Goal: Task Accomplishment & Management: Manage account settings

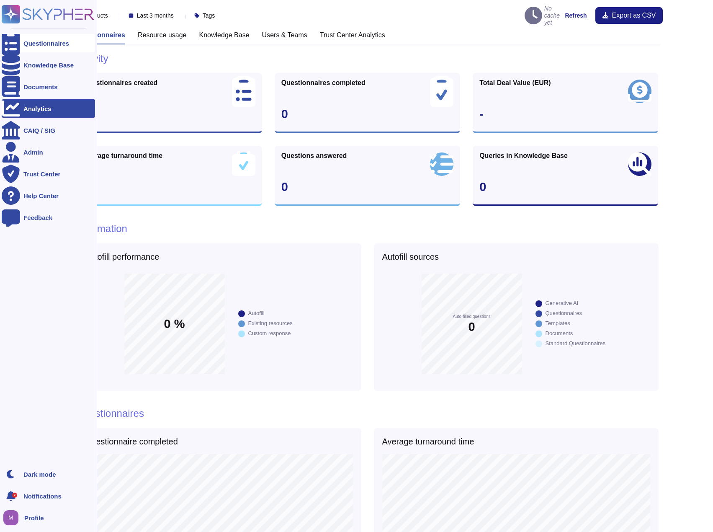
click at [28, 41] on div "Questionnaires" at bounding box center [46, 43] width 46 height 6
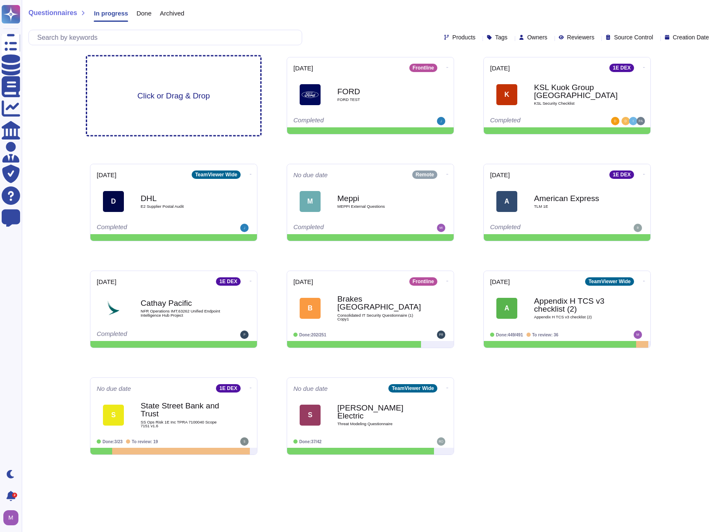
click at [208, 107] on div "Click or Drag & Drop" at bounding box center [173, 96] width 173 height 79
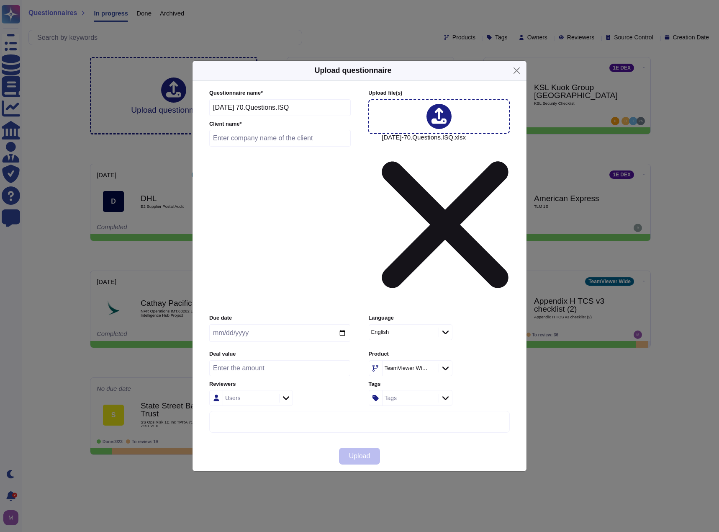
click at [415, 365] on div "TeamViewer Wide" at bounding box center [407, 367] width 44 height 5
click at [416, 353] on div "Frontline" at bounding box center [423, 356] width 87 height 8
click at [408, 365] on div "Frontline" at bounding box center [397, 367] width 21 height 5
click at [409, 374] on div "1E DEX" at bounding box center [423, 377] width 87 height 8
drag, startPoint x: 283, startPoint y: 185, endPoint x: 128, endPoint y: 180, distance: 155.8
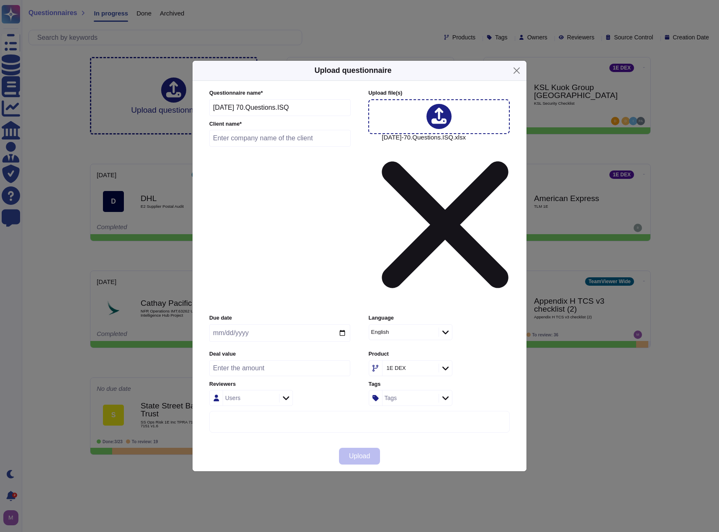
click at [128, 180] on div "Upload questionnaire Questionnaire name * [DATE] 70.Questions.ISQ Client name *…" at bounding box center [359, 266] width 719 height 532
click at [239, 147] on input "text" at bounding box center [279, 138] width 141 height 17
paste input "[DATE] 70.Questions.ISQ"
type input "[DATE] 70.Questions.ISQ"
click at [285, 324] on input "date" at bounding box center [279, 333] width 141 height 18
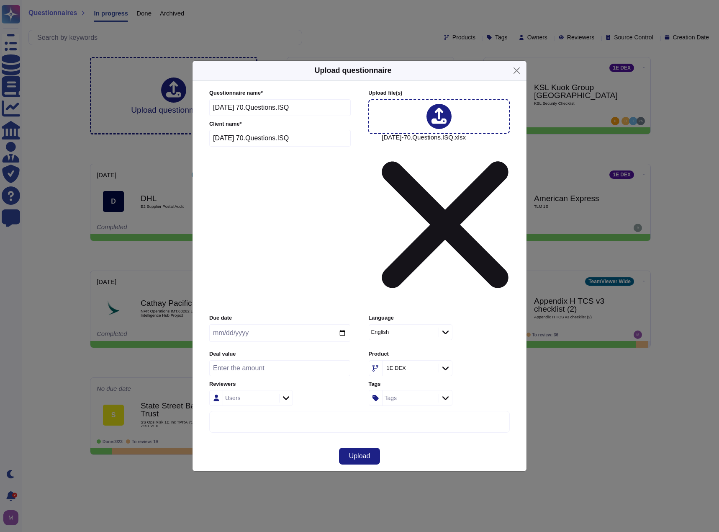
click at [341, 324] on input "date" at bounding box center [279, 333] width 141 height 18
type input "[DATE]"
click at [316, 390] on div "Users" at bounding box center [279, 398] width 141 height 16
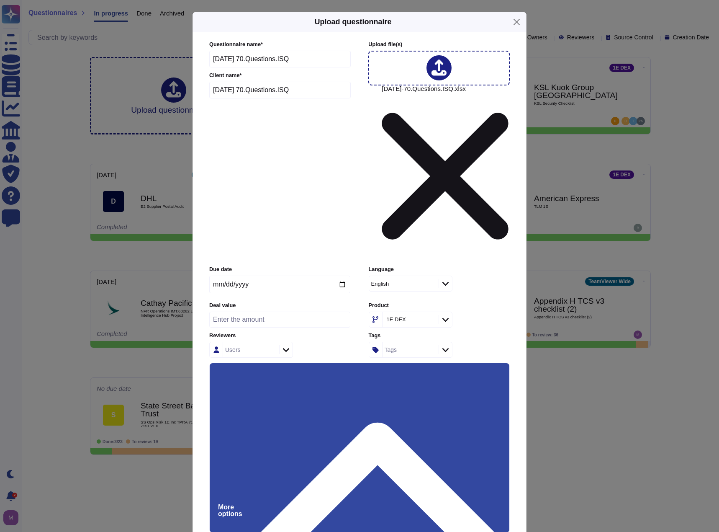
click at [0, 0] on input "Use this questionnaire as a source of suggestions" at bounding box center [0, 0] width 0 height 0
click at [252, 342] on div "Users" at bounding box center [250, 349] width 54 height 15
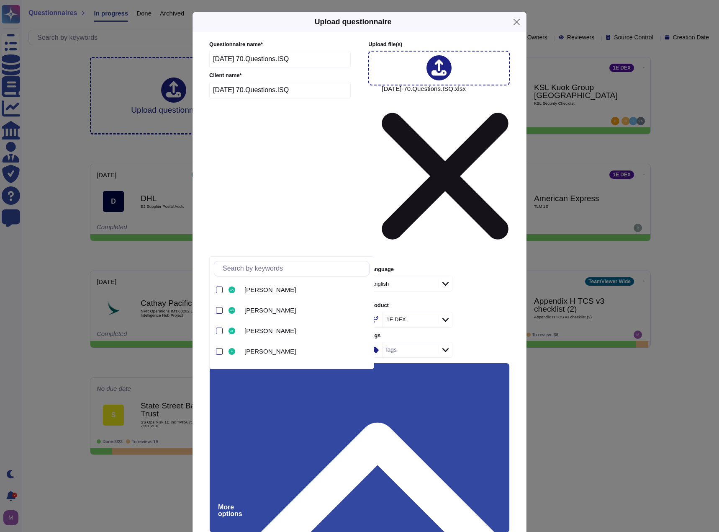
click at [324, 342] on div "Users" at bounding box center [279, 350] width 141 height 16
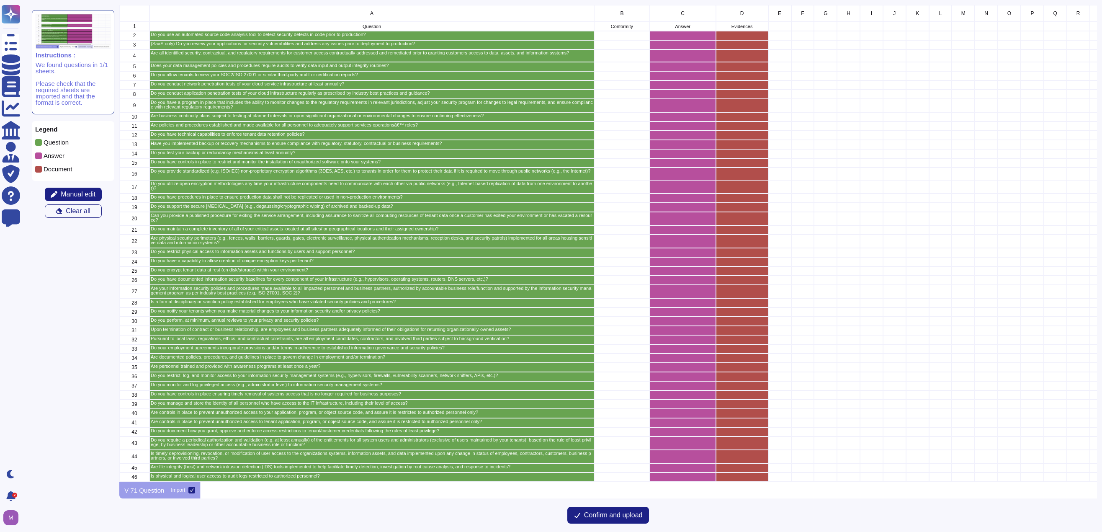
scroll to position [470, 971]
click at [67, 191] on span "Manual edit" at bounding box center [78, 194] width 35 height 7
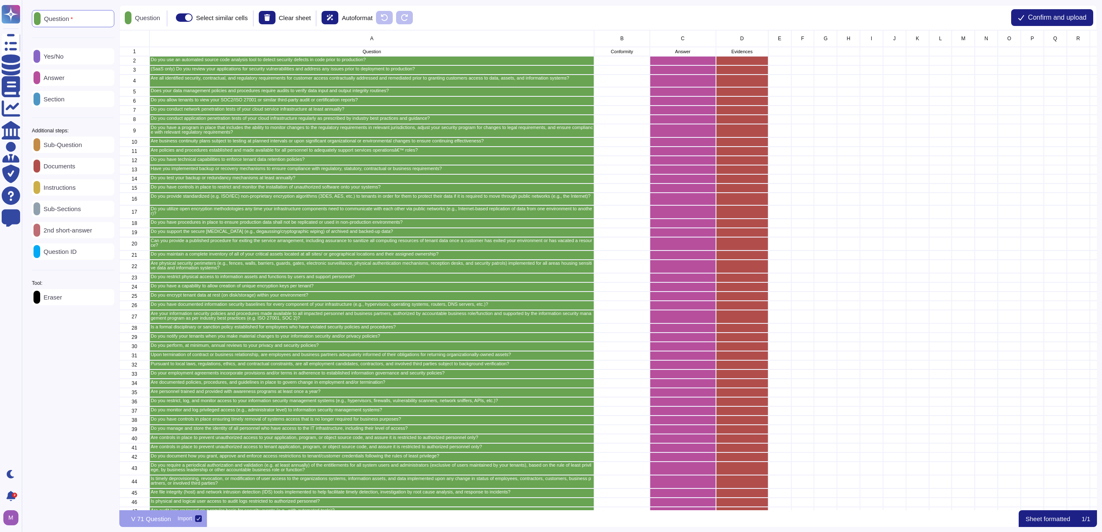
scroll to position [473, 971]
click at [62, 298] on p "Eraser" at bounding box center [51, 297] width 22 height 6
click at [140, 18] on p "Eraser" at bounding box center [142, 18] width 22 height 6
click at [293, 19] on p "Clear sheet" at bounding box center [288, 18] width 32 height 6
click at [263, 19] on icon at bounding box center [260, 17] width 6 height 7
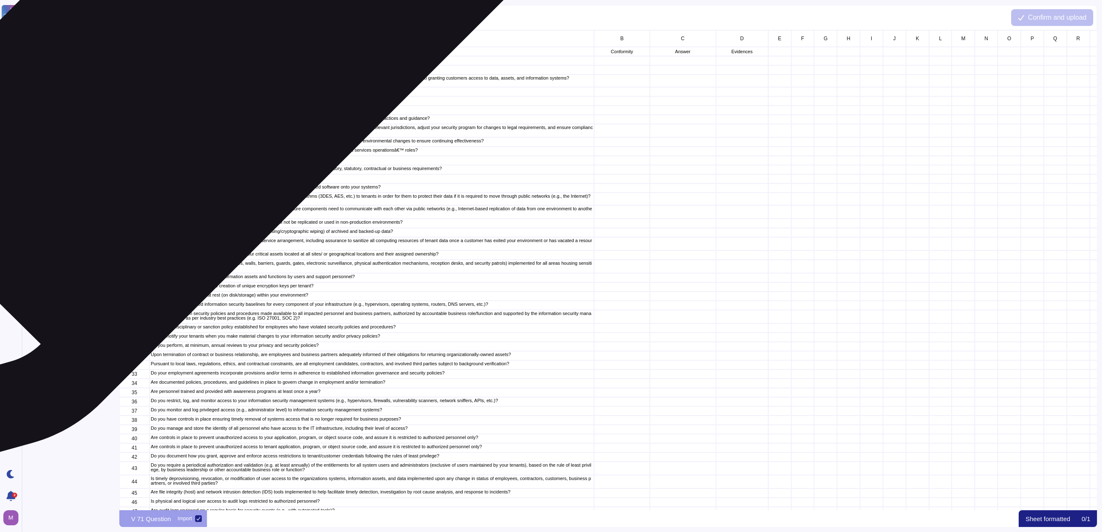
click at [201, 62] on p "Do you use an automated source code analysis tool to detect security defects in…" at bounding box center [372, 59] width 442 height 5
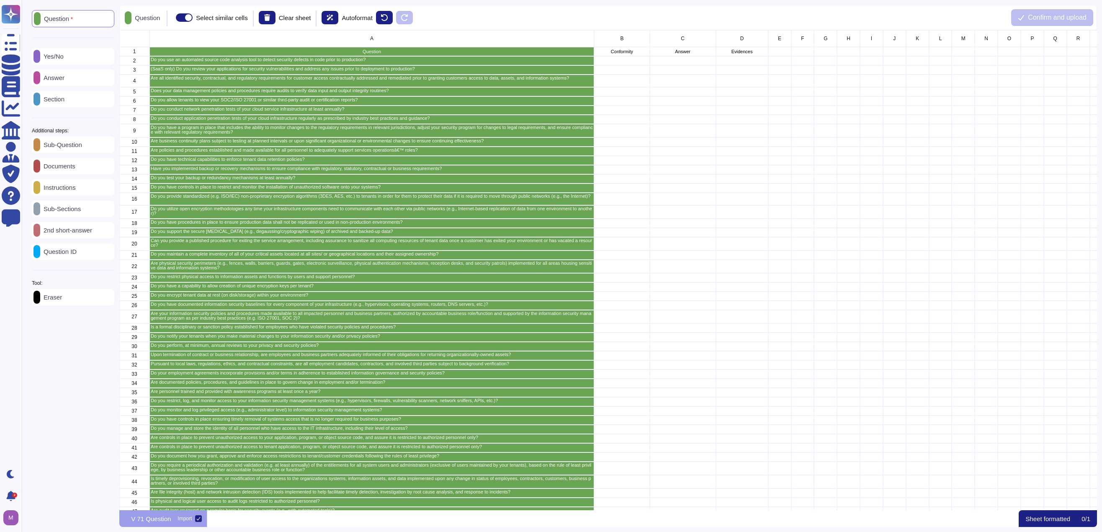
click at [64, 80] on p "Answer" at bounding box center [52, 78] width 24 height 6
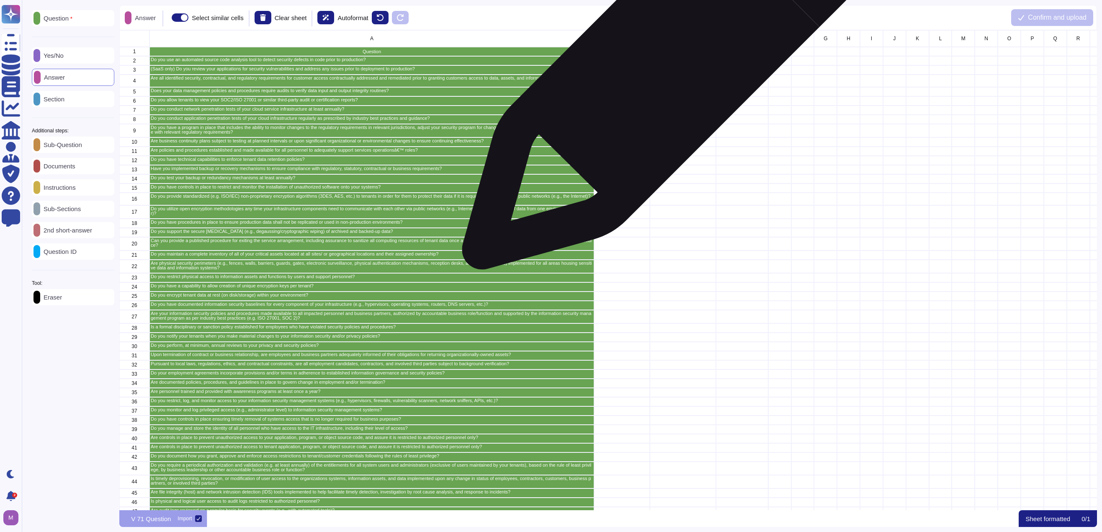
click at [671, 61] on div "grid" at bounding box center [683, 60] width 66 height 9
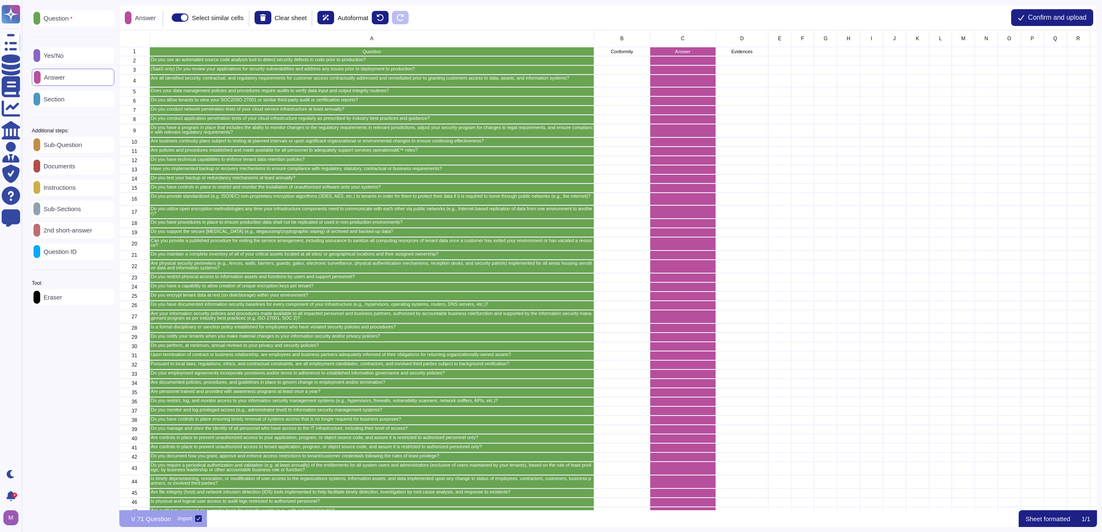
click at [64, 57] on p "Yes/No" at bounding box center [51, 55] width 23 height 6
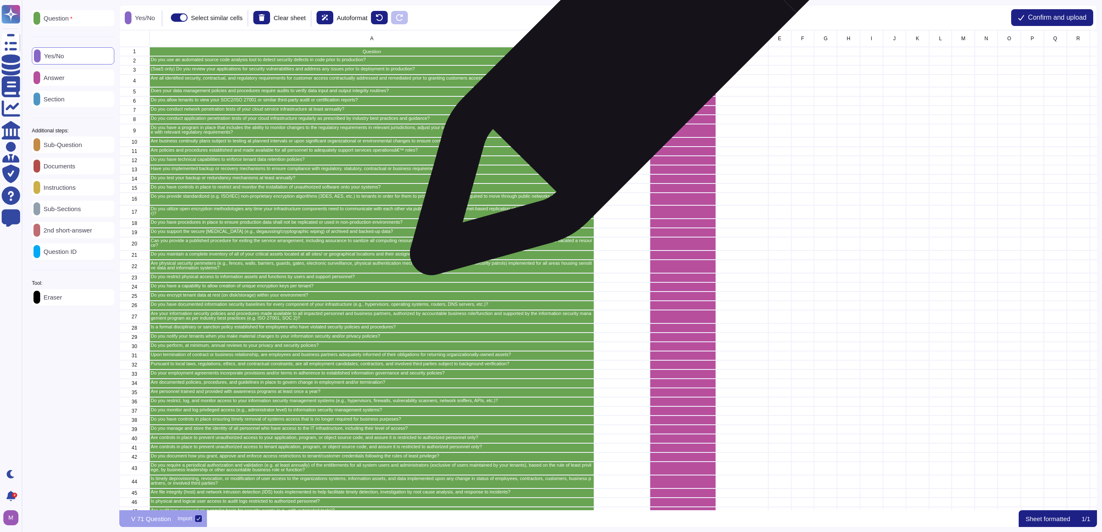
click at [637, 49] on div "Conformity" at bounding box center [622, 51] width 56 height 9
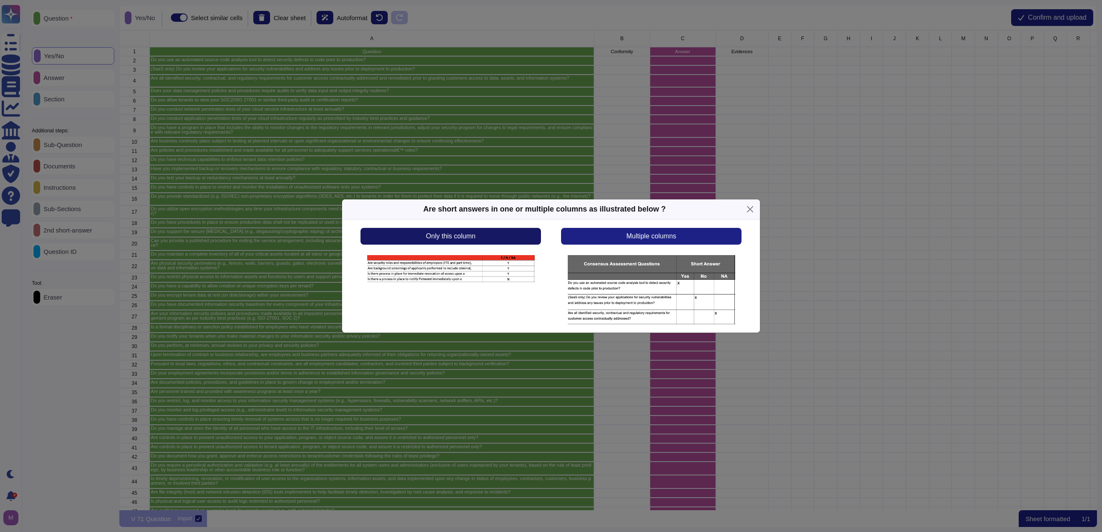
click at [502, 231] on button "Only this column" at bounding box center [450, 236] width 180 height 17
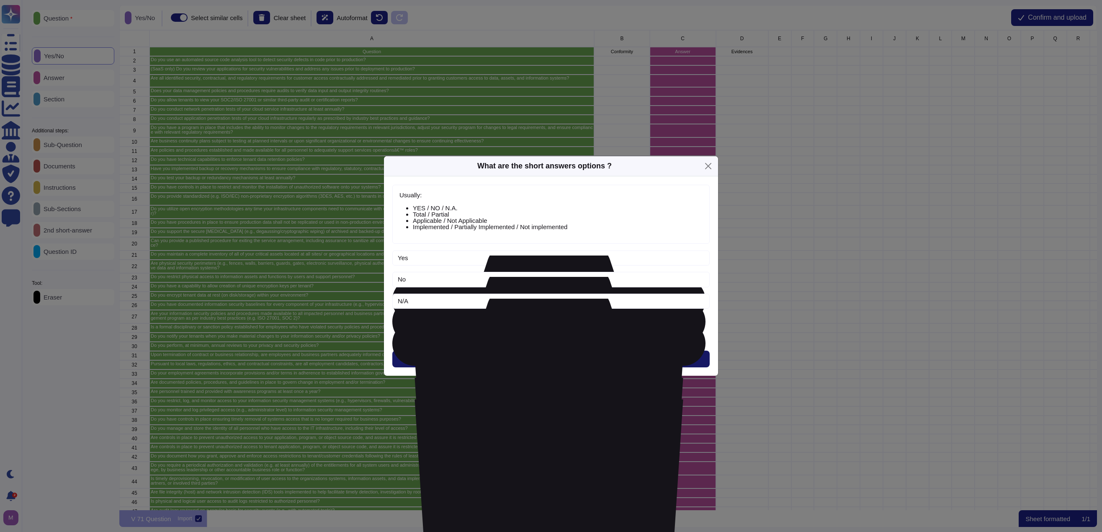
click at [538, 358] on button "Next" at bounding box center [550, 358] width 317 height 17
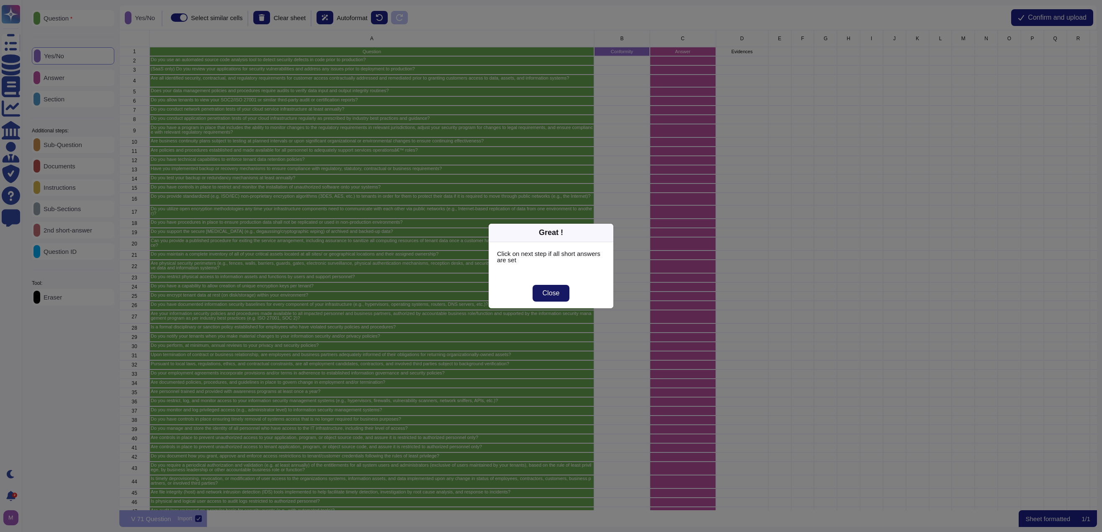
click at [551, 291] on span "Close" at bounding box center [550, 293] width 17 height 7
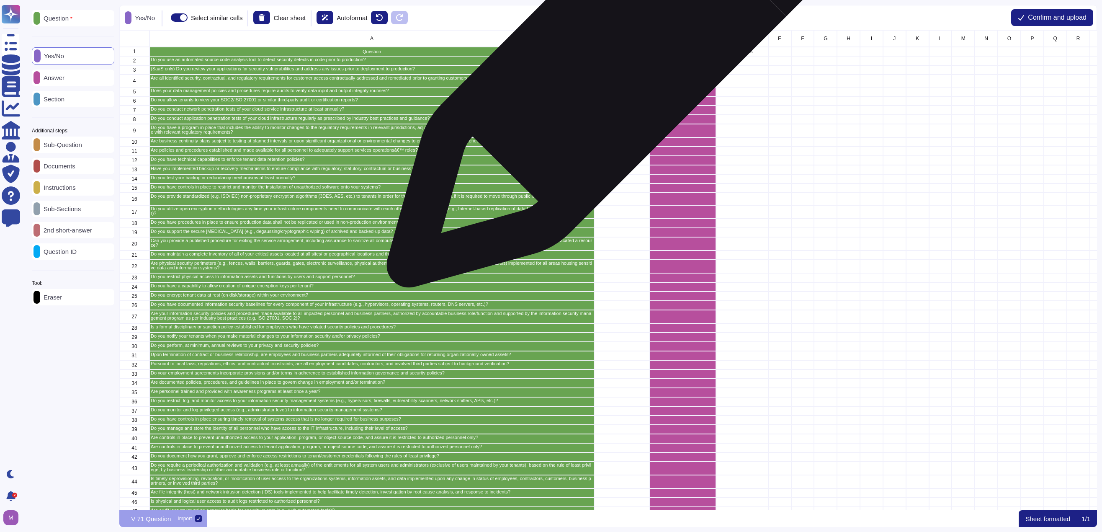
click at [622, 53] on p "Conformity" at bounding box center [621, 51] width 53 height 5
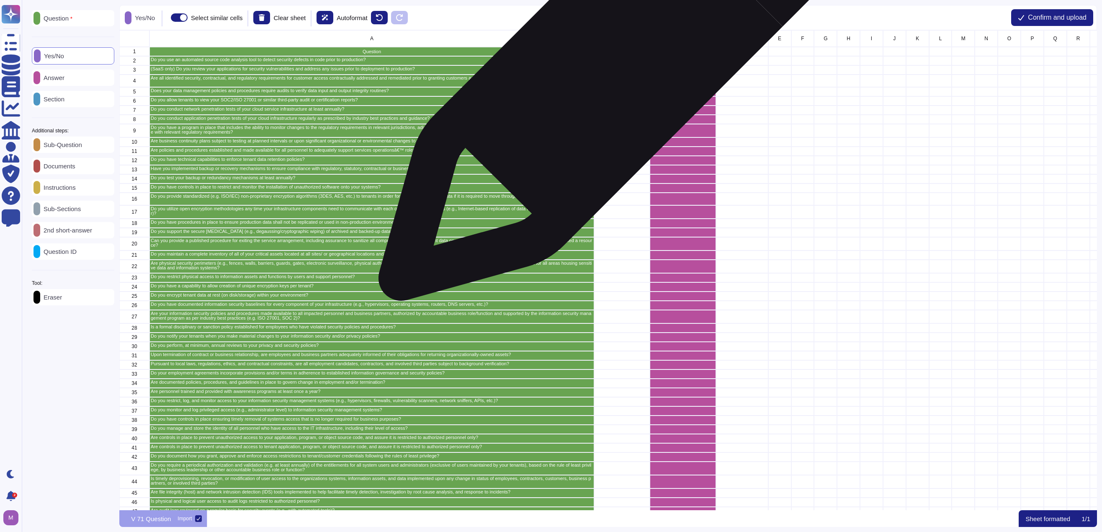
click at [616, 64] on div "grid" at bounding box center [622, 60] width 56 height 9
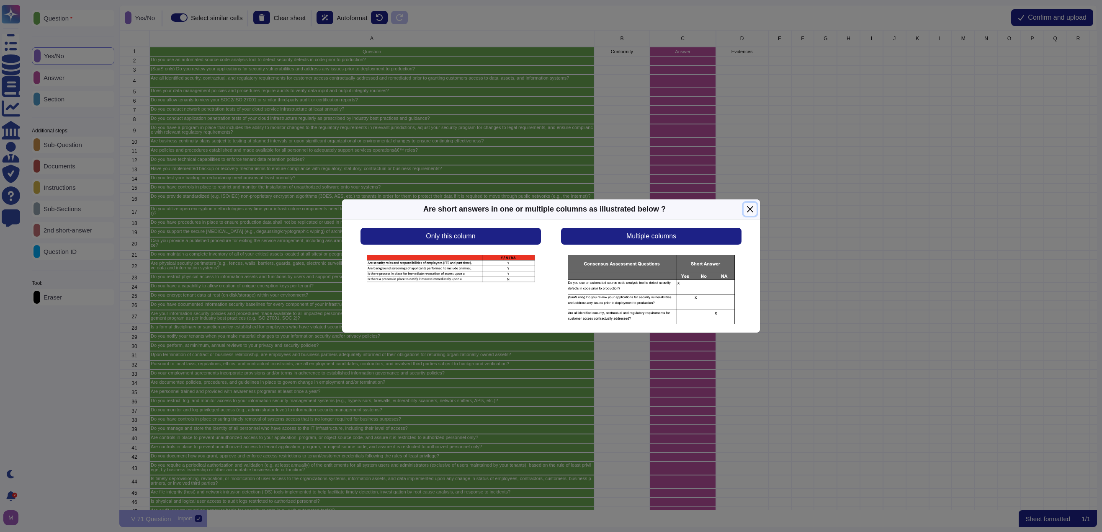
drag, startPoint x: 748, startPoint y: 207, endPoint x: 711, endPoint y: 205, distance: 37.7
click at [719, 207] on button "Close" at bounding box center [749, 209] width 13 height 13
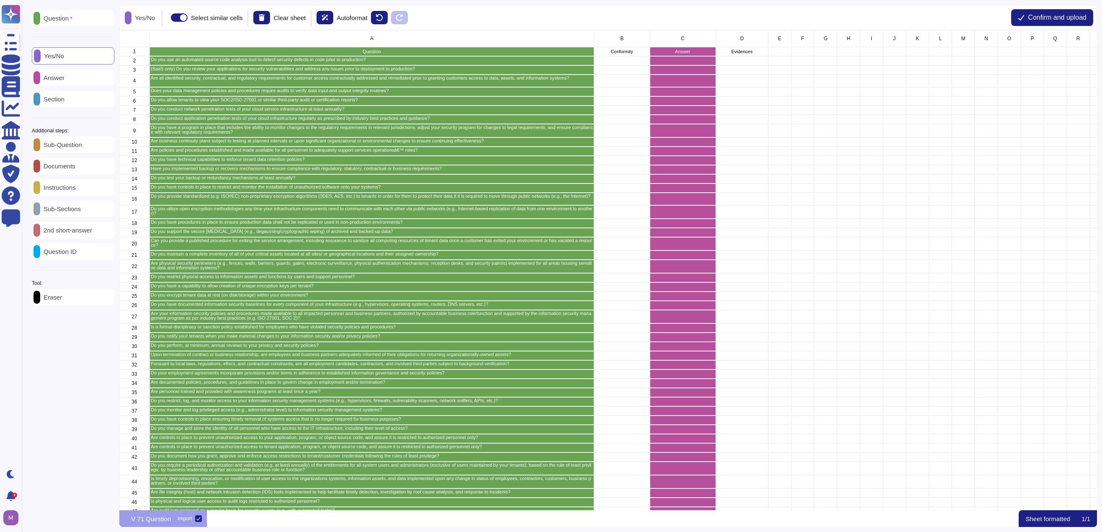
click at [71, 233] on p "2nd short-answer" at bounding box center [66, 230] width 52 height 6
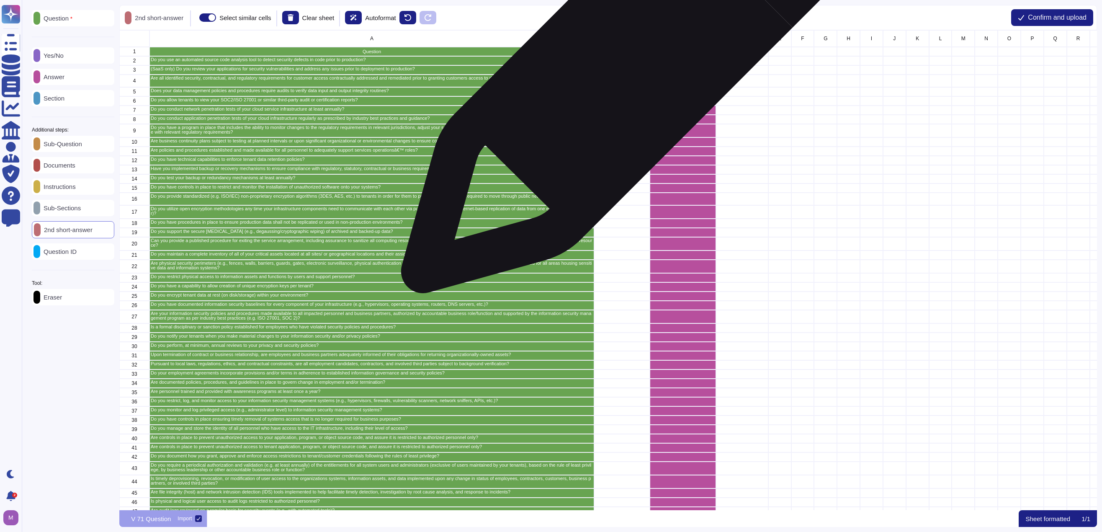
click at [628, 62] on div "grid" at bounding box center [622, 60] width 56 height 9
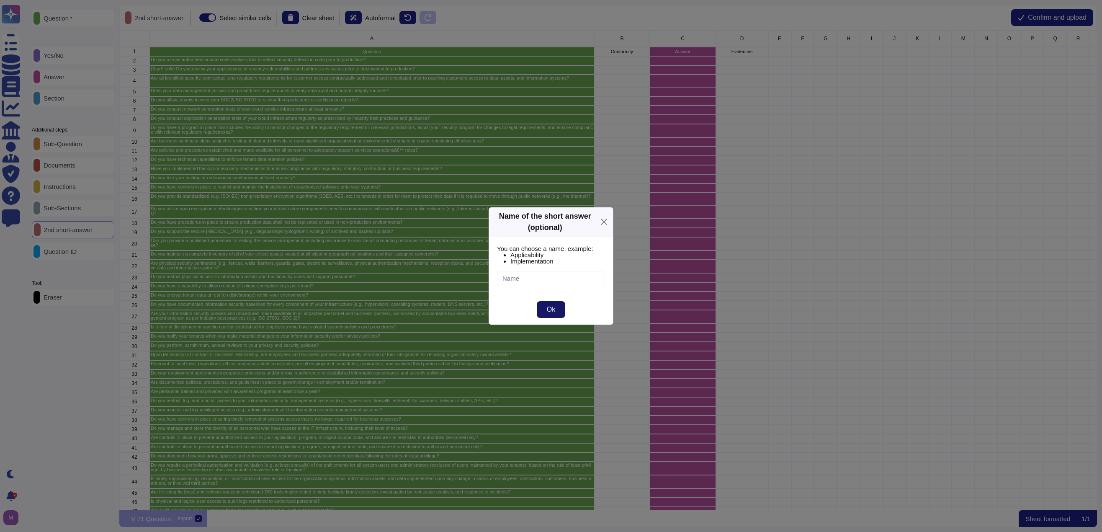
click at [545, 305] on button "Ok" at bounding box center [551, 309] width 28 height 17
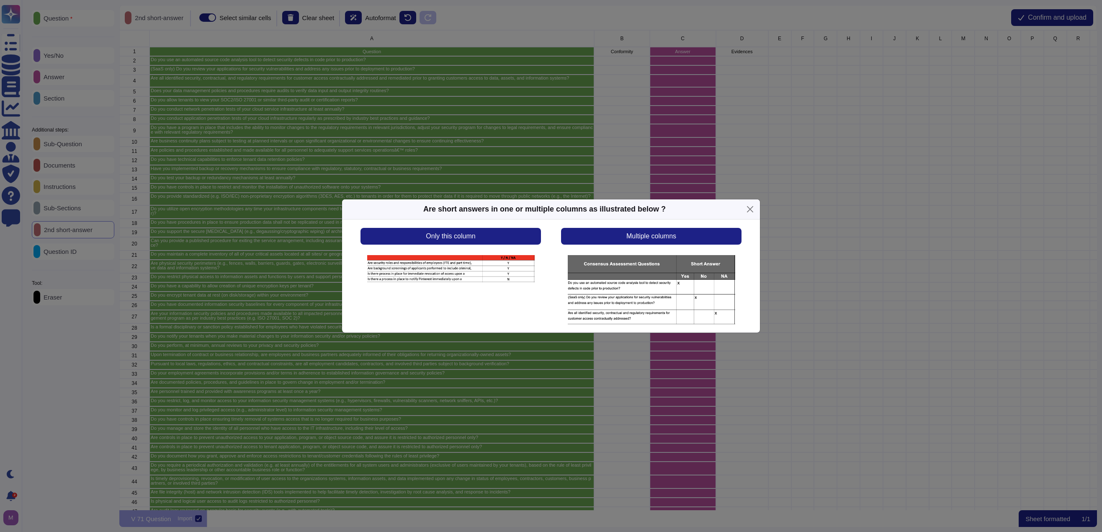
click at [719, 204] on div "Are short answers in one or multiple columns as illustrated below ?" at bounding box center [551, 209] width 418 height 20
click at [719, 207] on button "Close" at bounding box center [749, 209] width 13 height 13
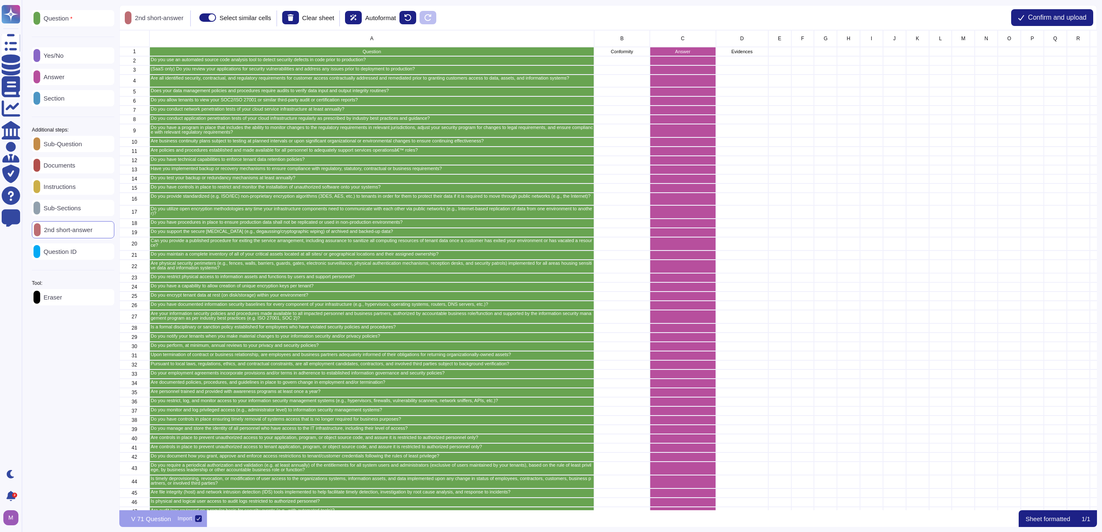
click at [64, 57] on p "Yes/No" at bounding box center [51, 55] width 23 height 6
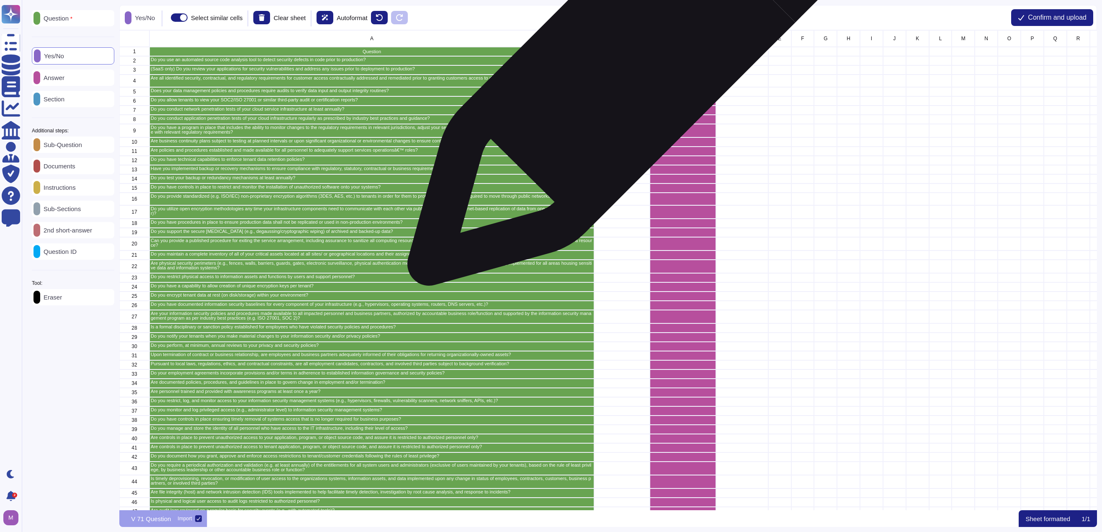
click at [635, 58] on div "grid" at bounding box center [622, 60] width 56 height 9
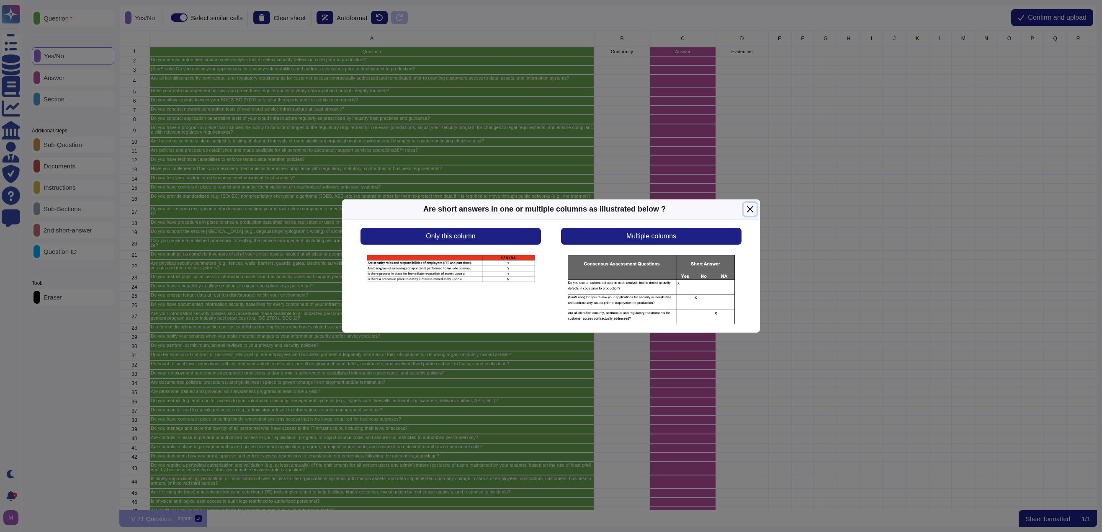
click at [719, 205] on button "Close" at bounding box center [749, 209] width 13 height 13
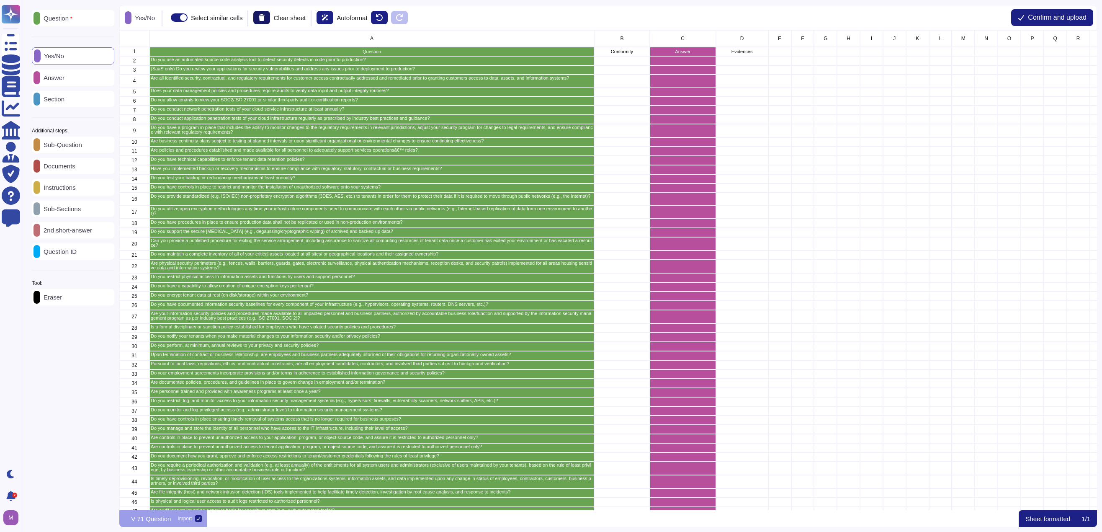
click at [262, 12] on button at bounding box center [261, 17] width 17 height 13
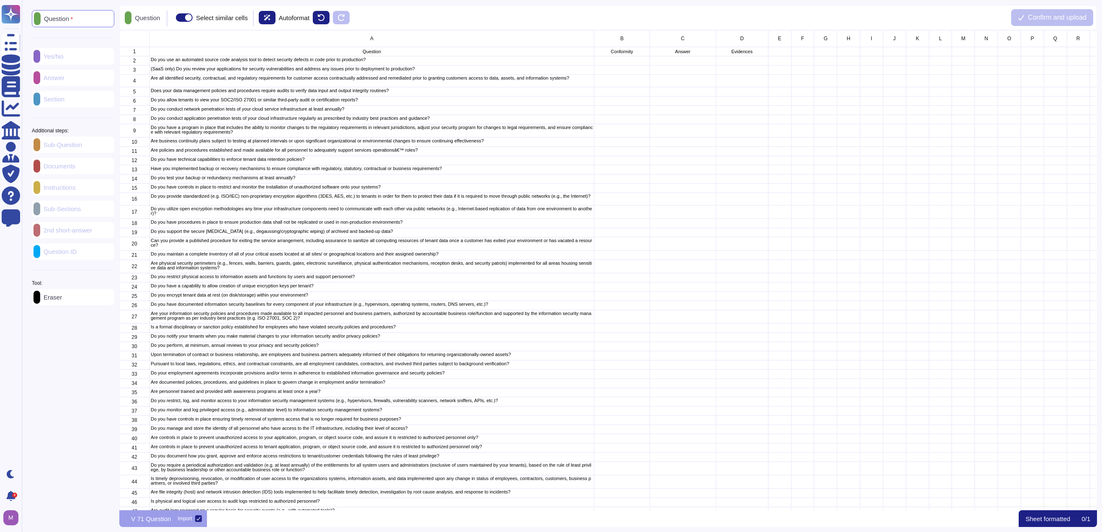
click at [73, 17] on p "Question" at bounding box center [57, 18] width 32 height 7
click at [72, 21] on p "Question" at bounding box center [56, 18] width 32 height 7
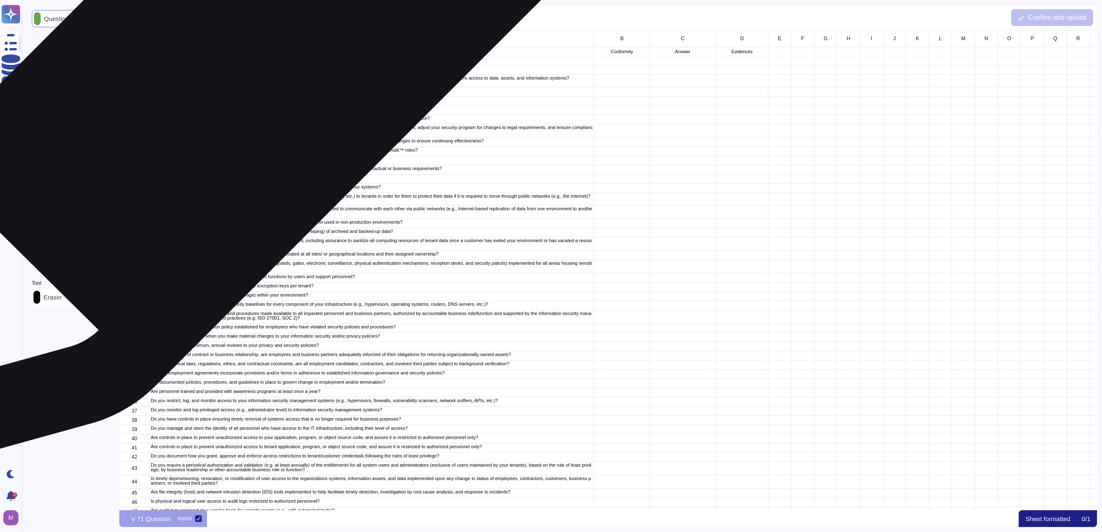
click at [250, 62] on p "Do you use an automated source code analysis tool to detect security defects in…" at bounding box center [372, 59] width 442 height 5
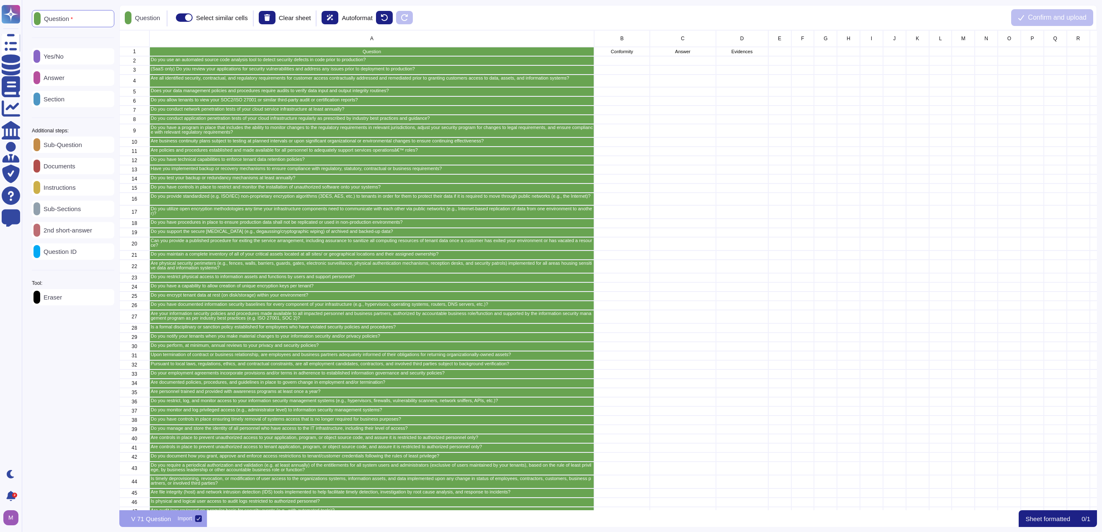
click at [72, 58] on div "Yes/No" at bounding box center [73, 56] width 82 height 16
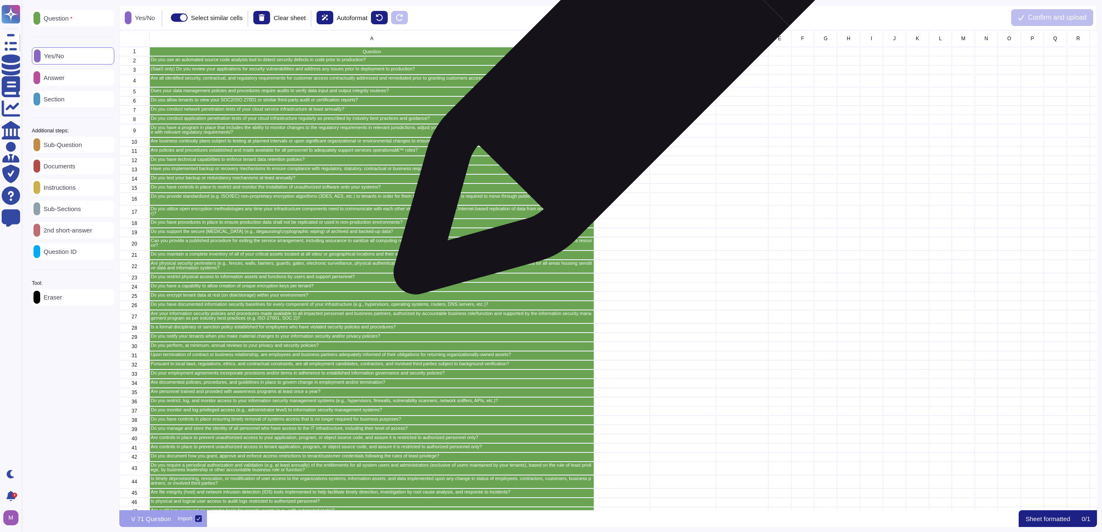
click at [626, 62] on div "grid" at bounding box center [622, 60] width 56 height 9
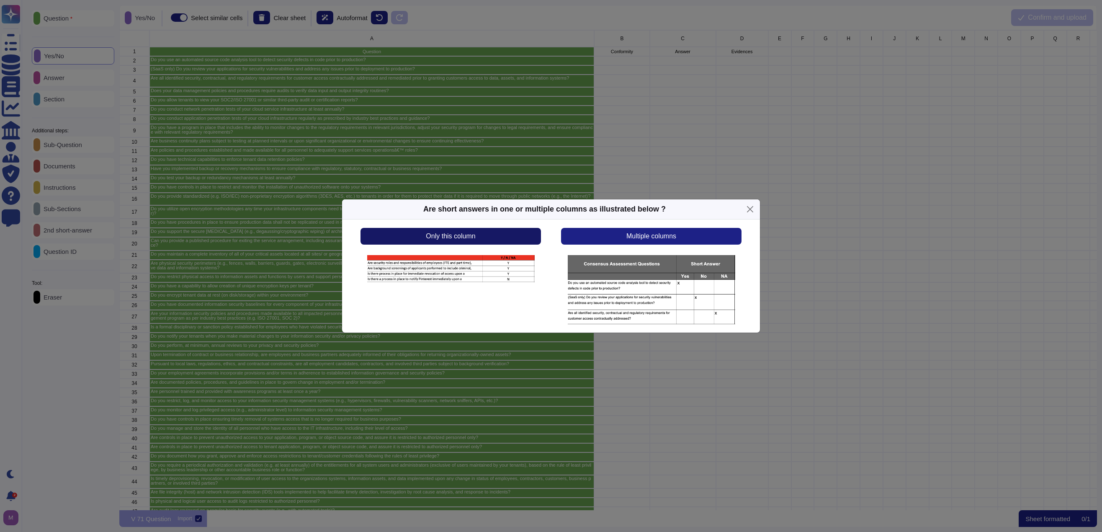
click at [483, 230] on button "Only this column" at bounding box center [450, 236] width 180 height 17
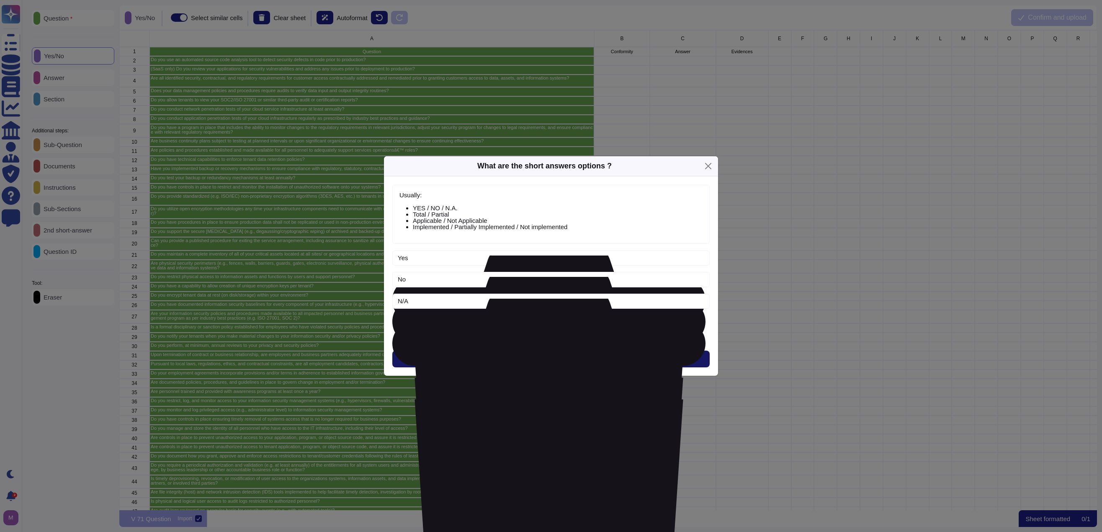
click at [544, 354] on button "Next" at bounding box center [550, 358] width 317 height 17
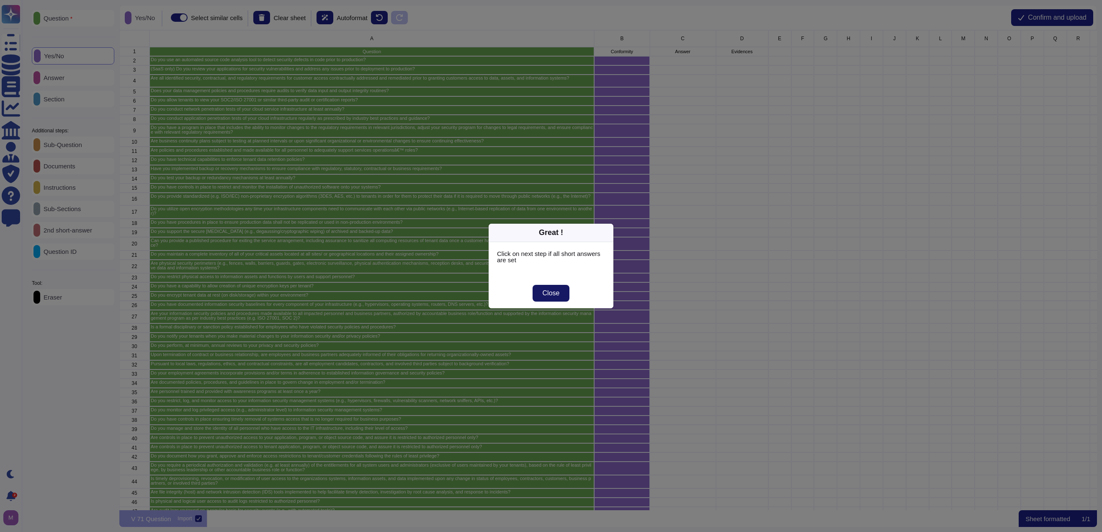
click at [551, 285] on button "Close" at bounding box center [550, 293] width 37 height 17
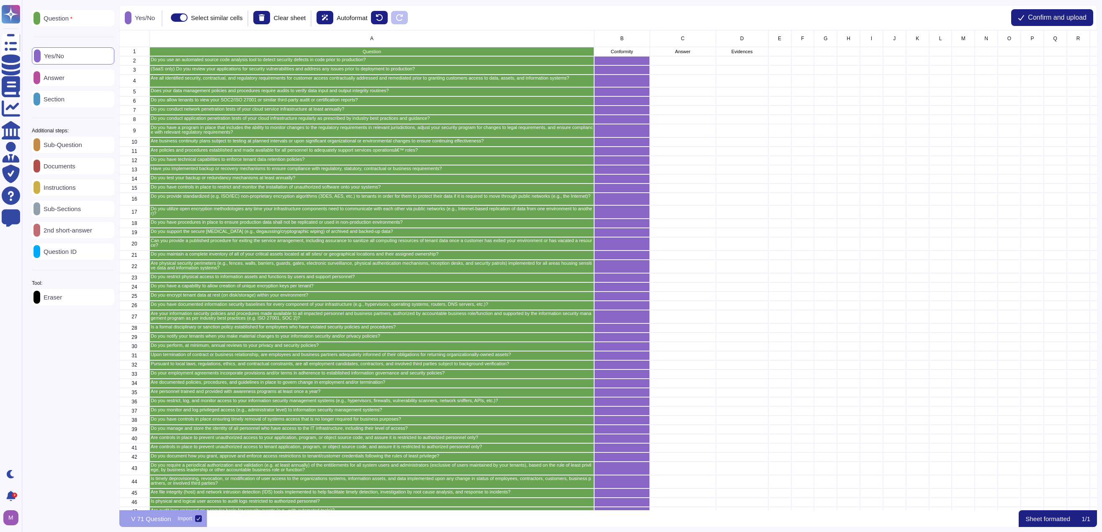
click at [52, 77] on p "Answer" at bounding box center [52, 78] width 24 height 6
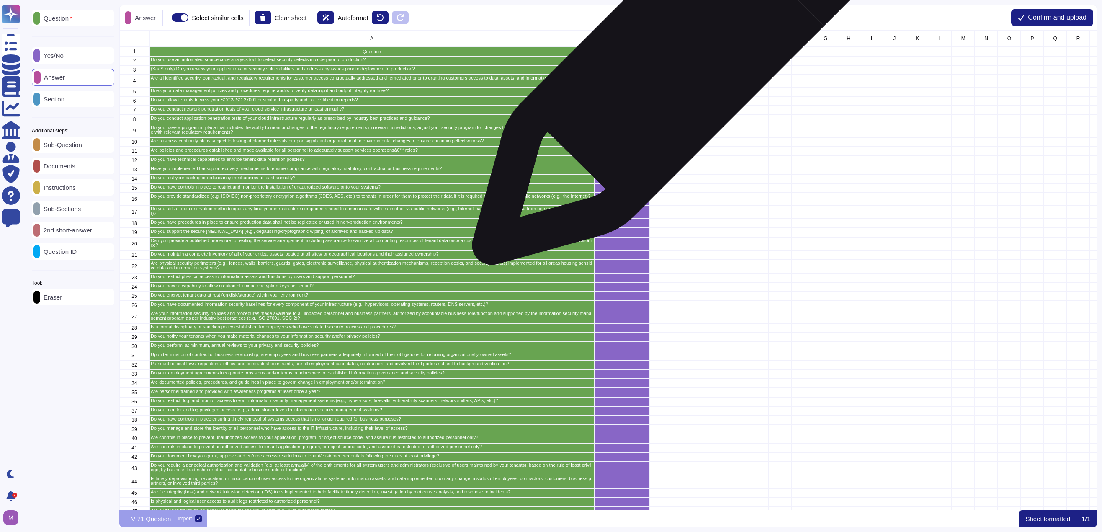
click at [677, 62] on div "grid" at bounding box center [683, 60] width 66 height 9
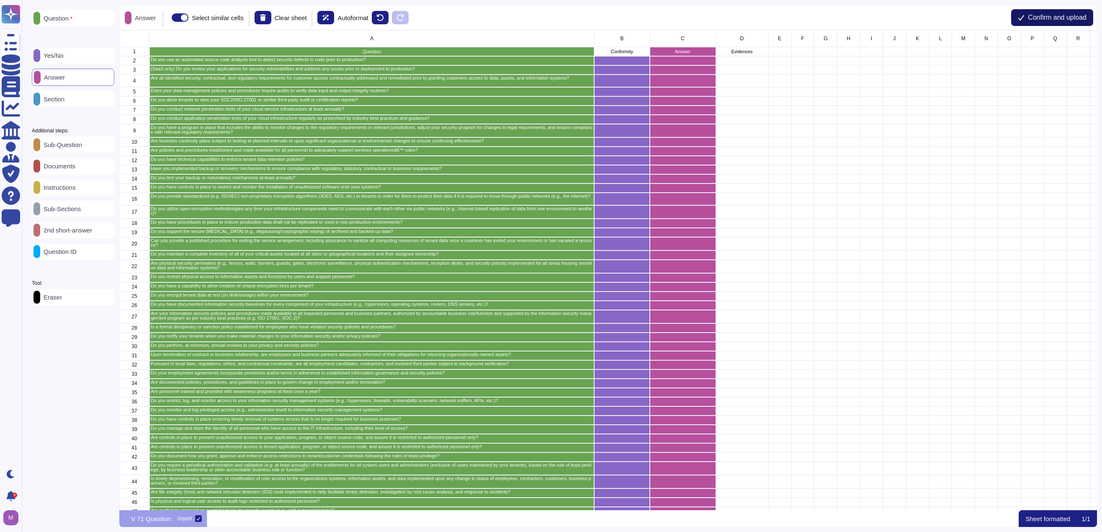
click at [719, 14] on span "Confirm and upload" at bounding box center [1057, 17] width 59 height 7
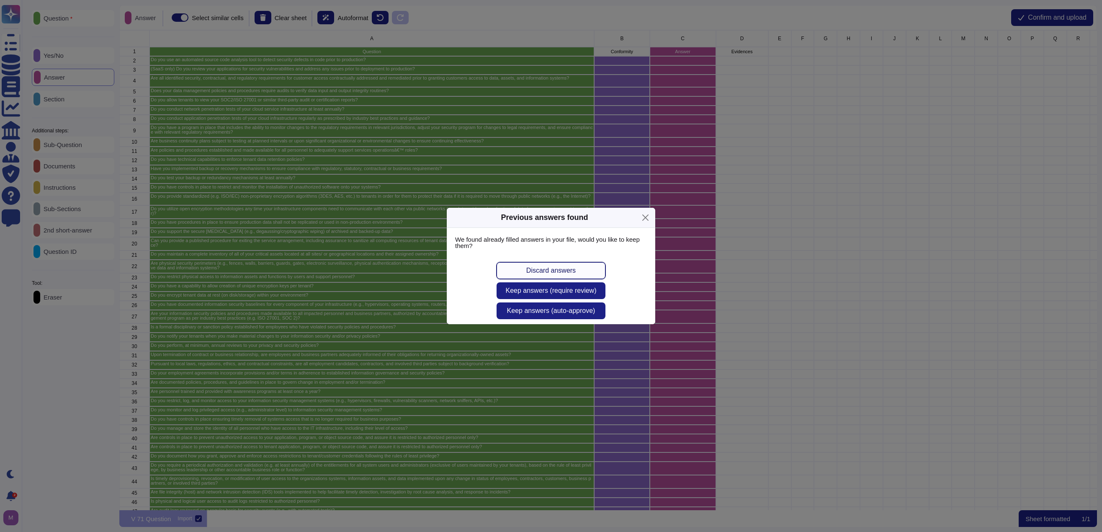
click at [545, 273] on span "Discard answers" at bounding box center [550, 270] width 49 height 7
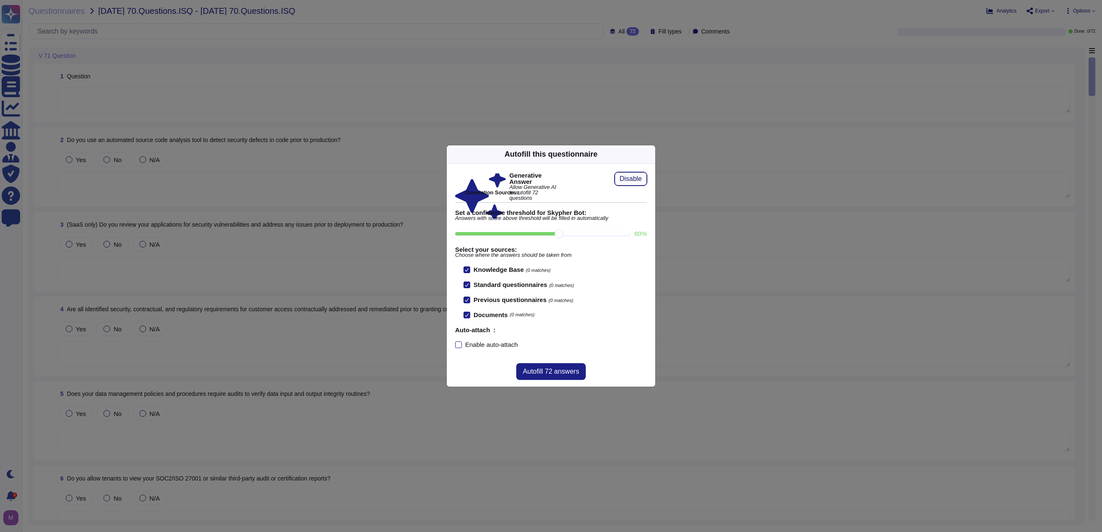
click at [631, 179] on span "Disable" at bounding box center [631, 178] width 22 height 7
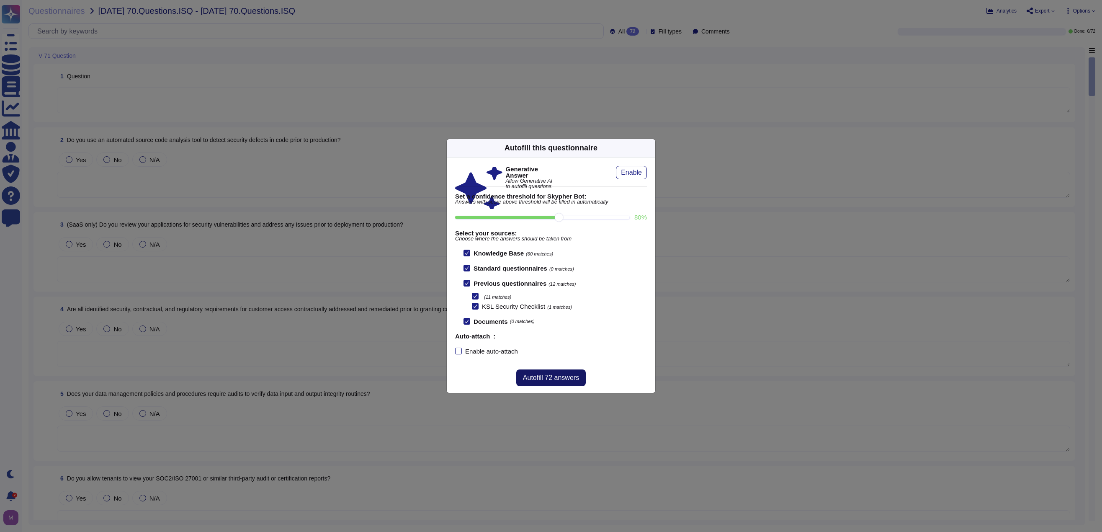
click at [545, 377] on span "Autofill 72 answers" at bounding box center [551, 377] width 56 height 7
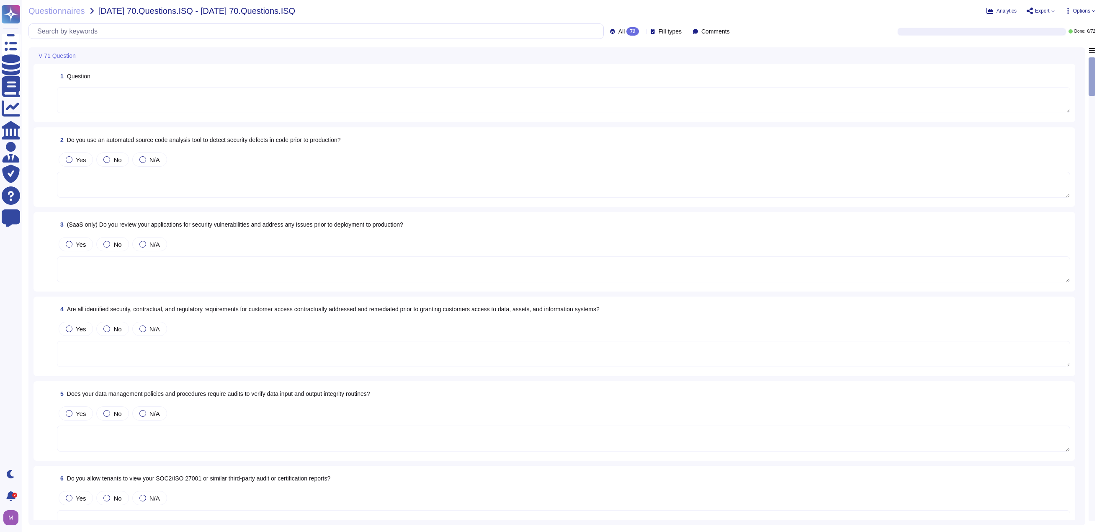
type textarea "Yes"
type textarea "As part of TeamViewer's Secure Software Development Lifecycle (S-SDLC), TeamVie…"
type textarea "As part of TeamViewer S-SDLC process, TeamViewer conduct threat modeling, secur…"
type textarea "This is covered with the [PERSON_NAME]."
type textarea "Yes, TeamViewer conducts audits to verify data input and output integrity. Team…"
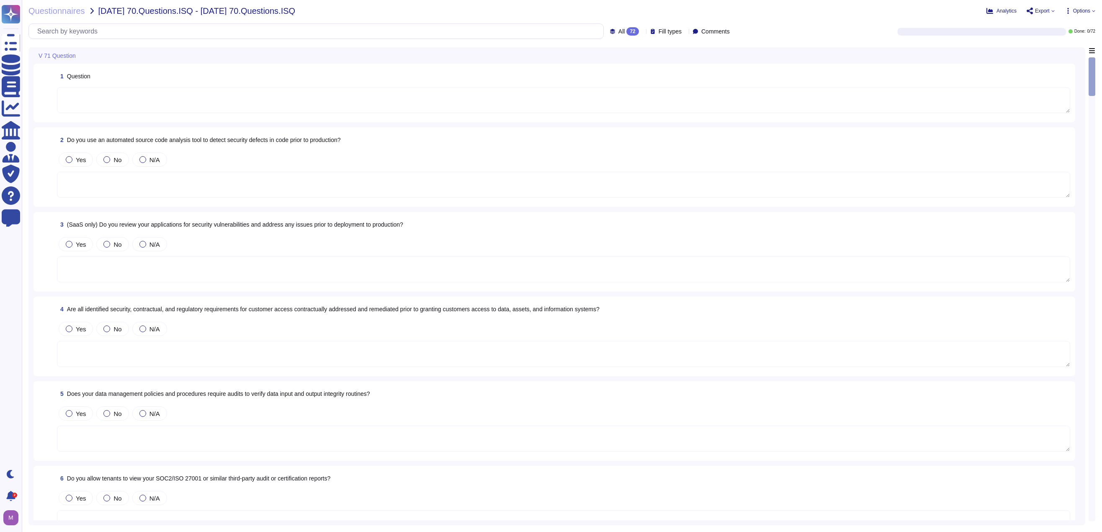
type textarea "Yes, TeamViewer maintains a comprehensive set of independent audit reports and …"
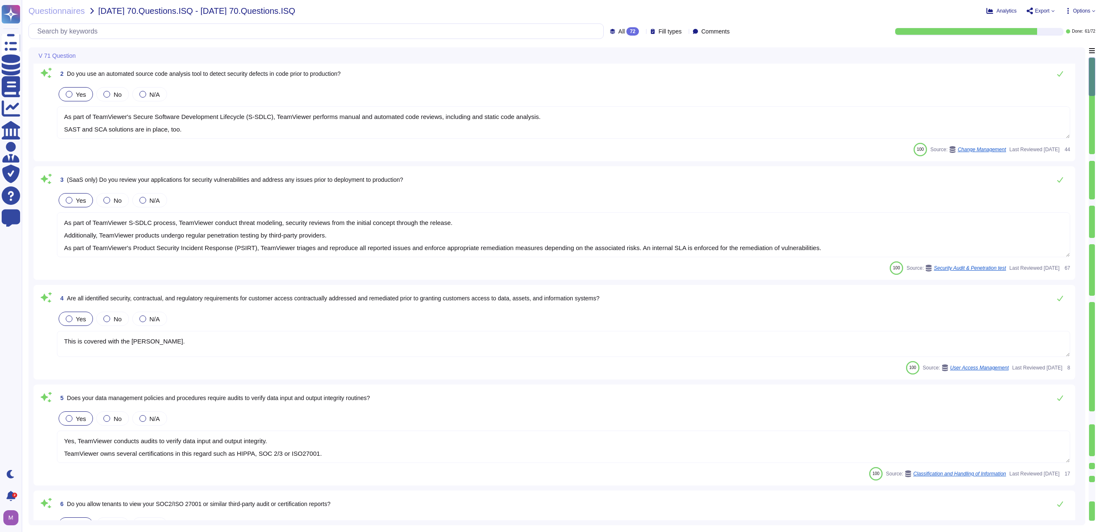
type textarea "TeamViewer works with trusted external consulting and auditors which are conduc…"
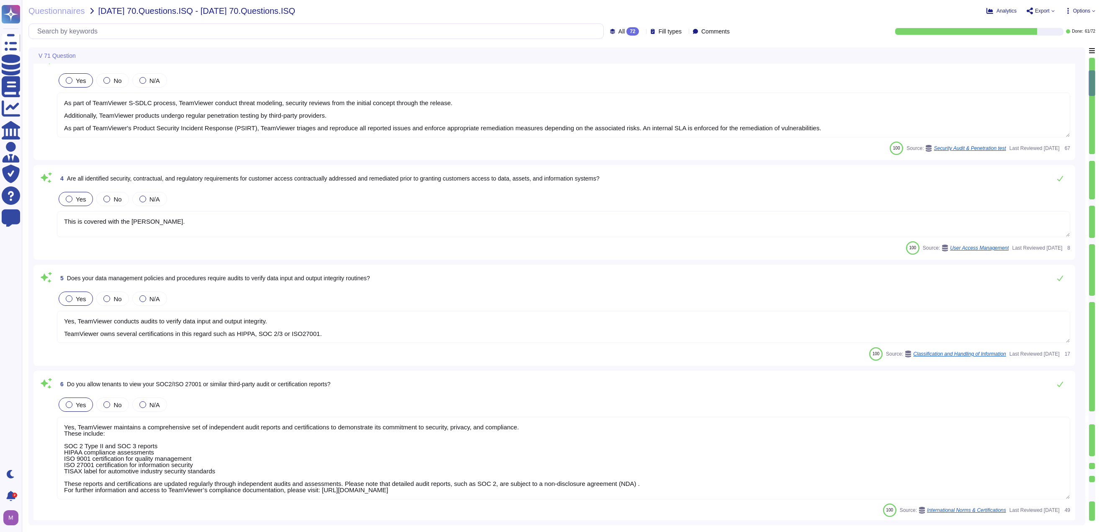
type textarea "TeamViewer works with trusted external consulting and auditors which are conduc…"
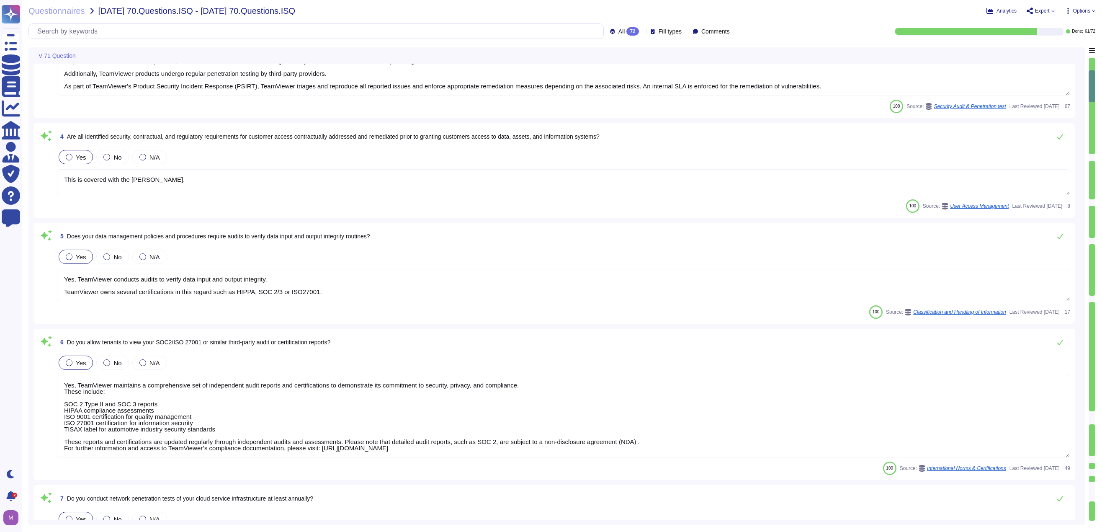
type textarea "As TeamViewer is a worldwide leading company, TeamViewer does keep close relati…"
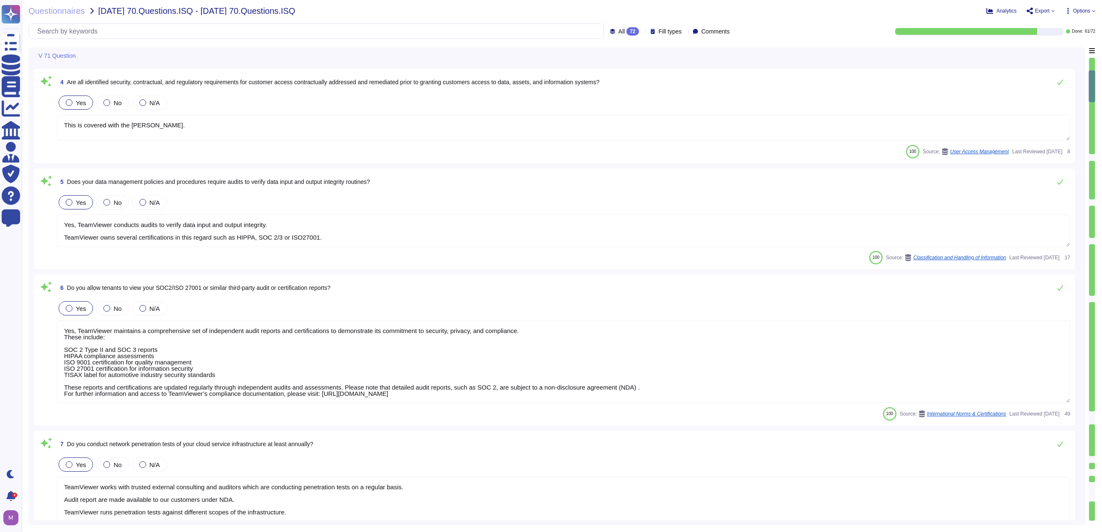
scroll to position [1, 0]
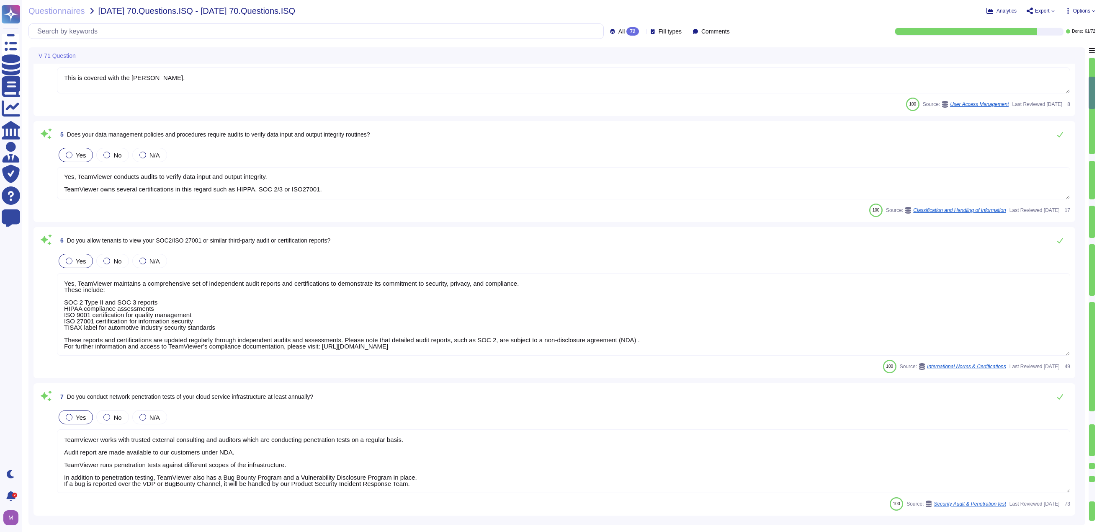
type textarea "Business continuity and disaster recovery plans are tested annually and include…"
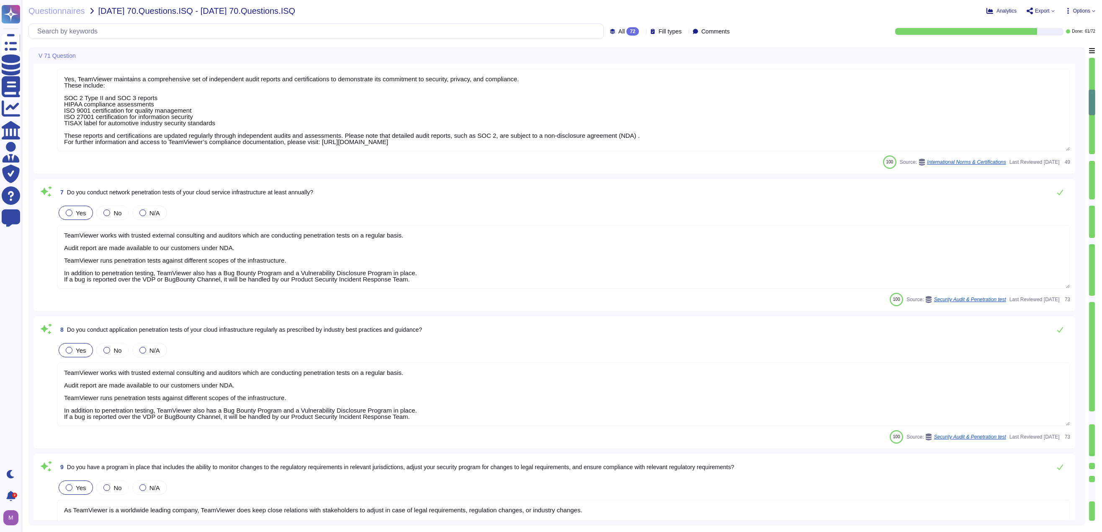
type textarea "TeamViewer has implemented IT Security Policies. The IT Security Policies are a…"
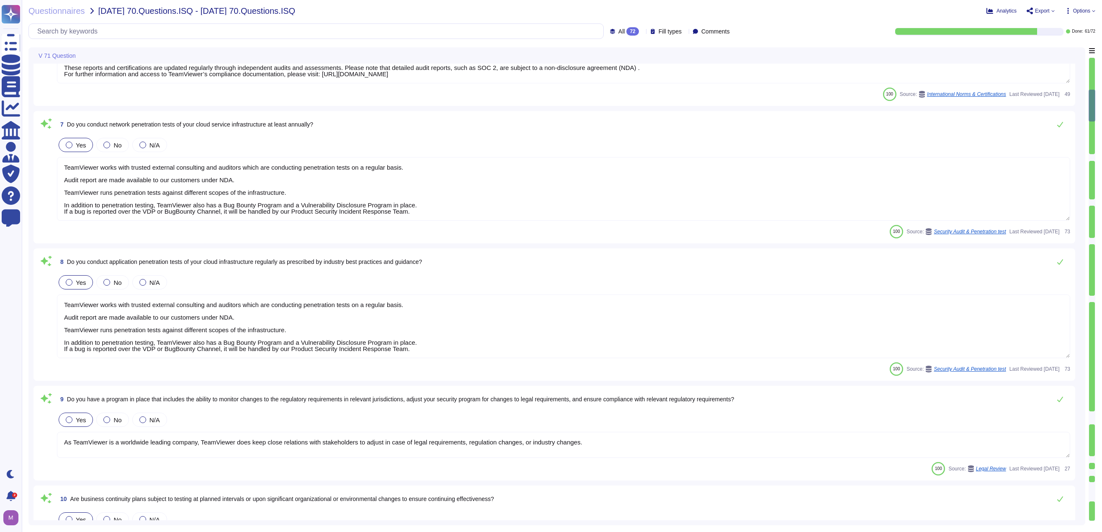
type textarea "TeamViewer has an established data deletion concept that is centrally overseen …"
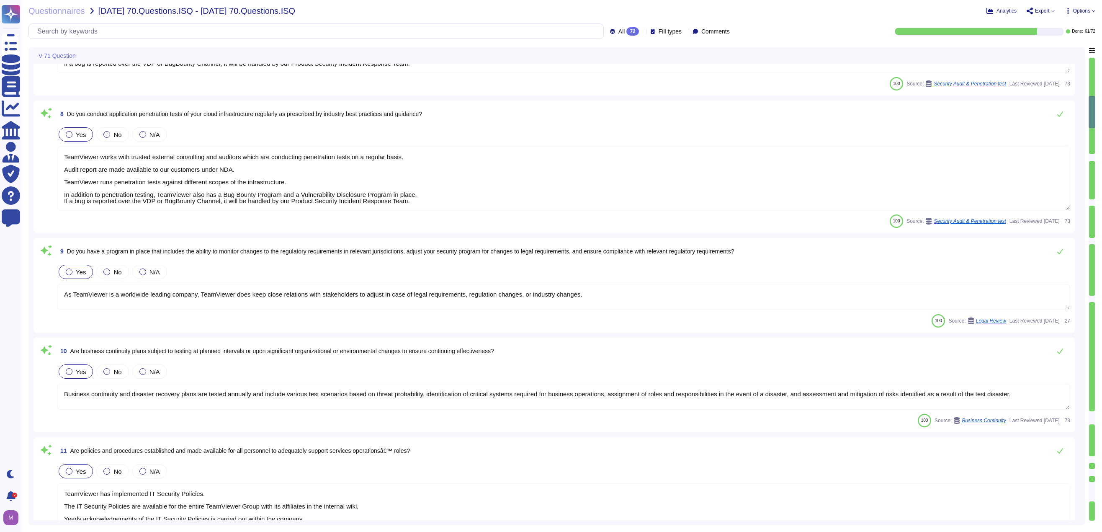
type textarea "TeamViewer backup infrastructure resides on private networks that are logically…"
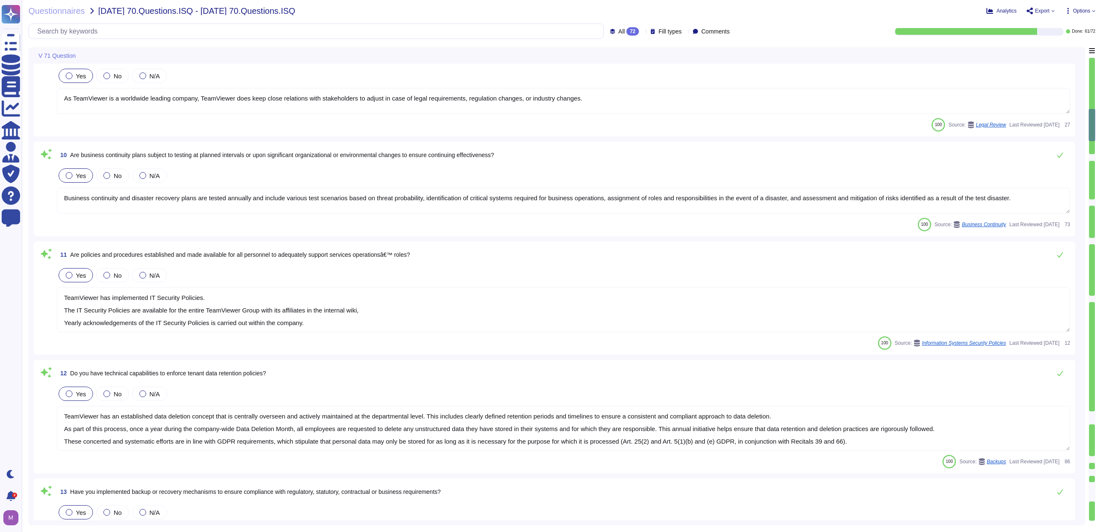
type textarea "Data backup restoration tests are performed regularly by the Infrastructure , s…"
type textarea "Most of the users do not have sufficient permission to install the software. Lo…"
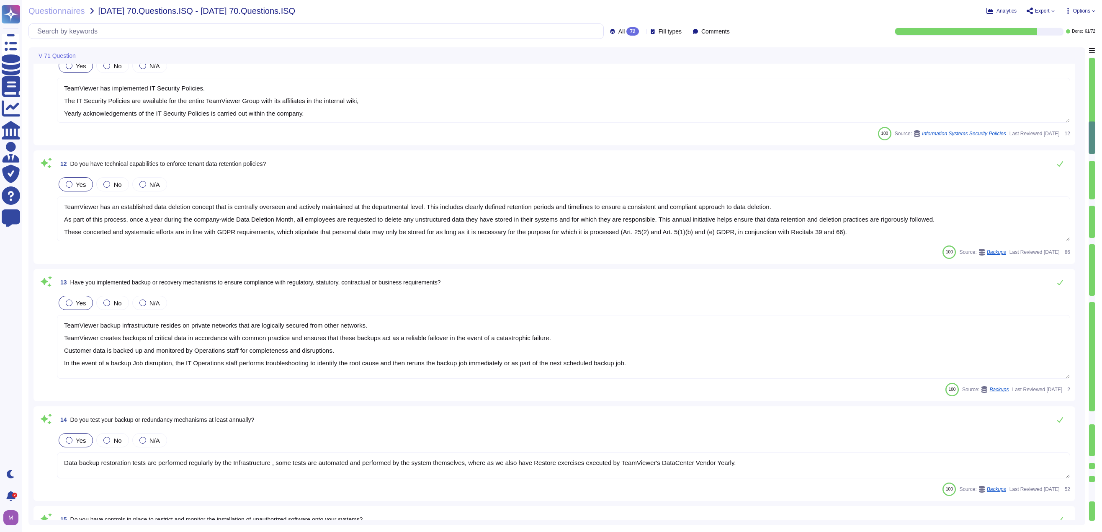
type textarea "All communications between network and interface are encrypted. Depending on th…"
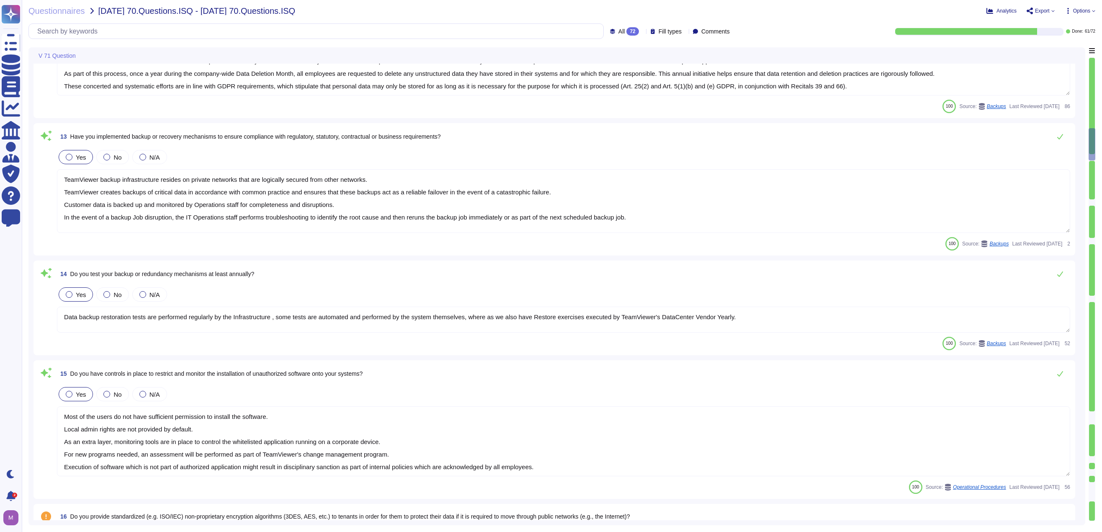
type textarea "Non-production environments do not host or process production data. Their usage…"
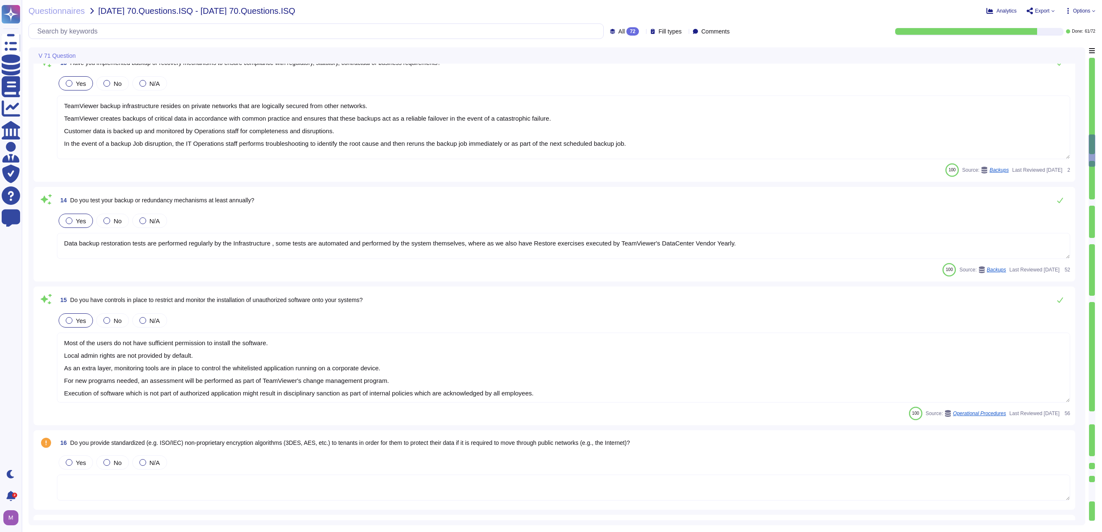
type textarea "TeamViewer complies with applicable data protection laws, including the GDPR, a…"
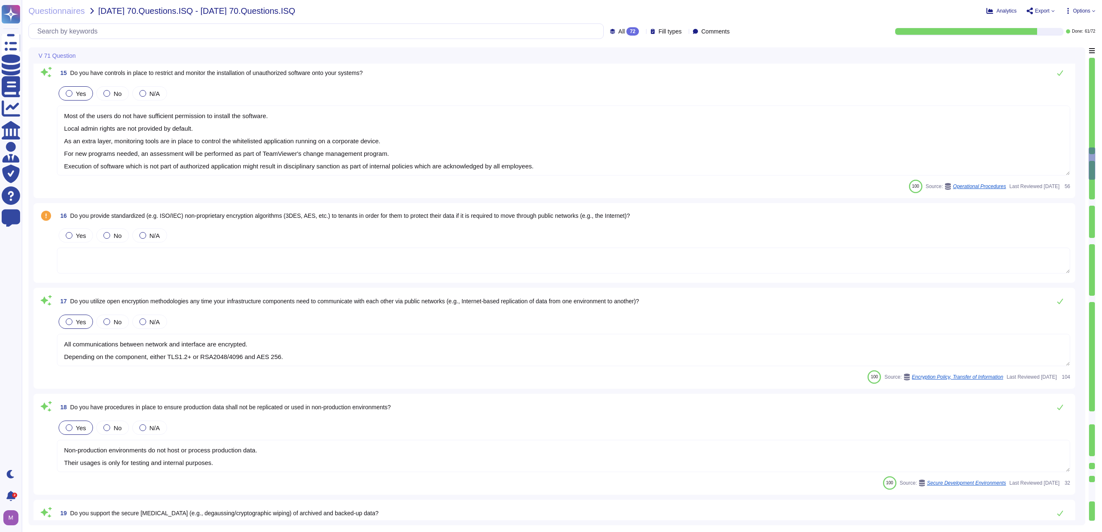
scroll to position [1591, 0]
type textarea "Data destruction procedures are in place to guide the secure disposal of data a…"
type textarea "Yes, TeamViewer maintains a centralized and regularly updated inventory of all …"
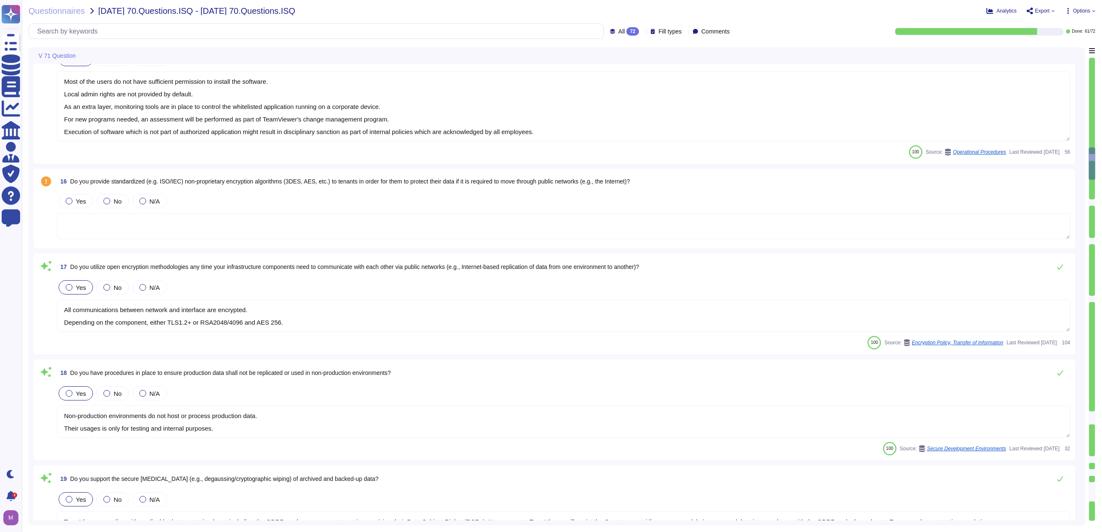
scroll to position [1, 0]
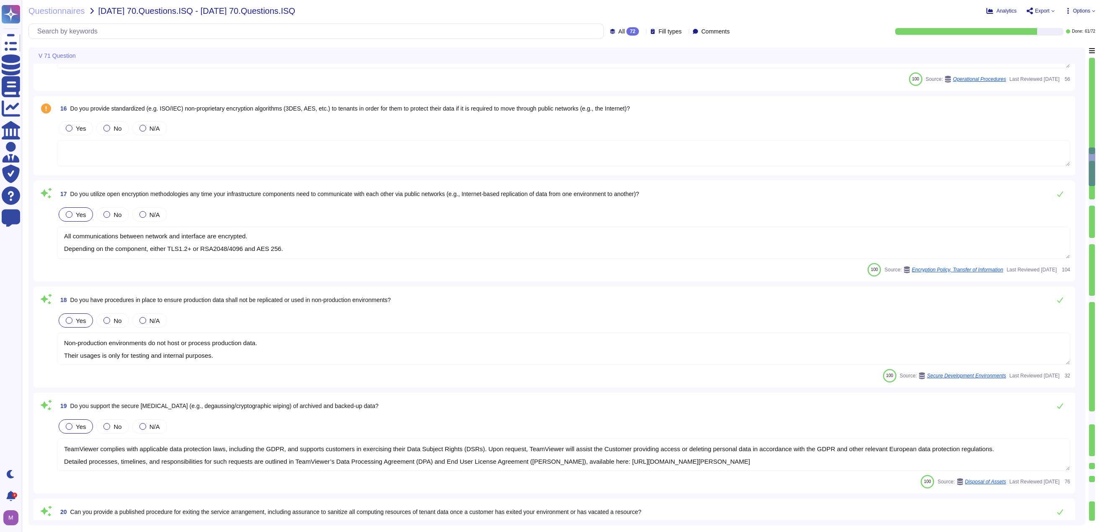
type textarea "TeamViewer does not have a data center in the office, so we do not have a lot o…"
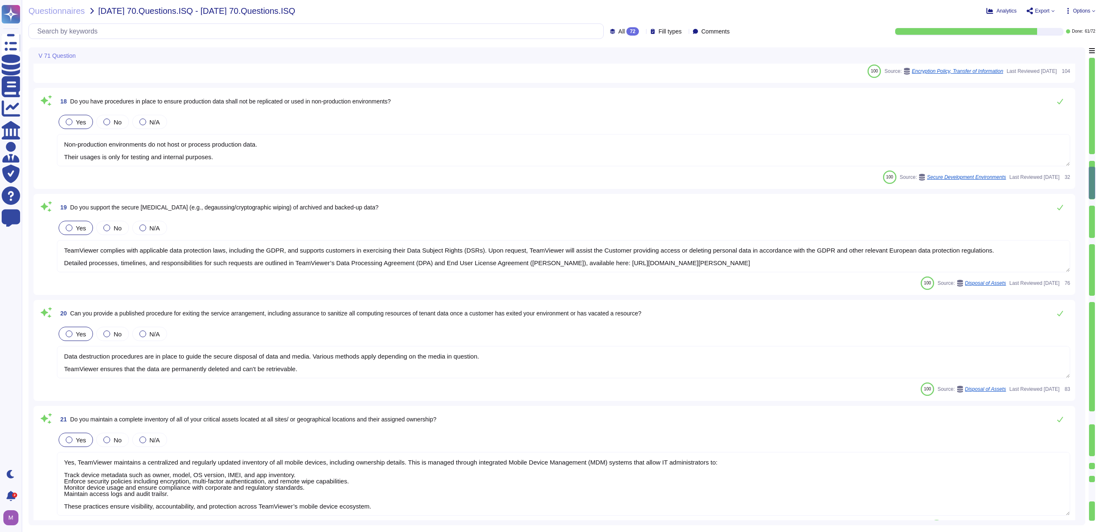
type textarea "TeamViewer uses key management solutions and hardware security modules to maint…"
type textarea "Data stored in the account — such as passwords, keys, and chat logs — are encry…"
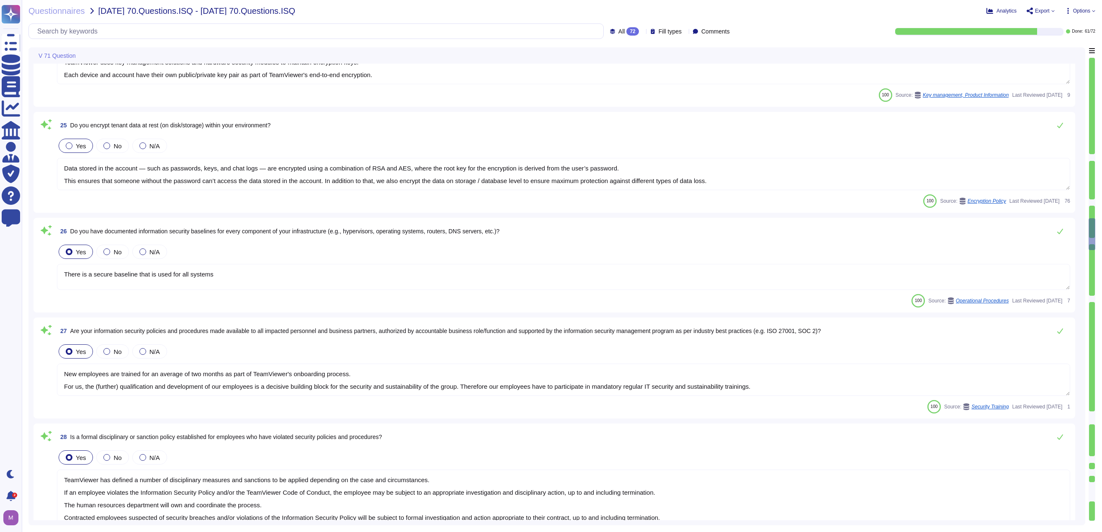
type textarea "There is a secure baseline that is used for all systems"
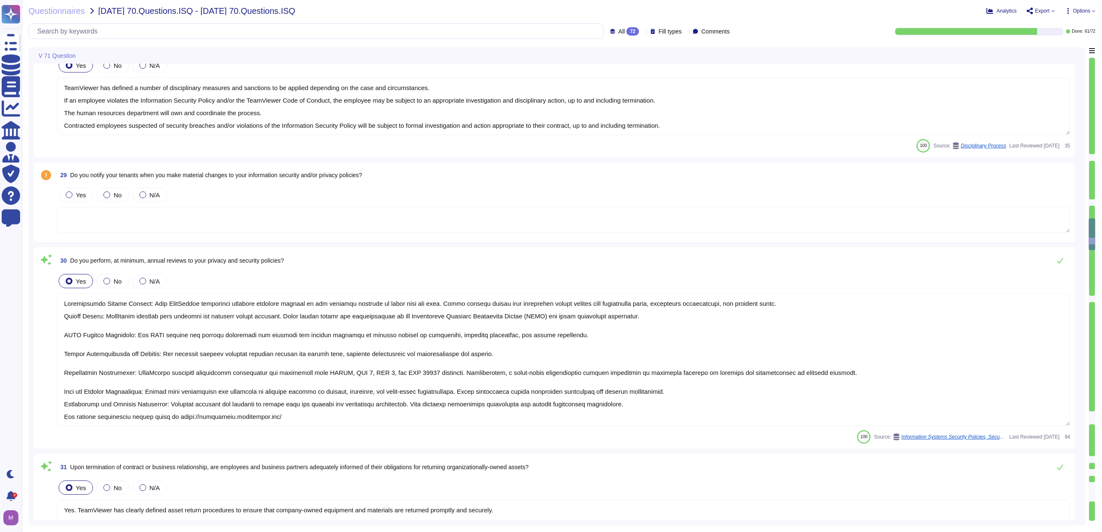
type textarea "New employees are trained for an average of two months as part of TeamViewer's …"
type textarea "TeamViewer has defined a number of disciplinary measures and sanctions to be ap…"
type textarea "Departmental Policy Reviews: Each TeamViewer department conducts internal revie…"
type textarea "Yes. TeamViewer has clearly defined asset return procedures to ensure that comp…"
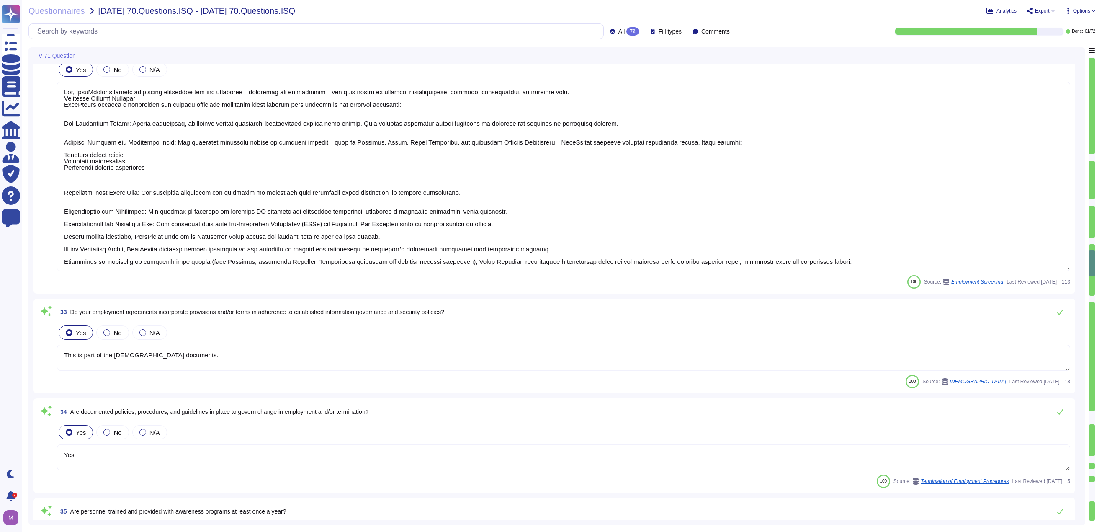
type textarea "Lor, IpsuMdolor sitametc adipiscing elitseddoe tem inc utlaboree—doloremag ali …"
type textarea "This is part of the [DEMOGRAPHIC_DATA] documents."
type textarea "Yes"
type textarea "The Employees receive regular data protection training and are bound to confide…"
type textarea "Change management process take place and ensures that any changes to IT systems…"
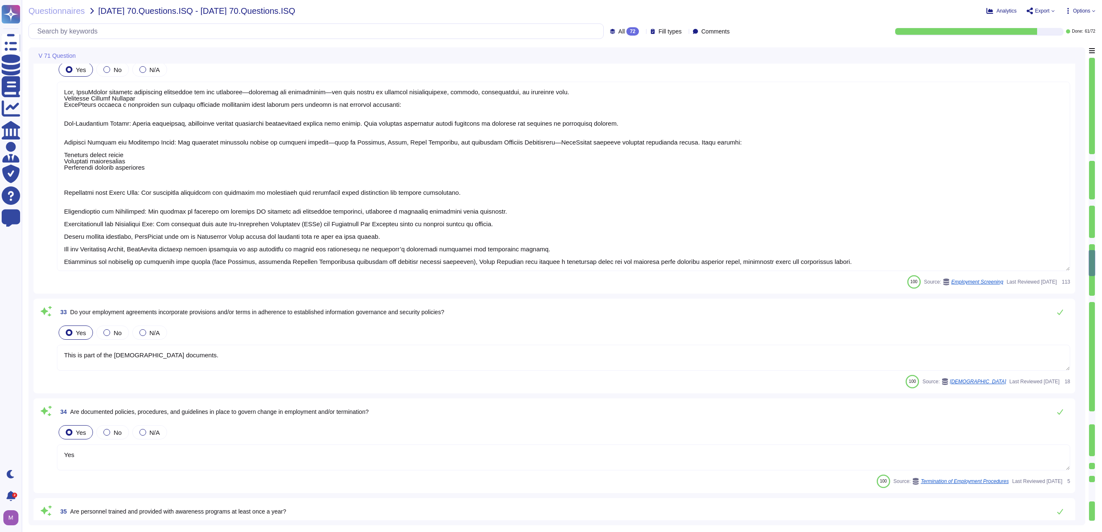
type textarea "Procedures are in place to detect, report, and respond to system security breac…"
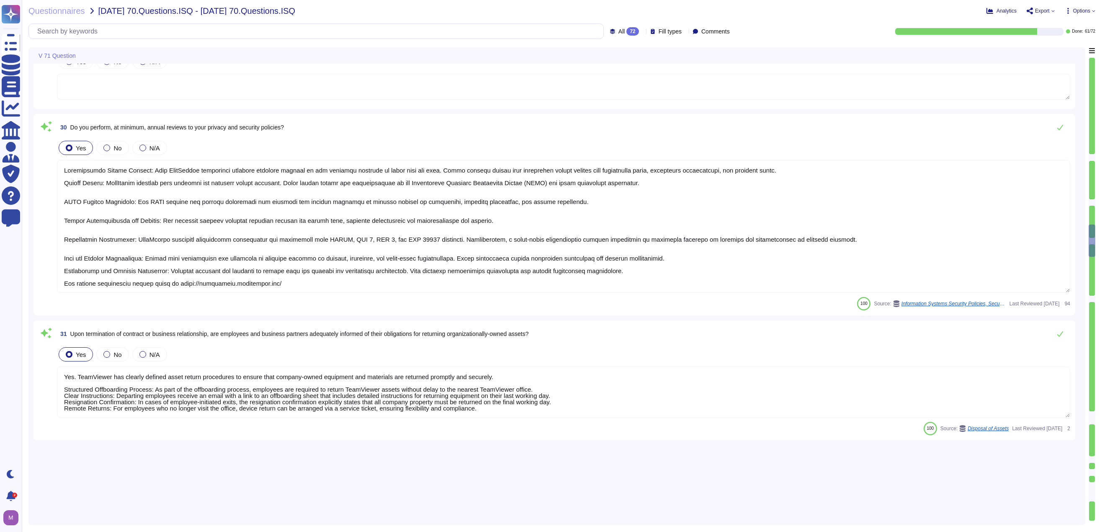
type textarea "Data stored in the account — such as passwords, keys, and chat logs — are encry…"
type textarea "There is a secure baseline that is used for all systems"
type textarea "New employees are trained for an average of two months as part of TeamViewer's …"
type textarea "TeamViewer has defined a number of disciplinary measures and sanctions to be ap…"
type textarea "Departmental Policy Reviews: Each TeamViewer department conducts internal revie…"
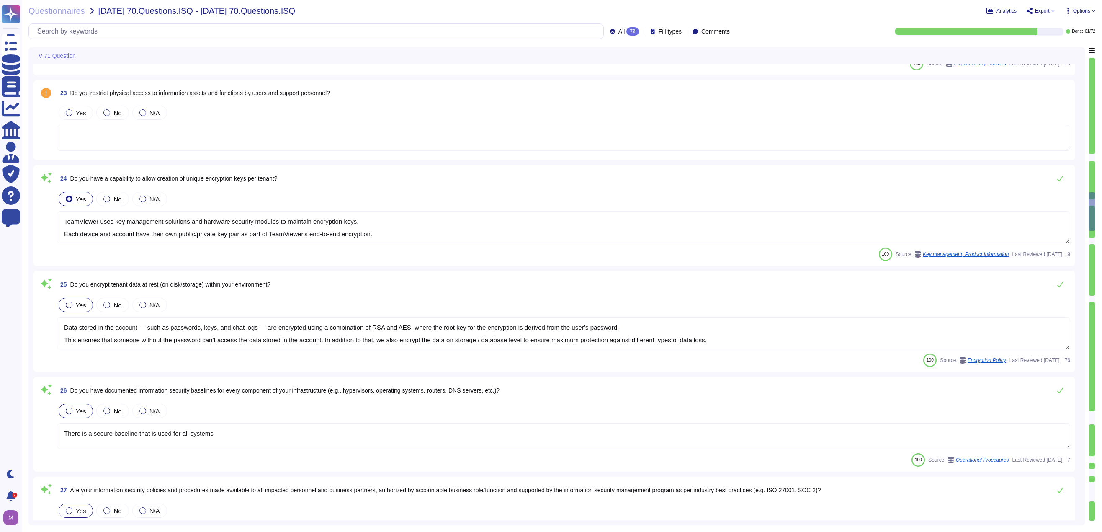
type textarea "Yes, TeamViewer maintains a centralized and regularly updated inventory of all …"
type textarea "TeamViewer does not have a data center in the office, so we do not have a lot o…"
type textarea "TeamViewer uses key management solutions and hardware security modules to maint…"
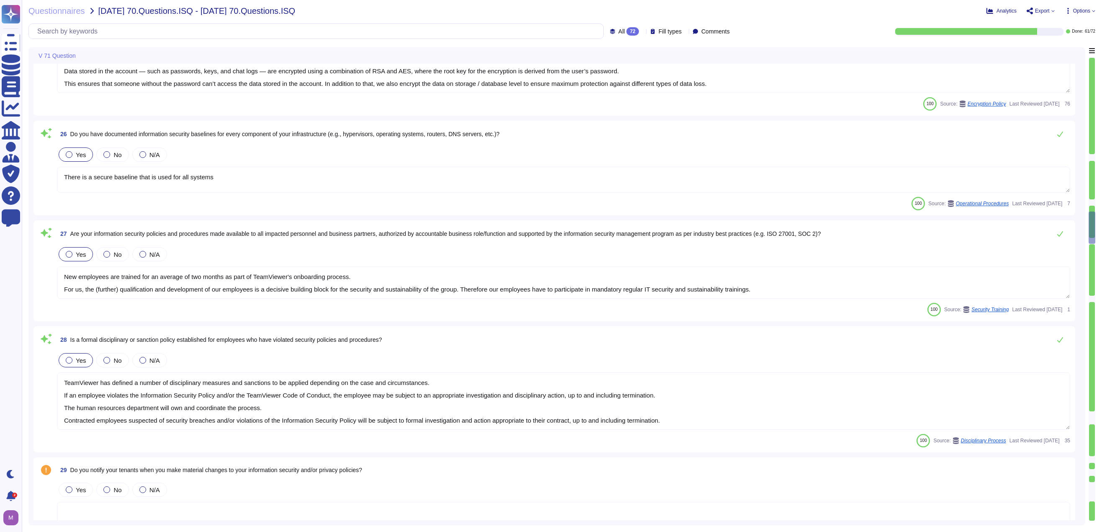
type textarea "Departmental Policy Reviews: Each TeamViewer department conducts internal revie…"
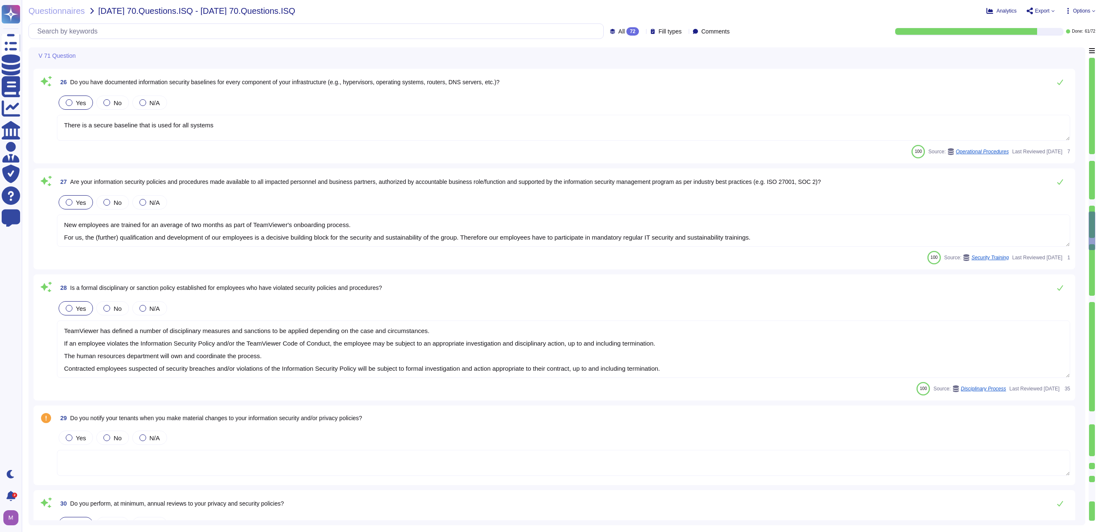
type textarea "Yes. TeamViewer has clearly defined asset return procedures to ensure that comp…"
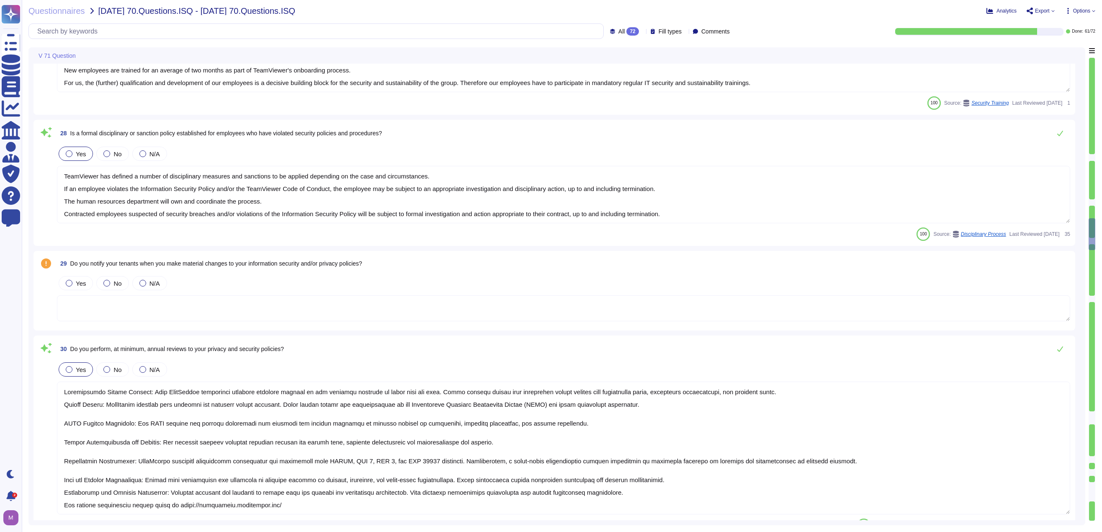
scroll to position [2930, 0]
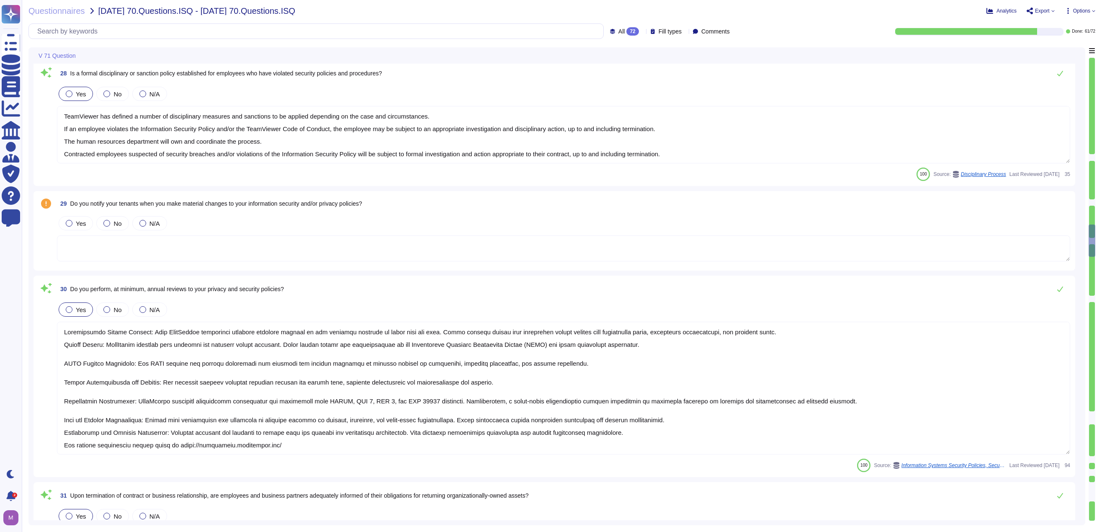
type textarea "Lor, IpsuMdolor sitametc adipiscing elitseddoe tem inc utlaboree—doloremag ali …"
drag, startPoint x: 197, startPoint y: 201, endPoint x: 348, endPoint y: 201, distance: 151.1
click at [348, 201] on span "Do you notify your tenants when you make material changes to your information s…" at bounding box center [216, 203] width 292 height 7
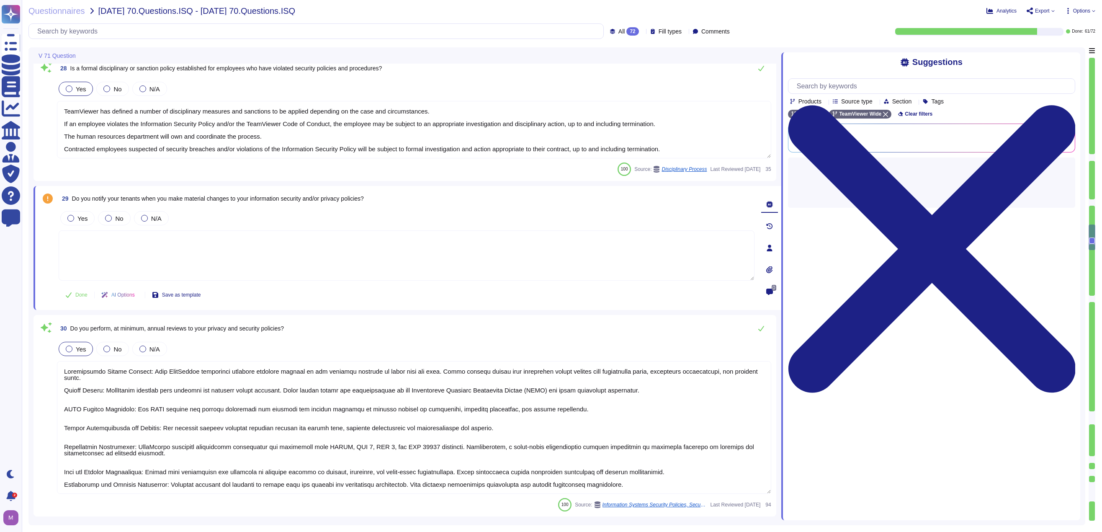
type textarea "Lor, IpsuMdolor sitametc adipiscing elitseddoe tem inc utlaboree—doloremag ali …"
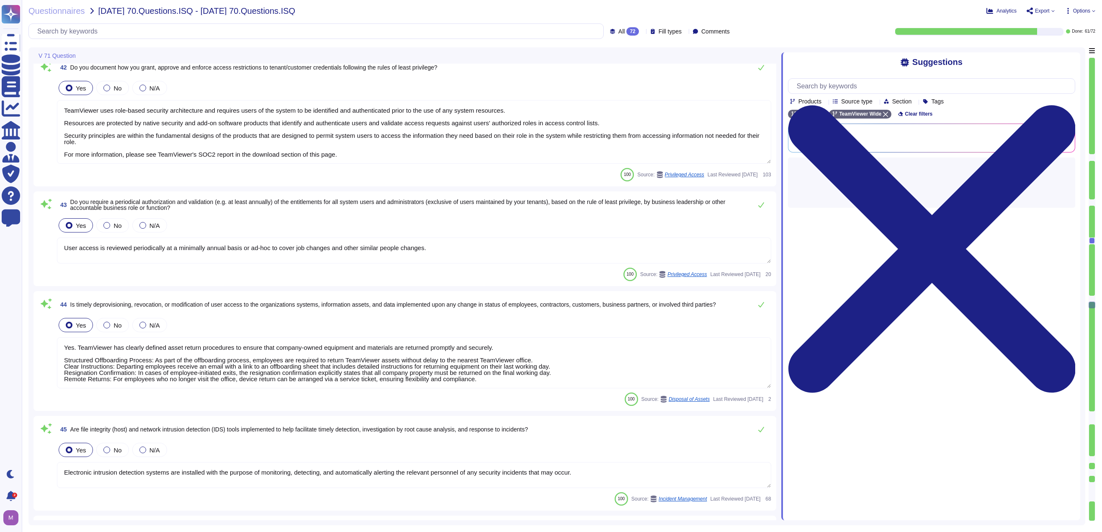
type textarea "TeamViewer uses role-based security architecture and requires users of the syst…"
type textarea "User access is reviewed periodically at a minimally annual basis or ad-hoc to c…"
type textarea "Yes. TeamViewer has clearly defined asset return procedures to ensure that comp…"
type textarea "Electronic intrusion detection systems are installed with the purpose of monito…"
type textarea "Teamviewer strict adherence to Need to know Principle and Zero Trust Policies, …"
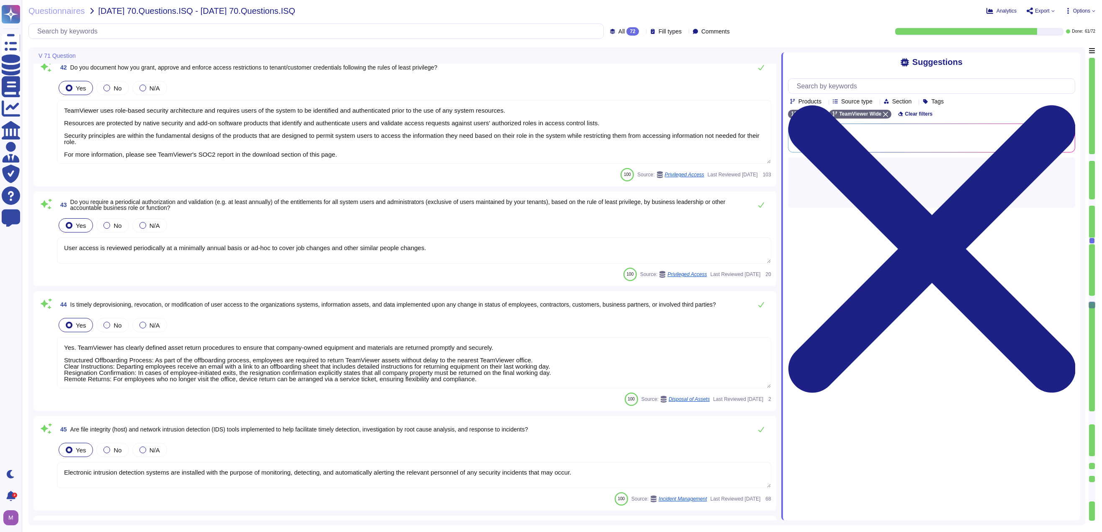
type textarea "TeamViewer has a 24/7 SOC (Security Operation Centre) implementation to monitor…"
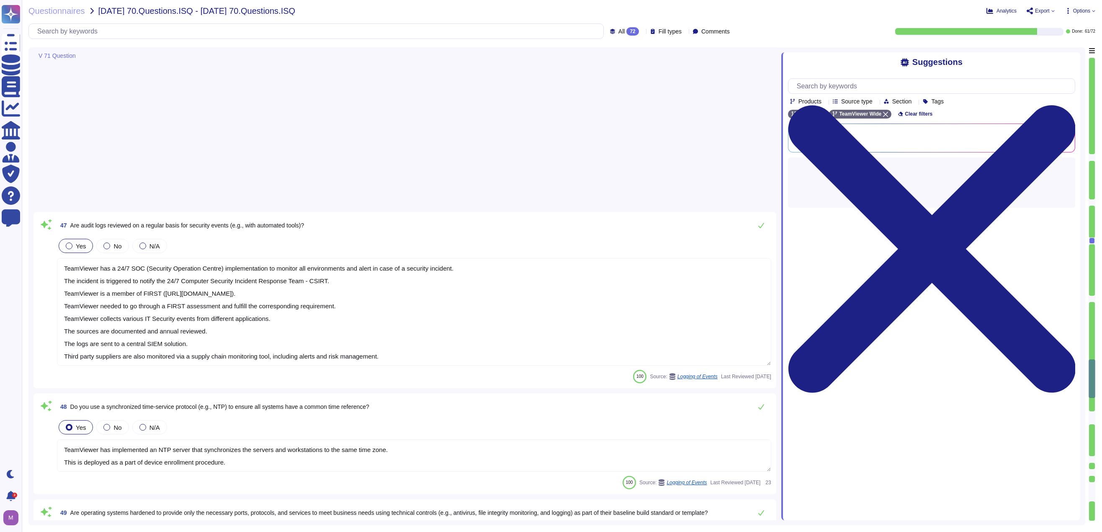
scroll to position [5651, 0]
type textarea "TeamViewer has implemented an NTP server that synchronizes the servers and work…"
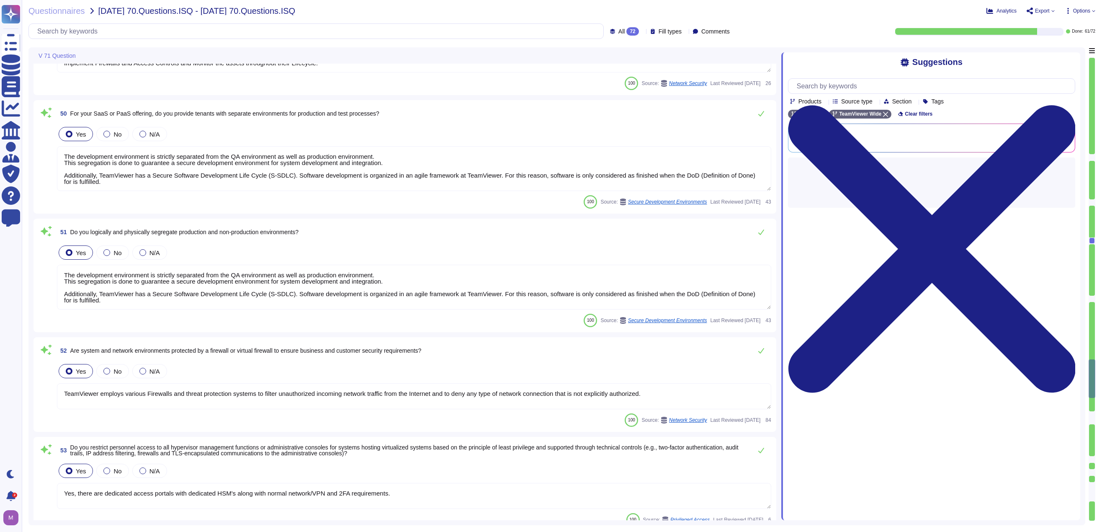
type textarea "Yes, System Hardening reduces the attack surface by limiting the system's expos…"
type textarea "The development environment is strictly separated from the QA environment as we…"
type textarea "TeamViewer employs various Firewalls and threat protection systems to filter un…"
type textarea "Yes, there are dedicated access portals with dedicated HSM's along with normal …"
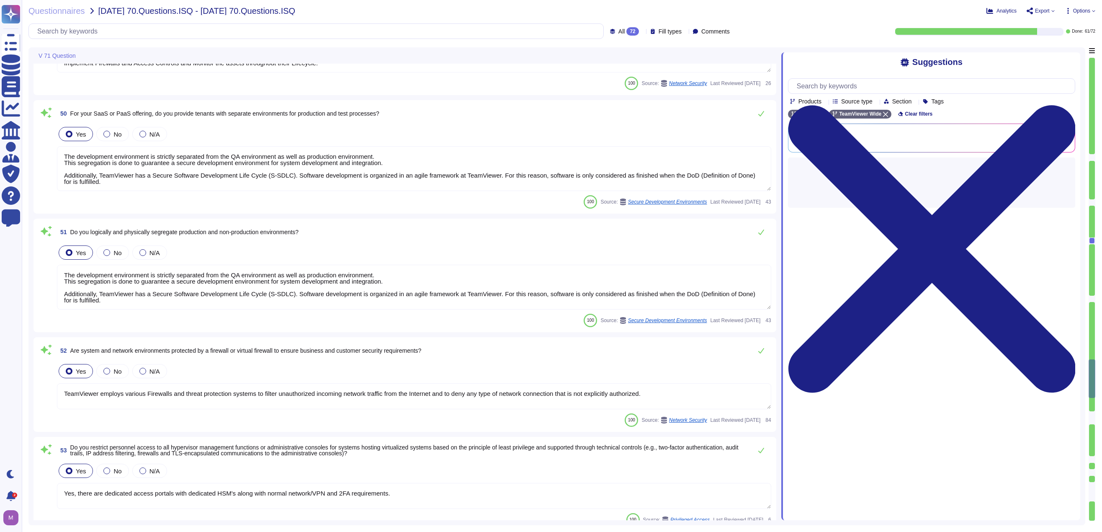
type textarea "Security Protocol: Secured with WPA2. Encryption: Encrypted using AES."
type textarea "TeamViewer maintains policies which define the use and configuration of corpora…"
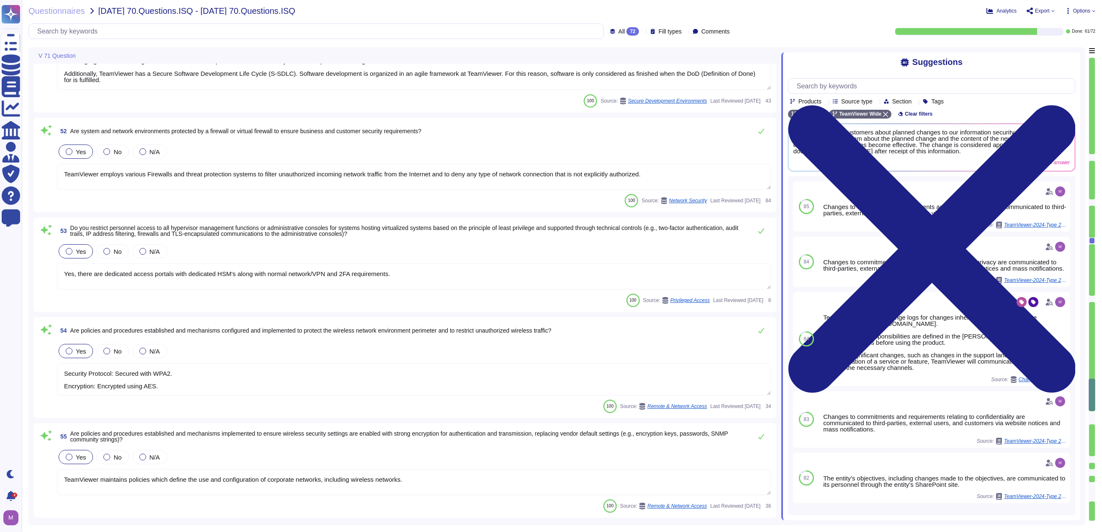
type textarea "TeamViewer uses well known MDM solution. An application catalogue is available …"
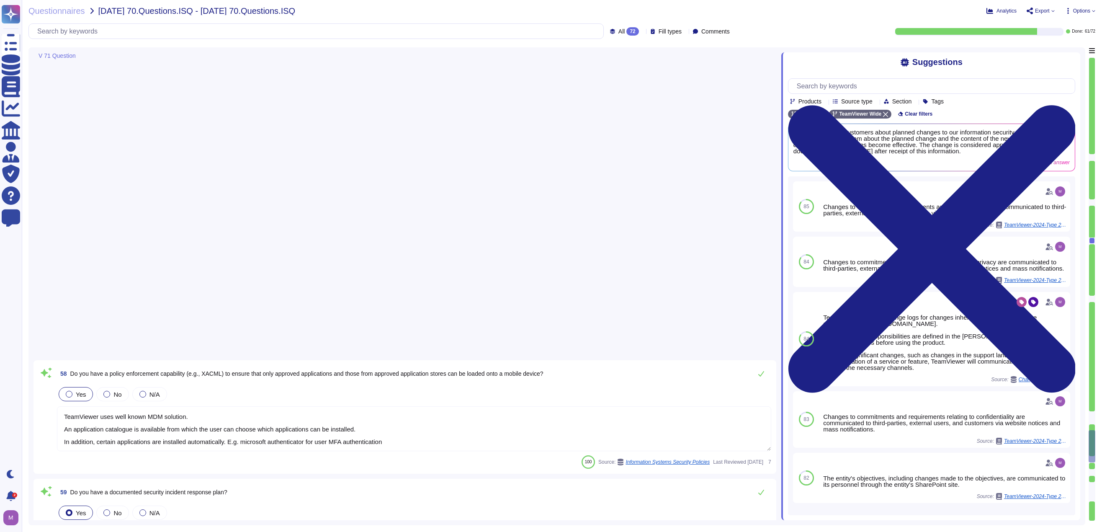
type textarea "We have a comprehensive incident response plan in place, which includes the rol…"
type textarea "TeamViewer tests and reviews its security response plan at least annually. Ad-h…"
type textarea "TeamViewer does offer a security bulletin which can be subscribed. ([URL][DOMAI…"
type textarea "TeamViewer communicates updates about service availability through its status p…"
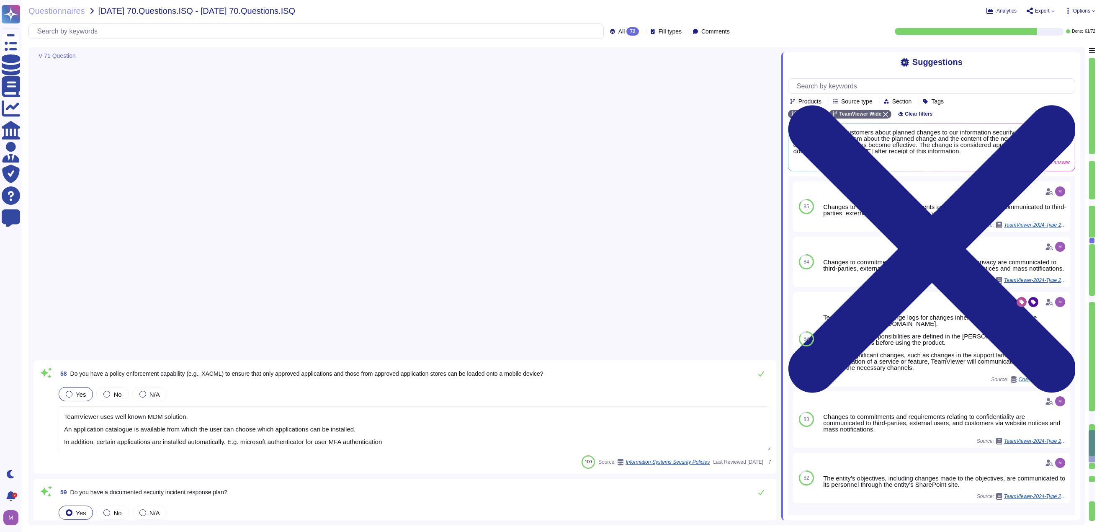
type textarea "Yes. TeamViewer ensures that all processors and third-party vendors contractual…"
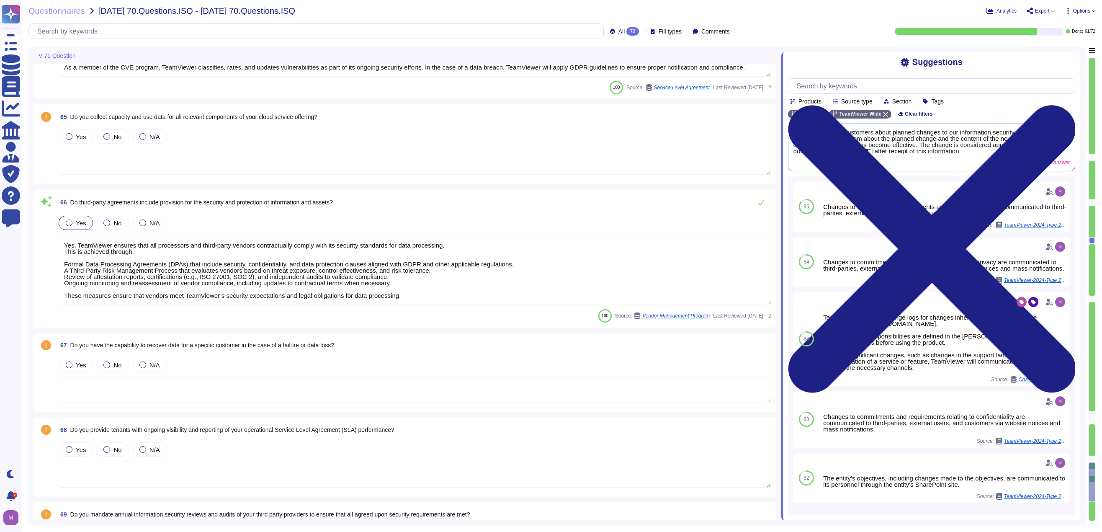
scroll to position [7200, 0]
type textarea "The TeamViewer Corporate Network is protected from the public network by multip…"
type textarea "An enterprise patching tool is in place to facilitate this process. TeamViewer …"
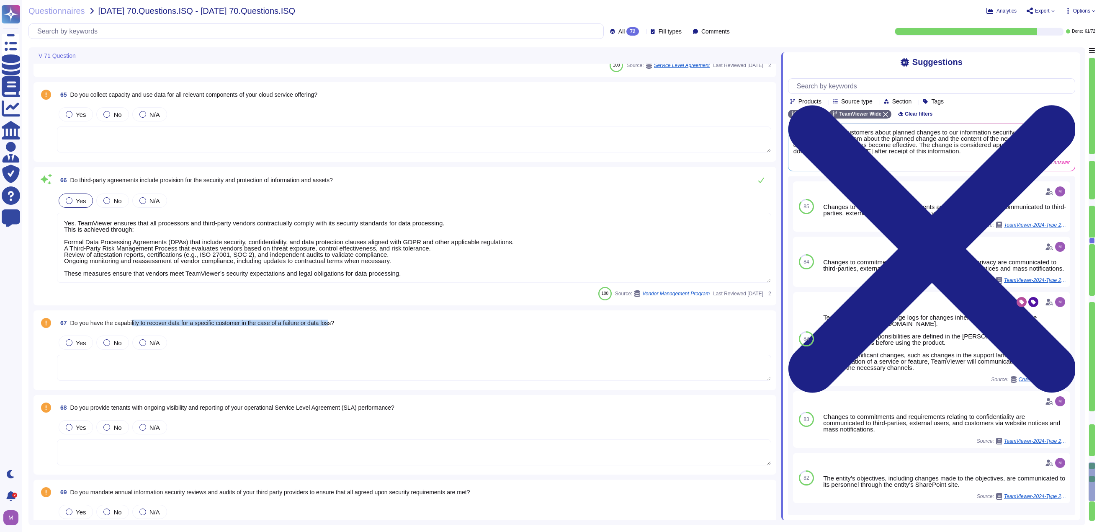
drag, startPoint x: 134, startPoint y: 323, endPoint x: 335, endPoint y: 326, distance: 201.4
click at [334, 326] on span "Do you have the capability to recover data for a specific customer in the case …" at bounding box center [202, 322] width 264 height 7
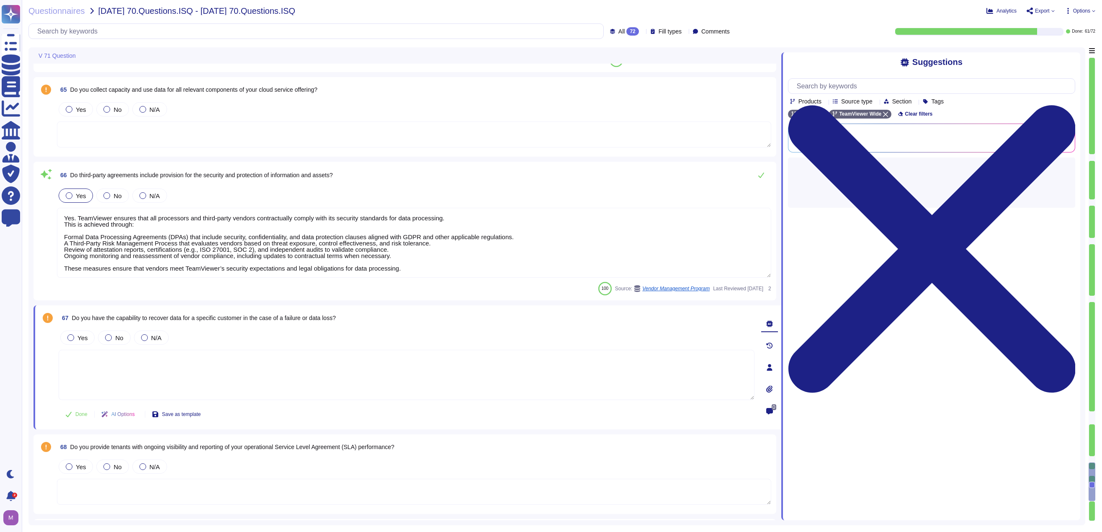
type textarea "An enterprise patching tool is in place to facilitate this process. TeamViewer …"
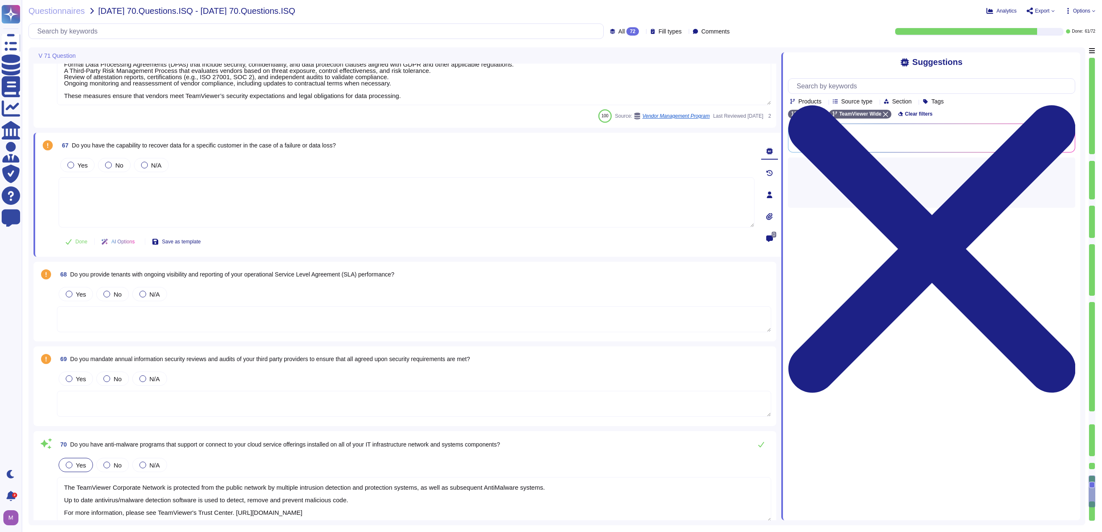
type textarea "TeamViewer does not allow BYOD (Bring Your Own Device). External, non-company d…"
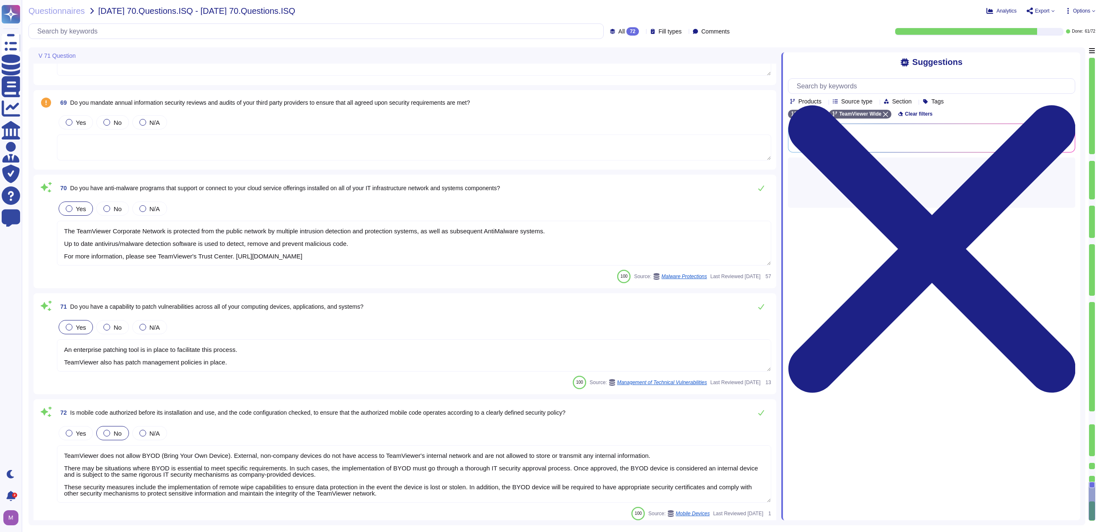
scroll to position [7613, 0]
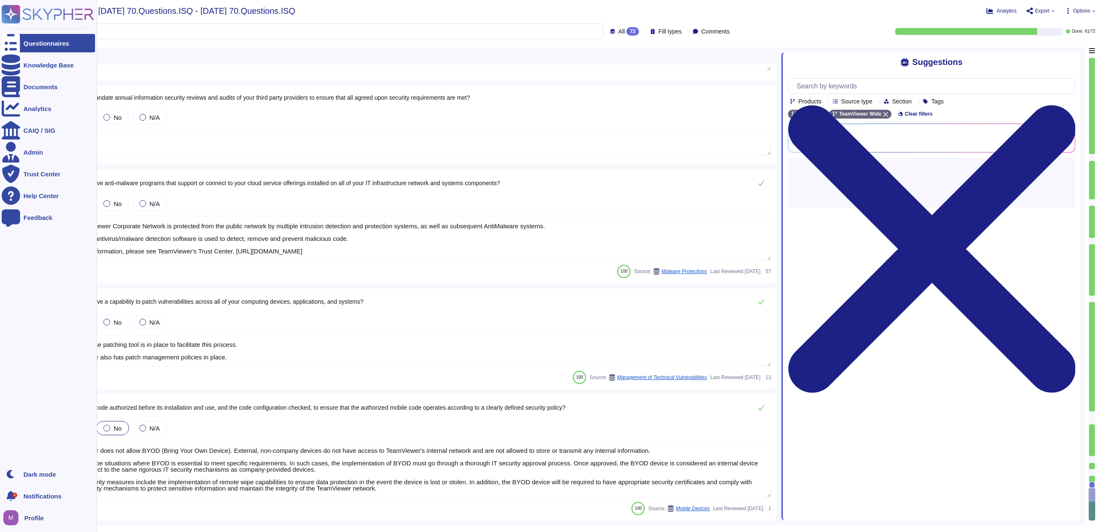
click at [23, 43] on div "Questionnaires" at bounding box center [46, 43] width 46 height 6
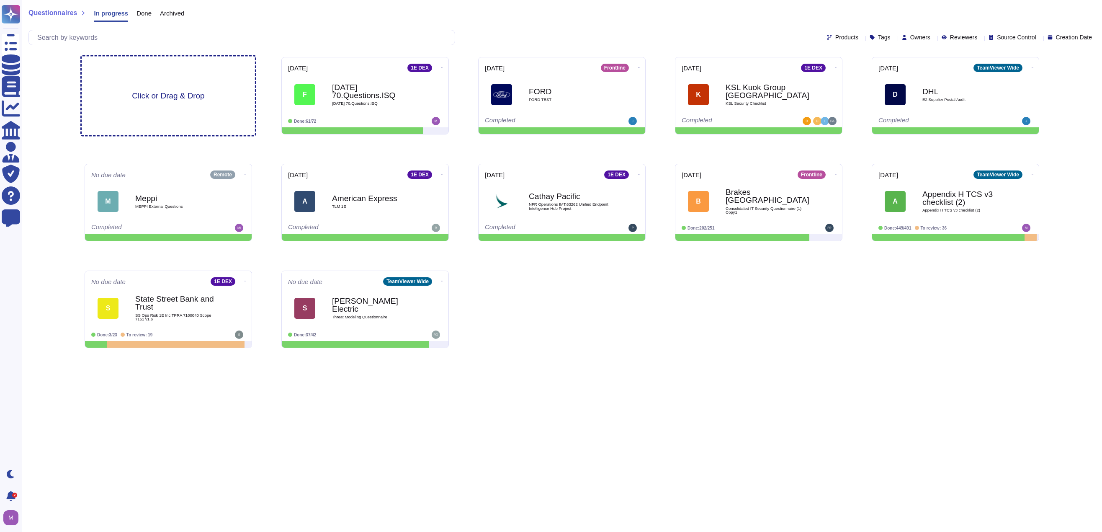
click at [173, 100] on span "Click or Drag & Drop" at bounding box center [168, 96] width 72 height 8
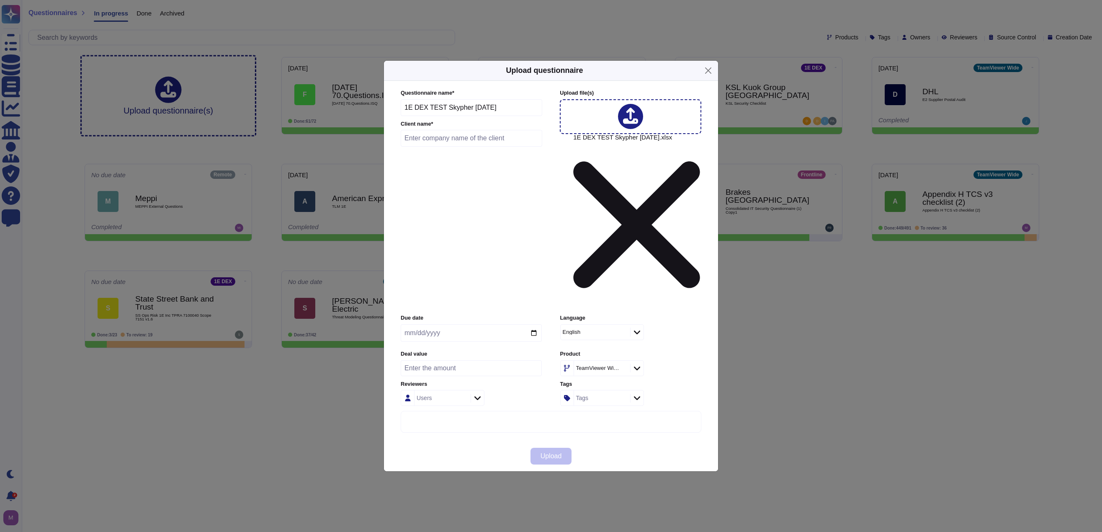
drag, startPoint x: 491, startPoint y: 185, endPoint x: 301, endPoint y: 185, distance: 189.2
click at [301, 185] on div "Upload questionnaire Questionnaire name * 1E DEX TEST Skypher [DATE] Client nam…" at bounding box center [551, 266] width 1102 height 532
click at [465, 147] on input "text" at bounding box center [471, 138] width 141 height 17
paste input "1E DEX TEST Skypher [DATE]"
type input "1E DEX TEST Skypher [DATE]"
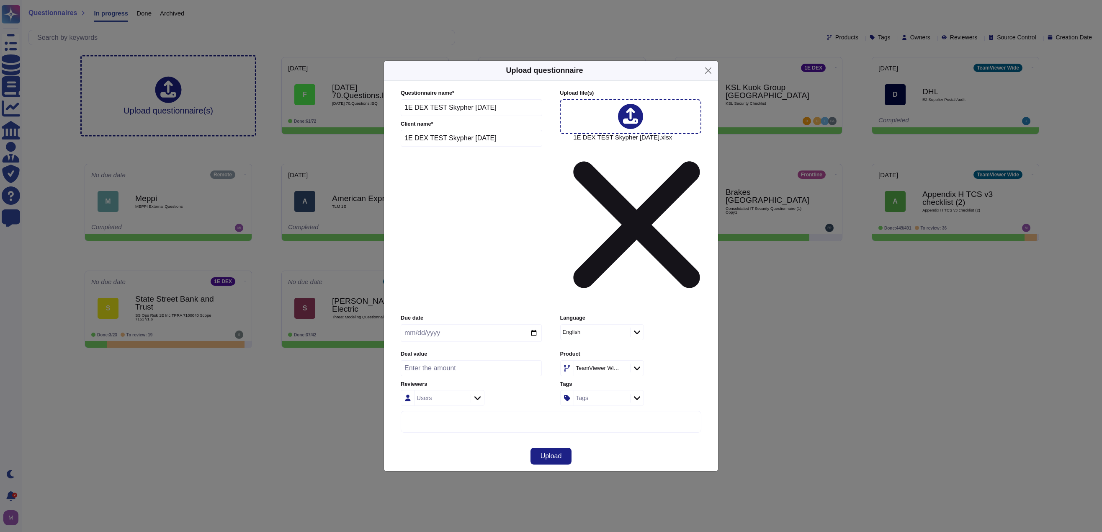
click at [612, 360] on div "TeamViewer Wide" at bounding box center [601, 367] width 54 height 15
click at [600, 380] on div "1E DEX" at bounding box center [614, 377] width 87 height 8
click at [458, 324] on input "date" at bounding box center [471, 333] width 141 height 18
click at [531, 324] on input "date" at bounding box center [471, 333] width 141 height 18
type input "[DATE]"
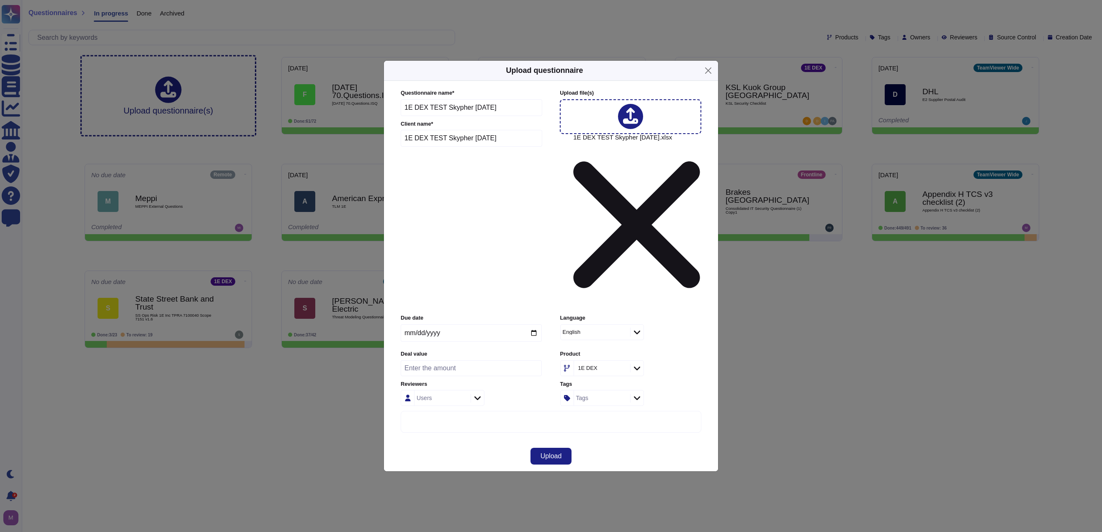
click at [664, 351] on label "Product" at bounding box center [630, 353] width 141 height 5
drag, startPoint x: 568, startPoint y: 346, endPoint x: 566, endPoint y: 352, distance: 6.8
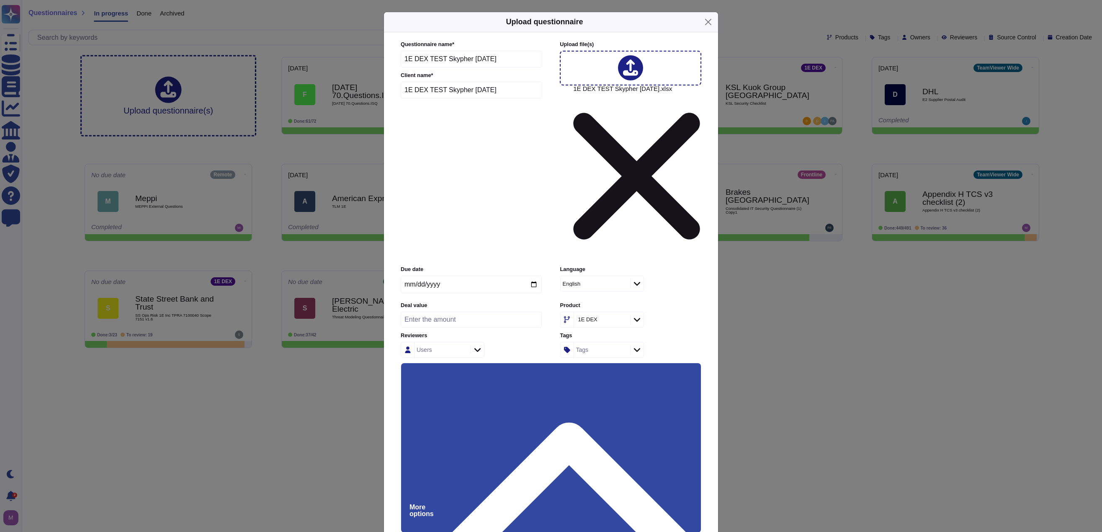
drag, startPoint x: 548, startPoint y: 448, endPoint x: 472, endPoint y: 383, distance: 100.9
click at [472, 384] on div "Upload questionnaire Questionnaire name * 1E DEX TEST Skypher [DATE] Client nam…" at bounding box center [550, 292] width 335 height 560
click at [0, 0] on input "Use this questionnaire as a source of suggestions" at bounding box center [0, 0] width 0 height 0
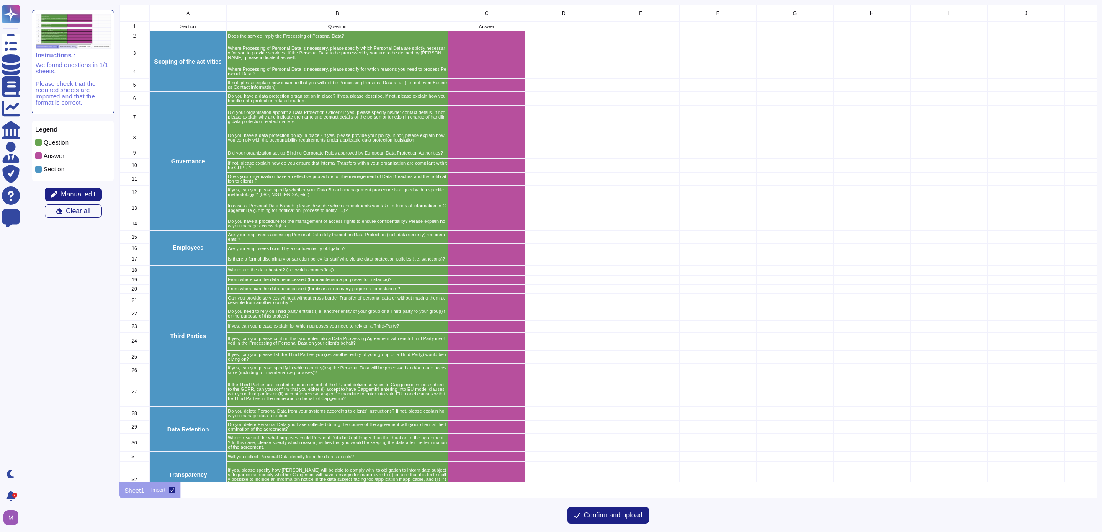
scroll to position [470, 971]
click at [606, 517] on span "Confirm and upload" at bounding box center [613, 515] width 59 height 7
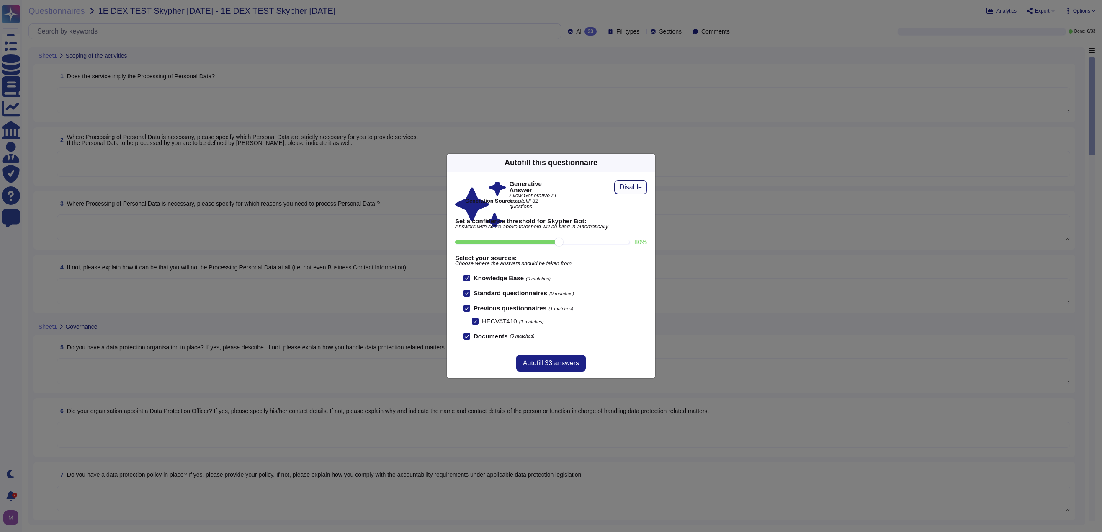
click at [633, 188] on span "Disable" at bounding box center [631, 187] width 22 height 7
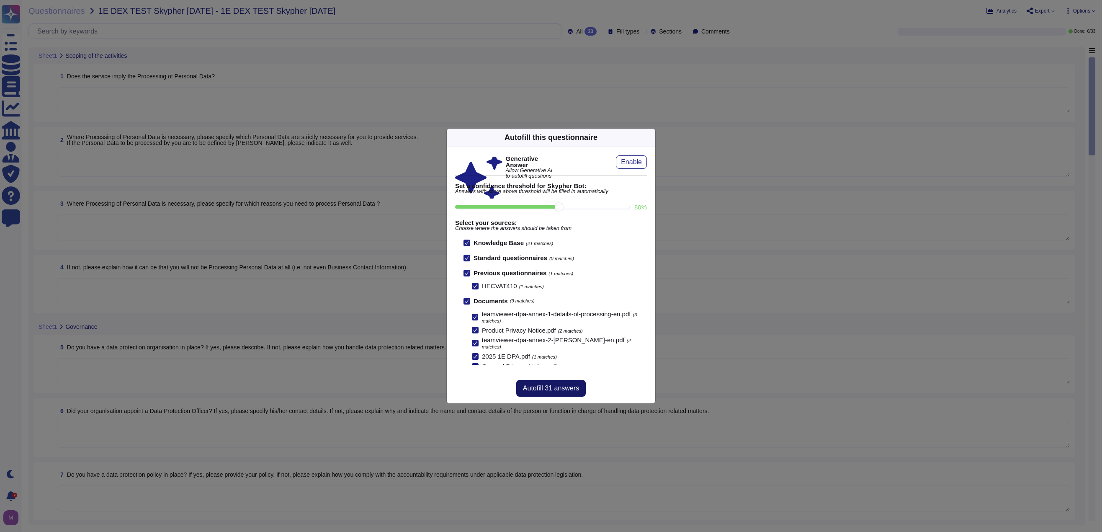
click at [555, 385] on span "Autofill 31 answers" at bounding box center [551, 388] width 56 height 7
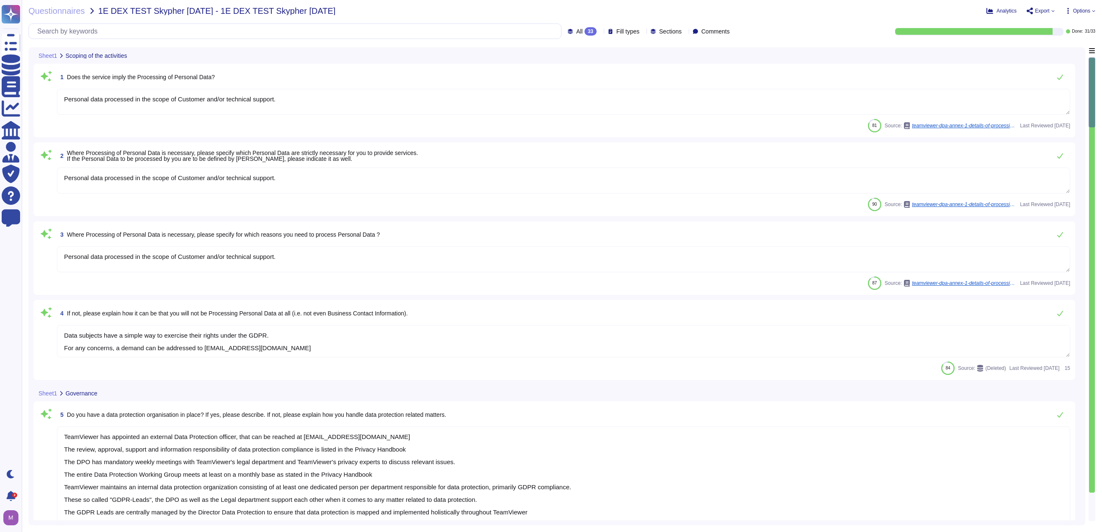
type textarea "TeamViewer has appointed an external Data Protection officer, that can be reach…"
type textarea "TeamViewer has an external data protection officer who can be reached at [EMAIL…"
type textarea "TeamViewer has processes, policies, and procedures that describe physical secur…"
type textarea "Personal data processed in the scope of Customer and/or technical support."
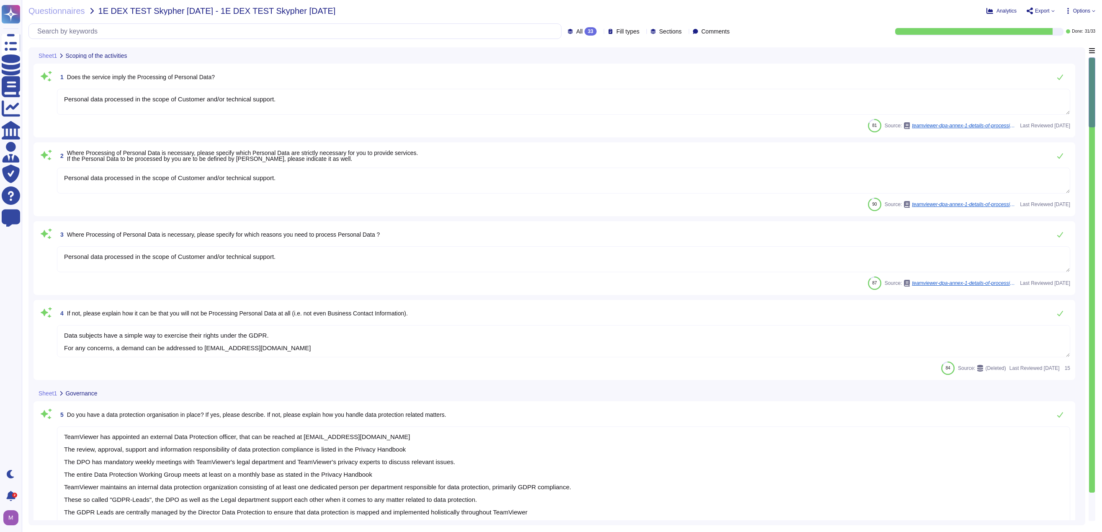
type textarea "Personal data processed in the scope of Customer and/or technical support."
type textarea "Data subjects have a simple way to exercise their rights under the GDPR. For an…"
drag, startPoint x: 129, startPoint y: 234, endPoint x: 350, endPoint y: 229, distance: 221.9
click at [350, 229] on span "3 Where Processing of Personal Data is necessary, please specify for which reas…" at bounding box center [218, 234] width 323 height 15
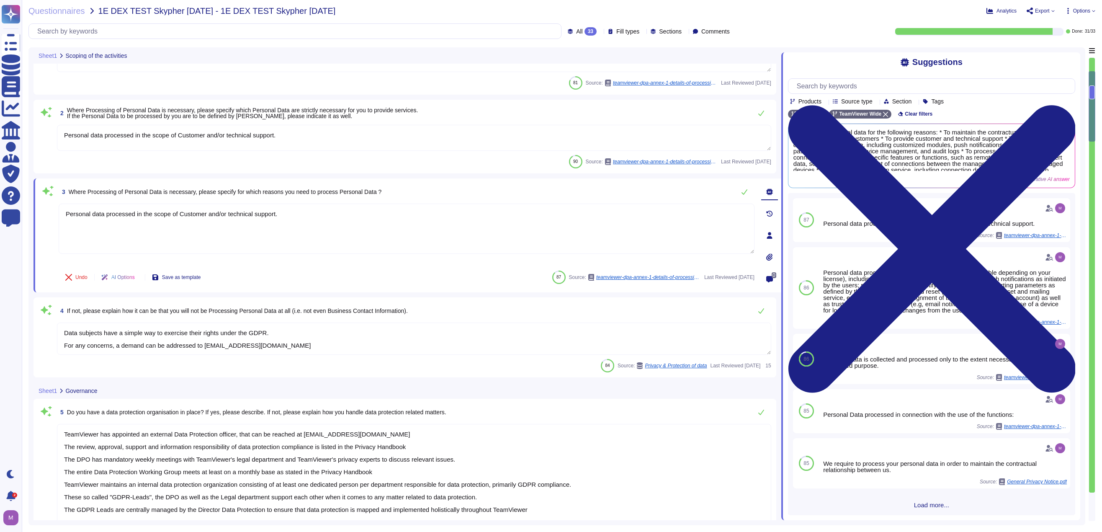
type textarea "Yes"
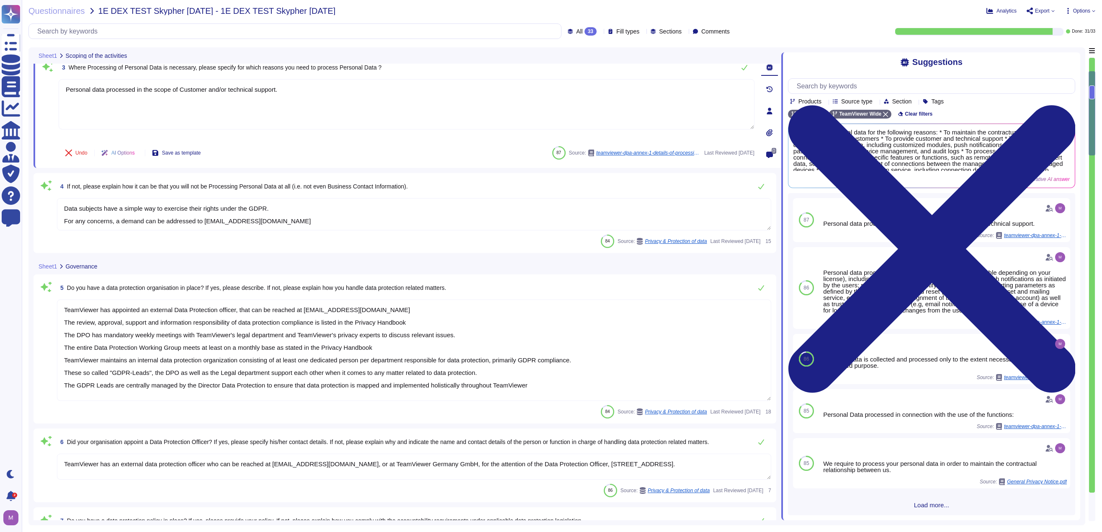
scroll to position [167, 0]
type textarea "TeamViewer is GDPR compliant. Measures to ensure the confidentiality and integr…"
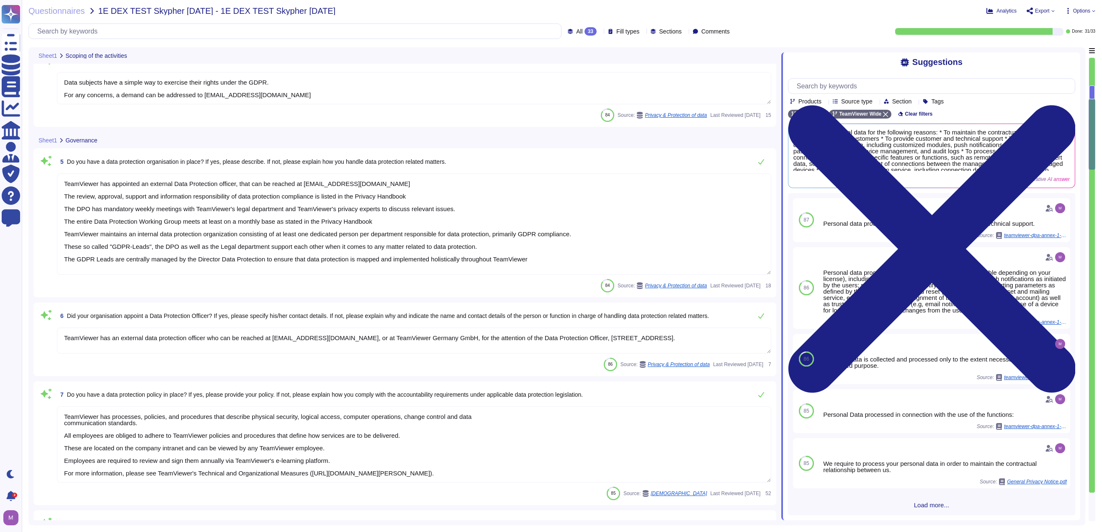
scroll to position [1, 0]
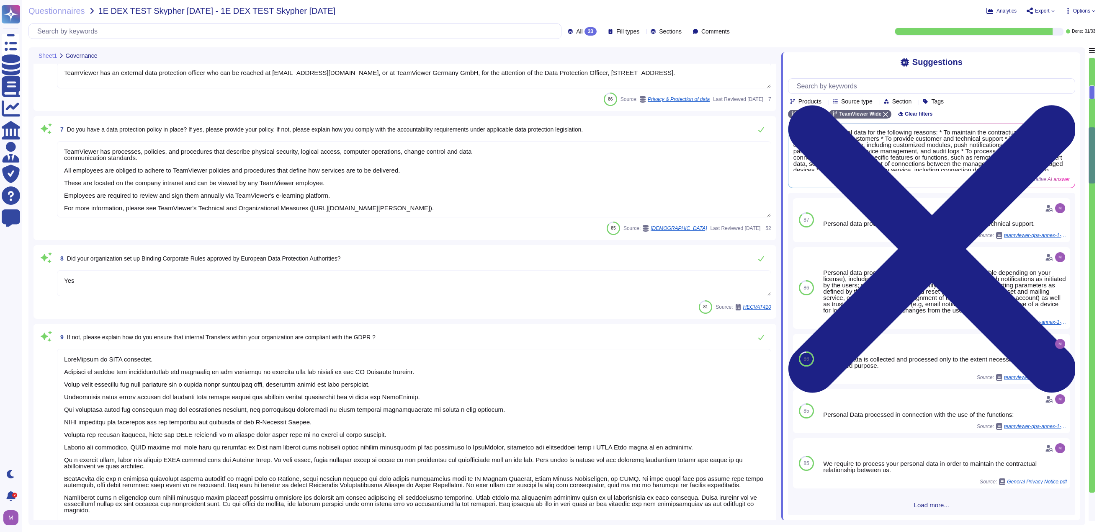
type textarea "TeamViewer has established a streamlined data breach notification process in ac…"
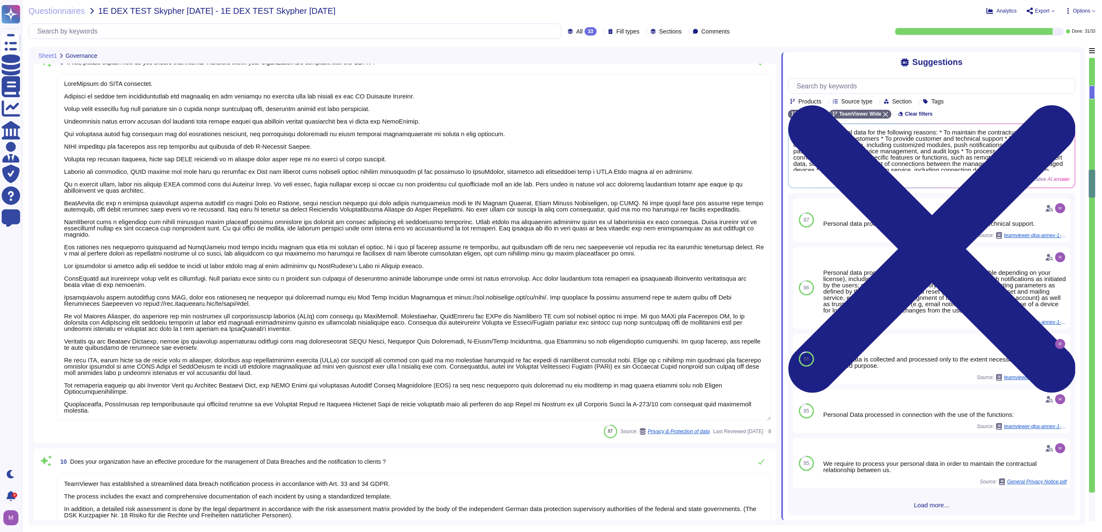
type textarea "TeamViewer's policies are aligned to the ISO27001. TeamViewer has developed and…"
type textarea "TeamViewer communicates updates about service availability through its status p…"
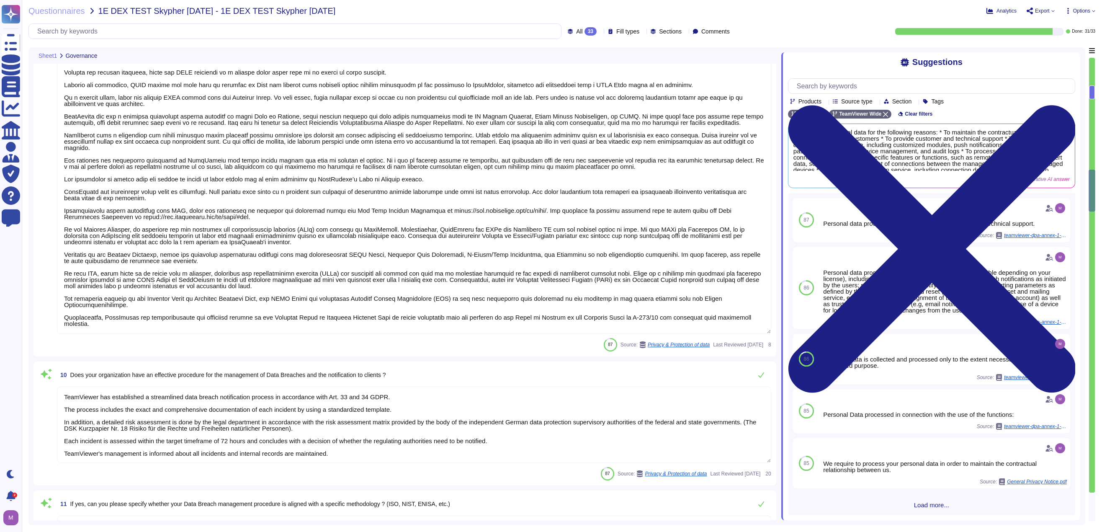
type textarea "TeamViewer ensures secure authentication through the use of Two-Factor Authenti…"
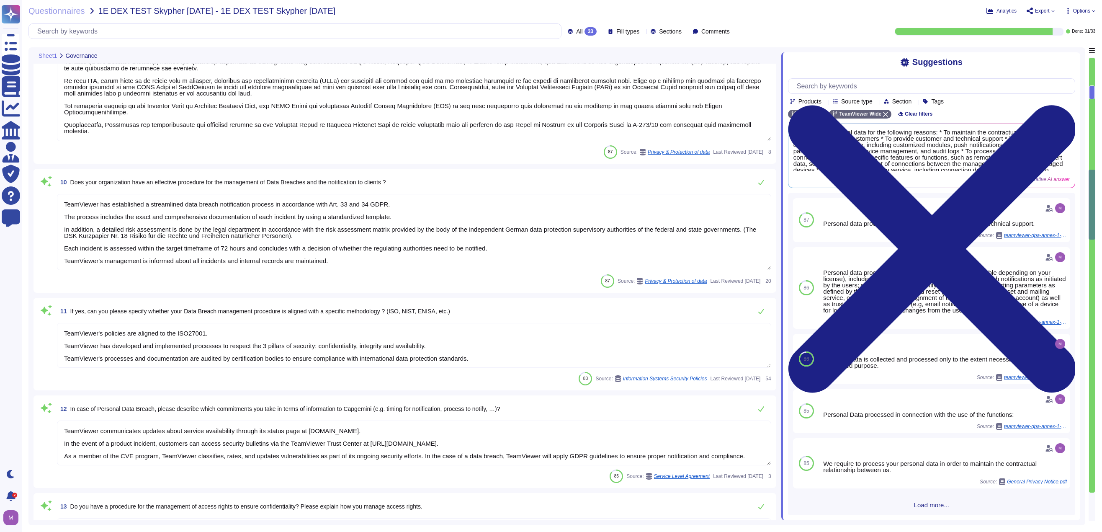
type textarea "All employees are trained internally in accordance with Art. 32 (4) GDPR and ar…"
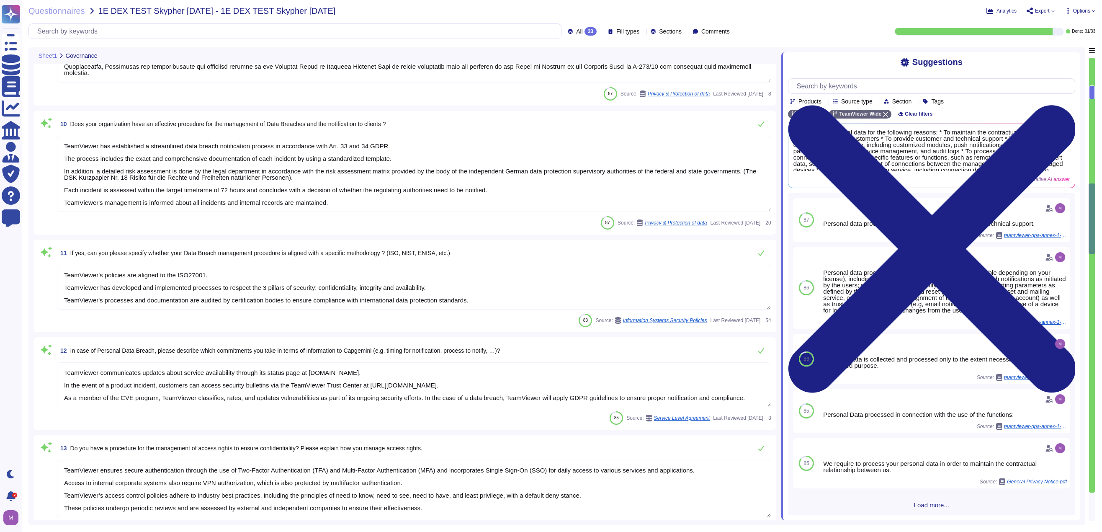
type textarea "TeamViewer has defined a number of disciplinary measures and sanctions to be ap…"
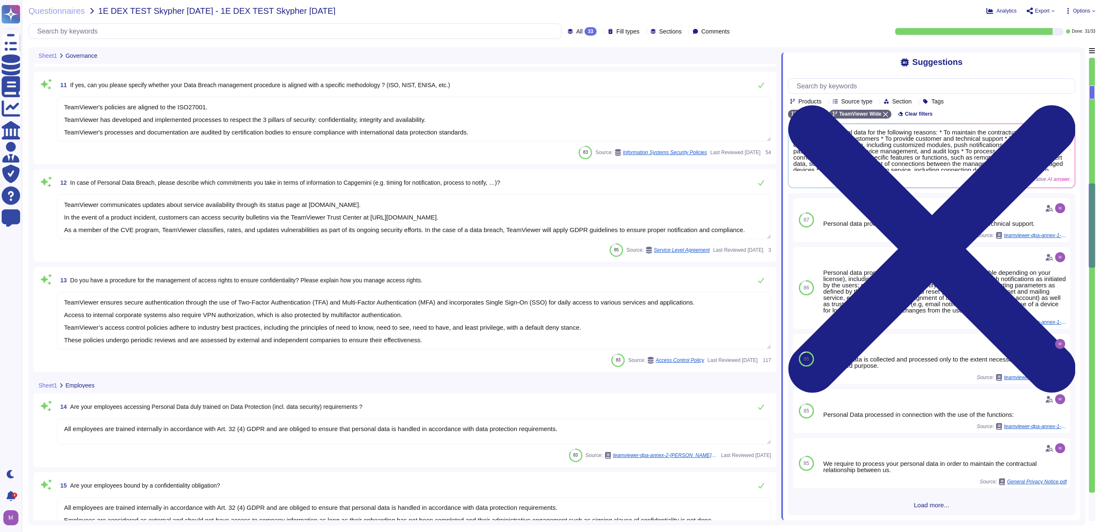
type textarea "The following Azure regions are supported in [GEOGRAPHIC_DATA]. If you need sup…"
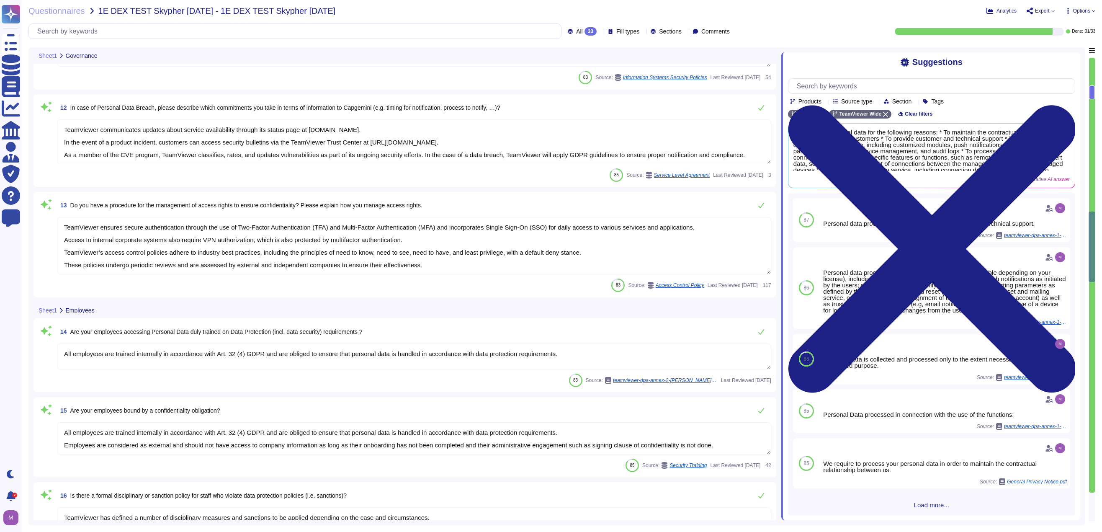
type textarea "The following Azure regions are supported in [GEOGRAPHIC_DATA]. If you need sup…"
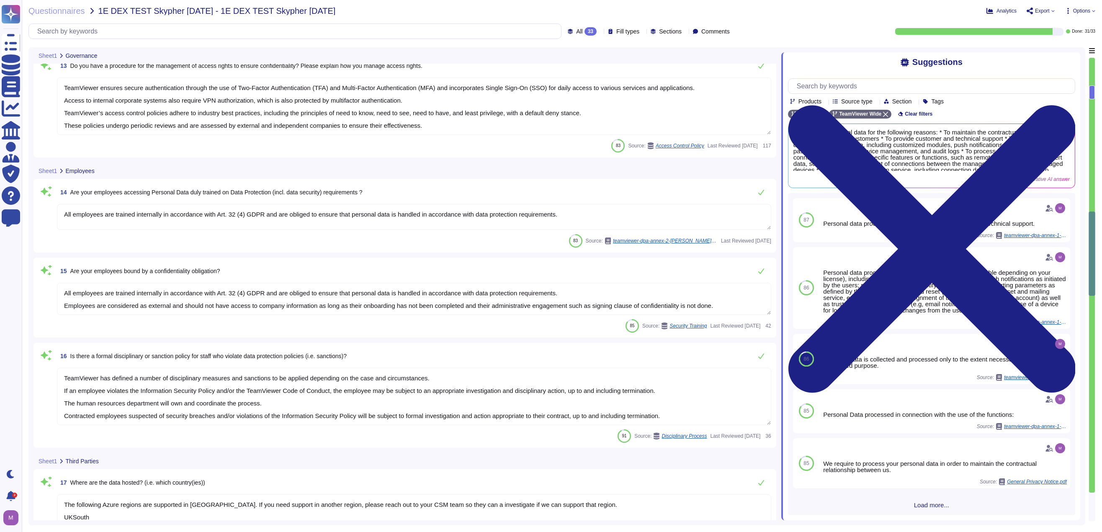
scroll to position [1, 0]
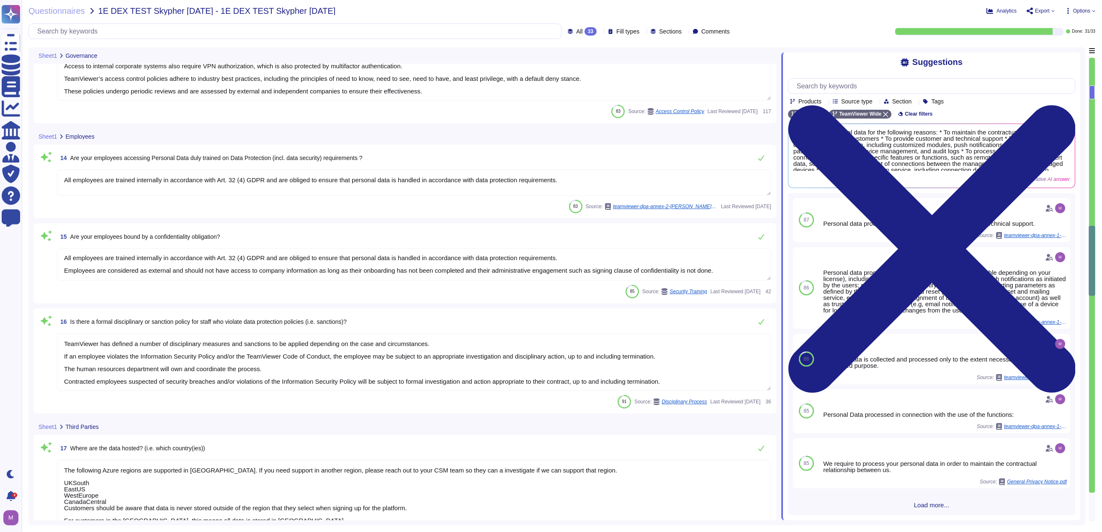
type textarea "The location of a disaster recovery site and the method for obtaining backup me…"
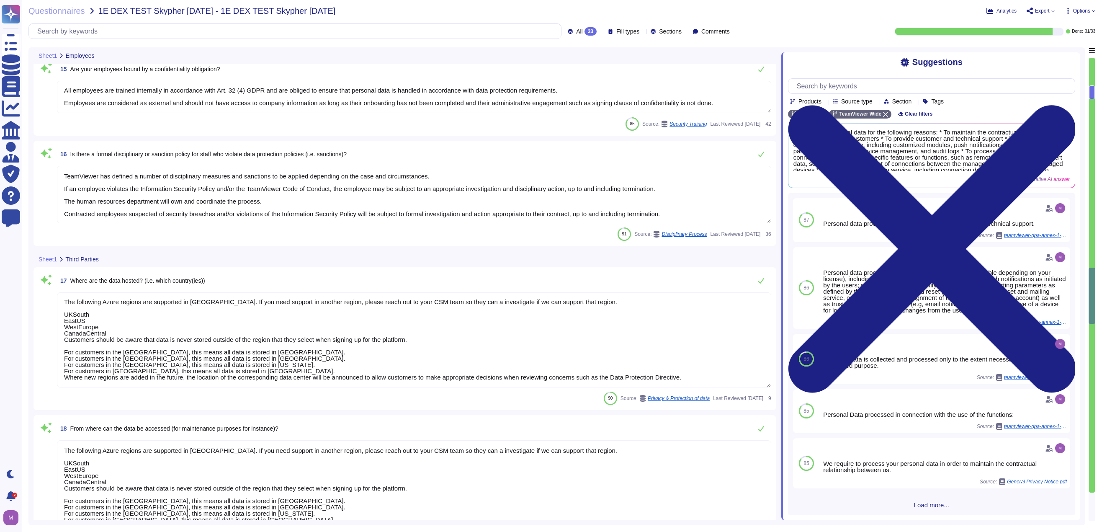
type textarea "For TeamViewer products and services, TeamViewer will generally only transfer p…"
type textarea "TeamViewer conducts due diligence when dealing with 3rd parties. TeamViewer has…"
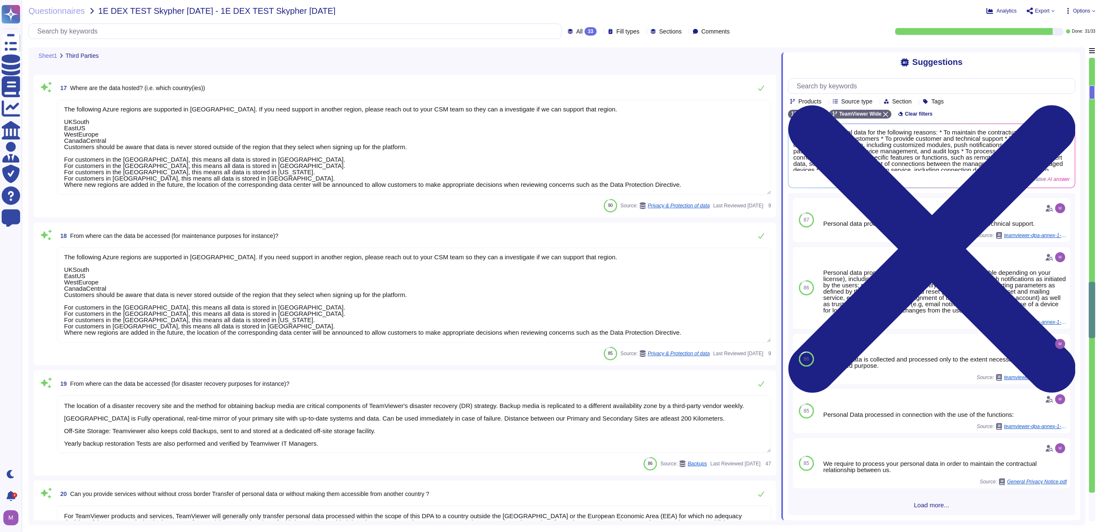
type textarea "TeamViewer conducts due diligence when dealing with 3rd parties. TeamViewer has…"
type textarea "TeamViewer enters into a Data Processing Agreement (DPA) with all subprocessors…"
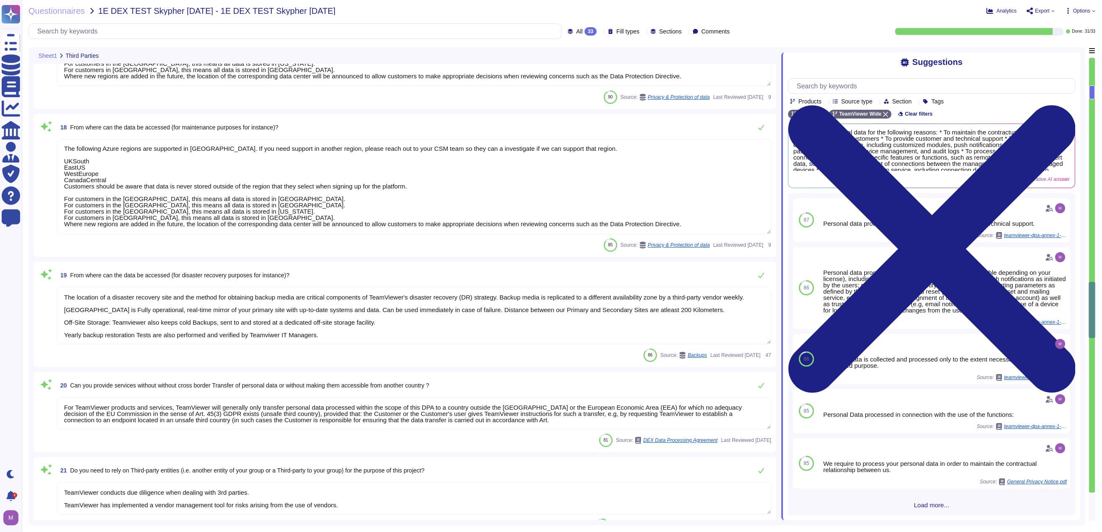
scroll to position [2009, 0]
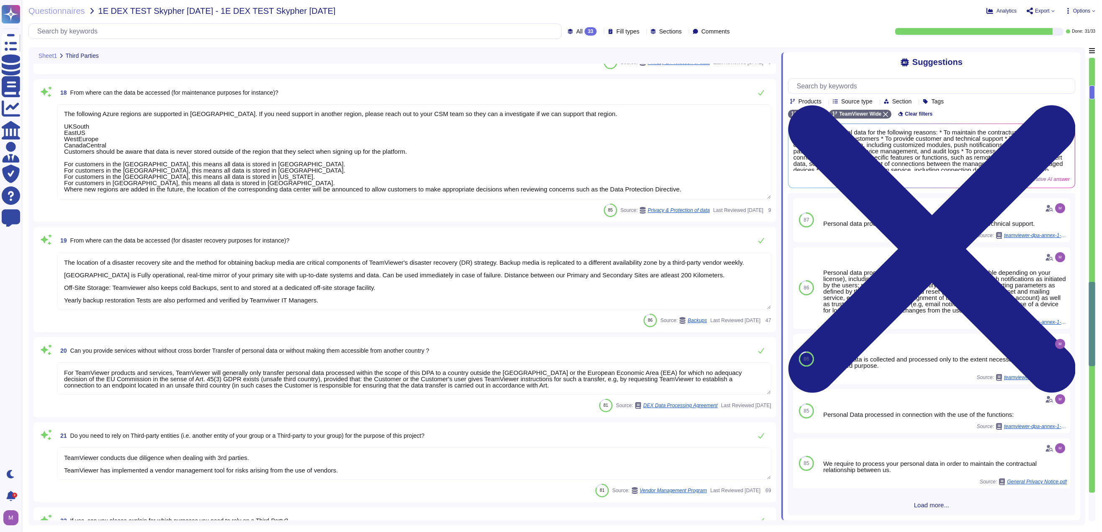
type textarea "For more information, please have a look at TeamViewer's subprocesor list ([URL…"
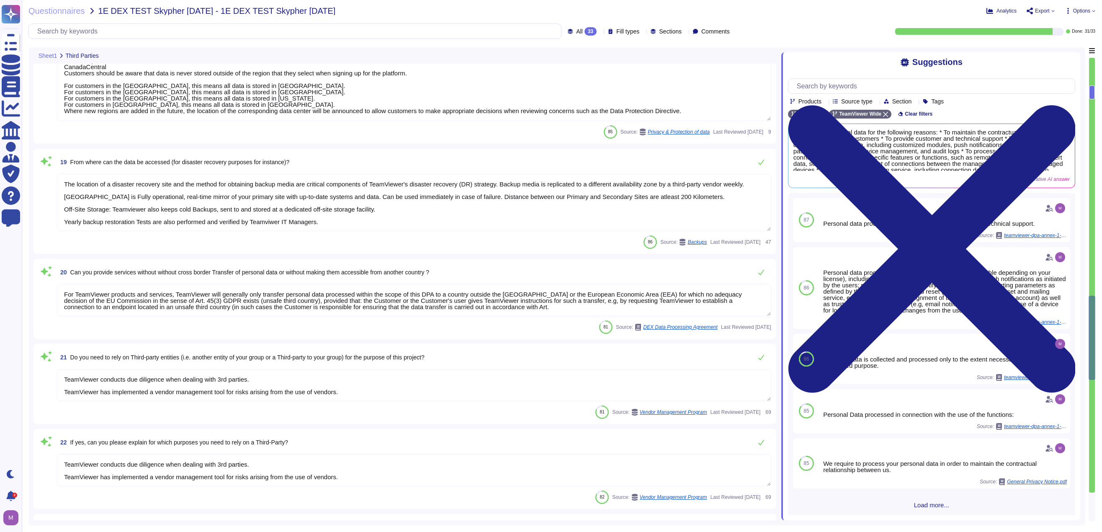
scroll to position [2093, 0]
type textarea "Please note that in this context data might be processed outside of the Europea…"
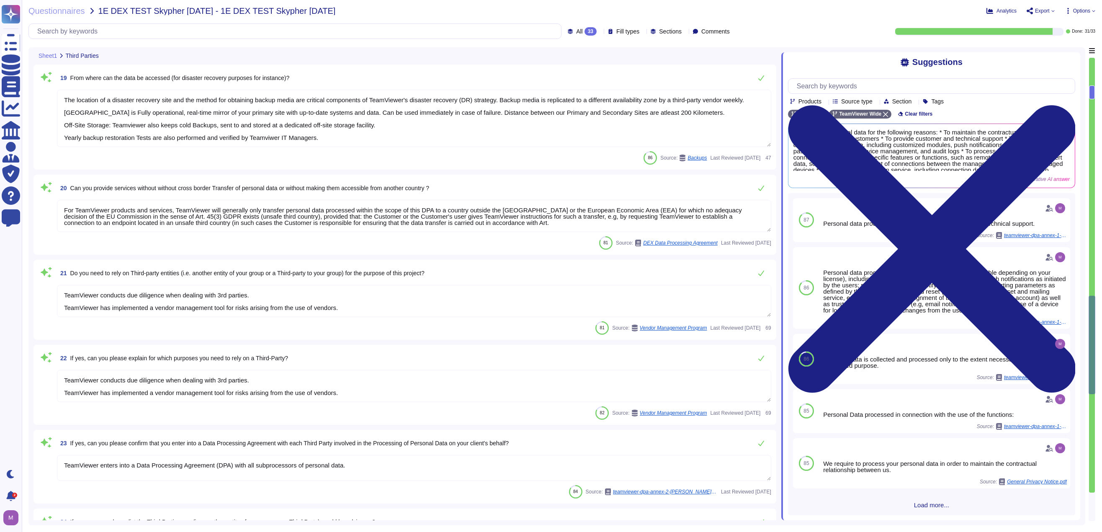
type textarea "Please note that in this context data might be processed outside of the Europea…"
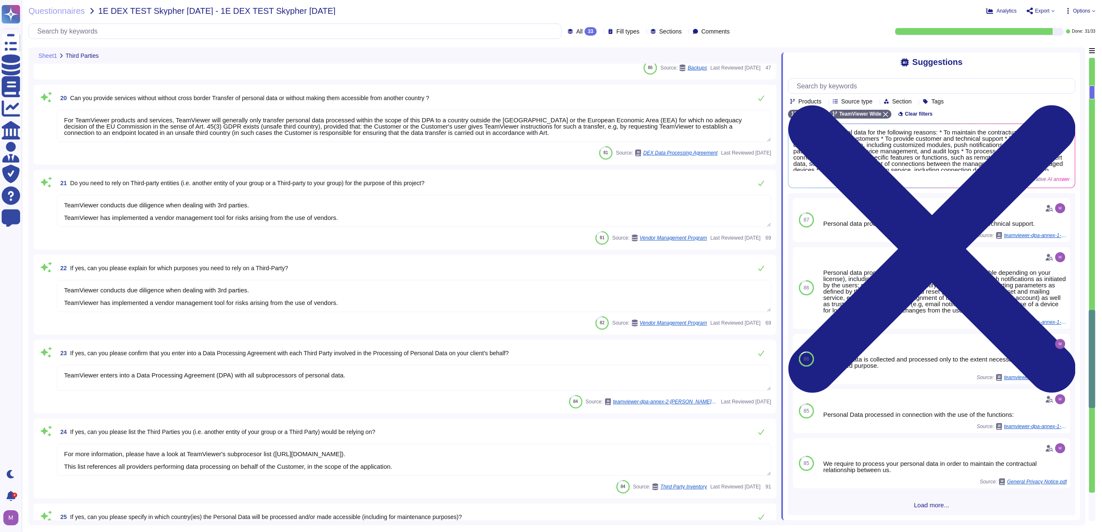
type textarea "TeamViewer has an established data deletion concept that is centrally overseen …"
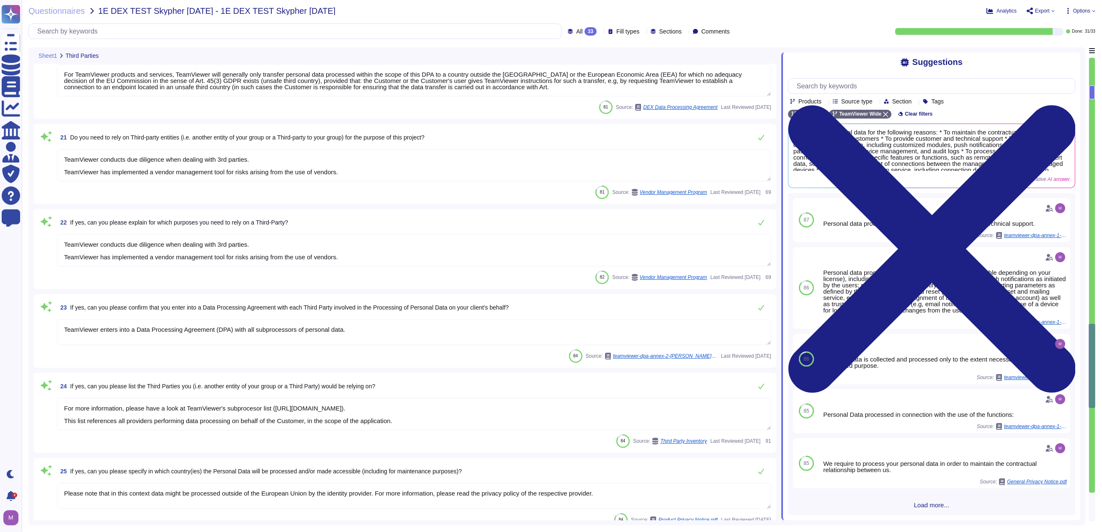
type textarea "TeamViewer has an established data deletion concept that is centrally overseen …"
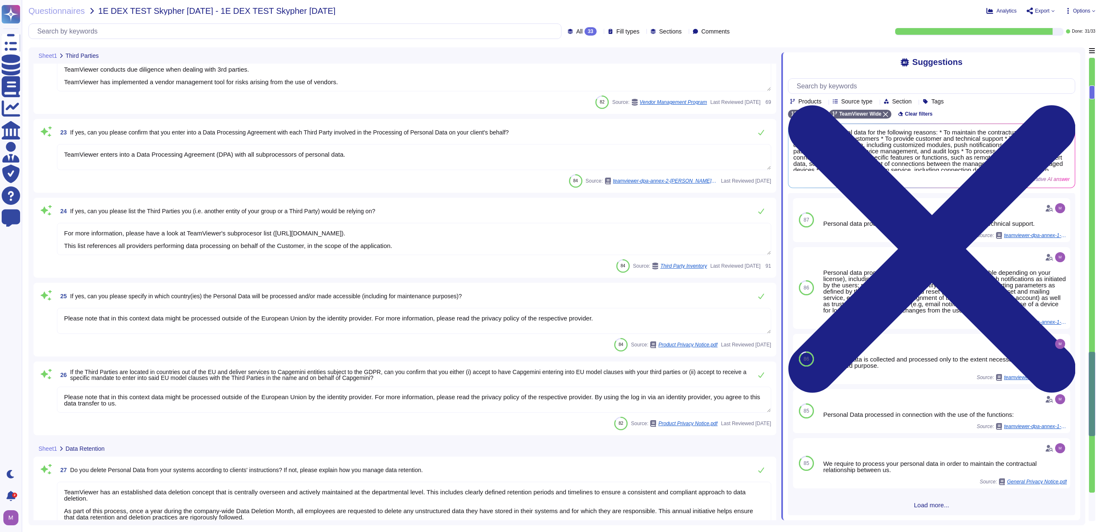
type textarea "TeamViewer has an established data deletion concept that is centrally overseen …"
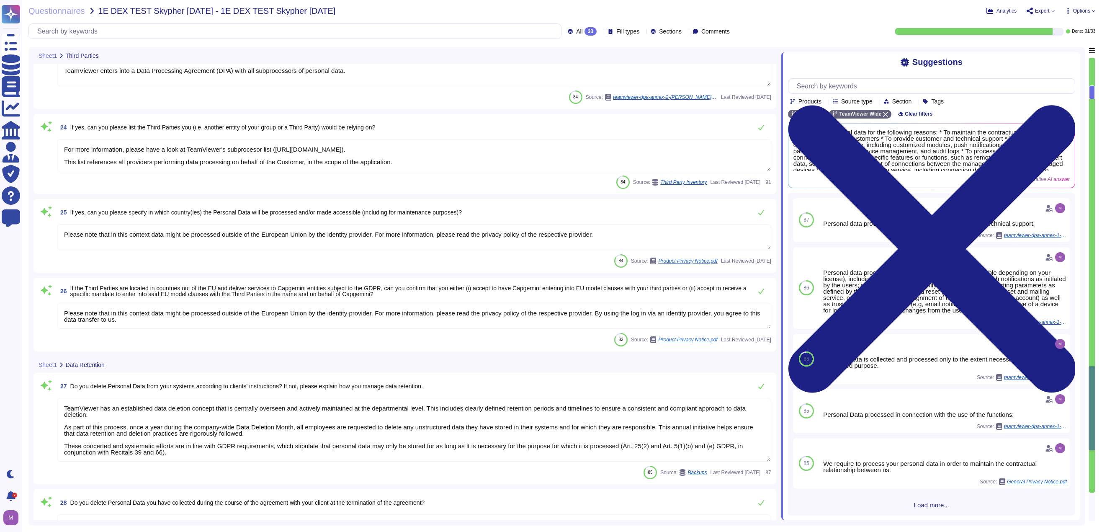
type textarea "Before using the application, users have to review and accept the Privacy Notic…"
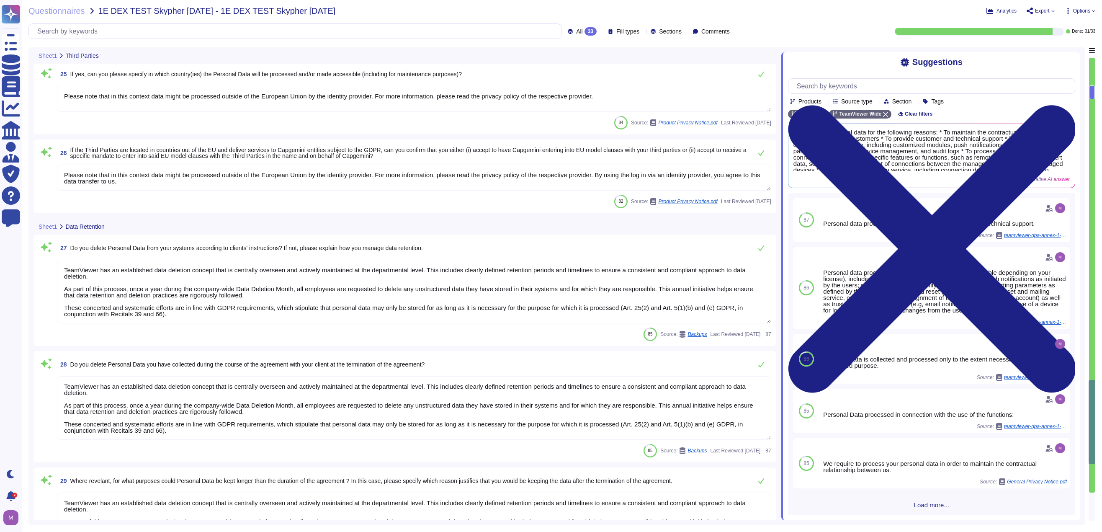
type textarea "The privacy notice under the LGPD is available for [DEMOGRAPHIC_DATA] visitors …"
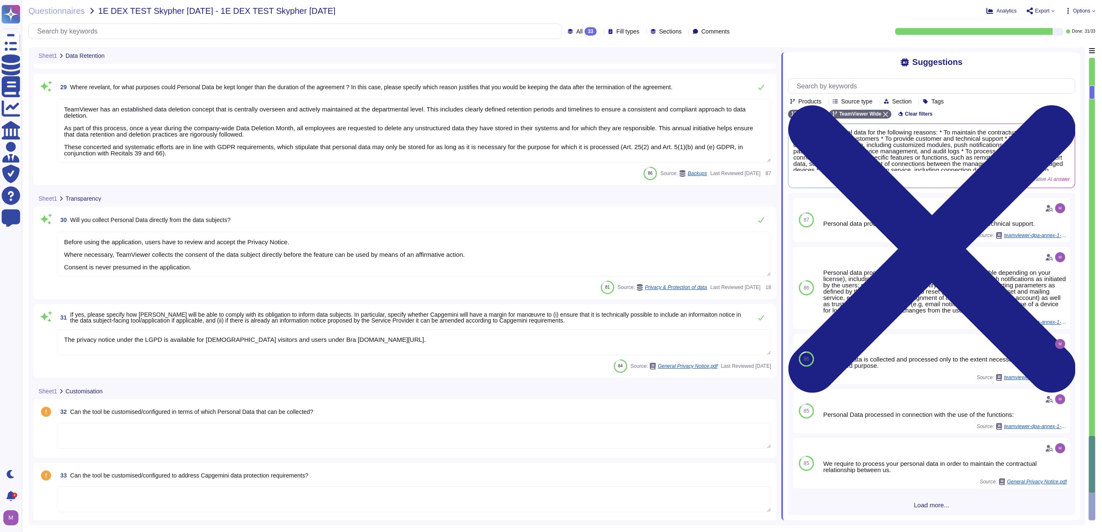
scroll to position [3049, 0]
click at [211, 440] on textarea at bounding box center [414, 434] width 714 height 26
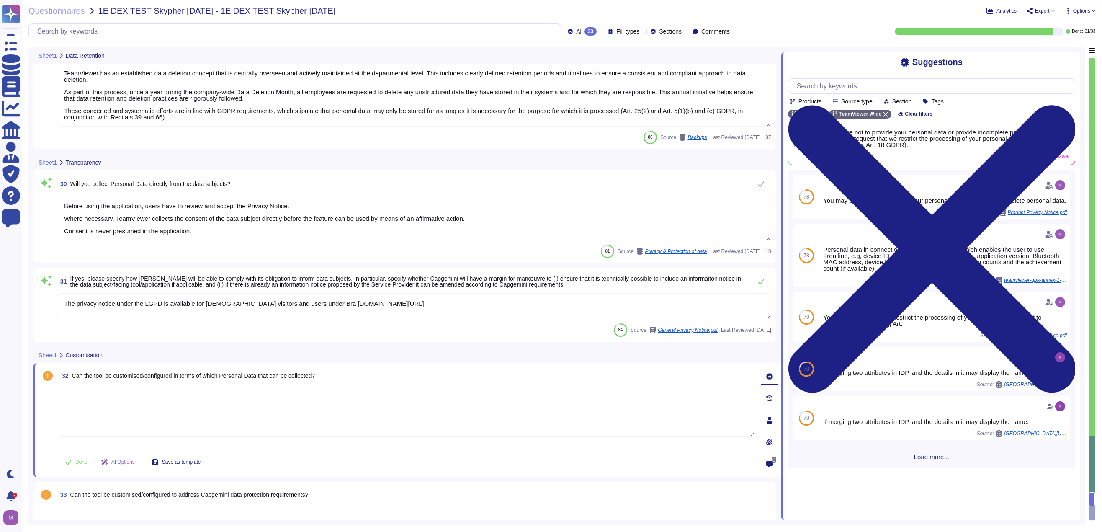
scroll to position [3104, 0]
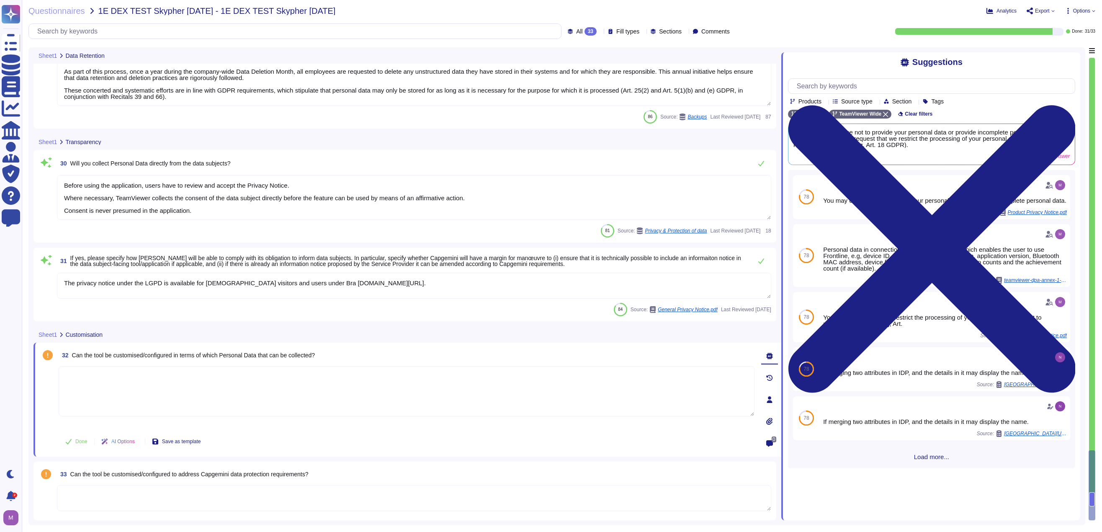
click at [210, 496] on textarea at bounding box center [414, 498] width 714 height 26
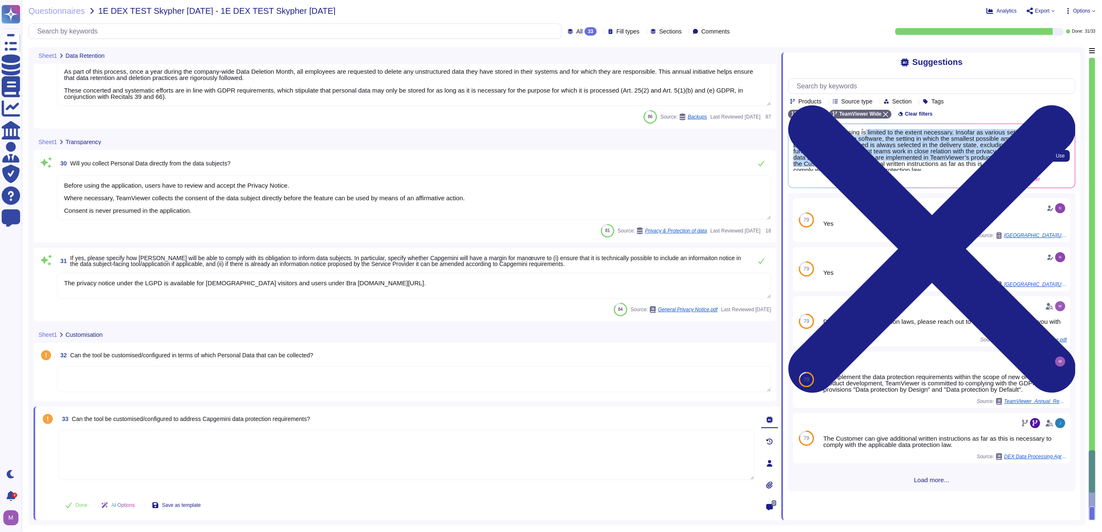
scroll to position [9, 0]
drag, startPoint x: 866, startPoint y: 141, endPoint x: 976, endPoint y: 167, distance: 113.3
click at [719, 167] on span "Yes, the software is designed in such a way that the amount of data collected a…" at bounding box center [916, 150] width 247 height 42
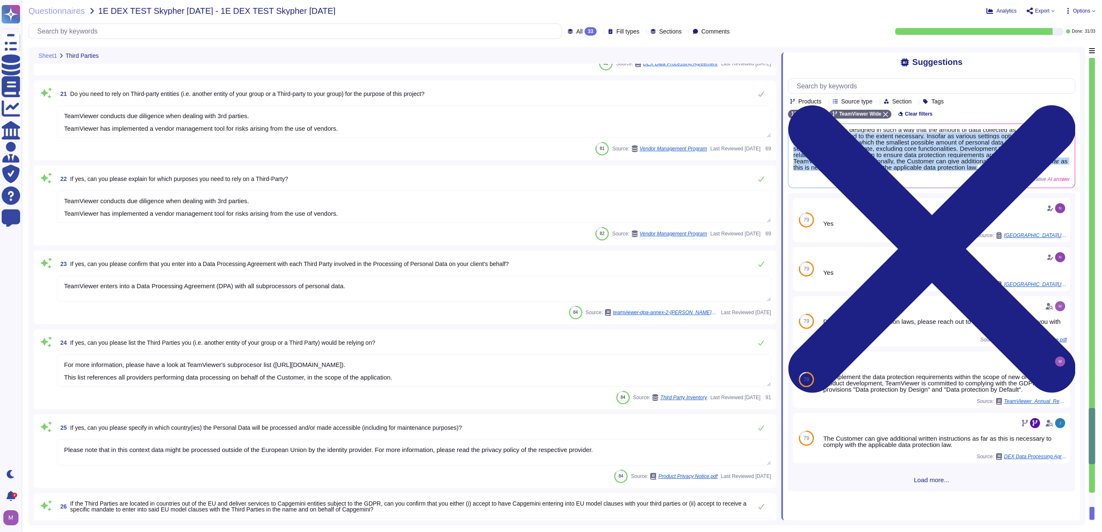
type textarea "The location of a disaster recovery site and the method for obtaining backup me…"
type textarea "For TeamViewer products and services, TeamViewer will generally only transfer p…"
type textarea "TeamViewer conducts due diligence when dealing with 3rd parties. TeamViewer has…"
type textarea "TeamViewer enters into a Data Processing Agreement (DPA) with all subprocessors…"
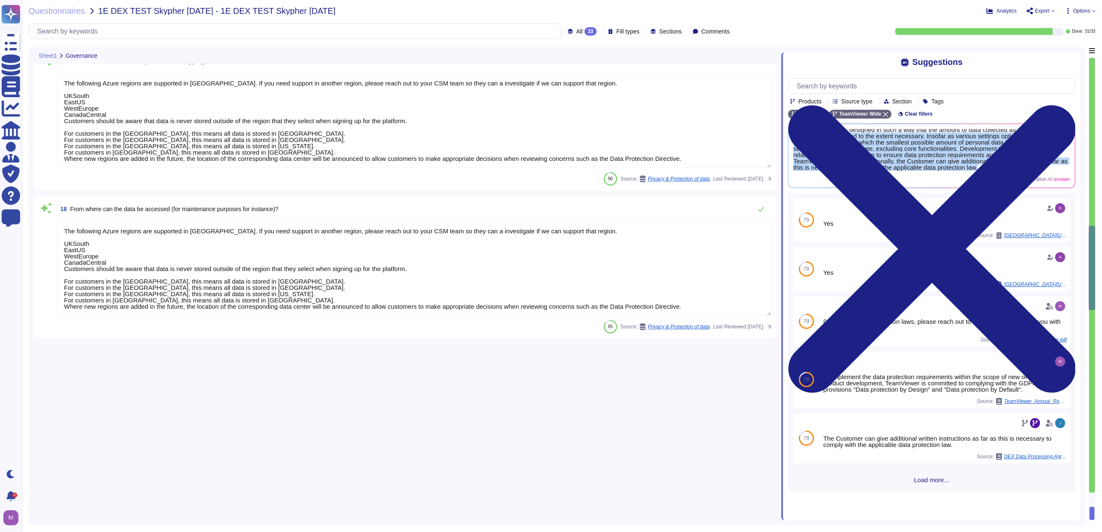
type textarea "TeamViewer's policies are aligned to the ISO27001. TeamViewer has developed and…"
type textarea "TeamViewer communicates updates about service availability through its status p…"
type textarea "TeamViewer ensures secure authentication through the use of Two-Factor Authenti…"
type textarea "All employees are trained internally in accordance with Art. 32 (4) GDPR and ar…"
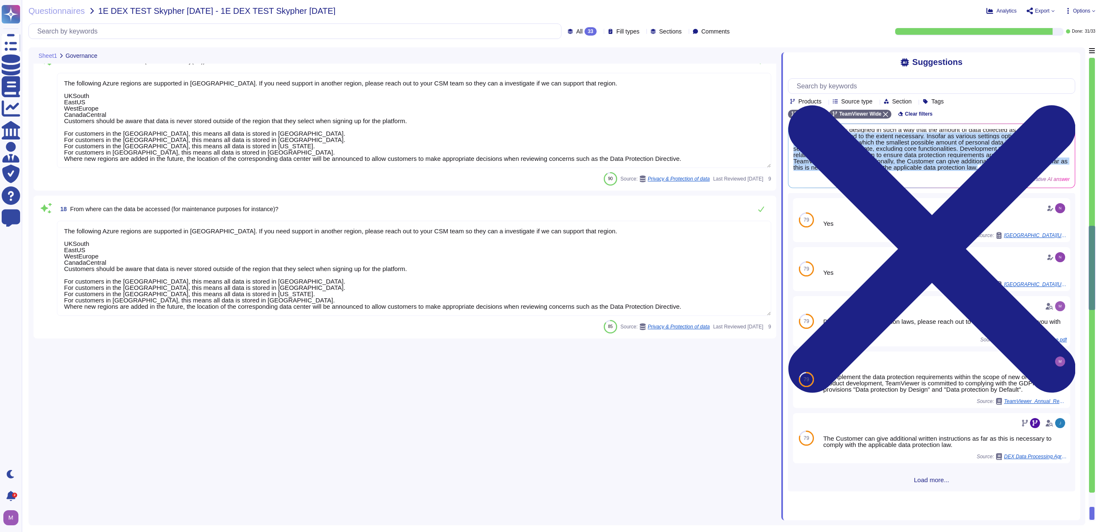
type textarea "TeamViewer has defined a number of disciplinary measures and sanctions to be ap…"
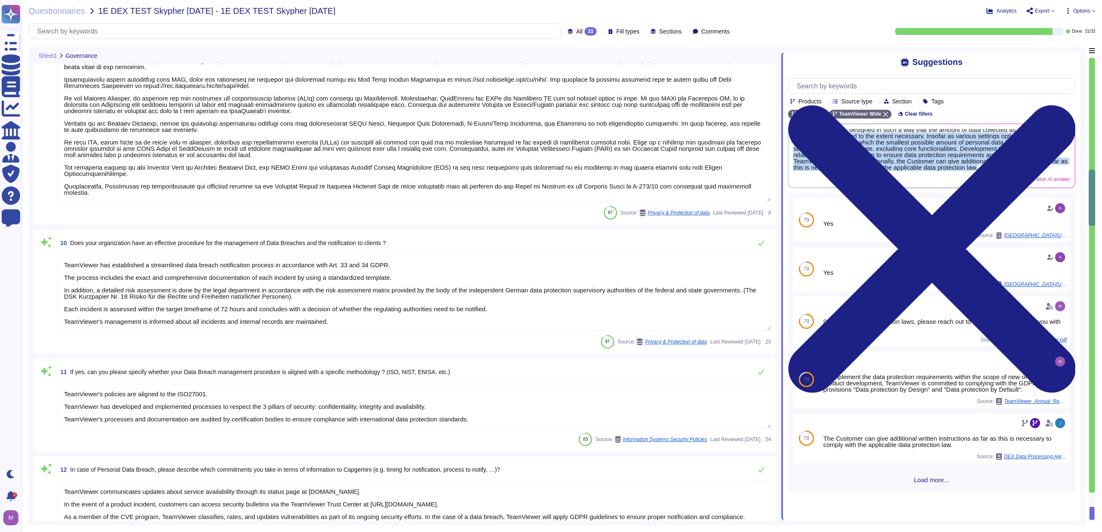
type textarea "TeamViewer is GDPR compliant. Measures to ensure the confidentiality and integr…"
type textarea "TeamViewer has established a streamlined data breach notification process in ac…"
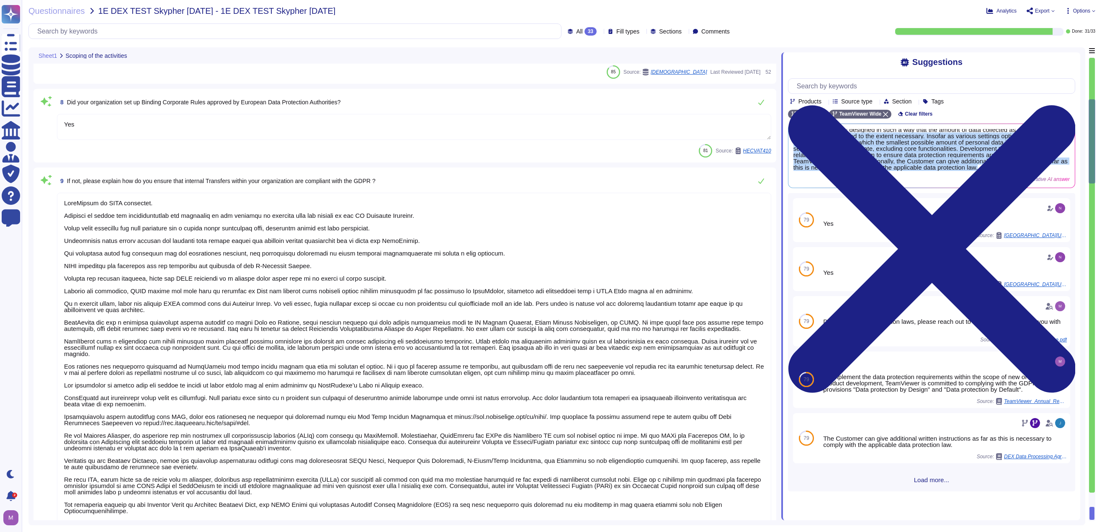
type textarea "Personal data processed in the scope of Customer and/or technical support."
type textarea "Data subjects have a simple way to exercise their rights under the GDPR. For an…"
type textarea "TeamViewer has appointed an external Data Protection officer, that can be reach…"
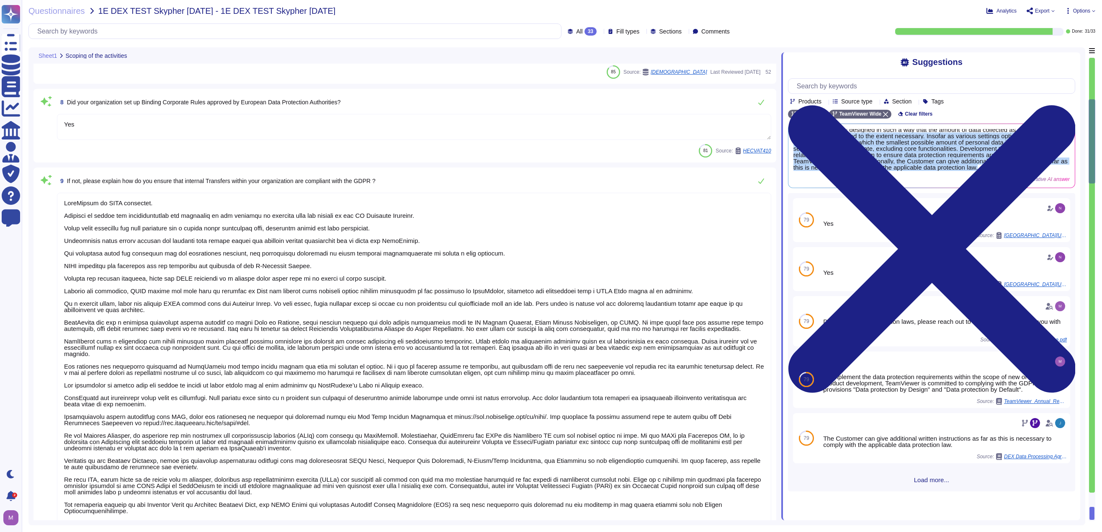
type textarea "TeamViewer has an external data protection officer who can be reached at [EMAIL…"
type textarea "TeamViewer has processes, policies, and procedures that describe physical secur…"
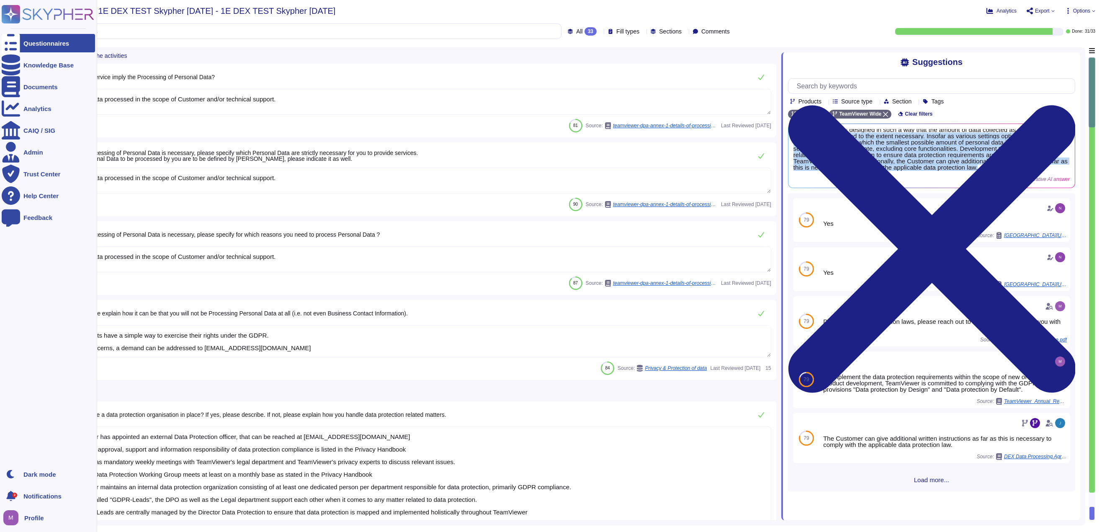
click at [18, 48] on div at bounding box center [11, 43] width 18 height 18
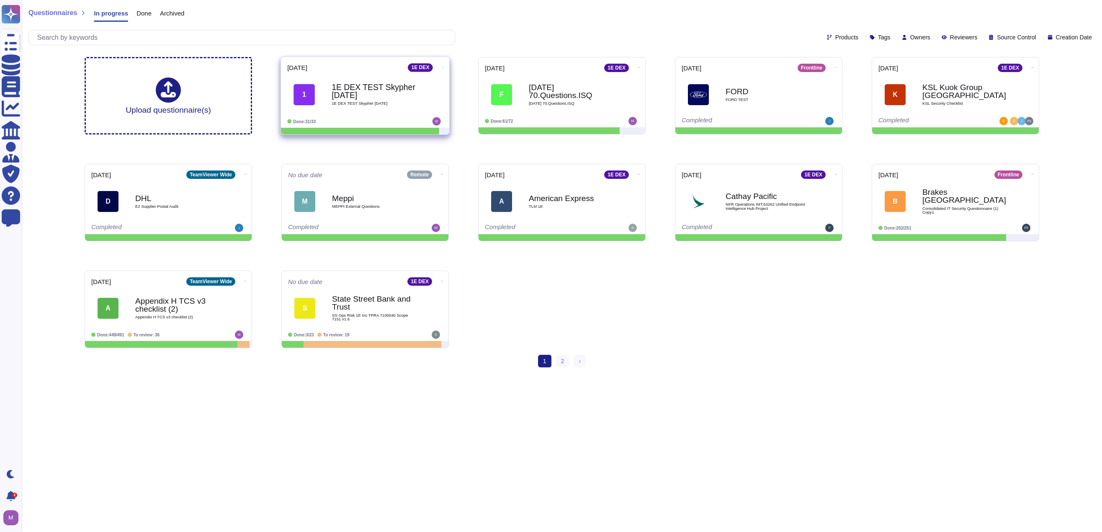
click at [442, 66] on icon at bounding box center [443, 67] width 2 height 2
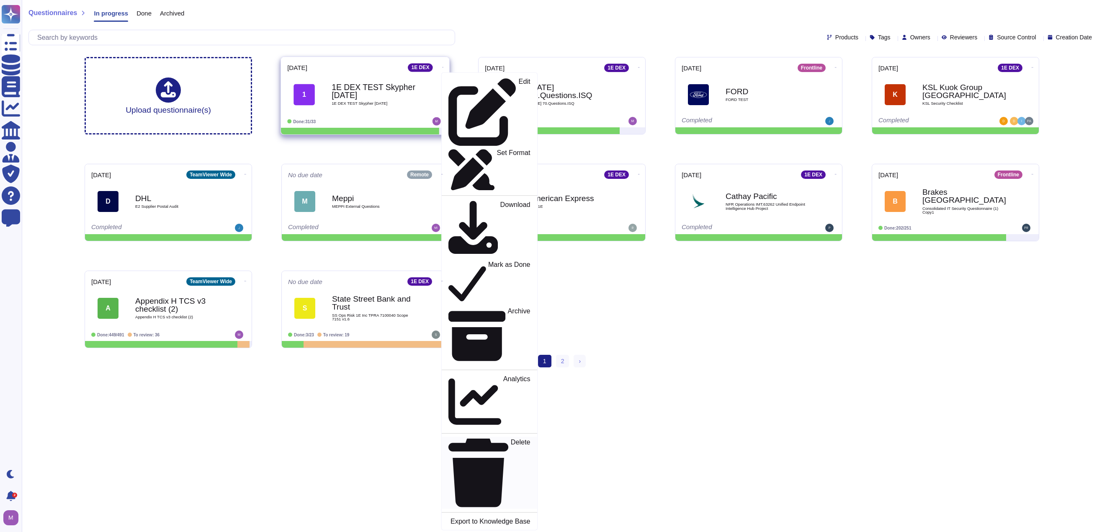
click at [511, 439] on p "Delete" at bounding box center [521, 473] width 20 height 68
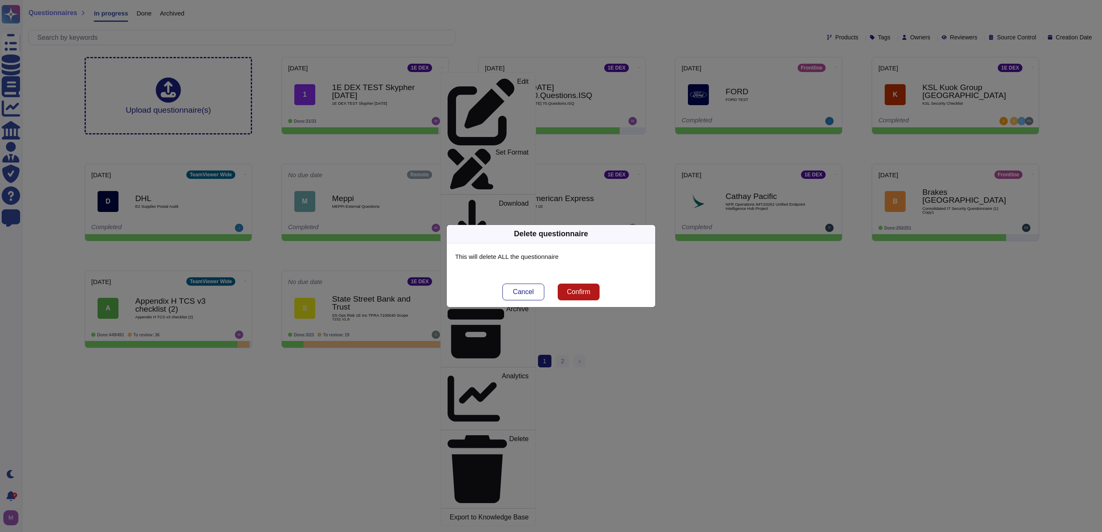
click at [578, 292] on span "Confirm" at bounding box center [578, 291] width 23 height 7
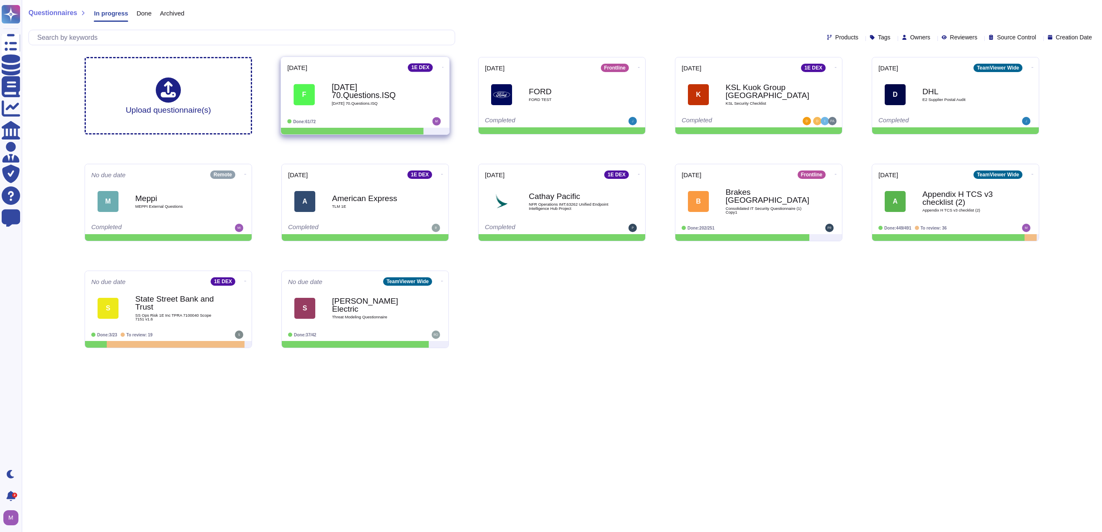
click at [442, 66] on icon at bounding box center [443, 67] width 2 height 2
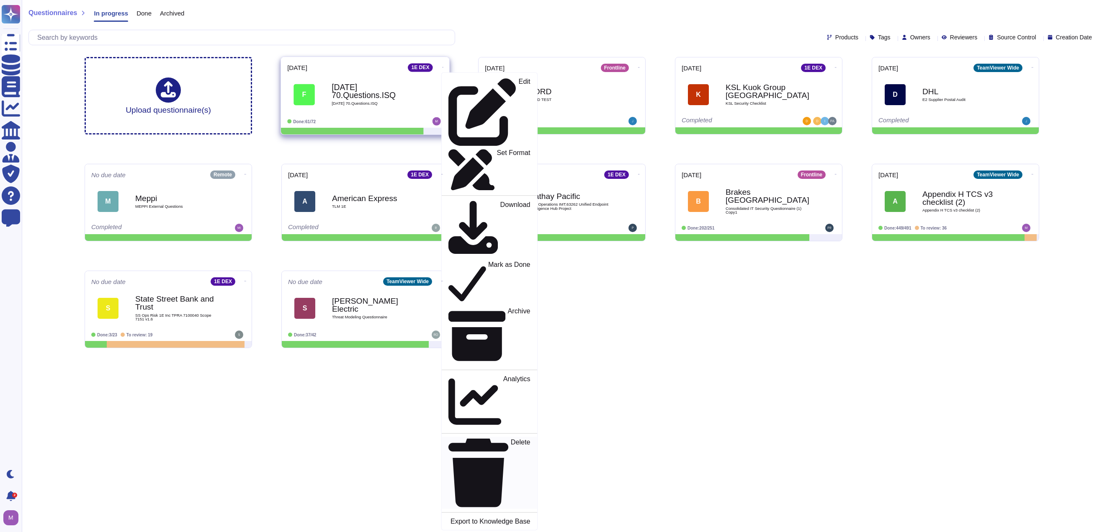
click at [511, 439] on p "Delete" at bounding box center [521, 473] width 20 height 68
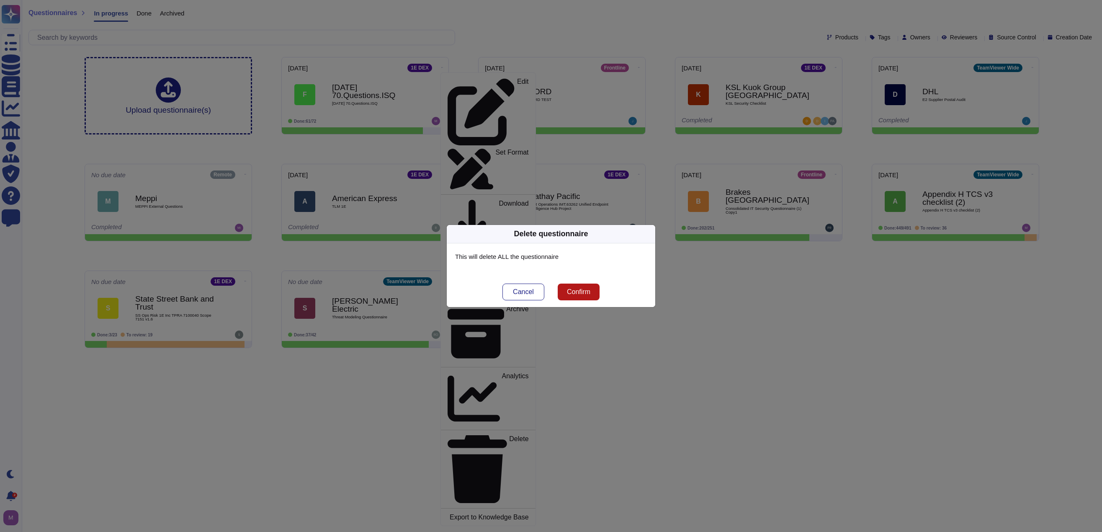
click at [591, 289] on button "Confirm" at bounding box center [579, 291] width 42 height 17
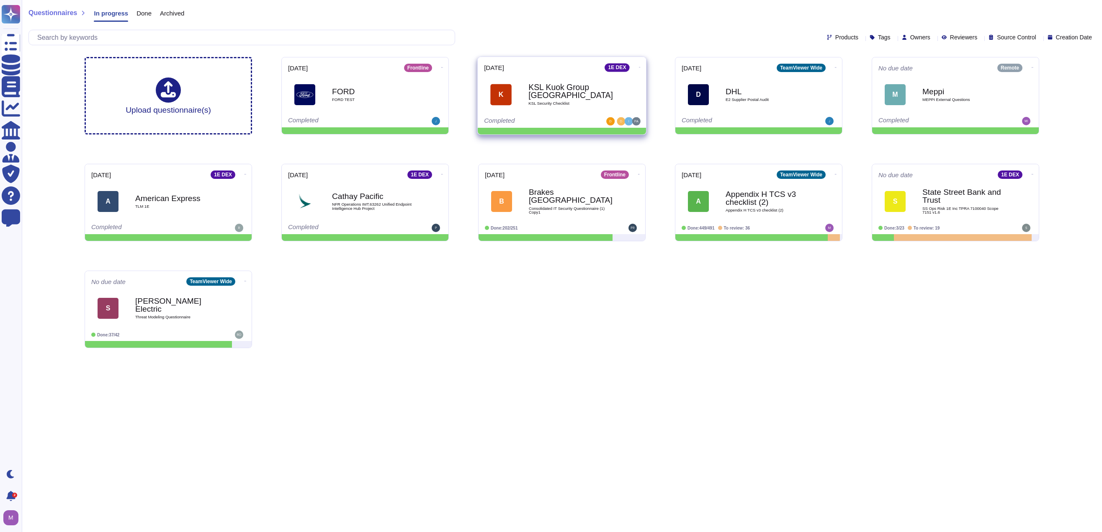
click at [573, 87] on b "KSL Kuok Group [GEOGRAPHIC_DATA]" at bounding box center [570, 91] width 85 height 16
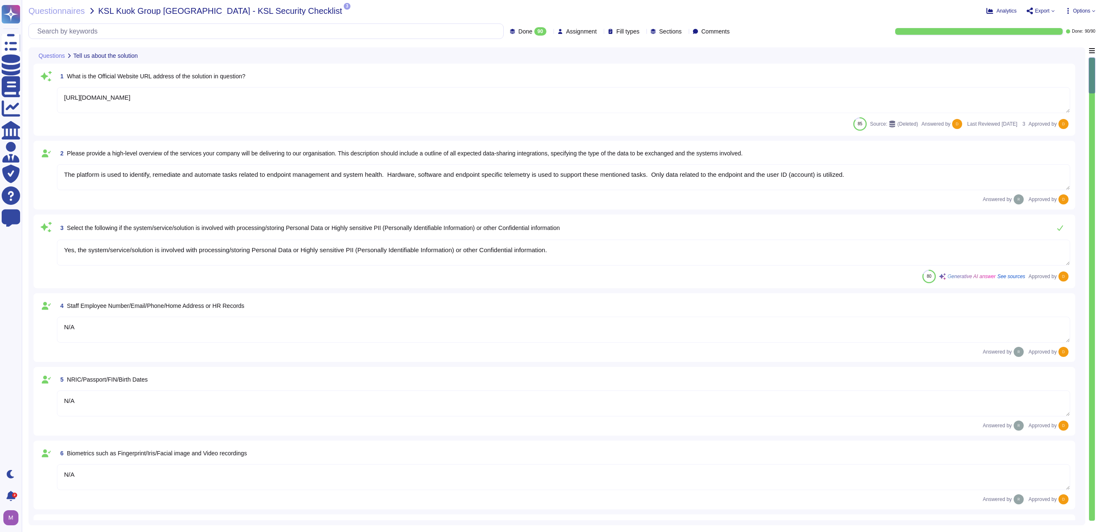
type textarea "[URL][DOMAIN_NAME]"
type textarea "The platform is used to identify, remediate and automate tasks related to endpo…"
type textarea "Yes, the system/service/solution is involved with processing/storing Personal D…"
type textarea "N/A"
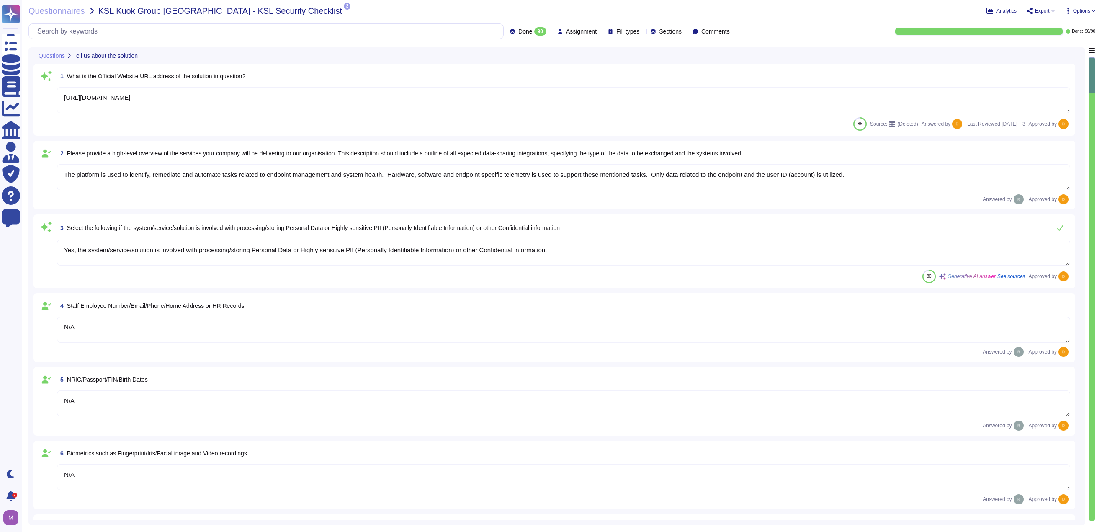
type textarea "N/A"
type textarea "Loremips do sit amet consectetu adi ElitSeddoe tem inci utlaboreet. Dolo ma ali…"
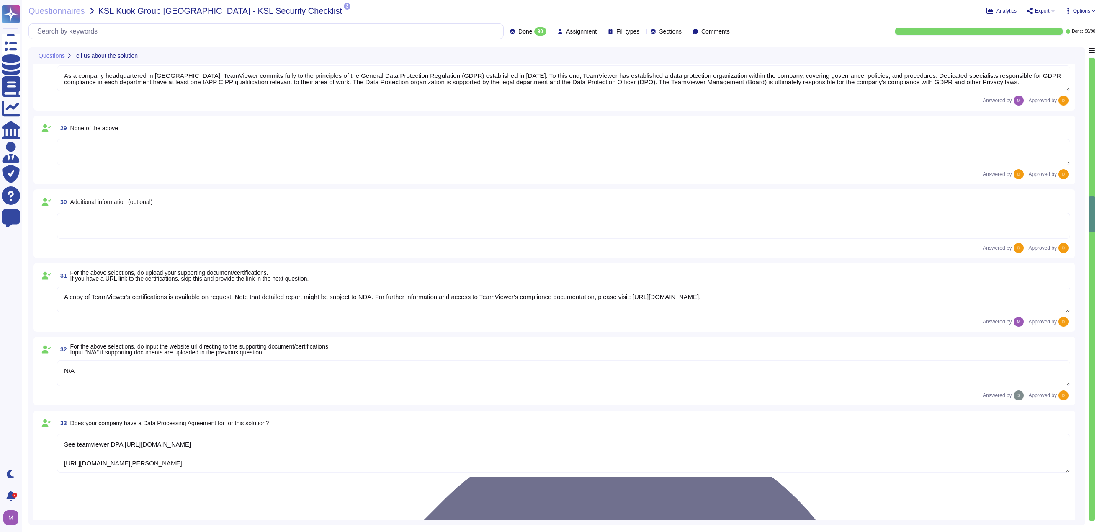
type textarea "Yes, TeamViewer maintains a comprehensive set of independent audit reports and …"
type textarea "TeamViewer does not store, process, or transmit cardholder data. All customer p…"
type textarea "As a company headquartered in [GEOGRAPHIC_DATA], TeamViewer commits fully to th…"
type textarea "A copy of TeamViewer's certifications is available on request. Note that detail…"
type textarea "N/A"
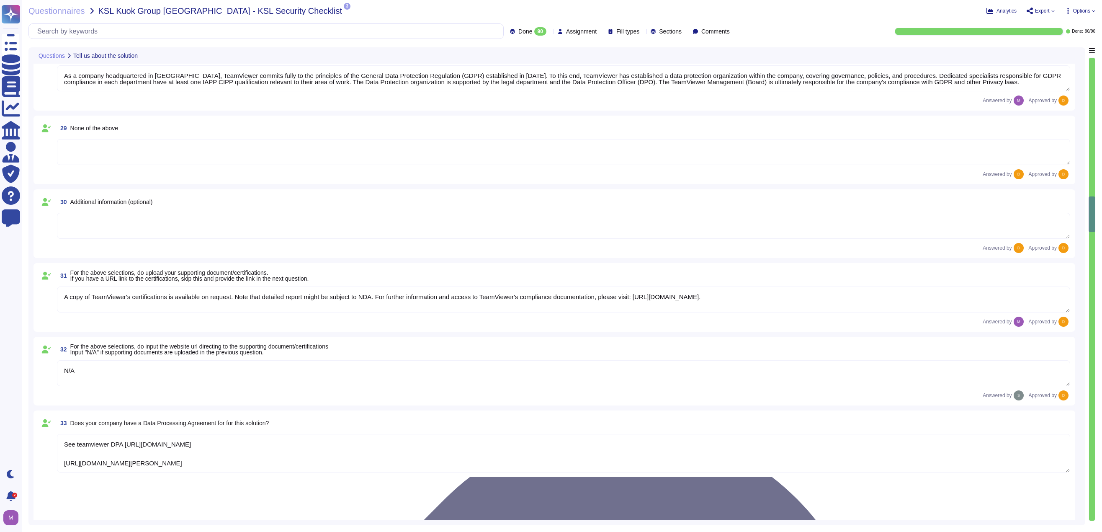
type textarea "See teamviewer DPA [URL][DOMAIN_NAME] [URL][DOMAIN_NAME][PERSON_NAME]"
type textarea "[URL][DOMAIN_NAME][PERSON_NAME]"
type textarea "The scope and purpose of the [DEMOGRAPHIC_DATA] is defined in the document Team…"
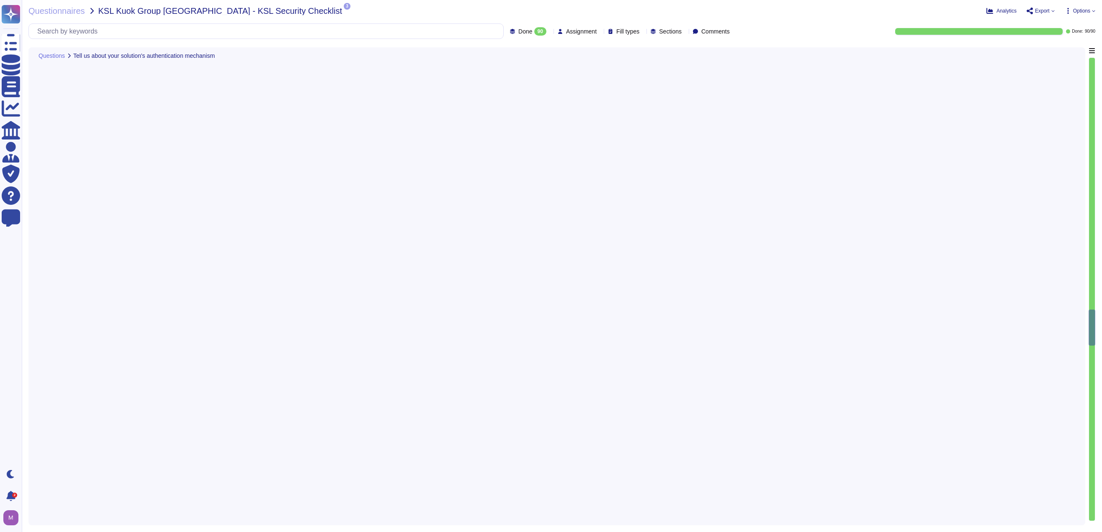
scroll to position [5274, 0]
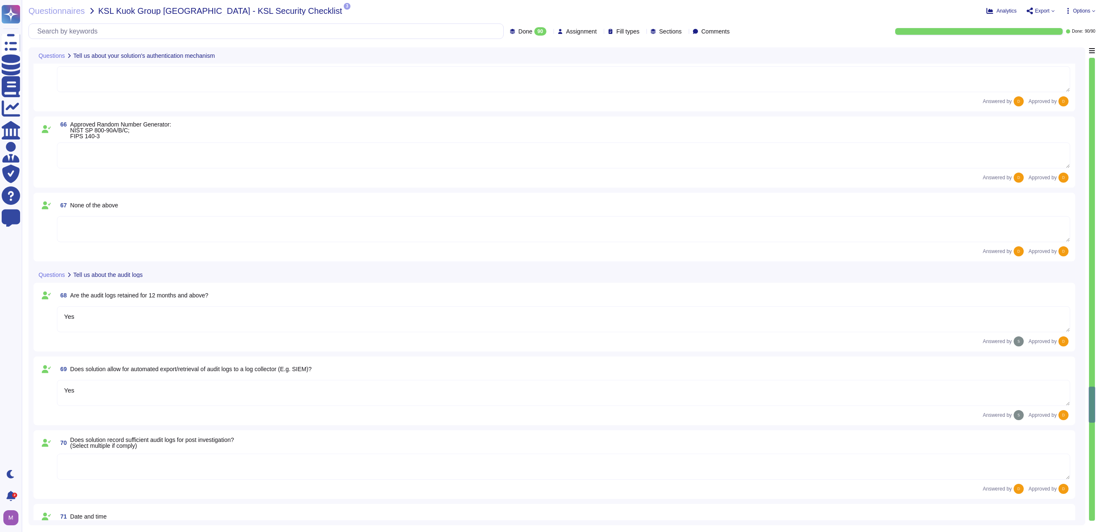
type textarea "Yes"
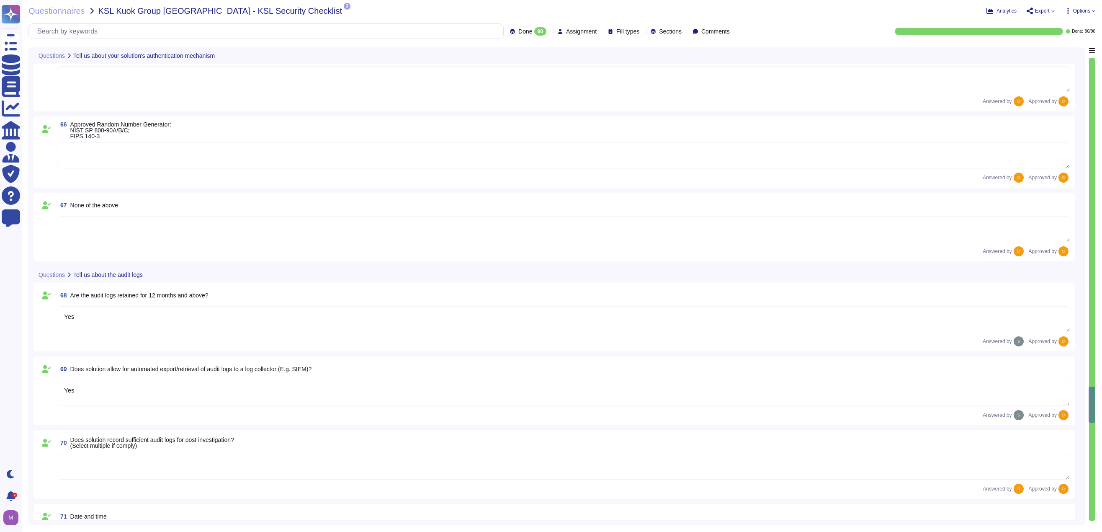
type textarea "Yes"
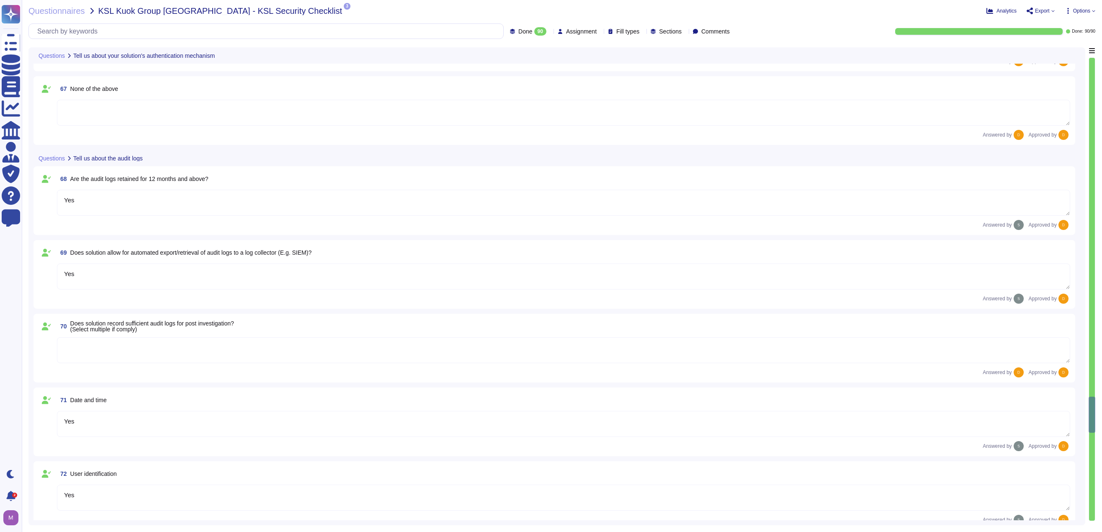
type textarea "Yes"
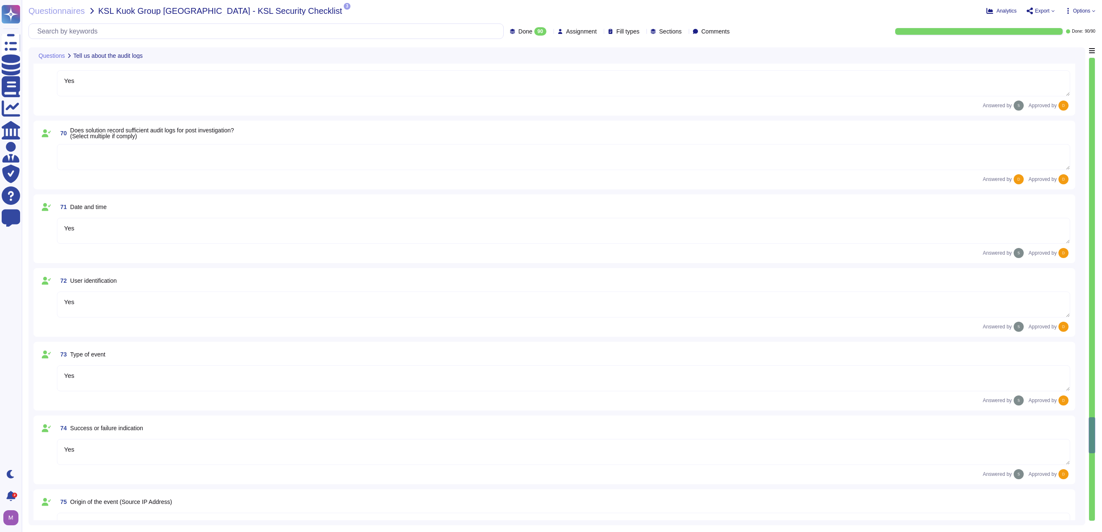
type textarea "Yes"
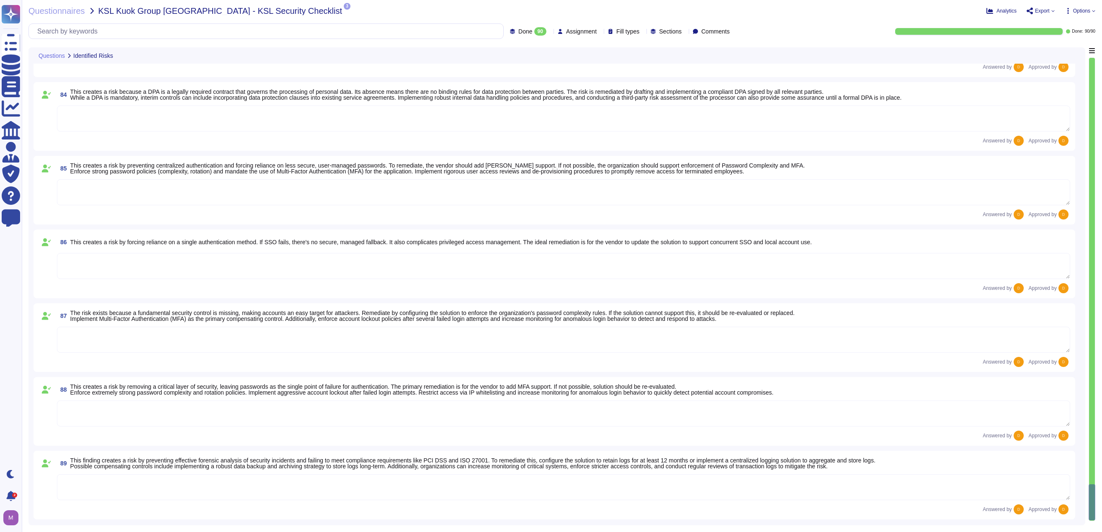
scroll to position [6664, 0]
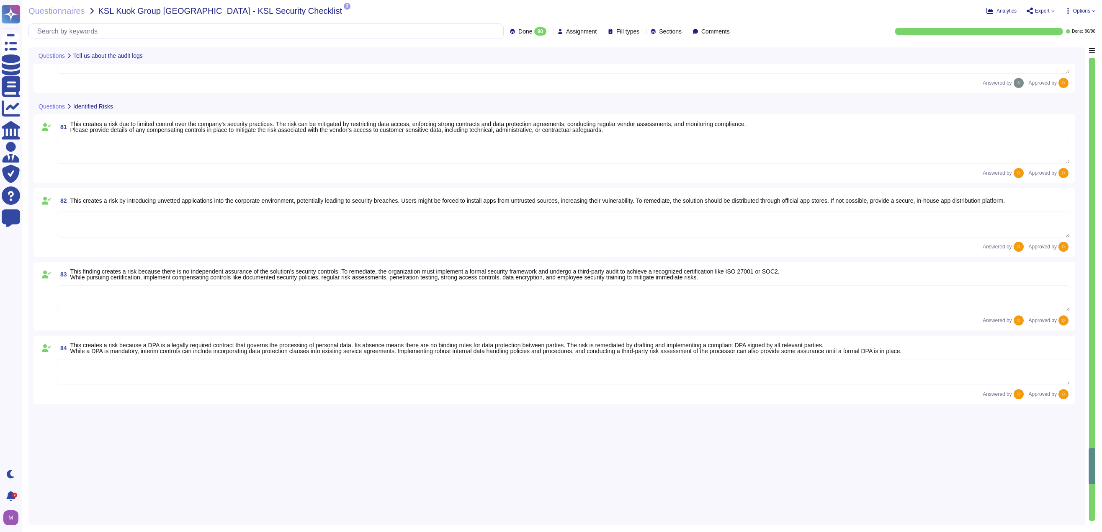
type textarea "Yes"
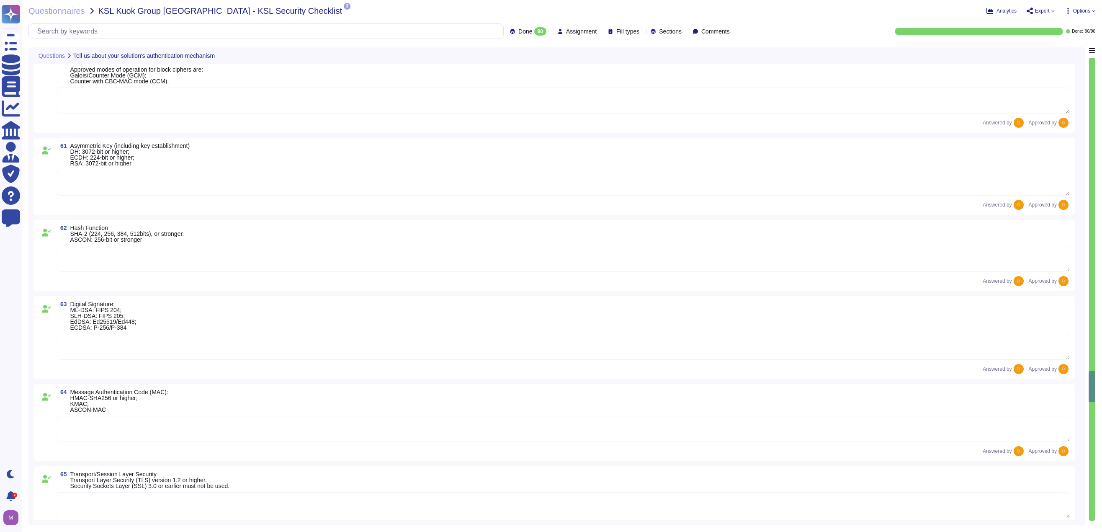
type textarea "Yes"
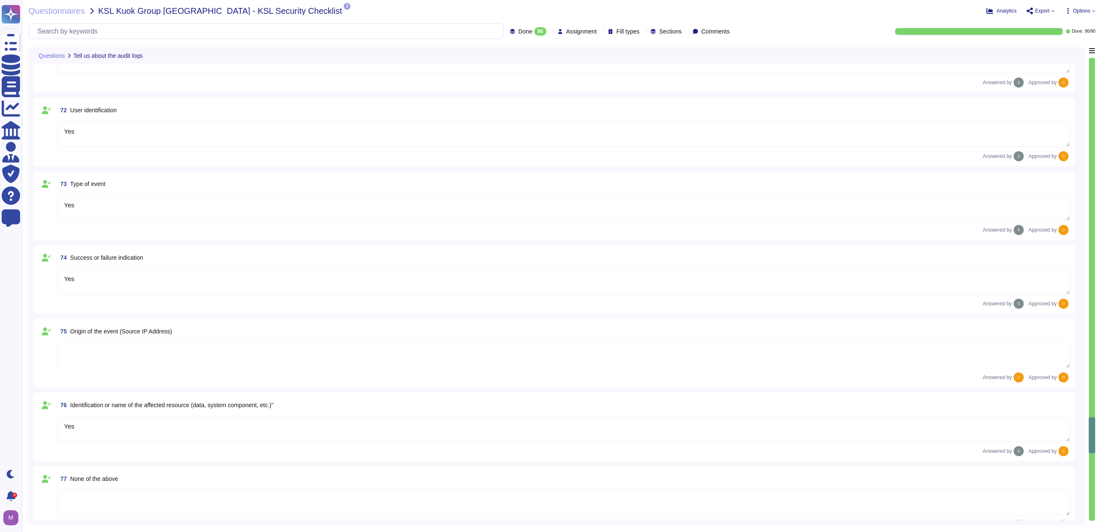
type textarea "Yes"
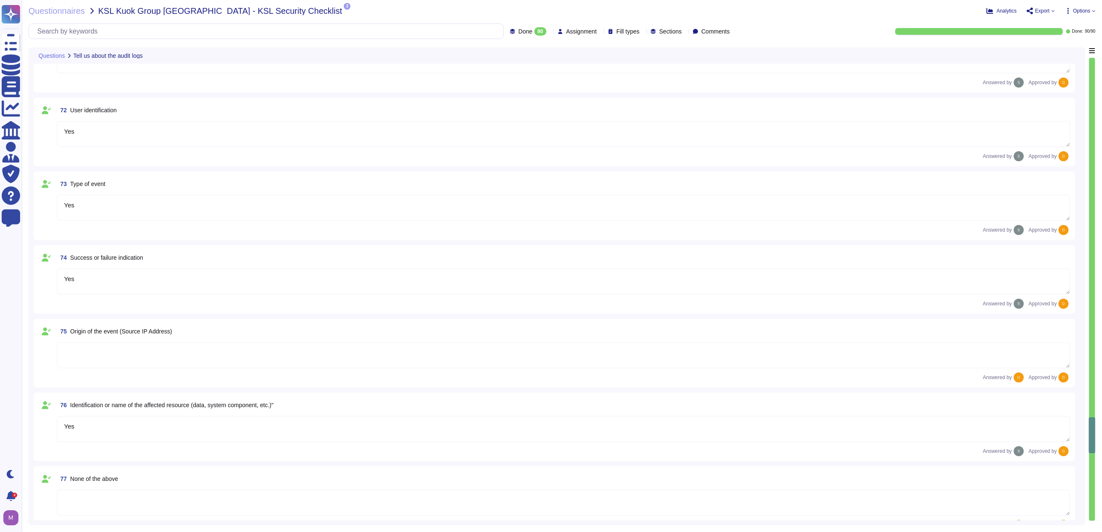
type textarea "Yes"
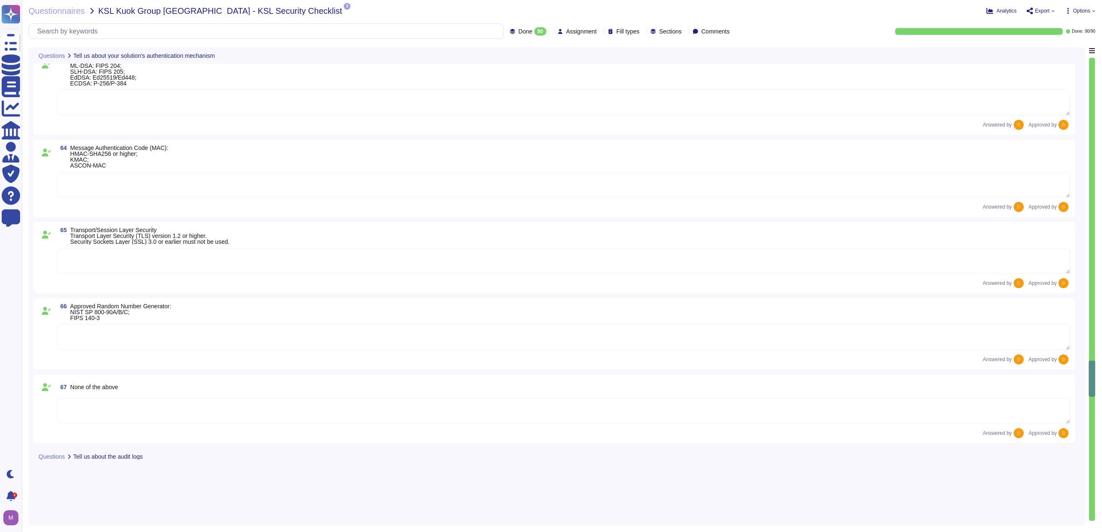
scroll to position [4529, 0]
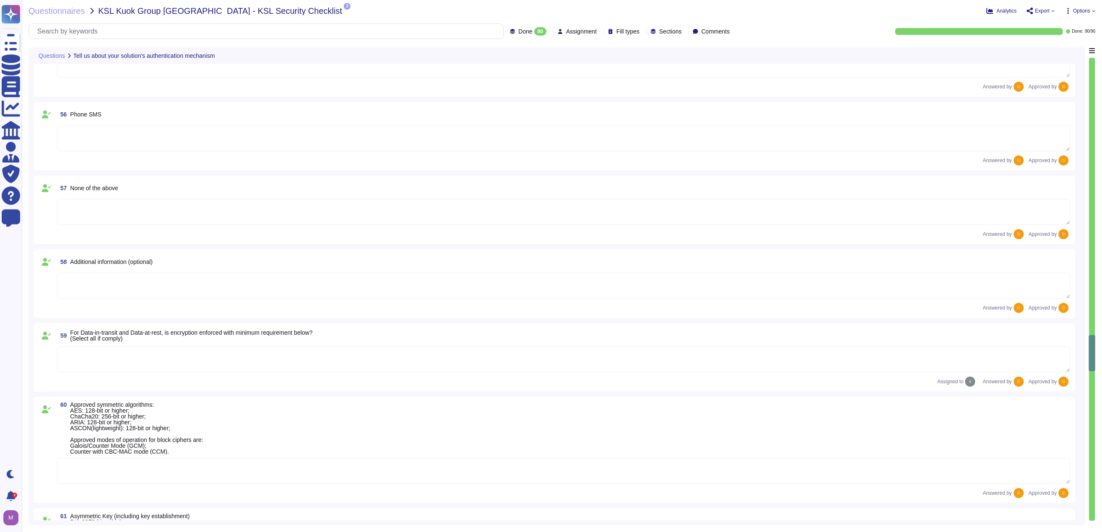
type textarea "Yes"
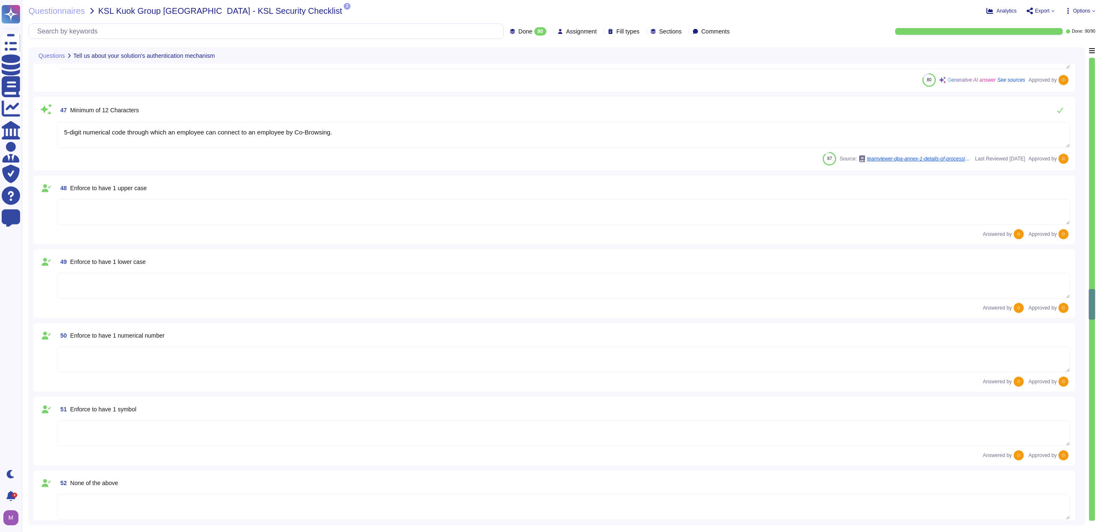
type textarea "Yes, our solution is capable of integrating with Azure Active Directory (AAD) v…"
type textarea "Yes, our solution supports having both SSO Account and Local Account concurrent…"
type textarea "Yes, the solution is able to enforce password complexity requirements for Local…"
type textarea "5-digit numerical code through which an employee can connect to an employee by …"
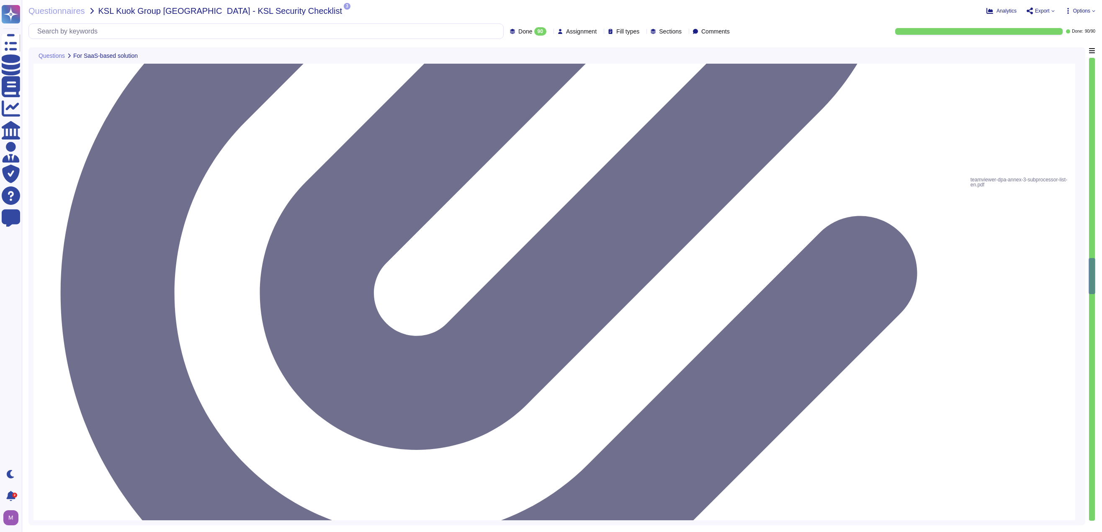
type textarea "Please refer to attached document"
type textarea "Dedicated single-tenant"
type textarea "Yes"
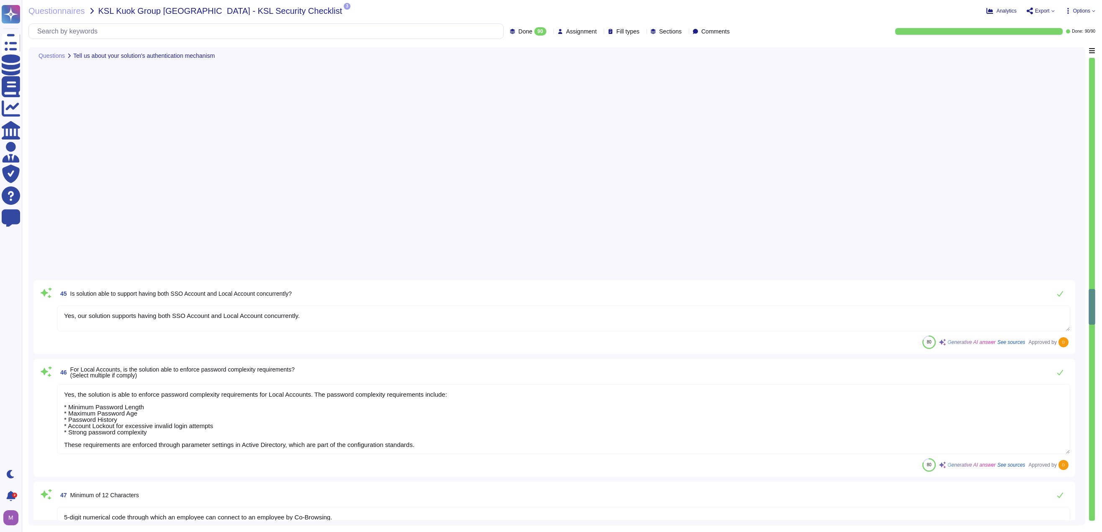
type textarea "Yes"
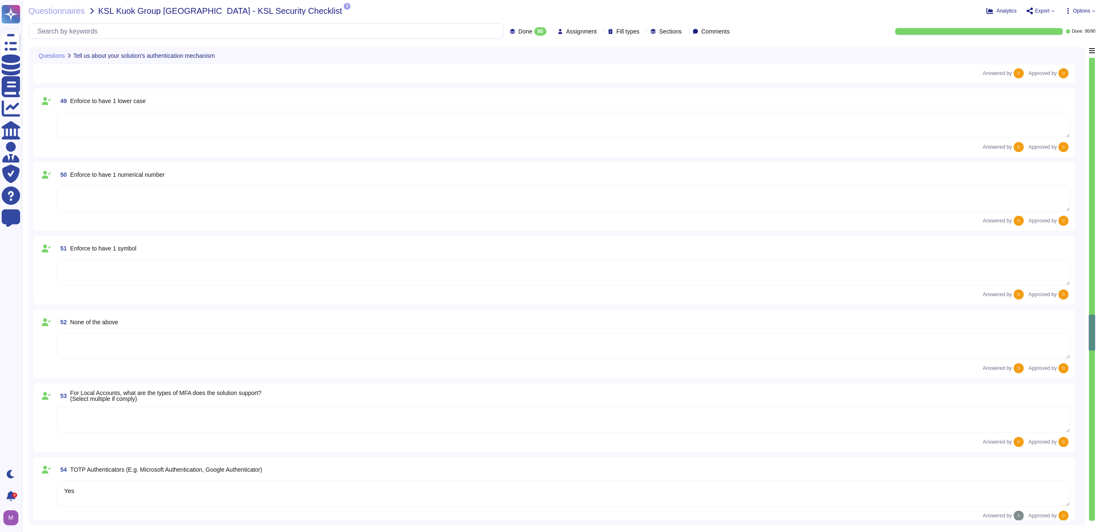
type textarea "5-digit numerical code through which an employee can connect to an employee by …"
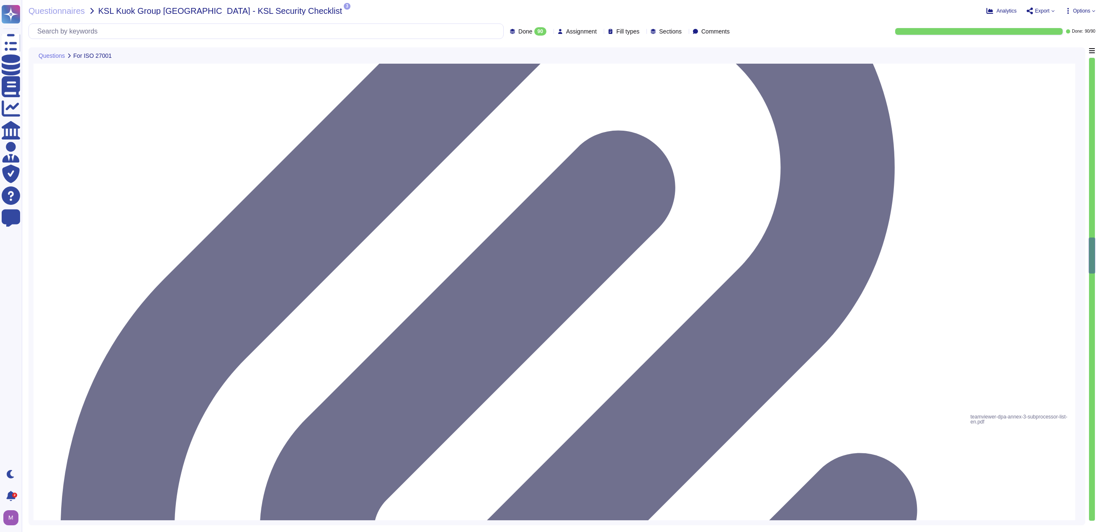
type textarea "The scope and purpose of the [DEMOGRAPHIC_DATA] is defined in the document Team…"
type textarea "Yes, our organization has a formal security awareness program that requires all…"
type textarea "We have a comprehensive incident response plan in place, which includes the rol…"
type textarea "Please refer to attached document"
type textarea "Dedicated single-tenant"
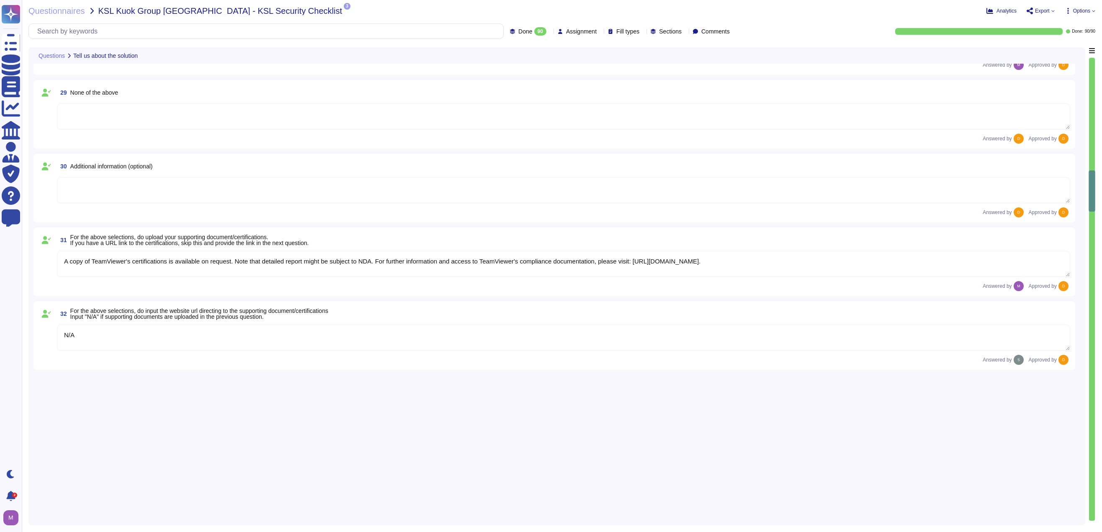
type textarea "Yes, TeamViewer maintains a comprehensive set of independent audit reports and …"
type textarea "TeamViewer does not store, process, or transmit cardholder data. All customer p…"
type textarea "As a company headquartered in [GEOGRAPHIC_DATA], TeamViewer commits fully to th…"
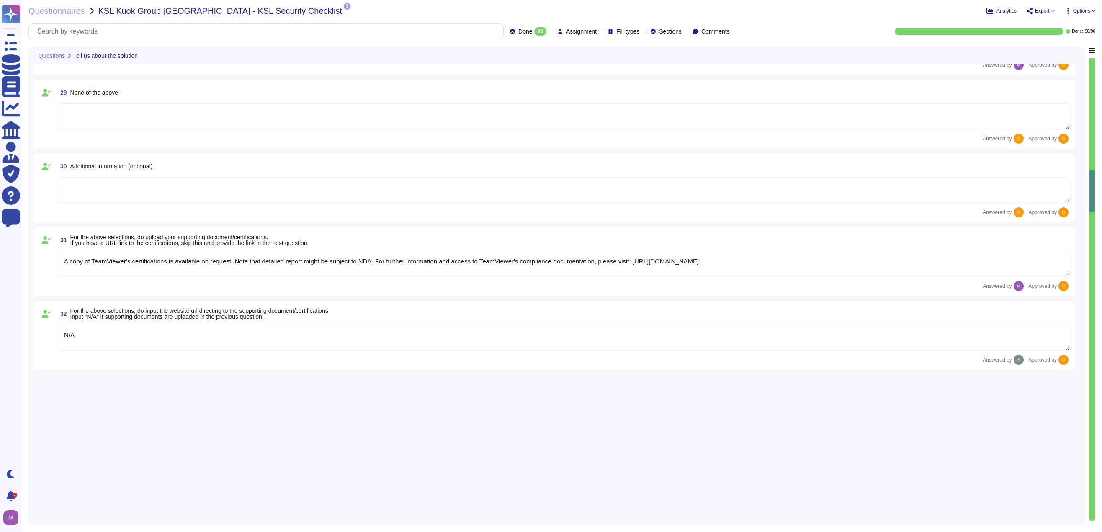
type textarea "A copy of TeamViewer's certifications is available on request. Note that detail…"
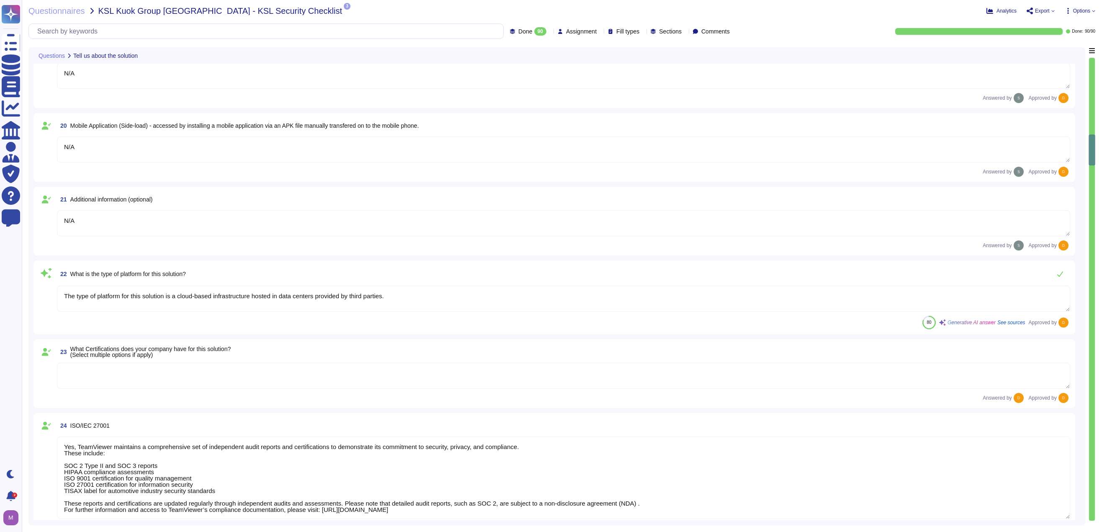
type textarea "Yes, our product includes an AI component, such as a script assistant that aids…"
type textarea "Loremips do sit amet consectetu adi ElitSeddoe tem inci utlaboreet. Dolo ma ali…"
type textarea "N/A"
type textarea "1E Client"
type textarea "N/A"
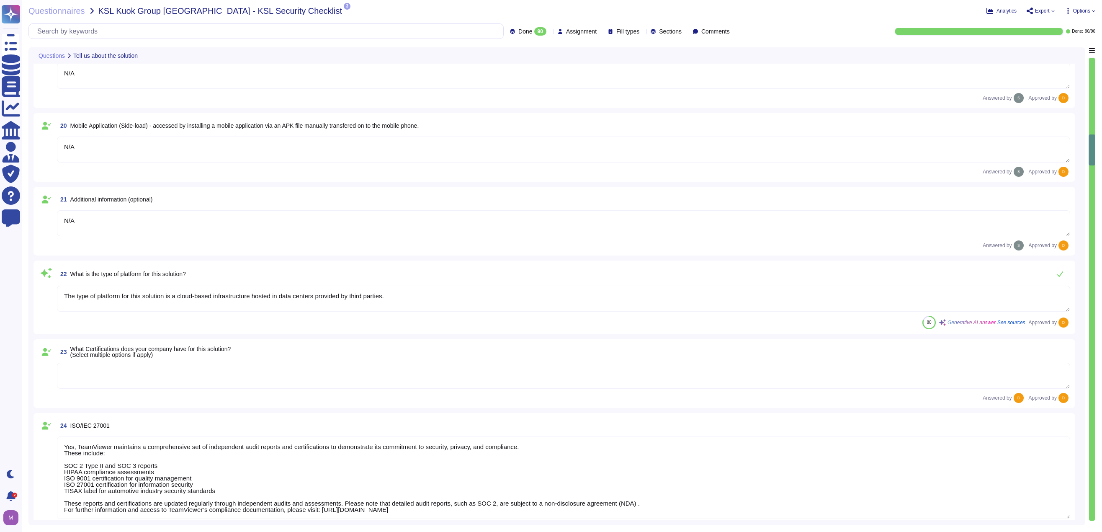
type textarea "N/A"
type textarea "The type of platform for this solution is a cloud-based infrastructure hosted i…"
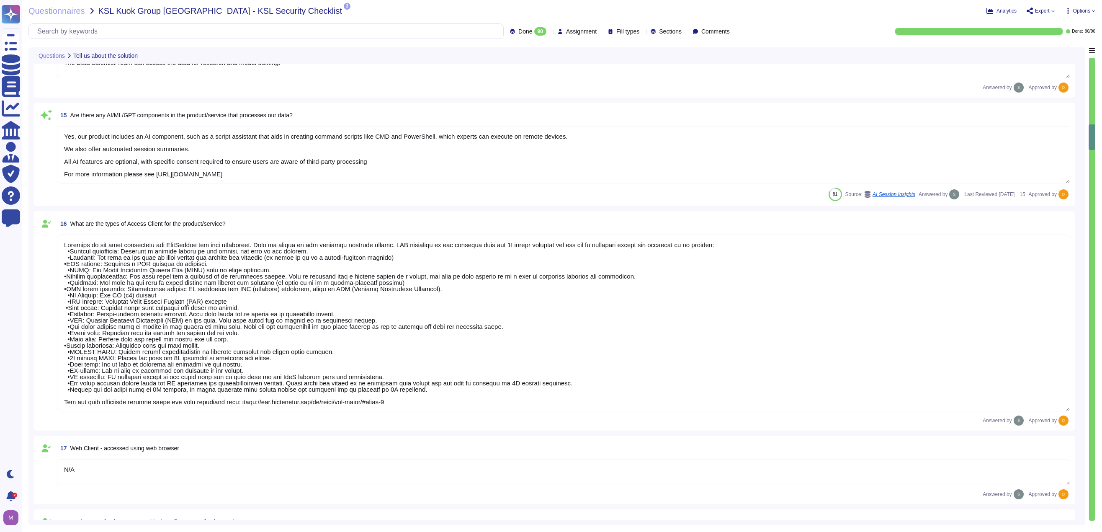
type textarea "N/A"
type textarea "No"
type textarea "The Data Scientist Team can access the data for research and model training."
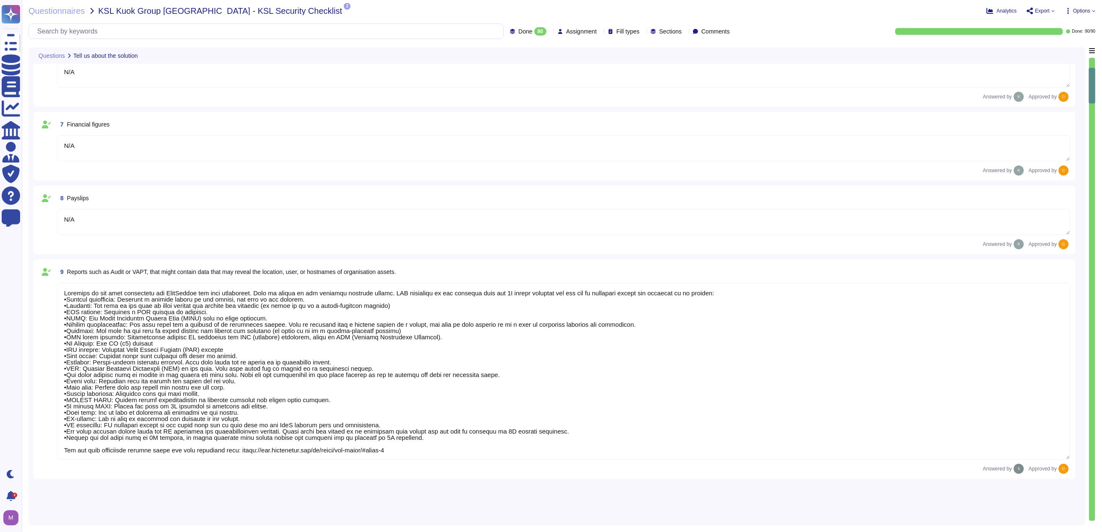
scroll to position [19, 0]
type textarea "[URL][DOMAIN_NAME]"
type textarea "The platform is used to identify, remediate and automate tasks related to endpo…"
type textarea "Yes, the system/service/solution is involved with processing/storing Personal D…"
type textarea "N/A"
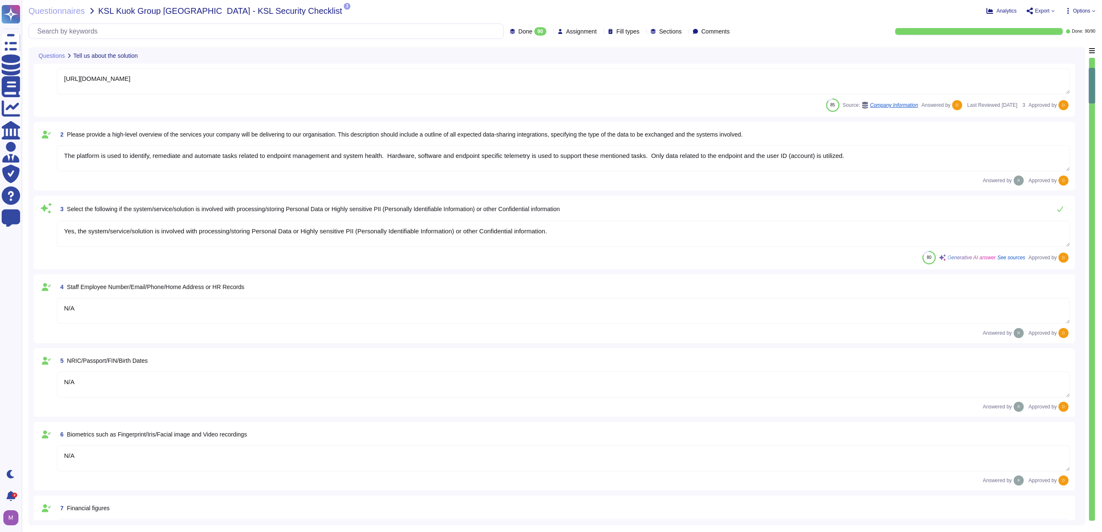
scroll to position [0, 0]
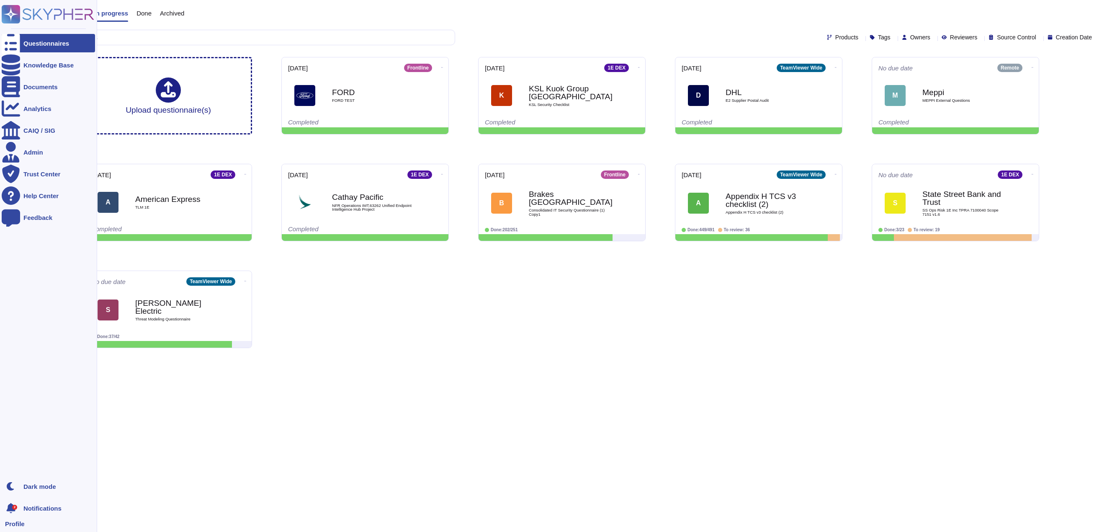
click at [11, 42] on icon at bounding box center [11, 43] width 18 height 25
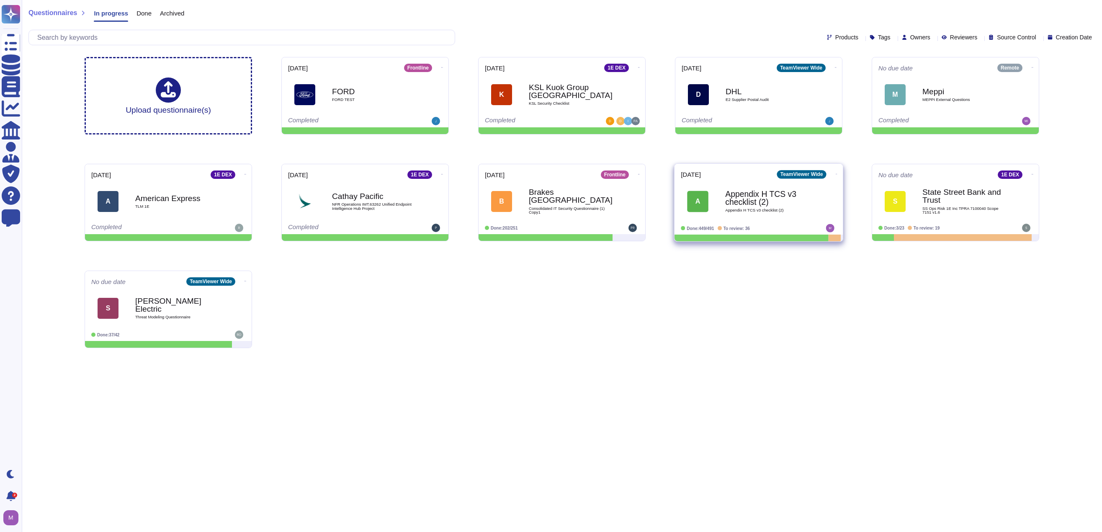
click at [719, 193] on b "Appendix H TCS v3 checklist (2)" at bounding box center [767, 198] width 85 height 16
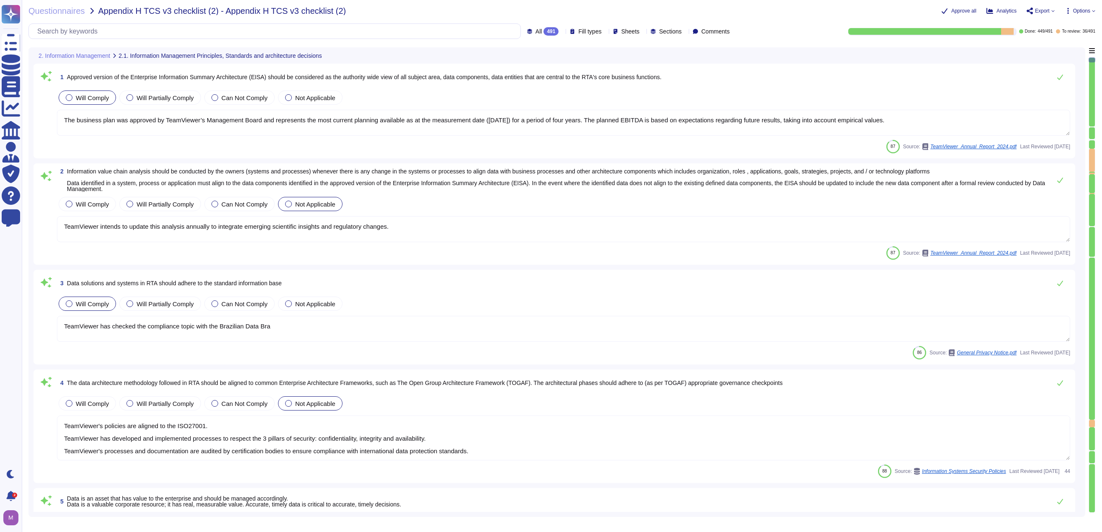
drag, startPoint x: 571, startPoint y: 89, endPoint x: 566, endPoint y: 90, distance: 4.6
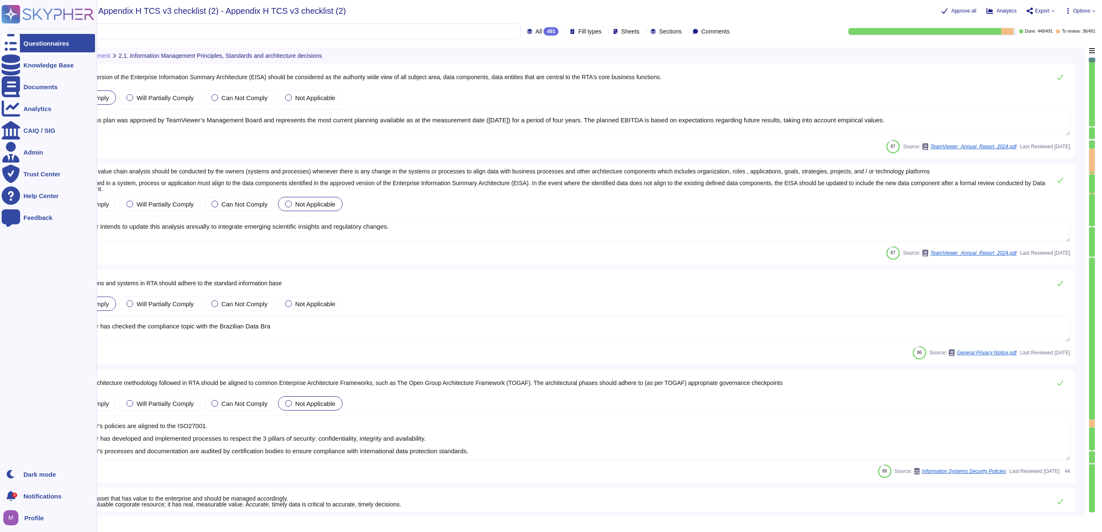
click at [10, 44] on icon at bounding box center [11, 43] width 18 height 25
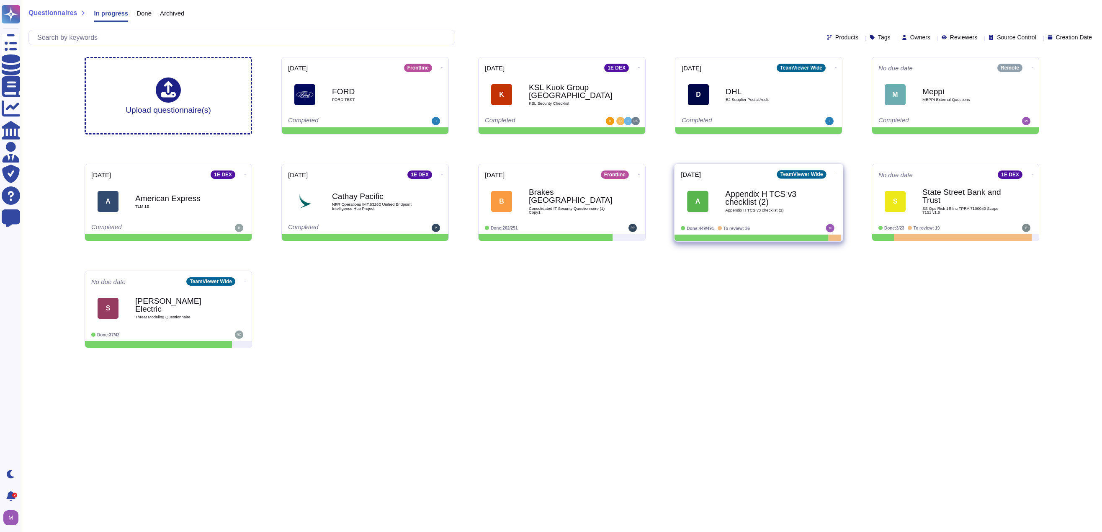
click at [719, 173] on icon at bounding box center [837, 174] width 2 height 2
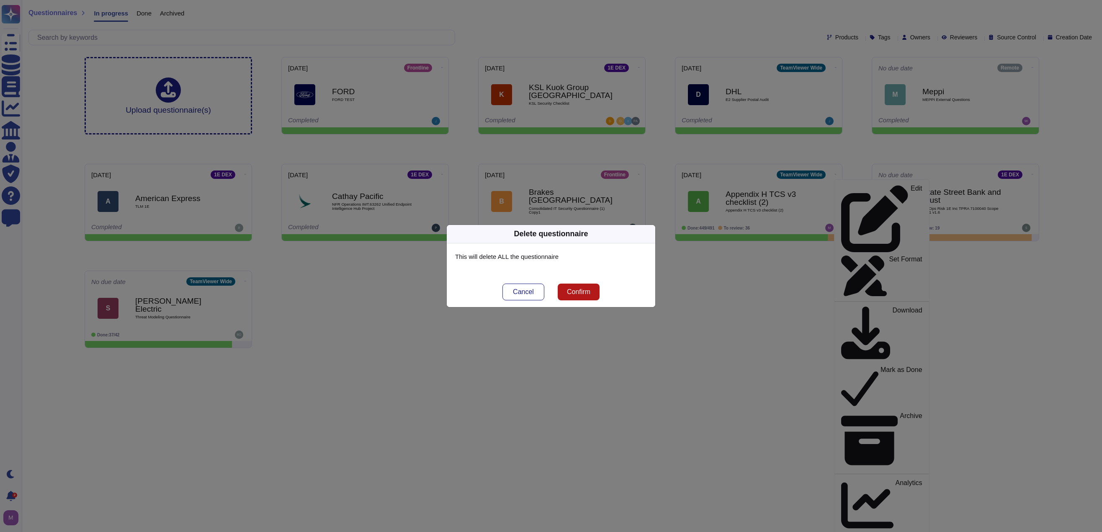
click at [572, 292] on span "Confirm" at bounding box center [578, 291] width 23 height 7
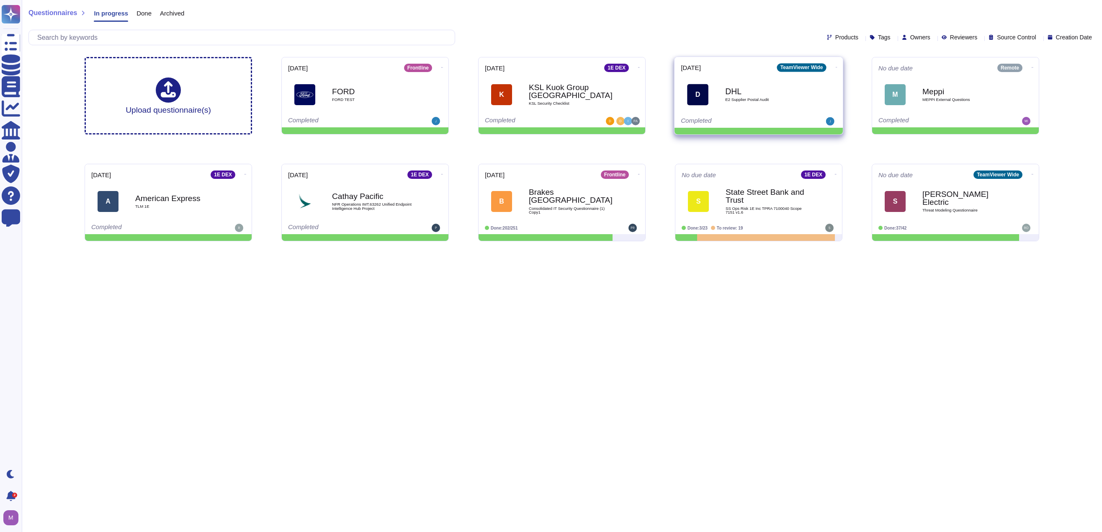
click at [719, 66] on icon at bounding box center [837, 67] width 2 height 2
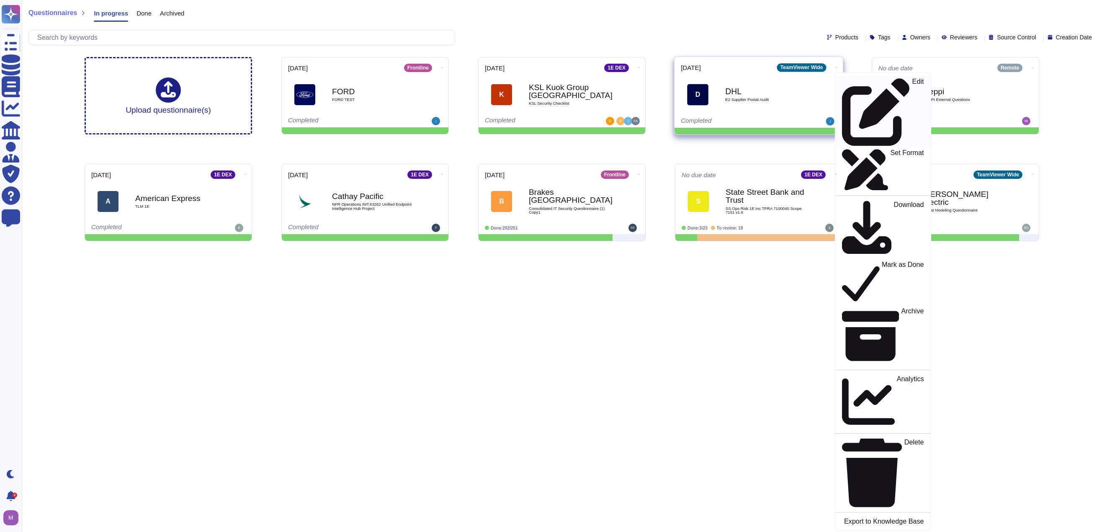
click at [719, 83] on div "Edit" at bounding box center [883, 112] width 82 height 68
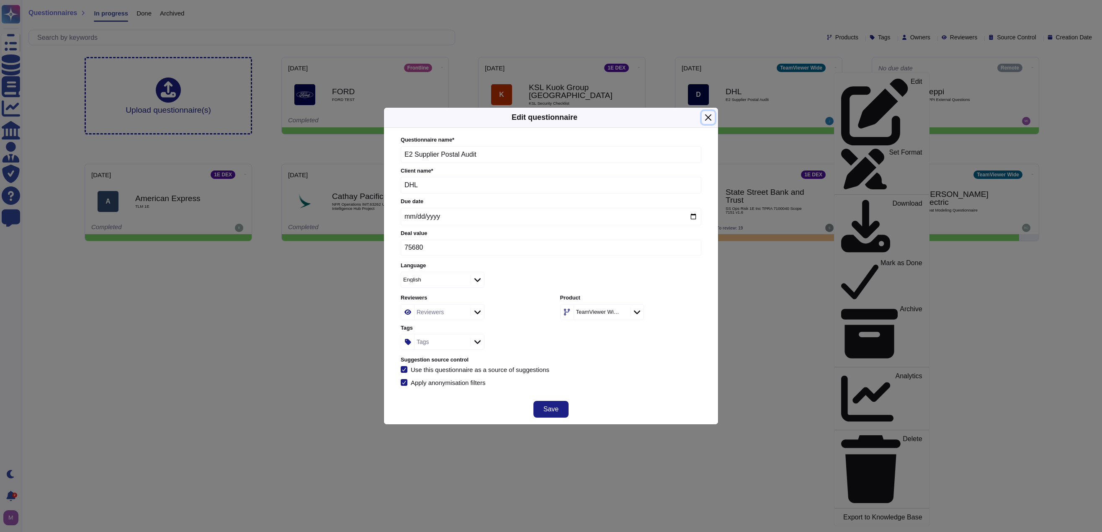
click at [709, 114] on button "Close" at bounding box center [708, 117] width 13 height 13
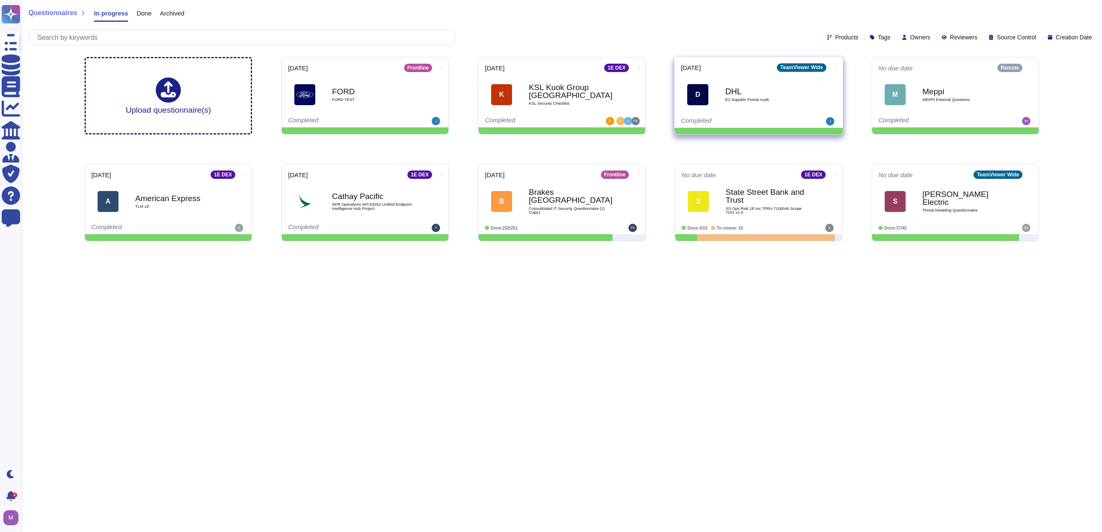
click at [719, 92] on b "DHL" at bounding box center [767, 91] width 85 height 8
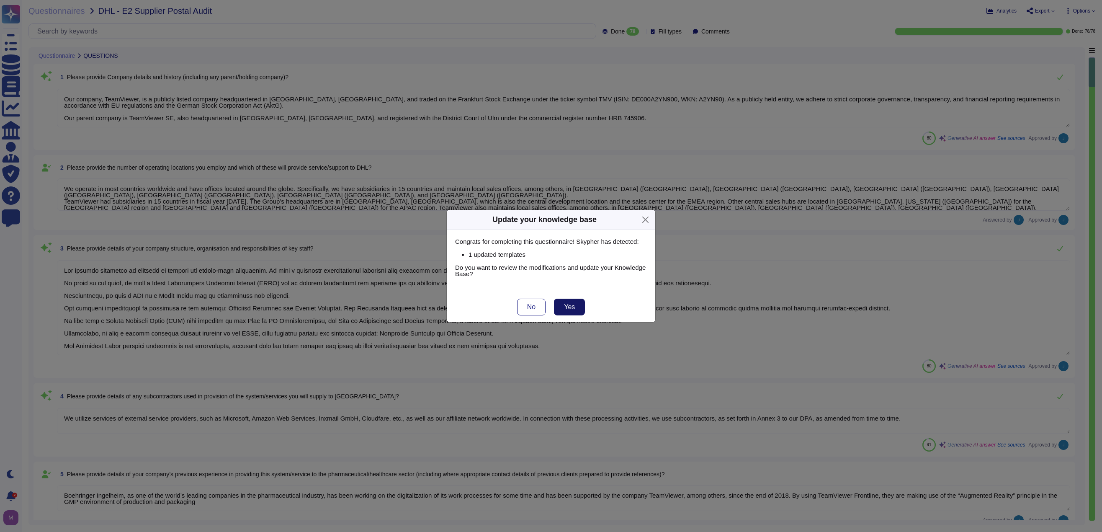
click at [576, 308] on button "Yes" at bounding box center [569, 306] width 31 height 17
click at [530, 306] on span "No" at bounding box center [531, 306] width 8 height 7
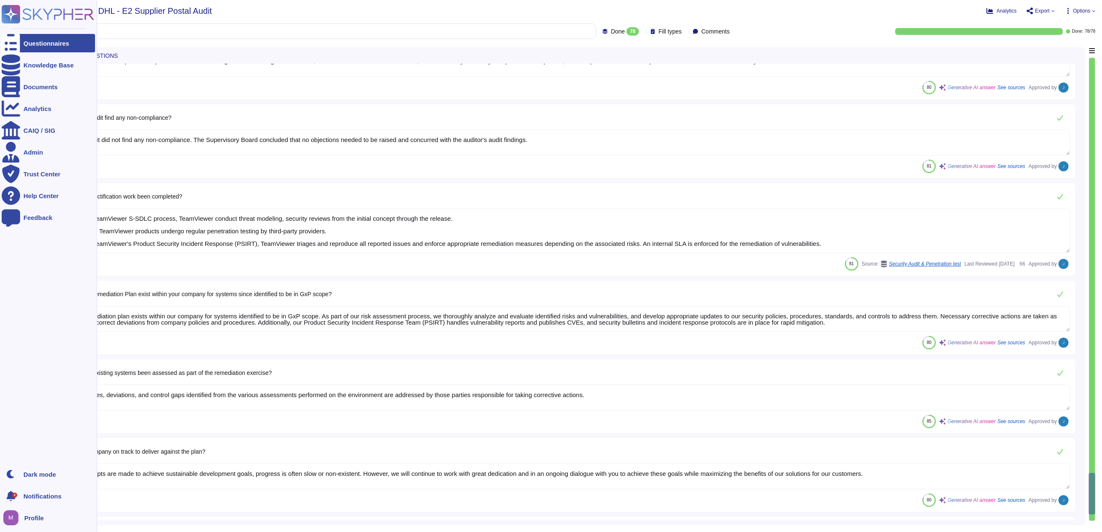
click at [20, 43] on div "Questionnaires" at bounding box center [48, 43] width 93 height 18
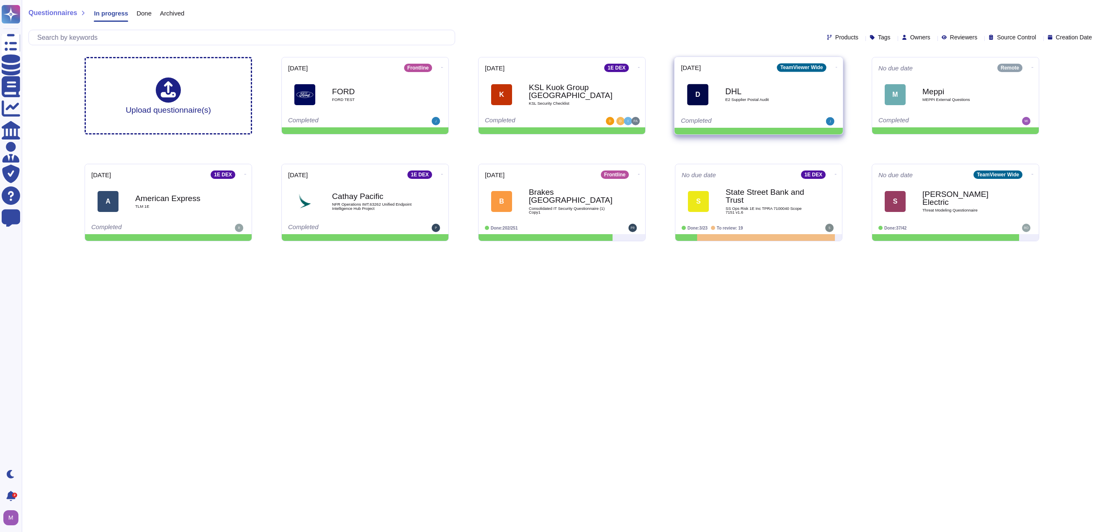
click at [719, 108] on div "DHL E2 Supplier Postal Audit" at bounding box center [767, 94] width 85 height 34
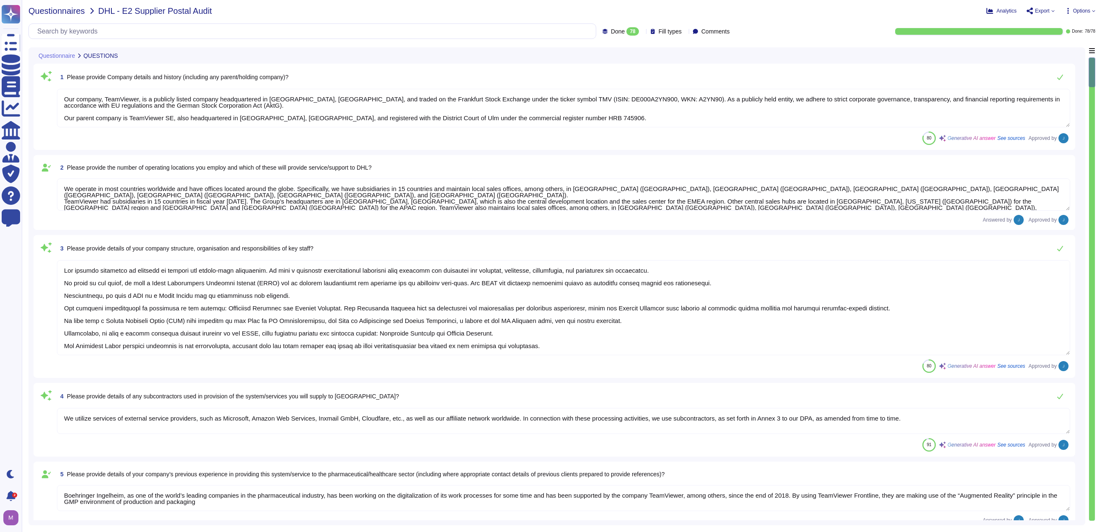
click at [51, 10] on span "Questionnaires" at bounding box center [56, 11] width 57 height 8
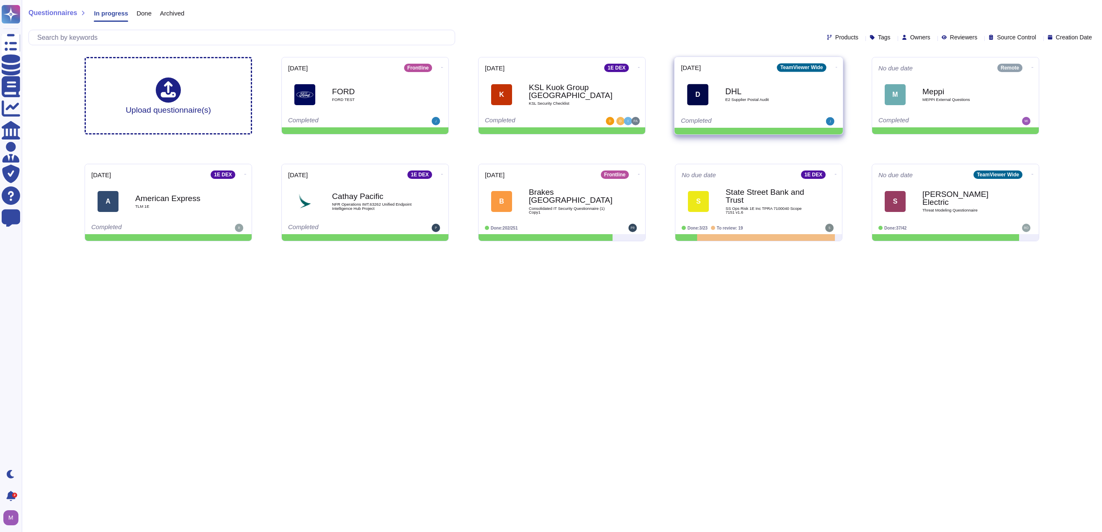
click at [719, 66] on icon at bounding box center [837, 67] width 2 height 2
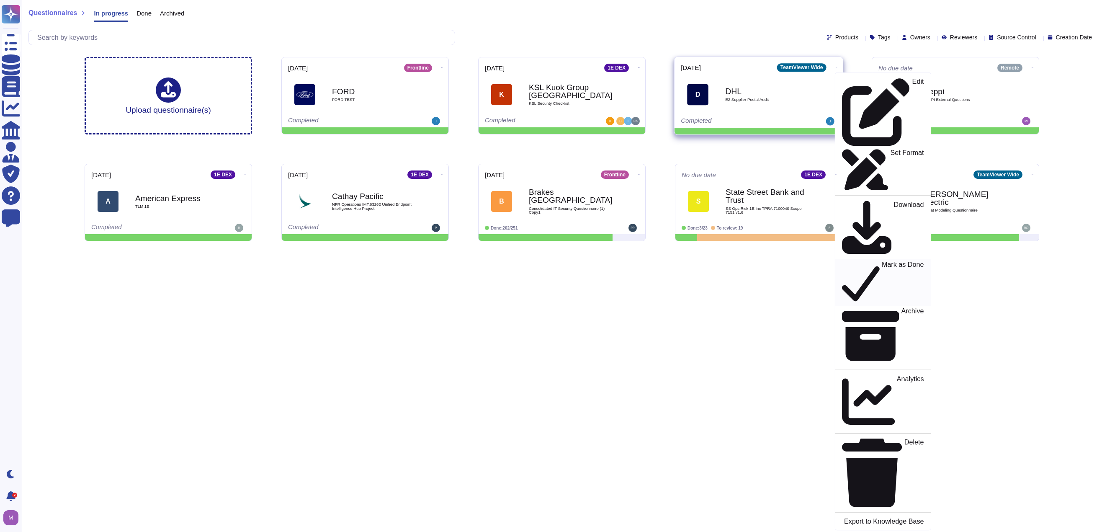
click at [719, 261] on p "Mark as Done" at bounding box center [903, 282] width 42 height 43
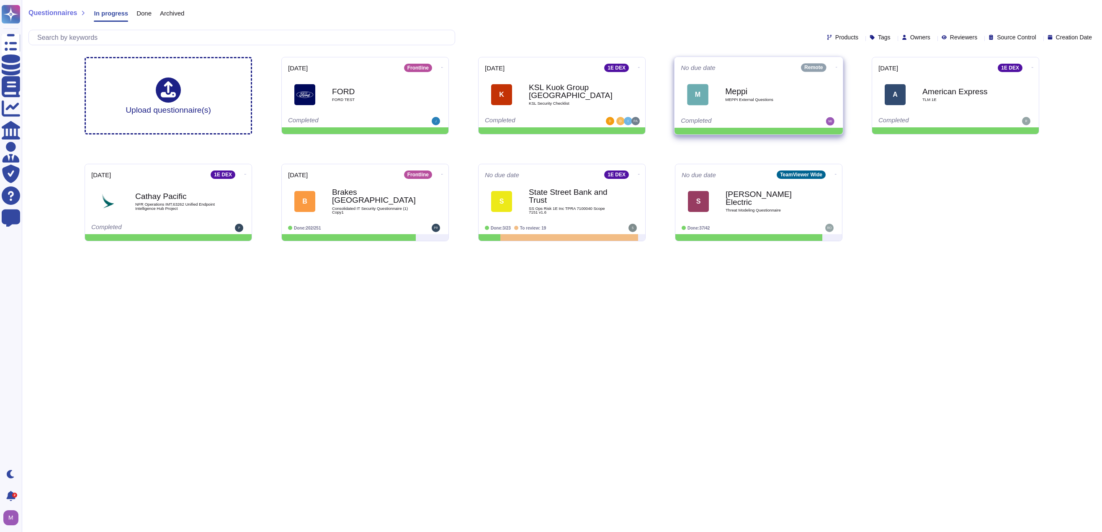
click at [719, 66] on icon at bounding box center [837, 67] width 2 height 2
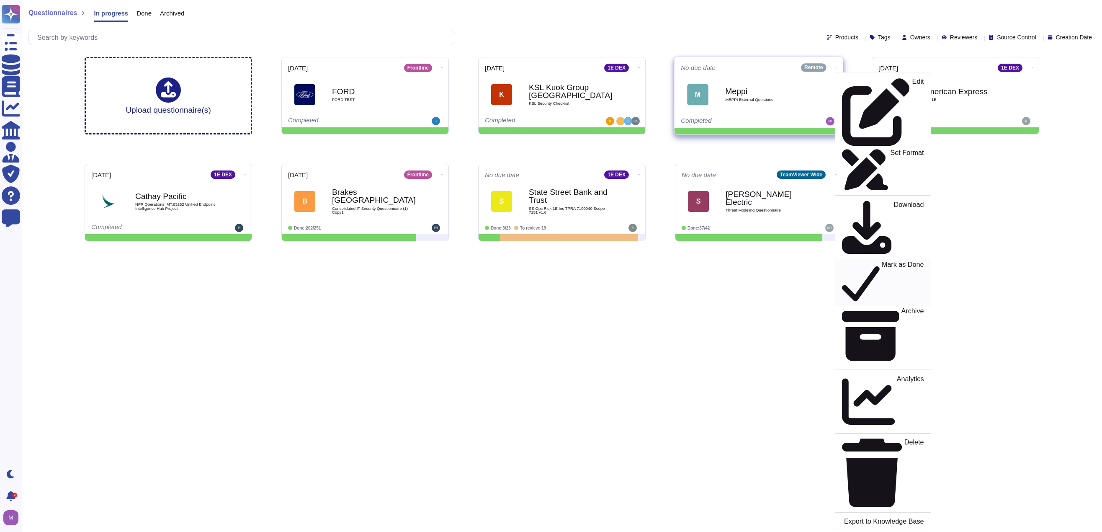
click at [719, 261] on p "Mark as Done" at bounding box center [903, 282] width 42 height 43
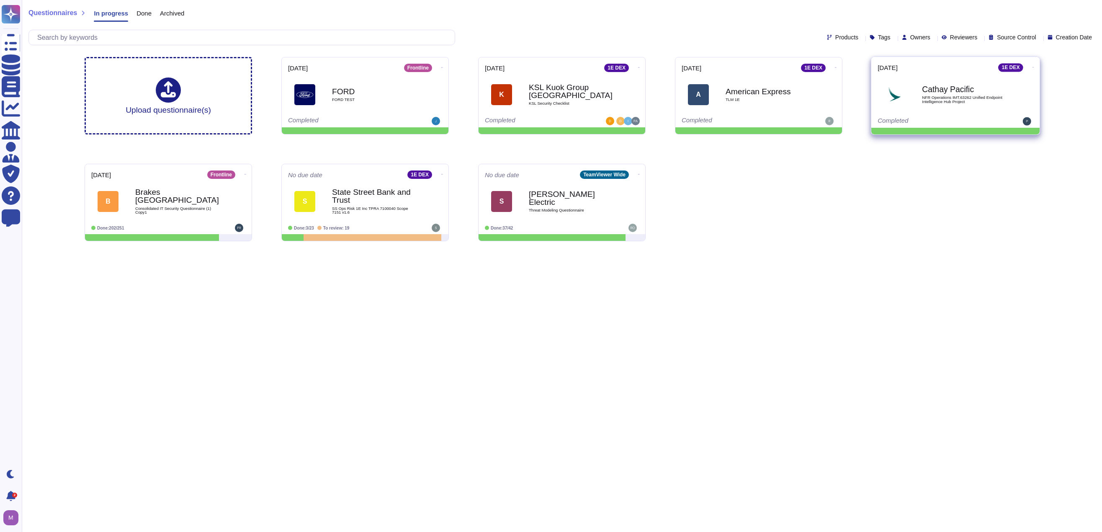
click at [719, 66] on icon at bounding box center [1033, 67] width 2 height 2
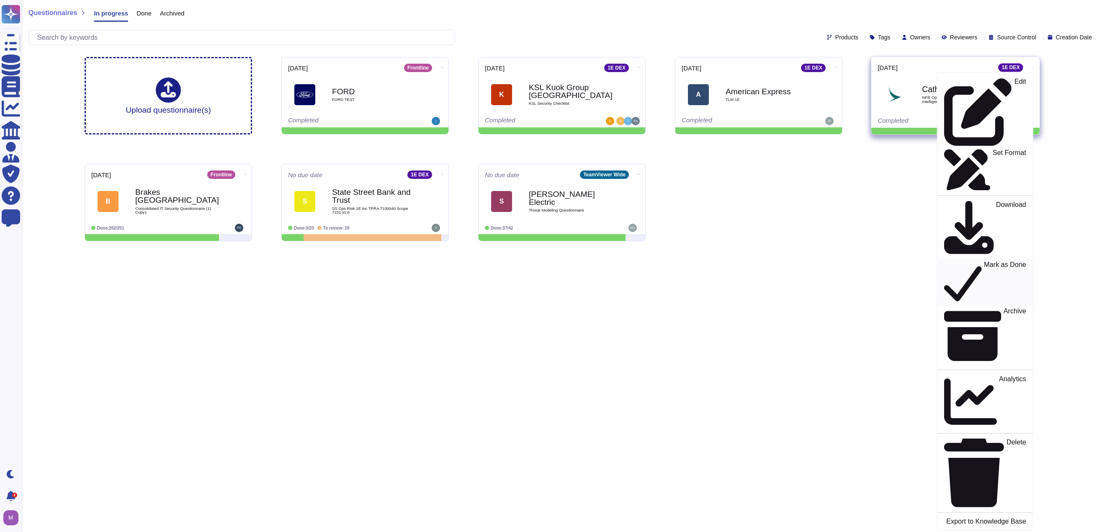
click at [719, 261] on div "Mark as Done" at bounding box center [985, 282] width 82 height 43
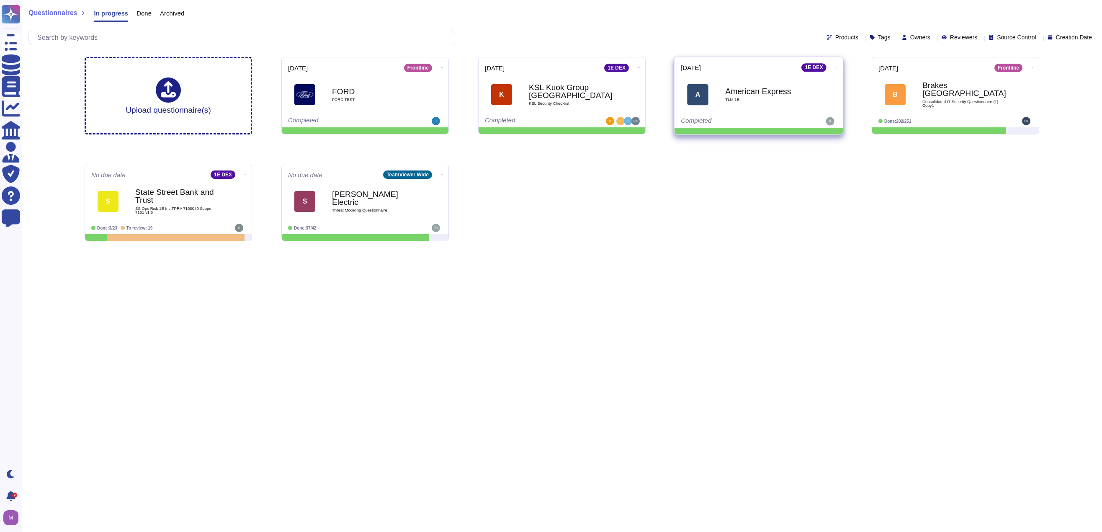
click at [719, 66] on icon at bounding box center [837, 67] width 2 height 2
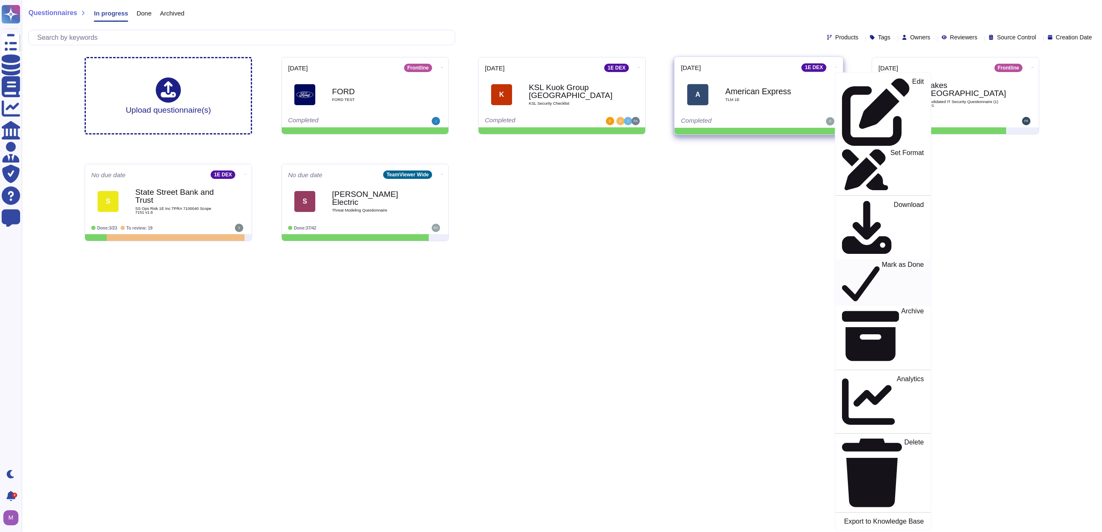
click at [719, 261] on p "Mark as Done" at bounding box center [903, 282] width 42 height 43
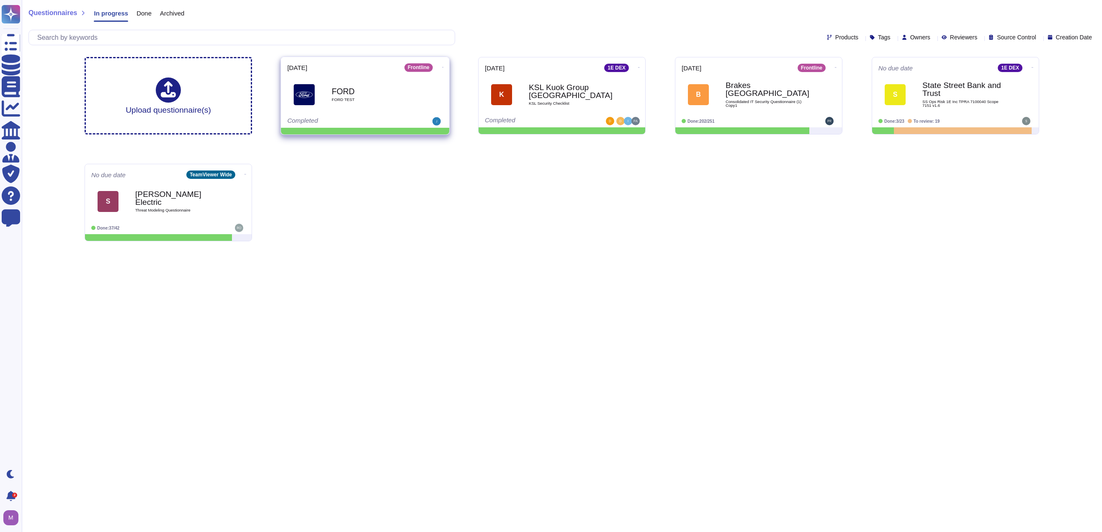
click at [334, 95] on b "FORD" at bounding box center [374, 91] width 85 height 8
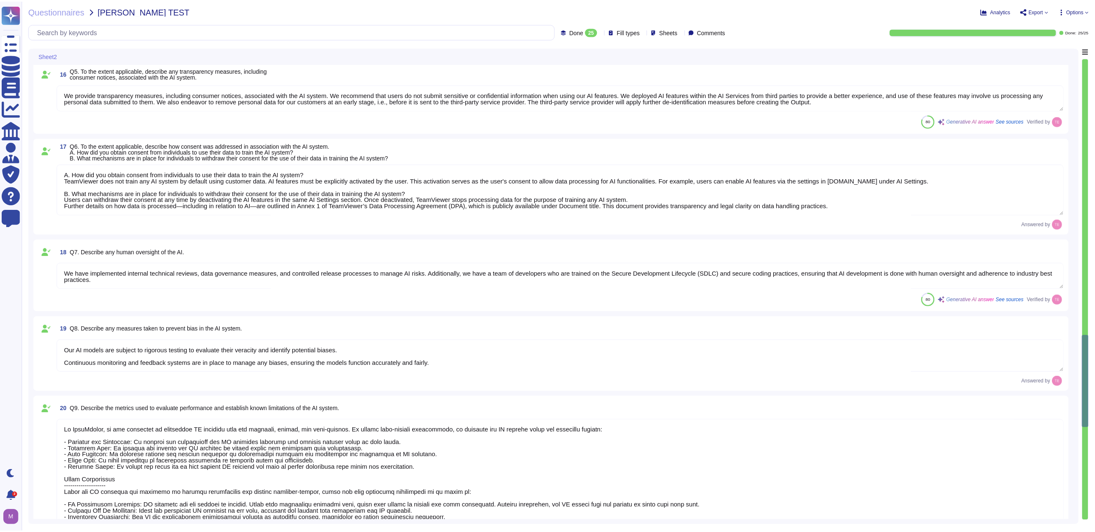
scroll to position [1777, 0]
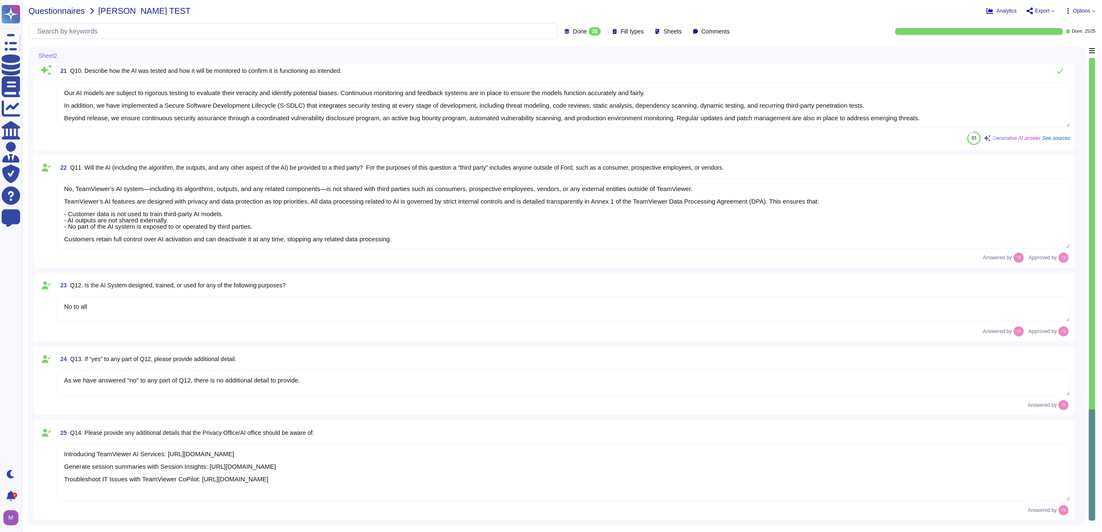
click at [80, 10] on span "Questionnaires" at bounding box center [56, 11] width 57 height 8
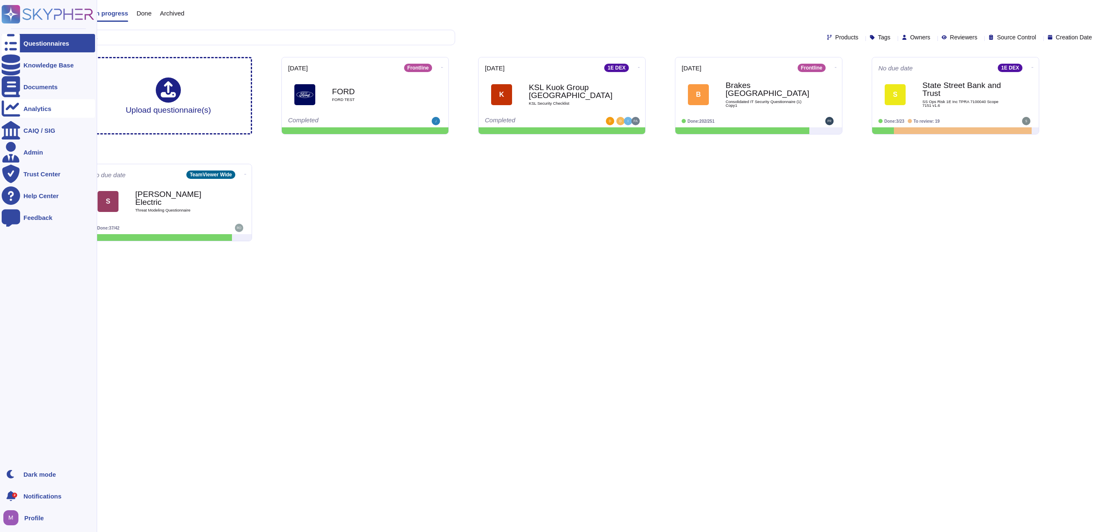
click at [35, 108] on div "Analytics" at bounding box center [37, 108] width 28 height 6
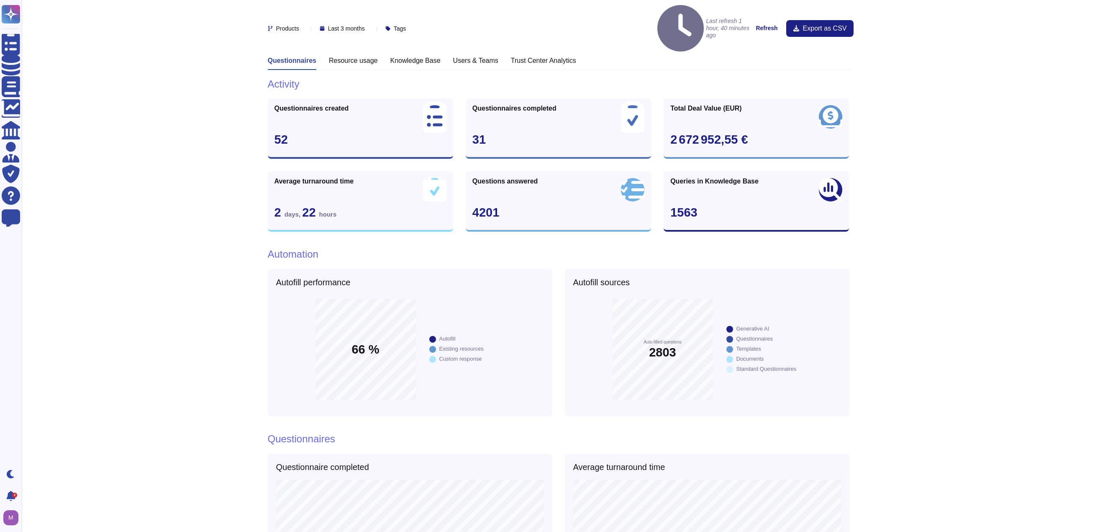
click at [407, 57] on h3 "Knowledge Base" at bounding box center [416, 61] width 50 height 8
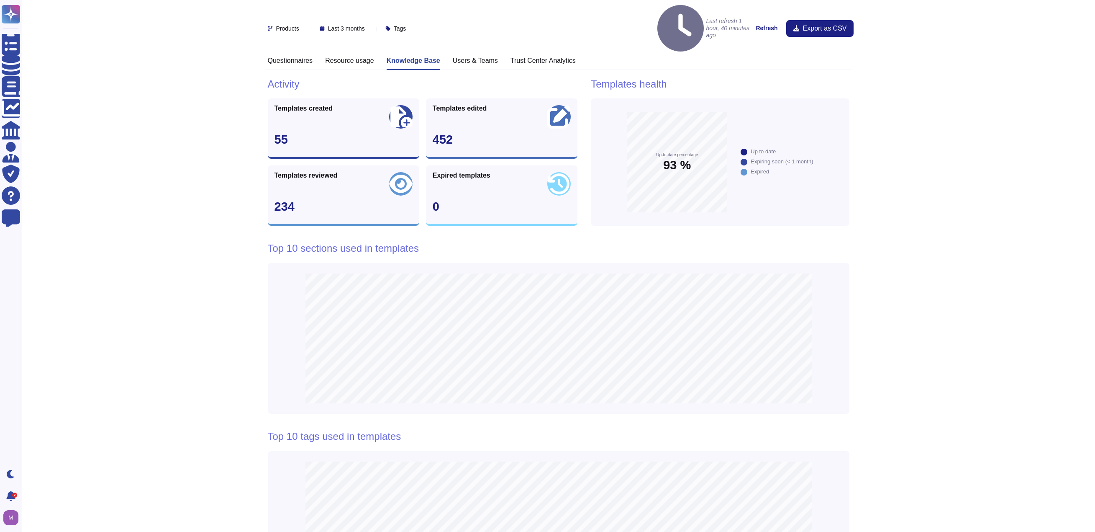
click at [473, 57] on h3 "Users & Teams" at bounding box center [475, 61] width 45 height 8
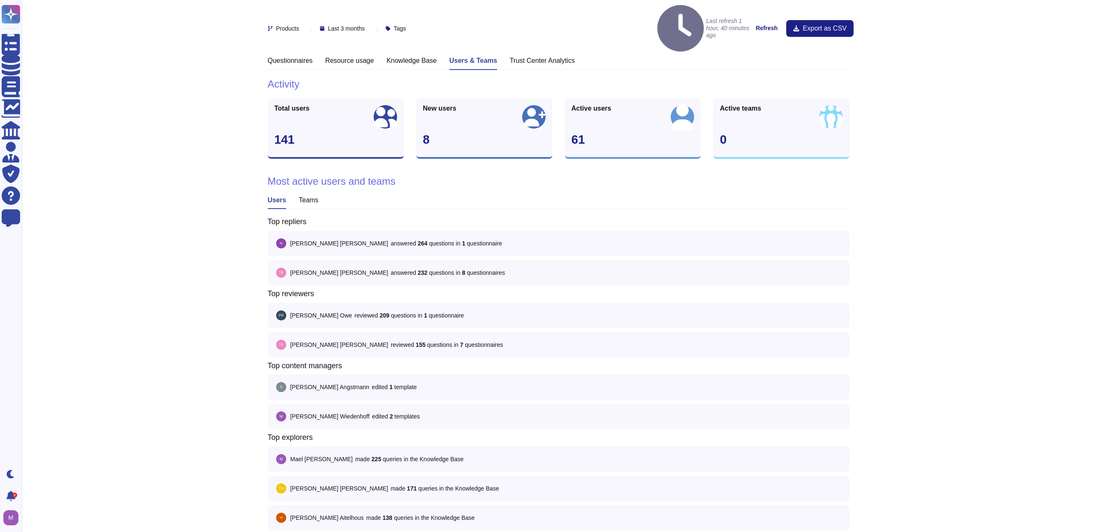
click at [430, 57] on h3 "Knowledge Base" at bounding box center [412, 61] width 50 height 8
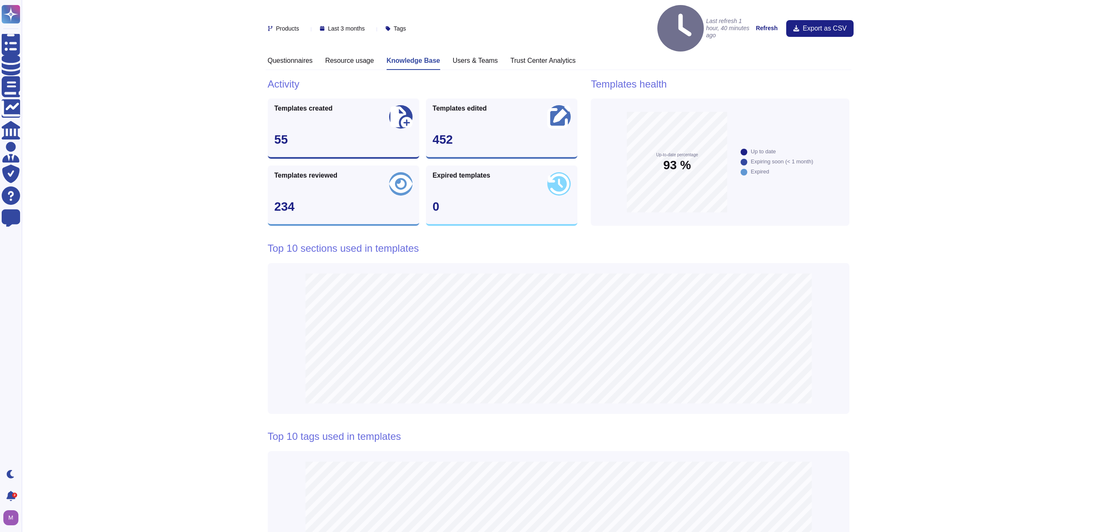
click at [361, 57] on h3 "Resource usage" at bounding box center [349, 61] width 49 height 8
click at [307, 57] on h3 "Questionnaires" at bounding box center [290, 61] width 45 height 8
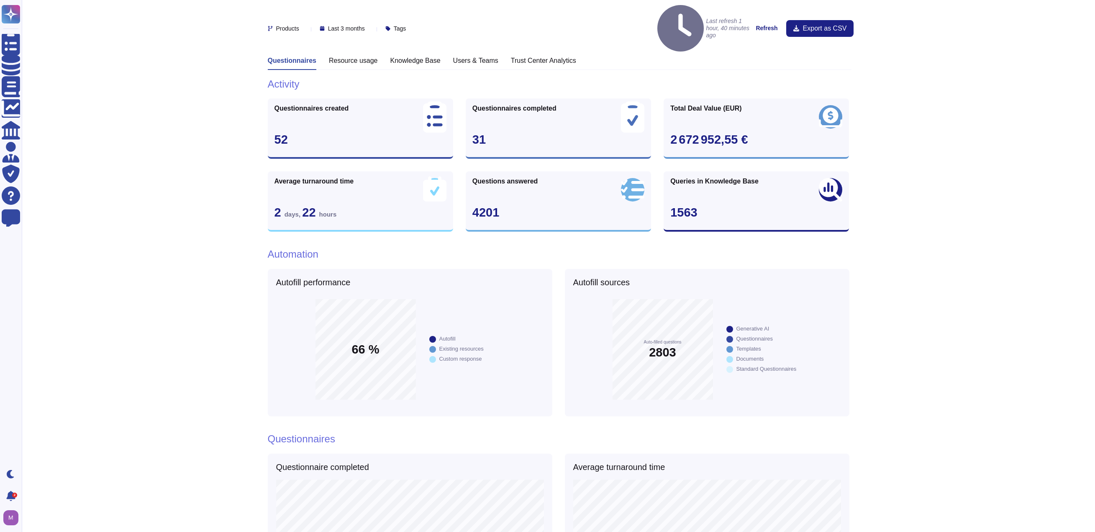
click at [365, 26] on span "Last 3 months" at bounding box center [346, 29] width 37 height 6
click at [371, 93] on span "Last 12 months" at bounding box center [357, 96] width 43 height 8
click at [356, 26] on span "Last 12 months" at bounding box center [348, 29] width 40 height 6
click at [400, 99] on icon at bounding box center [400, 99] width 0 height 0
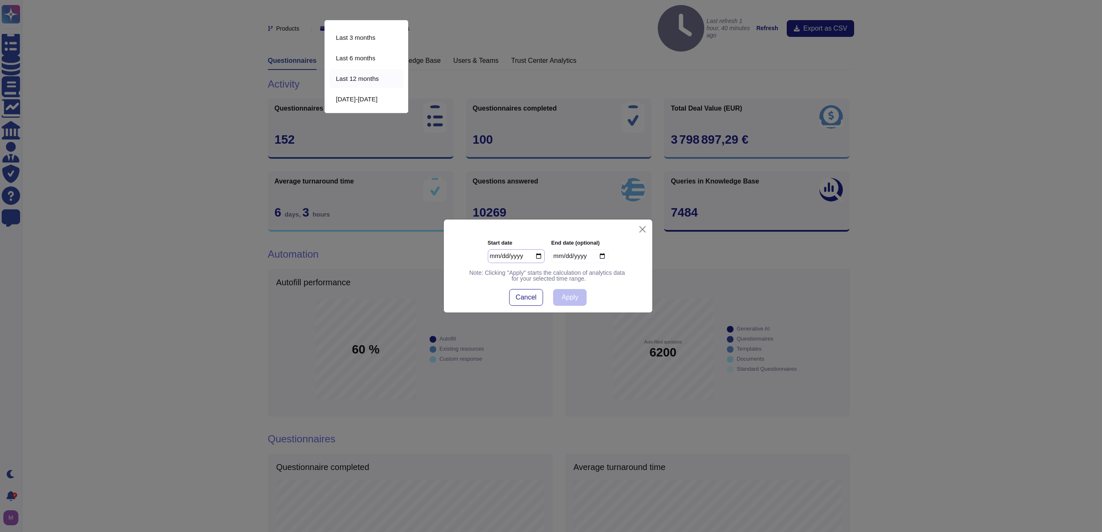
click at [541, 260] on input "[DATE]" at bounding box center [516, 256] width 57 height 14
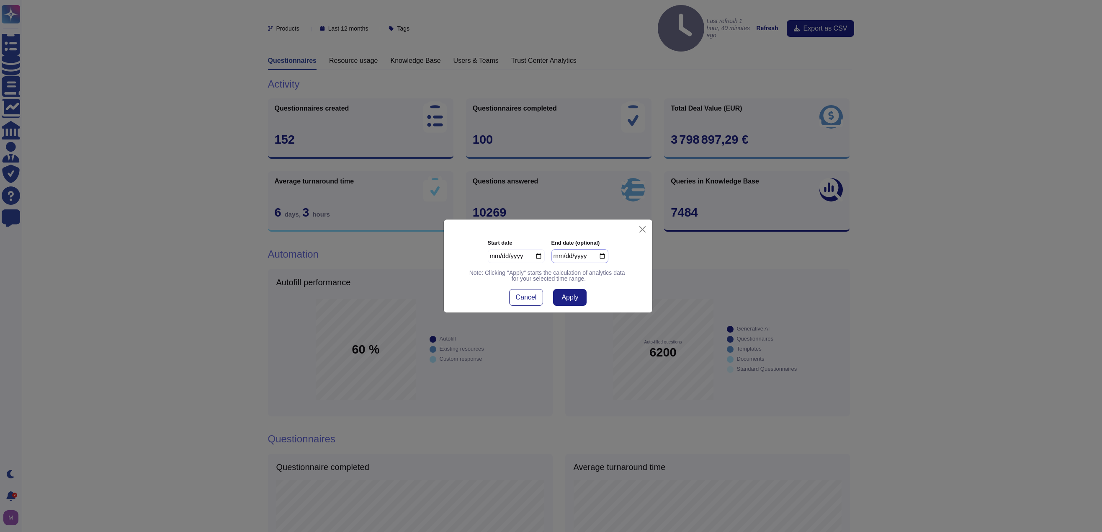
click at [604, 254] on input "[DATE]" at bounding box center [579, 256] width 57 height 14
click at [570, 297] on span "Apply" at bounding box center [569, 297] width 17 height 7
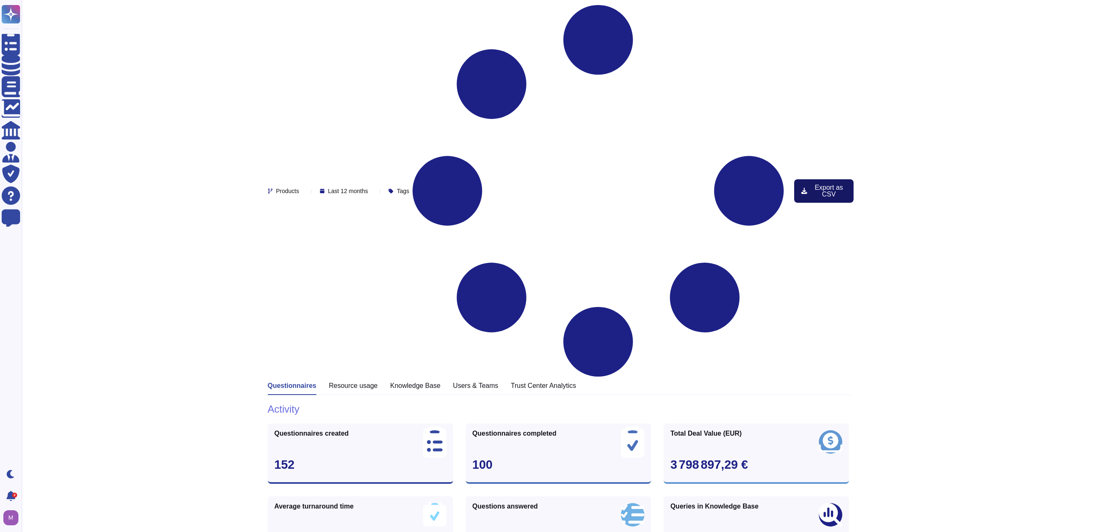
click at [719, 184] on span "Export as CSV" at bounding box center [829, 190] width 36 height 13
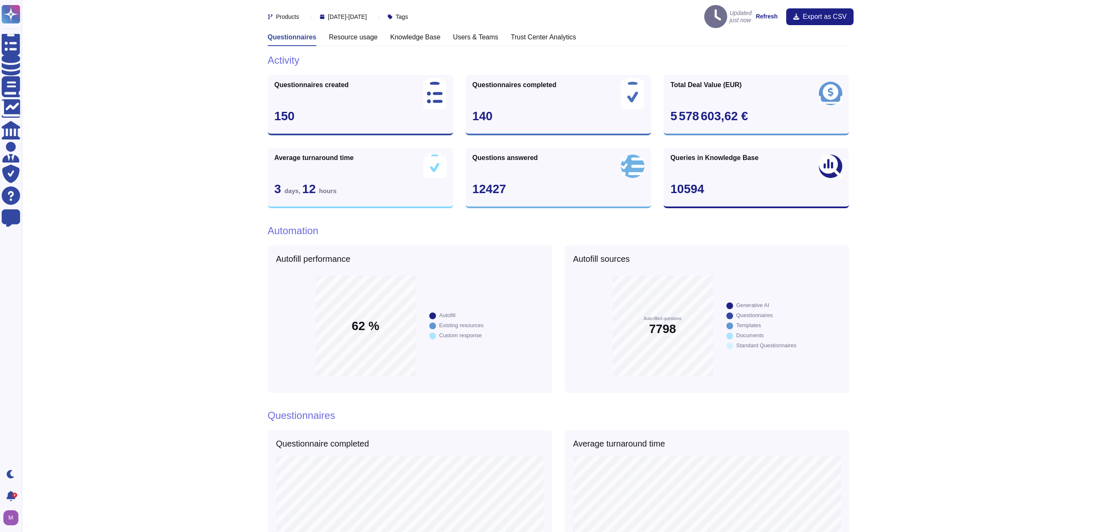
click at [719, 16] on strong "Refresh" at bounding box center [767, 16] width 22 height 7
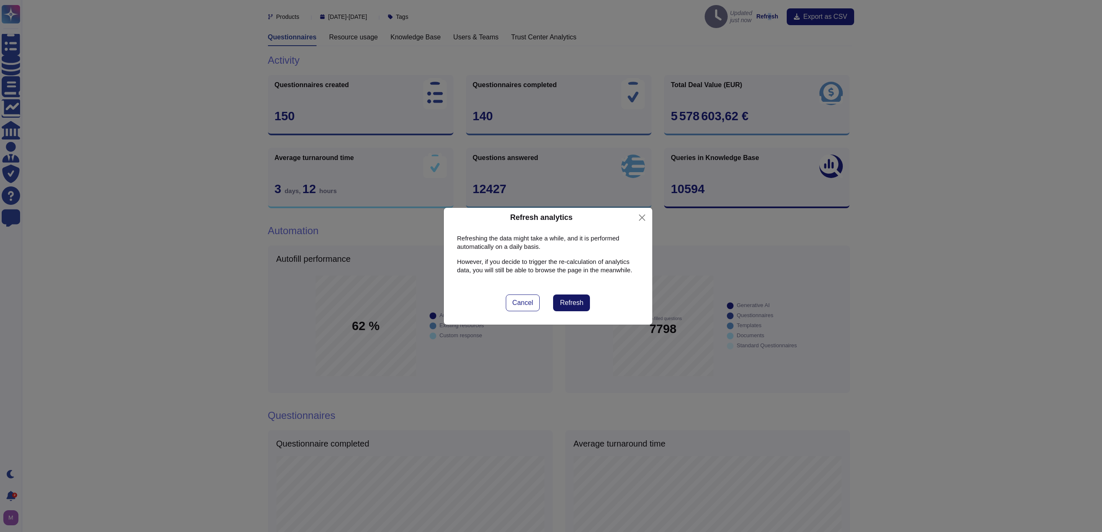
click at [581, 307] on button "Refresh" at bounding box center [571, 302] width 37 height 17
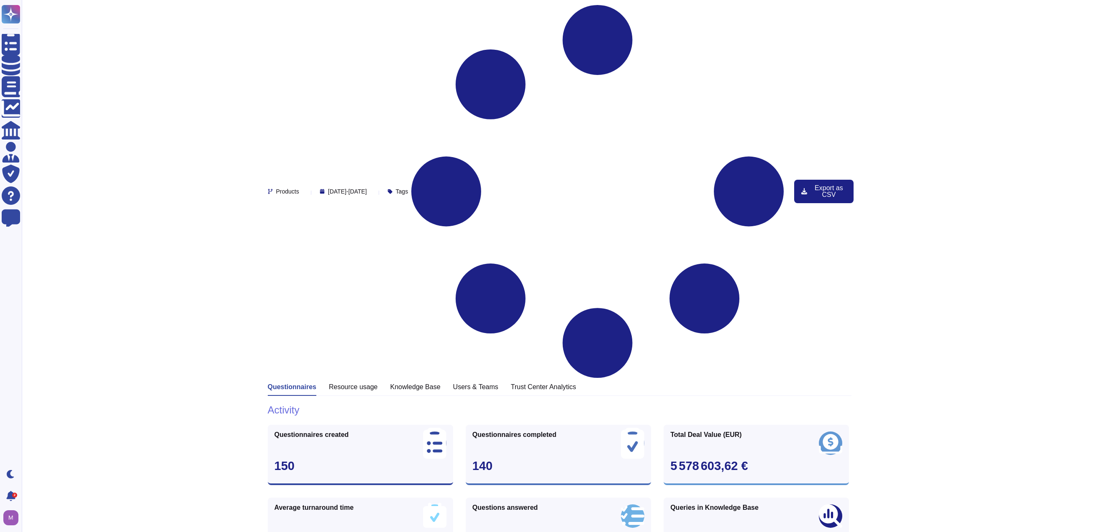
click at [367, 383] on h3 "Resource usage" at bounding box center [353, 387] width 49 height 8
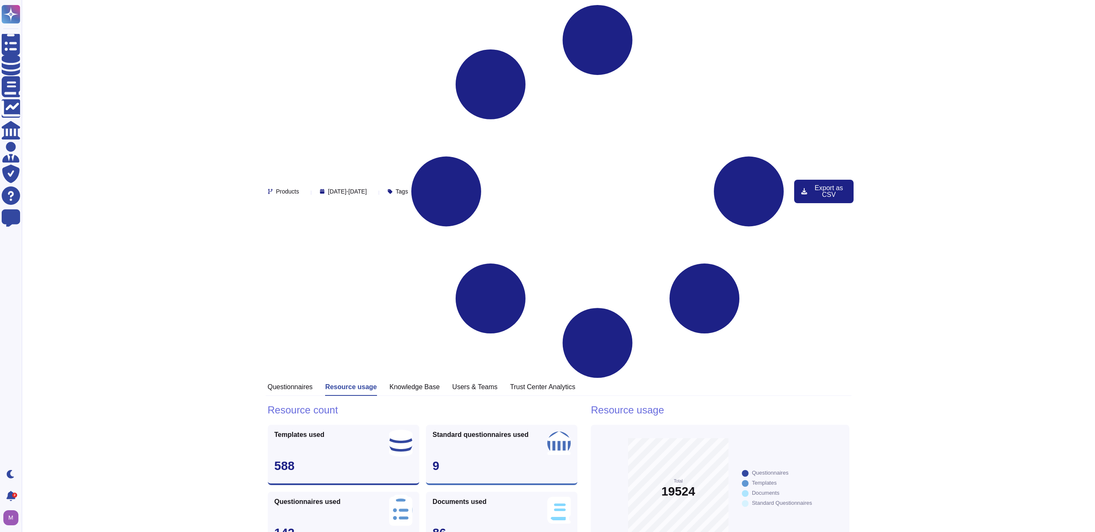
click at [303, 259] on icon at bounding box center [397, 312] width 188 height 107
click at [618, 383] on div "Questionnaires Resource usage Knowledge Base Users & Teams Trust Center Analyti…" at bounding box center [559, 389] width 586 height 13
click at [488, 383] on h3 "Users & Teams" at bounding box center [474, 387] width 45 height 8
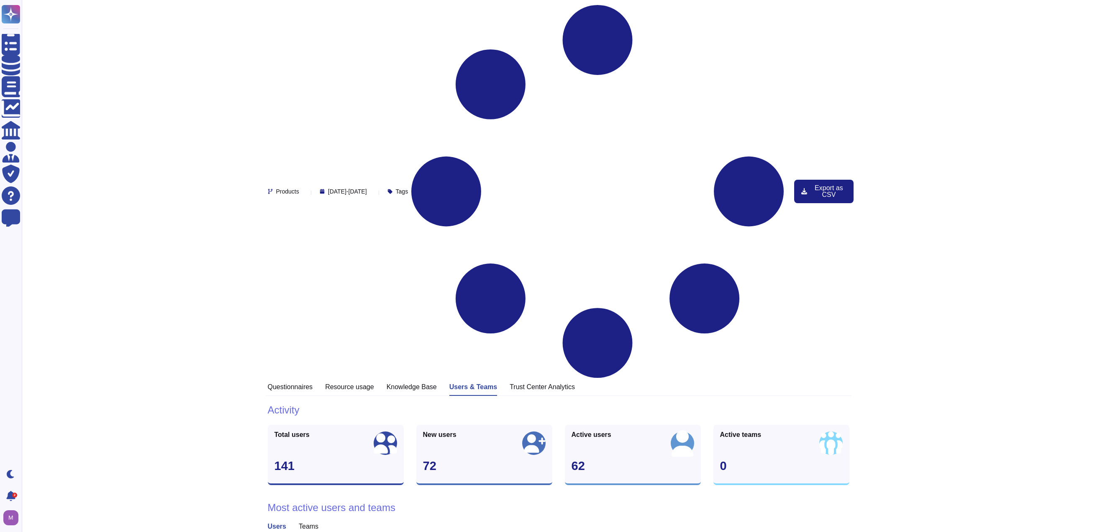
click at [525, 383] on div "Trust Center Analytics" at bounding box center [542, 389] width 65 height 13
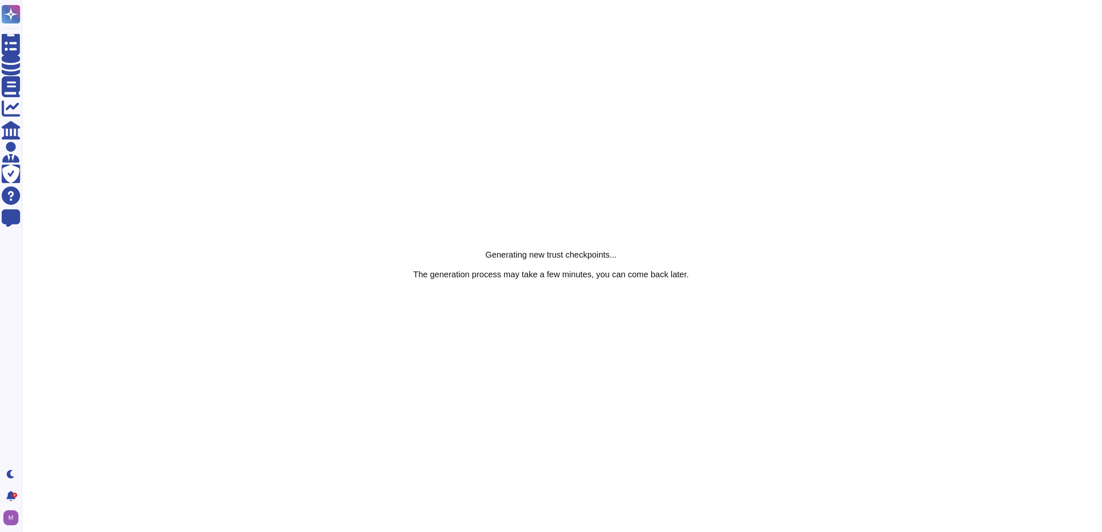
drag, startPoint x: 240, startPoint y: 74, endPoint x: 242, endPoint y: 70, distance: 4.3
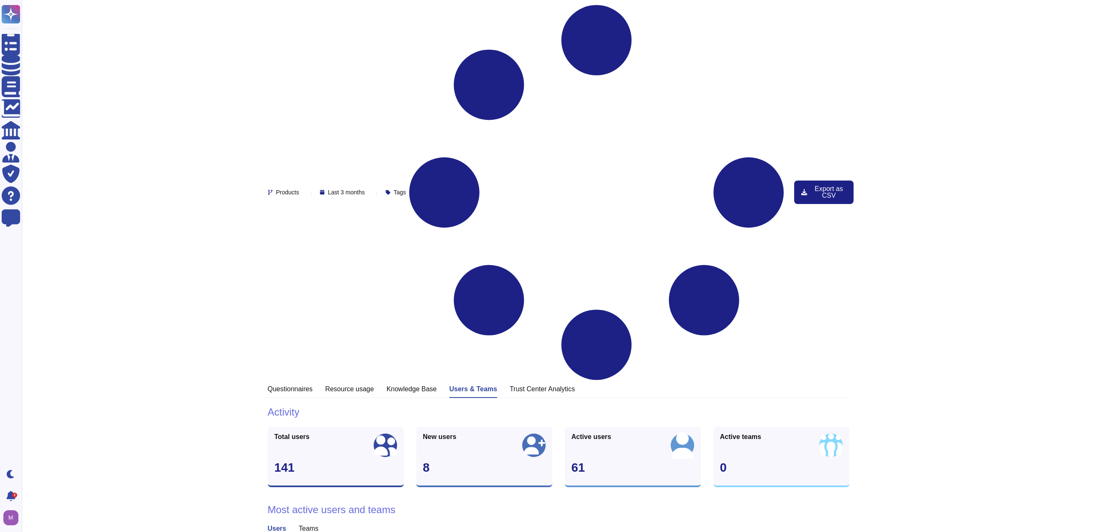
click at [355, 385] on h3 "Resource usage" at bounding box center [349, 389] width 49 height 8
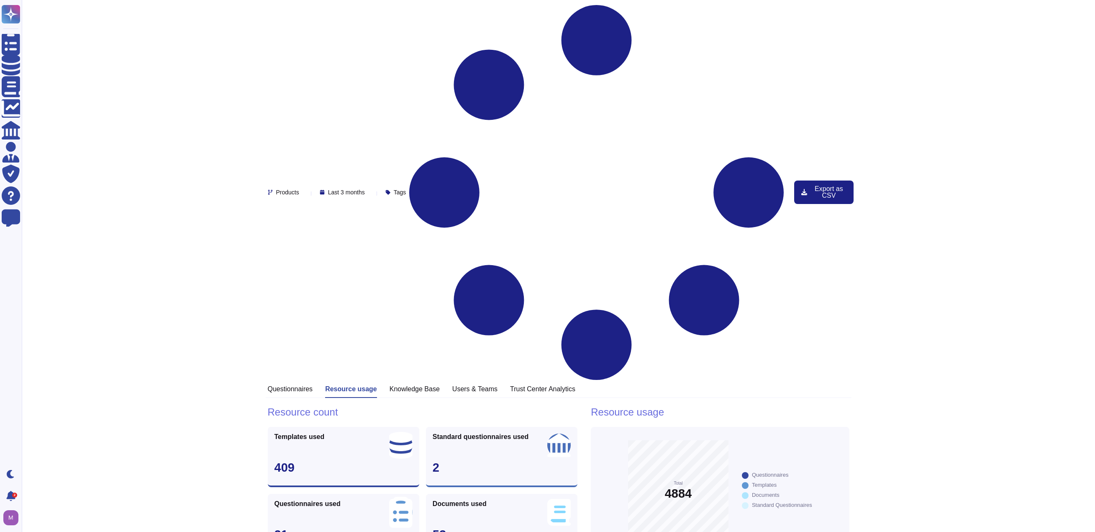
click at [467, 385] on h3 "Users & Teams" at bounding box center [474, 389] width 45 height 8
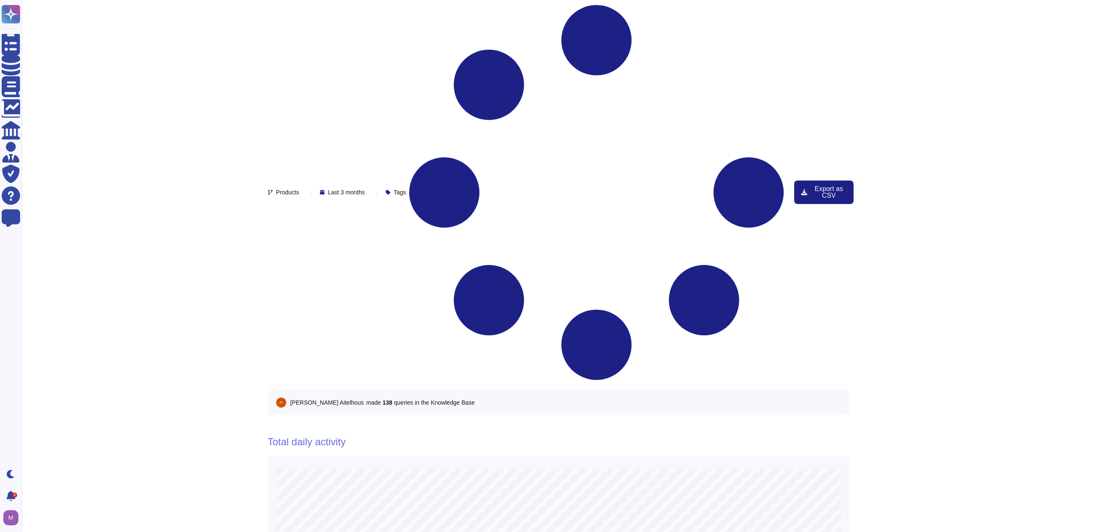
scroll to position [462, 0]
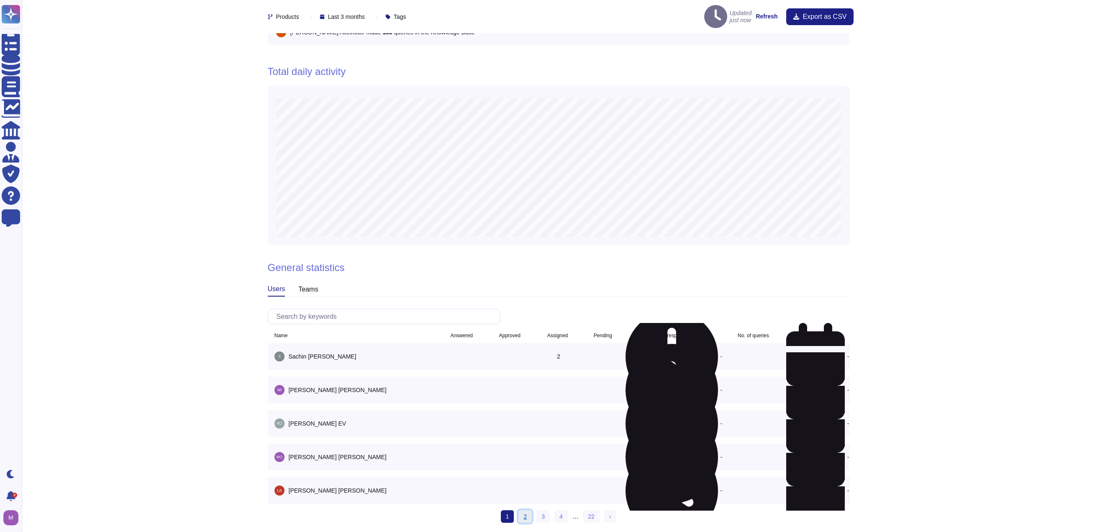
click at [525, 515] on link "2" at bounding box center [525, 516] width 13 height 13
click at [541, 510] on link "3" at bounding box center [542, 516] width 13 height 13
click at [517, 510] on link "2" at bounding box center [515, 516] width 13 height 13
drag, startPoint x: 324, startPoint y: 484, endPoint x: 285, endPoint y: 482, distance: 39.8
click at [285, 485] on div "[PERSON_NAME]" at bounding box center [355, 490] width 161 height 10
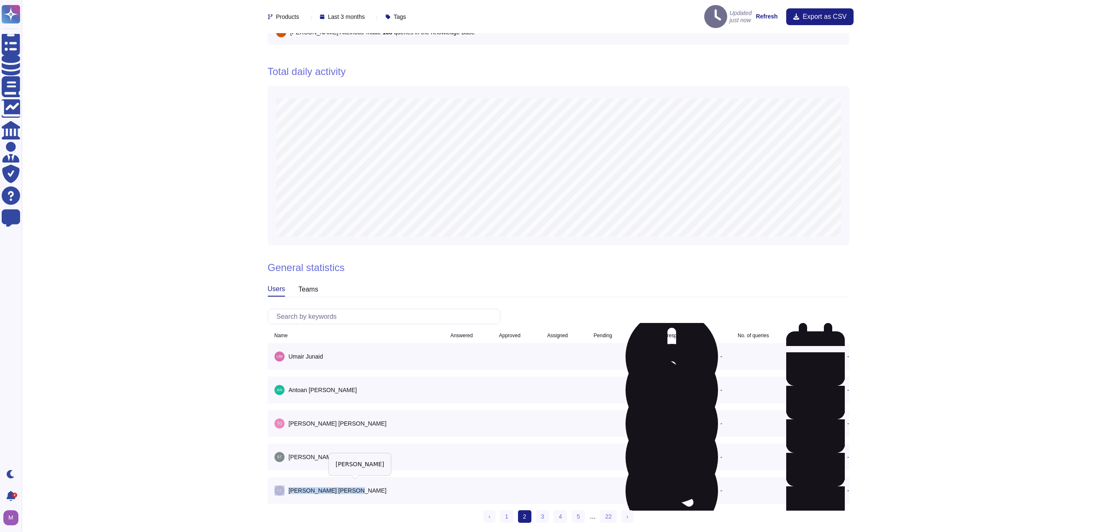
copy div "[PERSON_NAME]"
drag, startPoint x: 885, startPoint y: 311, endPoint x: 876, endPoint y: 309, distance: 9.9
click at [719, 310] on div "Products Last 3 months Tags Updated just now Refresh Export as CSV Questionnair…" at bounding box center [559, 38] width 1074 height 1000
drag, startPoint x: 328, startPoint y: 415, endPoint x: 285, endPoint y: 416, distance: 42.7
click at [285, 418] on div "[PERSON_NAME]" at bounding box center [355, 423] width 161 height 10
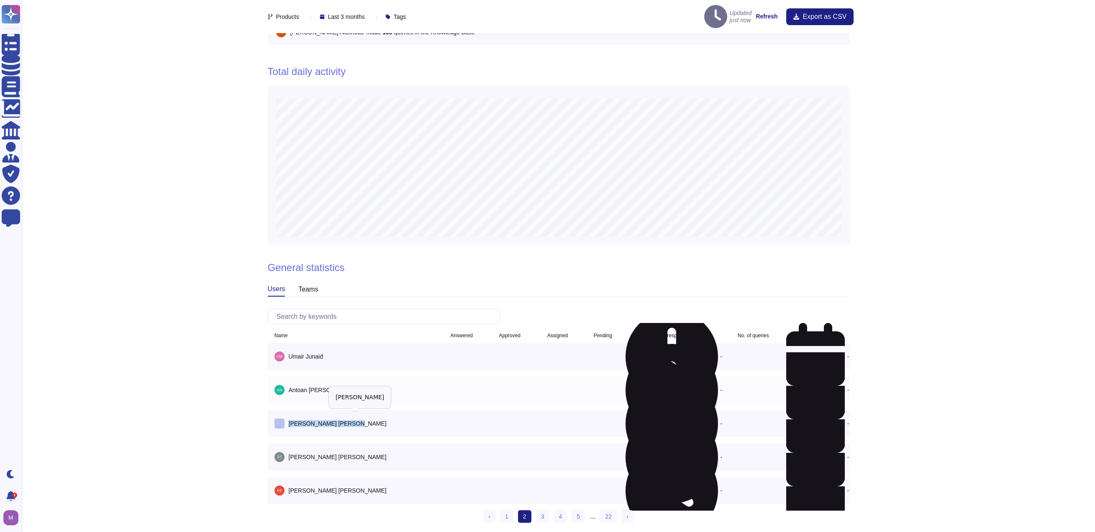
copy div "[PERSON_NAME]"
drag, startPoint x: 907, startPoint y: 373, endPoint x: 900, endPoint y: 373, distance: 6.3
click at [719, 373] on div "Products Last 3 months Tags Updated just now Refresh Export as CSV Questionnair…" at bounding box center [559, 38] width 1074 height 1000
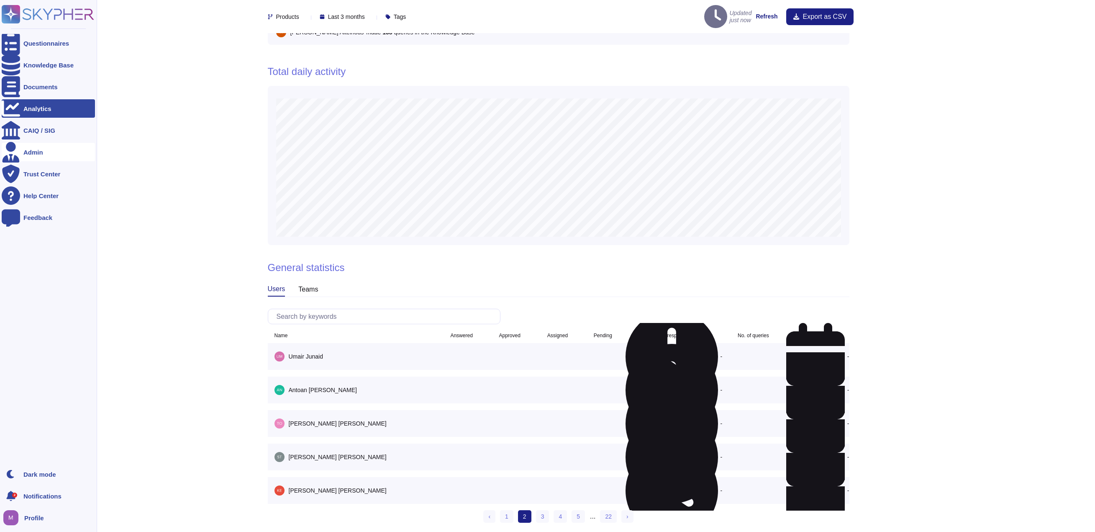
click at [17, 153] on div at bounding box center [11, 152] width 18 height 18
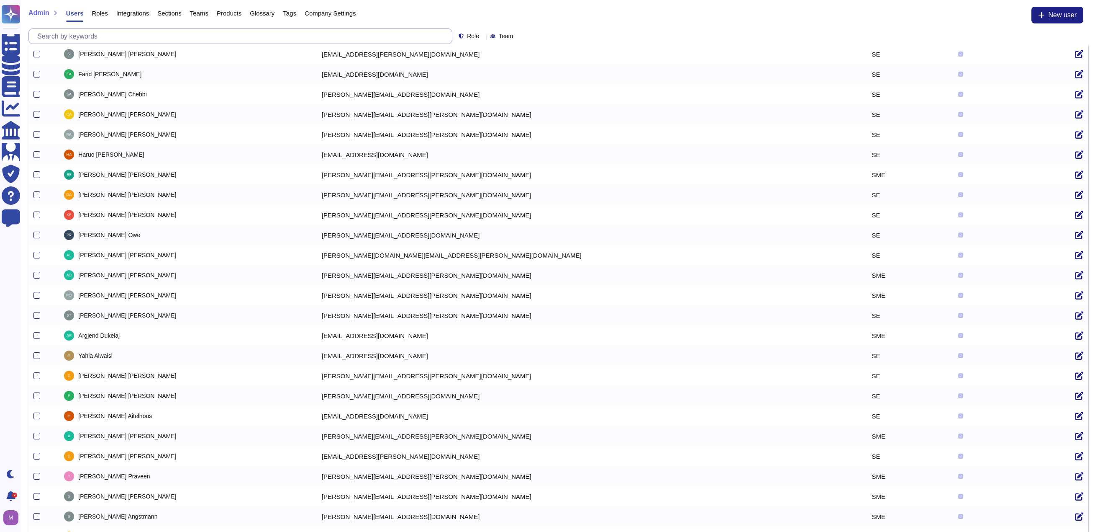
click at [113, 40] on input "text" at bounding box center [242, 36] width 419 height 15
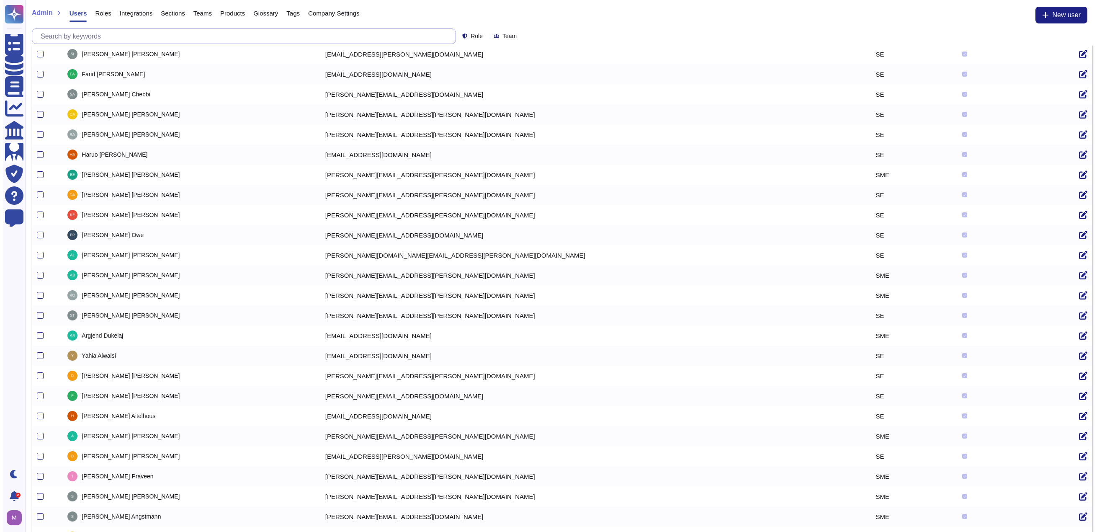
paste input "[PERSON_NAME]"
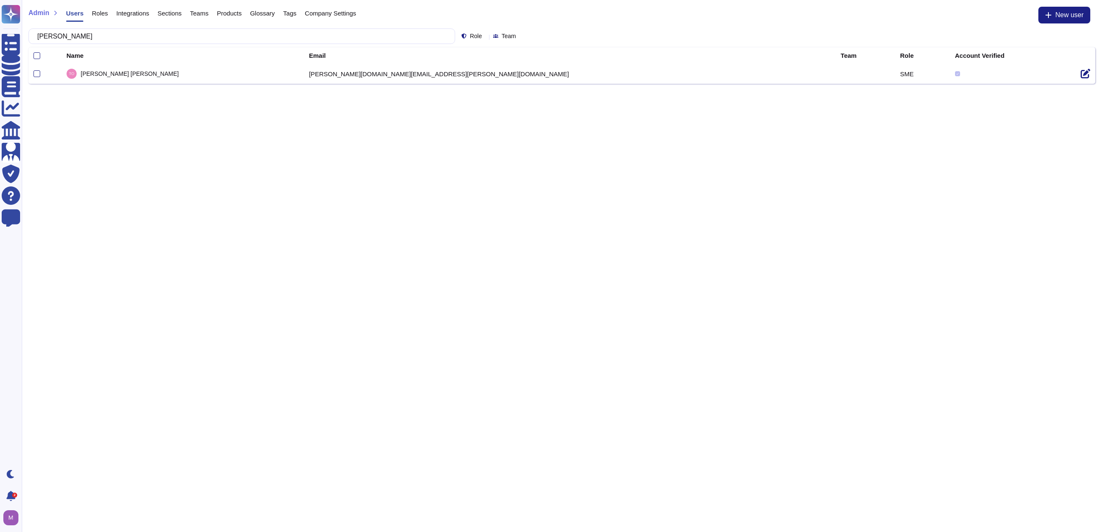
click at [719, 74] on icon at bounding box center [1085, 74] width 10 height 10
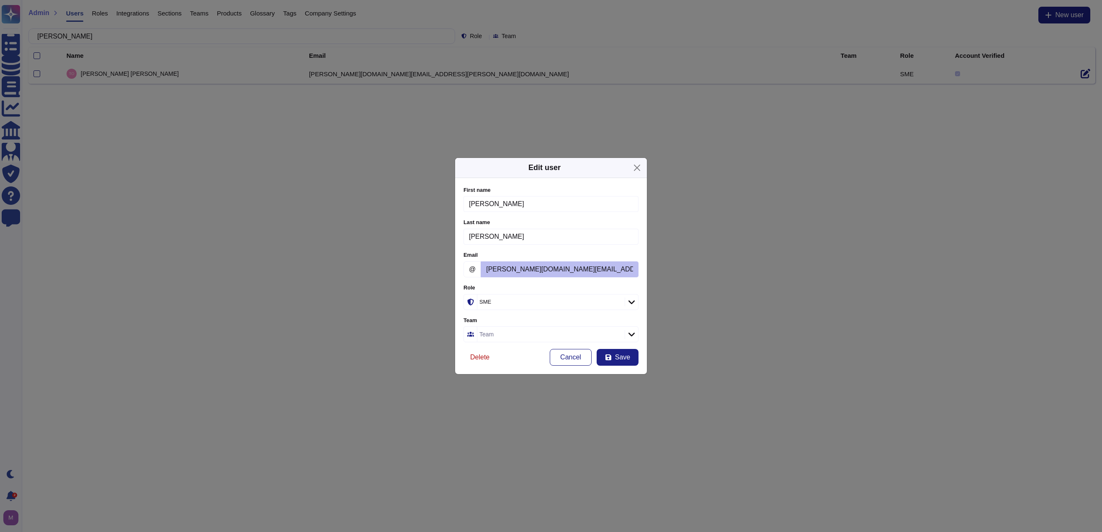
click at [486, 356] on span "Delete" at bounding box center [479, 357] width 19 height 7
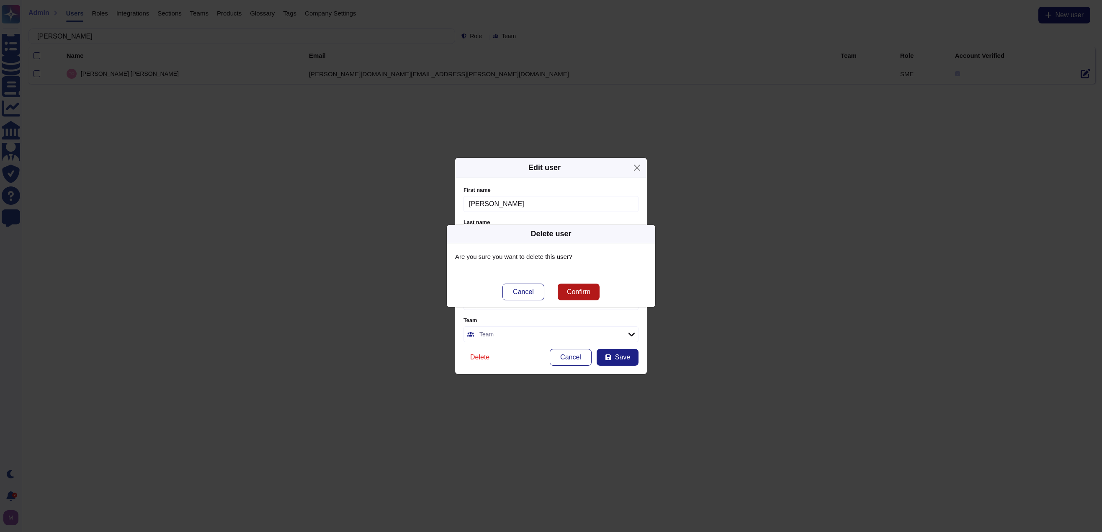
click at [584, 288] on span "Confirm" at bounding box center [578, 291] width 23 height 7
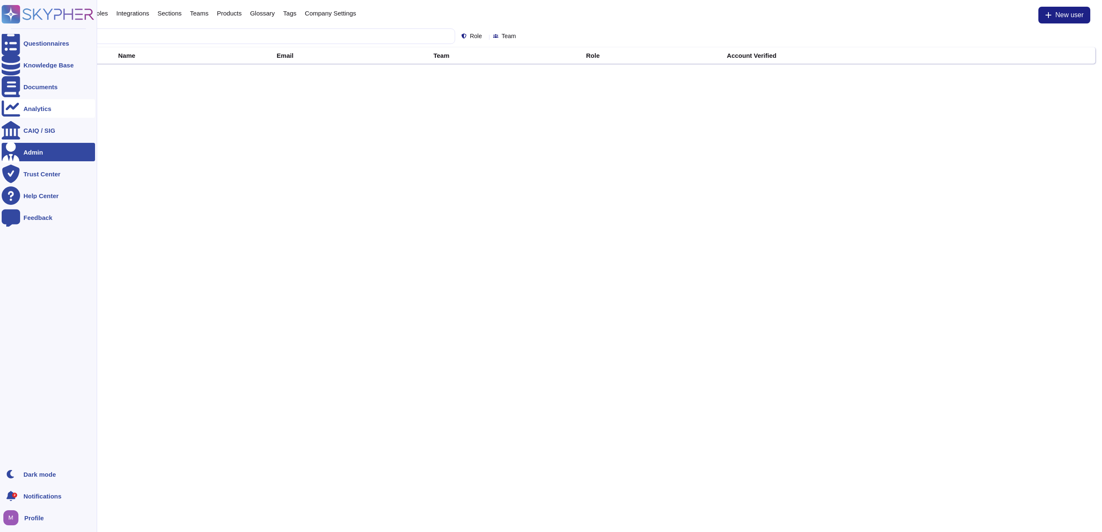
click at [44, 104] on div "Analytics" at bounding box center [48, 108] width 93 height 18
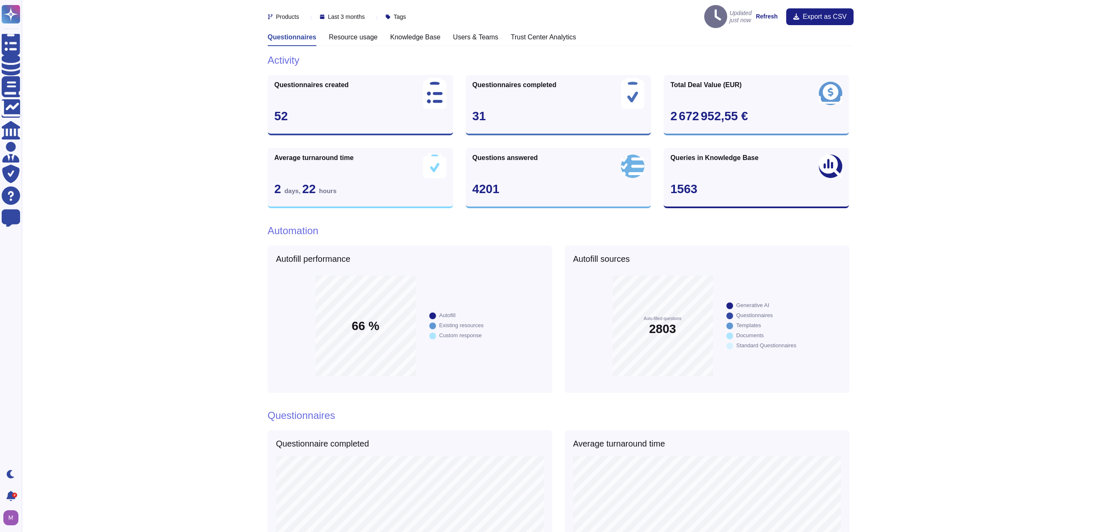
click at [456, 33] on h3 "Users & Teams" at bounding box center [475, 37] width 45 height 8
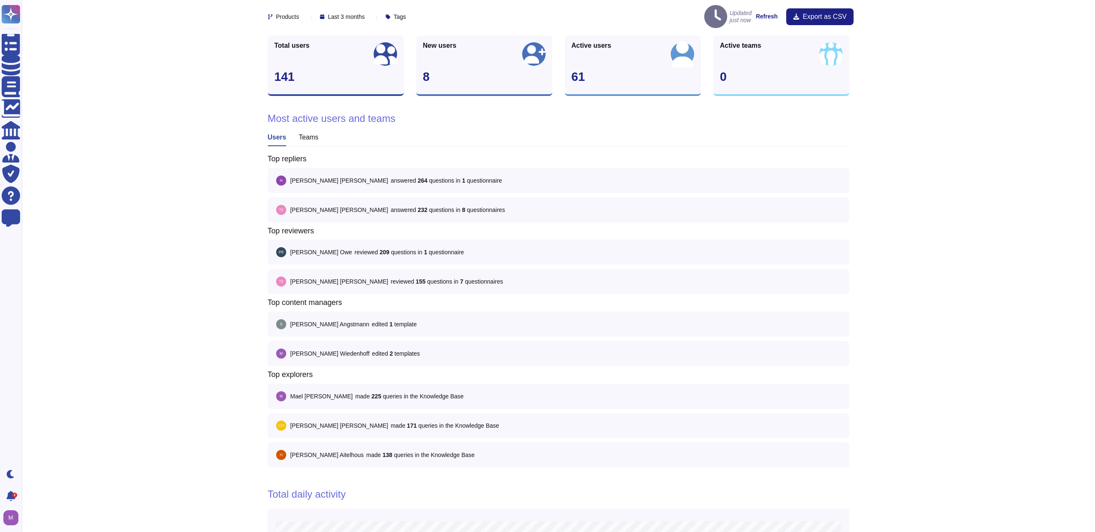
scroll to position [462, 0]
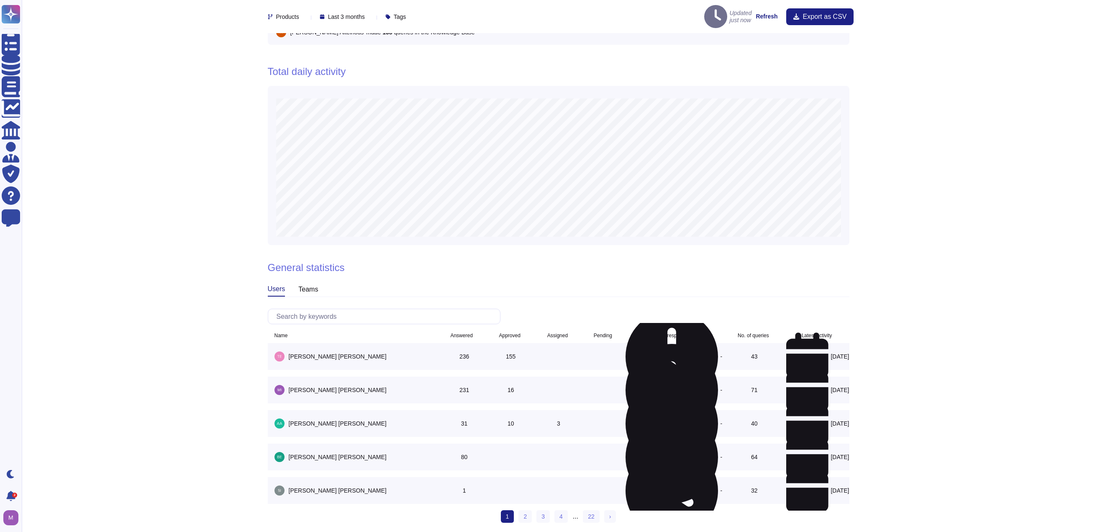
click at [719, 333] on div "Latest activity" at bounding box center [817, 335] width 31 height 5
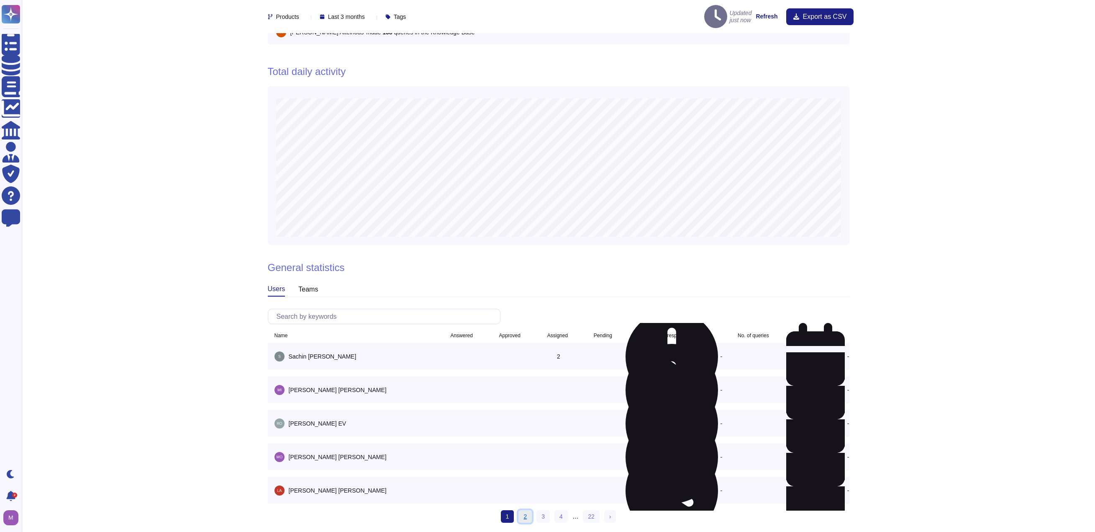
click at [524, 510] on link "2" at bounding box center [525, 516] width 13 height 13
click at [544, 511] on link "3" at bounding box center [542, 516] width 13 height 13
drag, startPoint x: 294, startPoint y: 357, endPoint x: 372, endPoint y: 485, distance: 149.5
click at [372, 485] on tbody "[PERSON_NAME] - - [PERSON_NAME] - - [PERSON_NAME] - - [PERSON_NAME] - - [PERSON…" at bounding box center [559, 423] width 582 height 161
click at [552, 510] on link "4" at bounding box center [551, 516] width 13 height 13
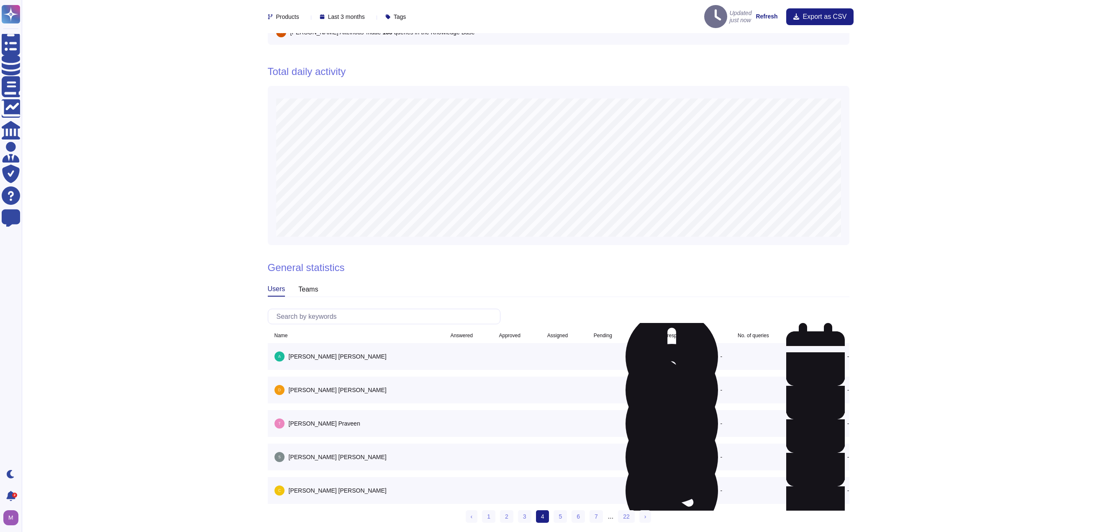
click at [158, 420] on div "Products Last 3 months Tags Updated just now Refresh Export as CSV Questionnair…" at bounding box center [559, 38] width 1074 height 1000
click at [562, 511] on link "5" at bounding box center [560, 516] width 13 height 13
click at [569, 511] on link "6" at bounding box center [565, 516] width 13 height 13
click at [580, 513] on link "8" at bounding box center [583, 516] width 13 height 13
click at [584, 513] on link "10" at bounding box center [582, 516] width 17 height 13
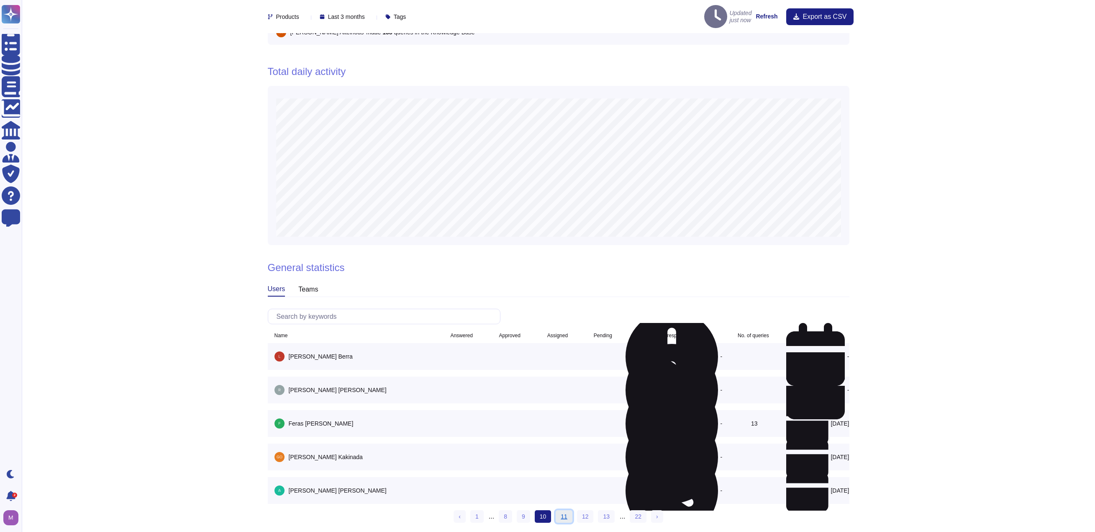
click at [564, 513] on link "11" at bounding box center [564, 516] width 17 height 13
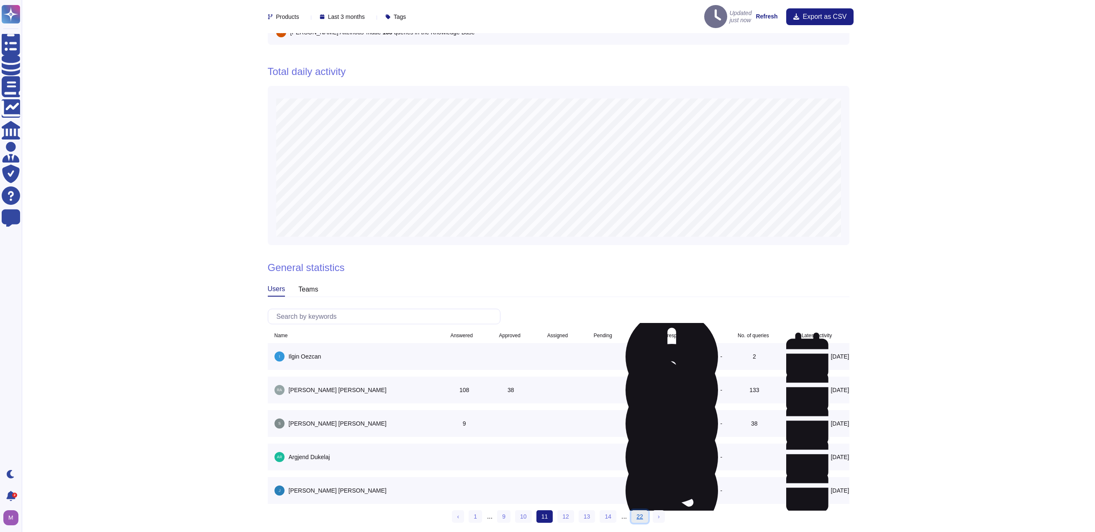
click at [635, 510] on link "22" at bounding box center [640, 516] width 17 height 13
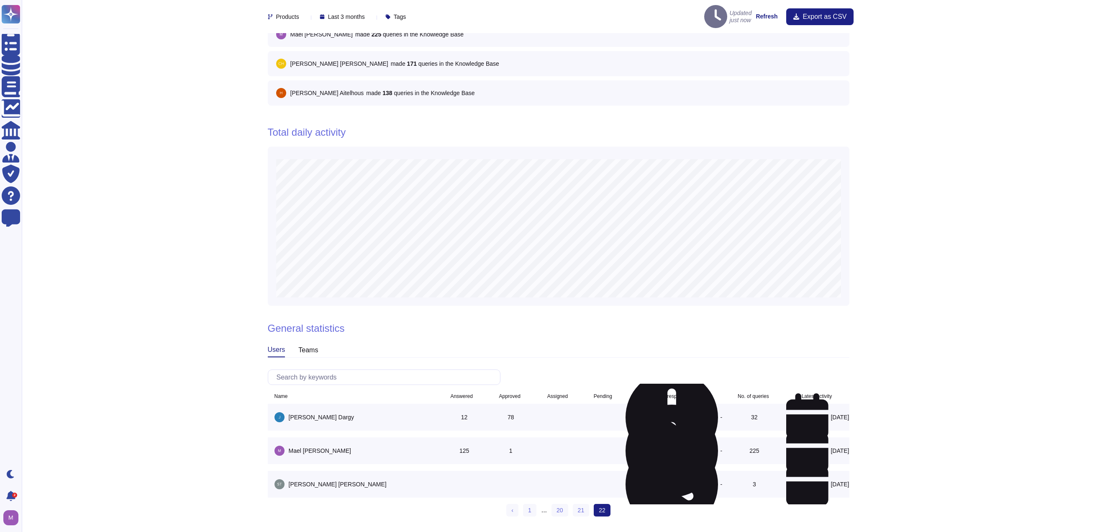
scroll to position [395, 0]
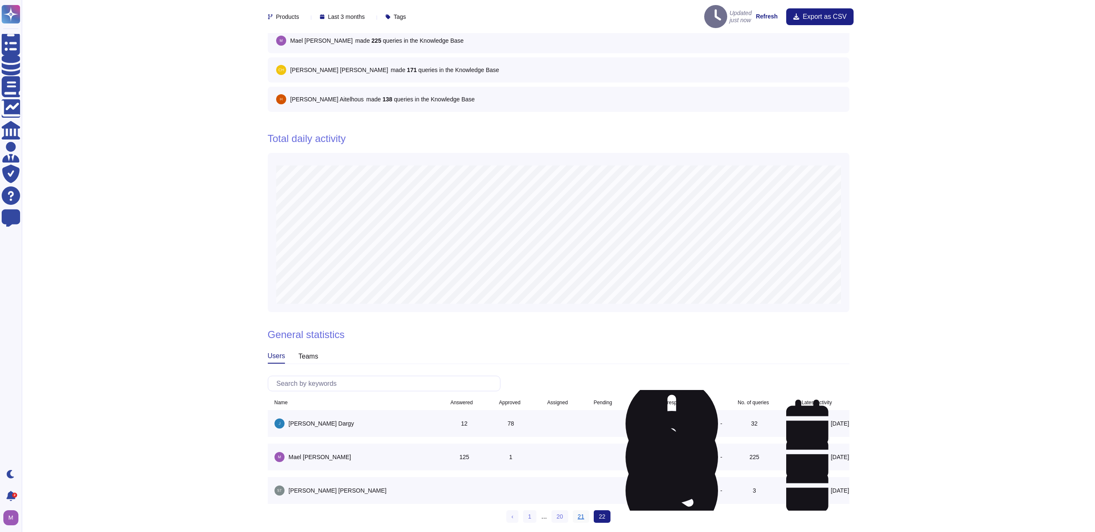
click at [581, 510] on link "21" at bounding box center [581, 516] width 17 height 13
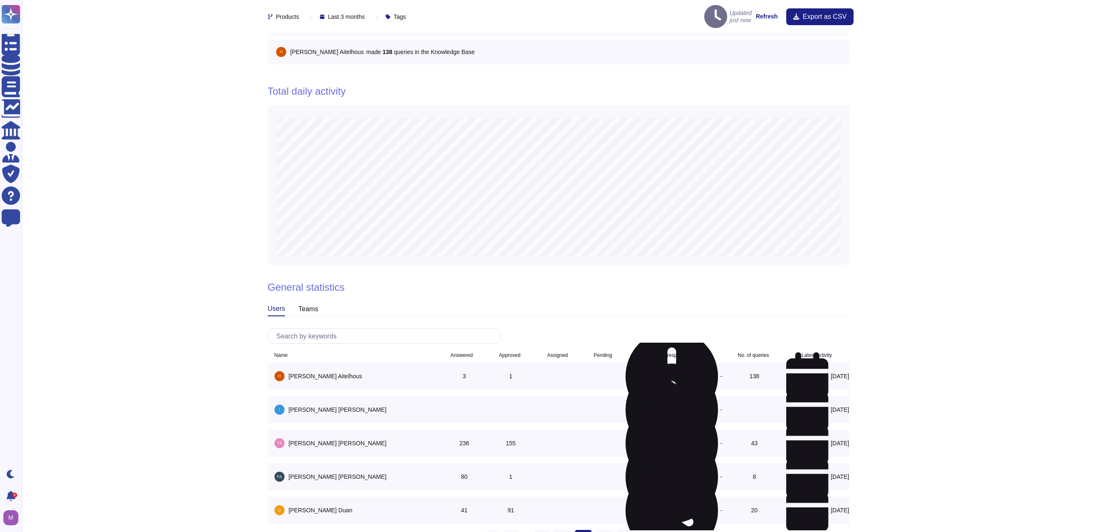
scroll to position [462, 0]
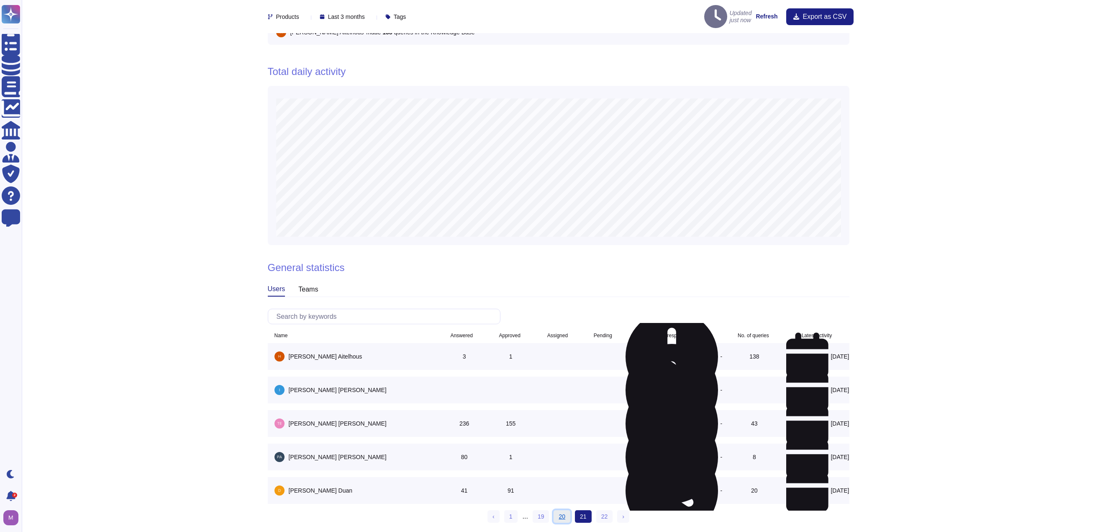
click at [562, 510] on link "20" at bounding box center [562, 516] width 17 height 13
click at [553, 510] on link "19" at bounding box center [551, 516] width 17 height 13
click at [541, 510] on link "18" at bounding box center [541, 516] width 17 height 13
click at [535, 511] on link "17" at bounding box center [530, 516] width 17 height 13
click at [519, 512] on link "16" at bounding box center [525, 516] width 17 height 13
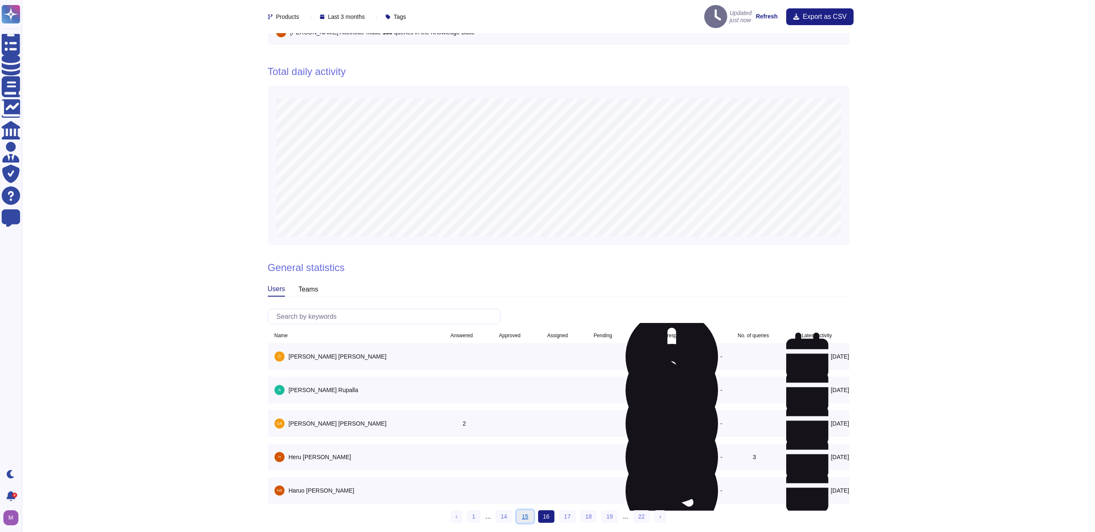
click at [521, 511] on link "15" at bounding box center [525, 516] width 17 height 13
click at [512, 511] on link "13" at bounding box center [504, 516] width 17 height 13
click at [521, 511] on link "12" at bounding box center [525, 516] width 17 height 13
click at [522, 511] on link "11" at bounding box center [525, 516] width 17 height 13
click at [522, 511] on link "10" at bounding box center [523, 516] width 17 height 13
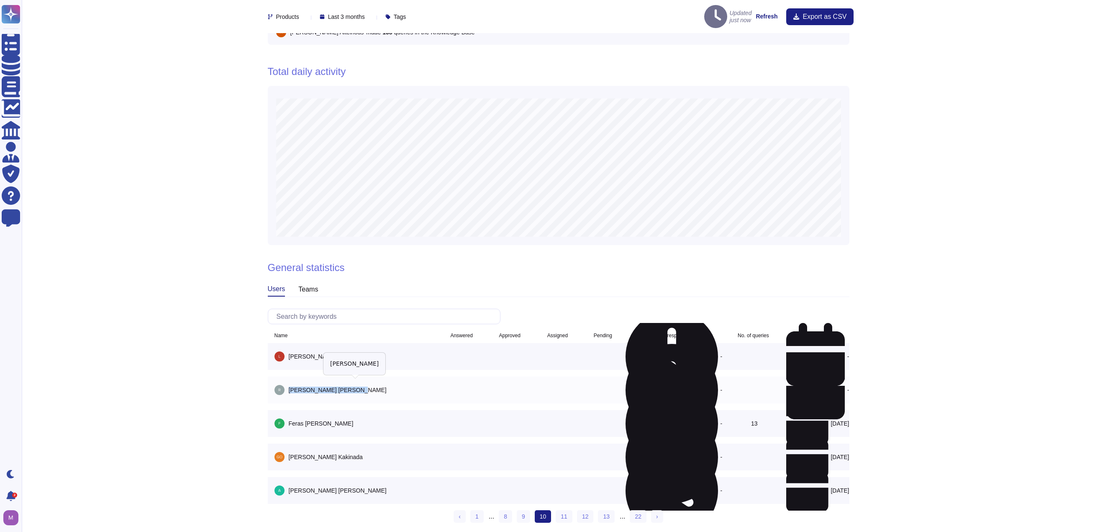
drag, startPoint x: 347, startPoint y: 388, endPoint x: 287, endPoint y: 383, distance: 60.0
click at [287, 385] on div "[PERSON_NAME]" at bounding box center [355, 390] width 161 height 10
copy span "[PERSON_NAME]"
drag, startPoint x: 347, startPoint y: 348, endPoint x: 301, endPoint y: 348, distance: 46.0
click at [301, 351] on div "[PERSON_NAME]" at bounding box center [355, 356] width 161 height 10
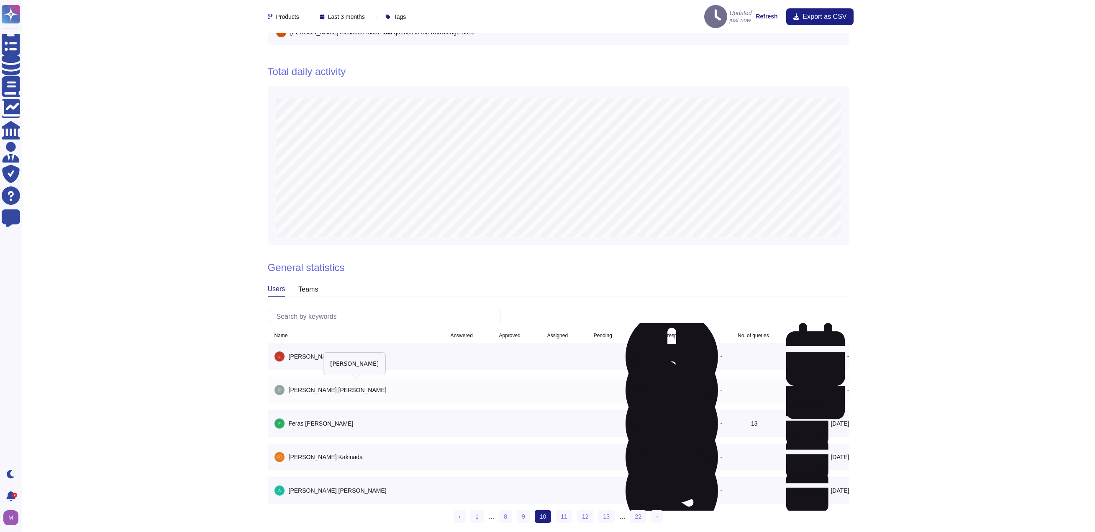
scroll to position [0, 0]
drag, startPoint x: 291, startPoint y: 385, endPoint x: 336, endPoint y: 386, distance: 45.2
click at [336, 386] on span "[PERSON_NAME]" at bounding box center [338, 389] width 98 height 7
drag, startPoint x: 290, startPoint y: 344, endPoint x: 331, endPoint y: 348, distance: 40.8
click at [331, 350] on div "[PERSON_NAME]" at bounding box center [355, 356] width 161 height 13
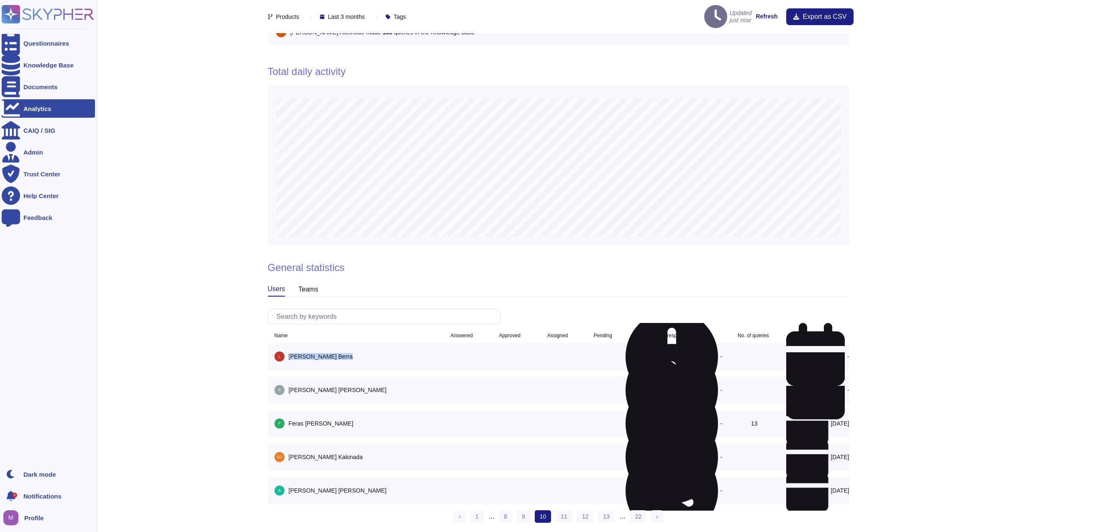
copy span "[PERSON_NAME]"
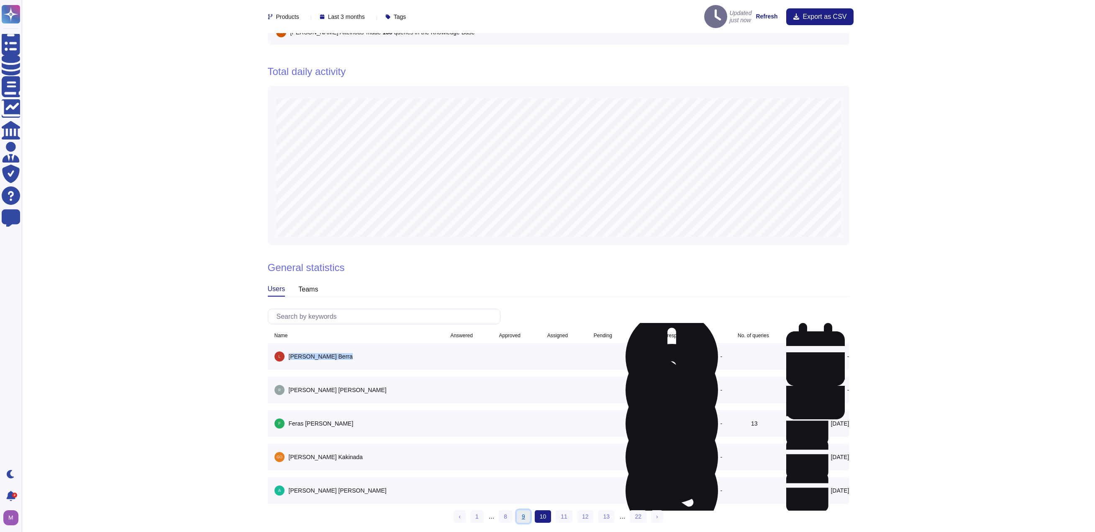
click at [521, 512] on link "9" at bounding box center [523, 516] width 13 height 13
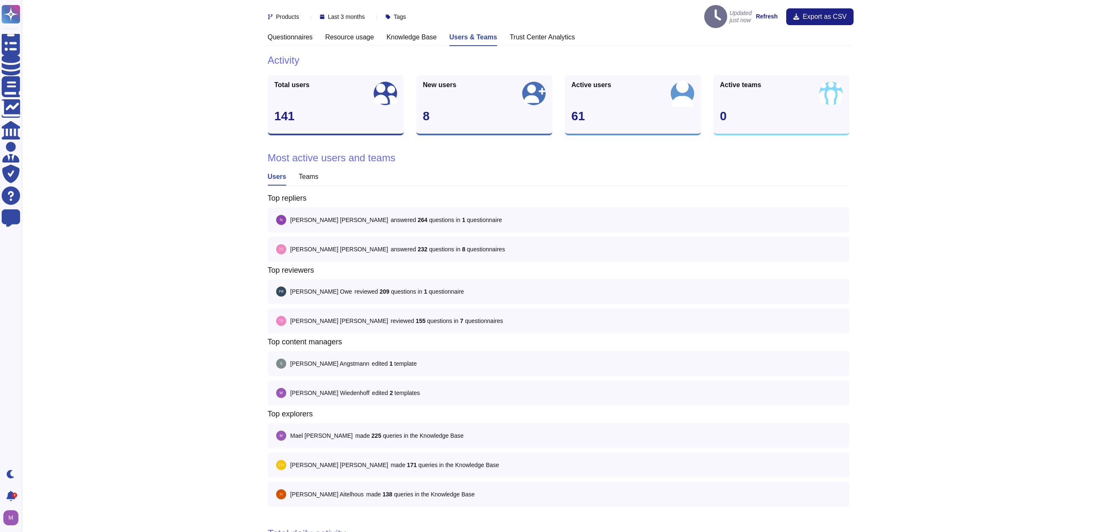
click at [411, 33] on h3 "Knowledge Base" at bounding box center [412, 37] width 50 height 8
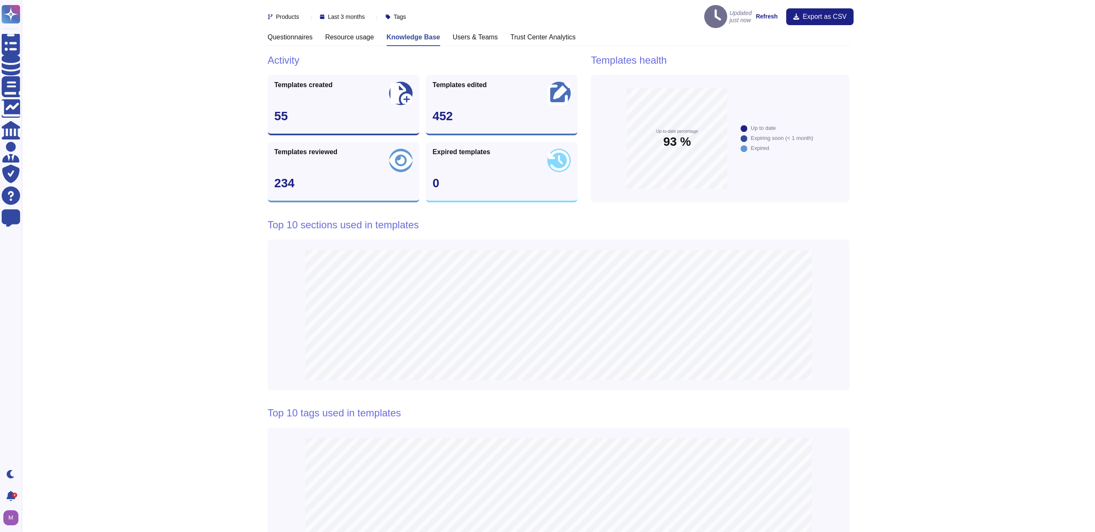
click at [365, 33] on h3 "Resource usage" at bounding box center [349, 37] width 49 height 8
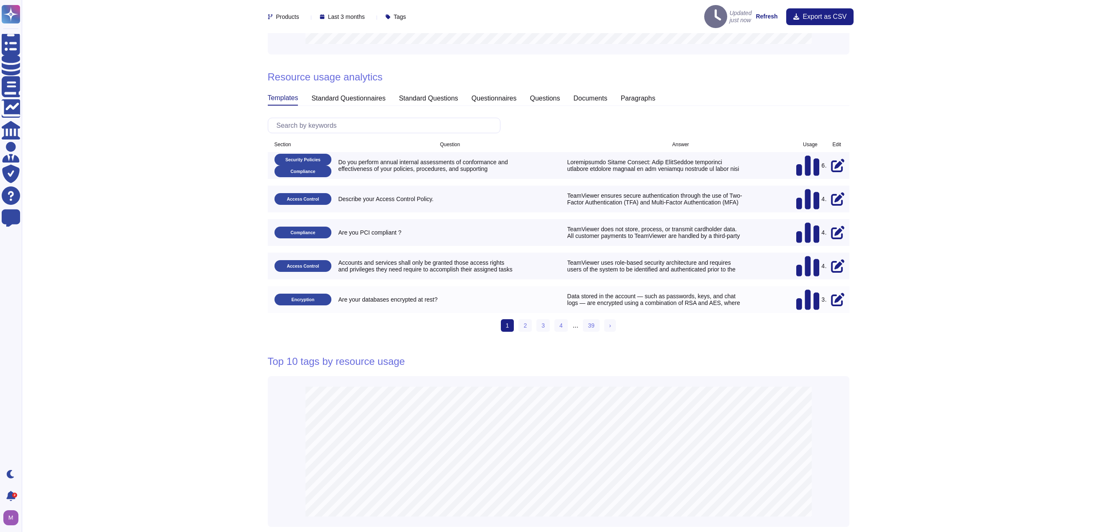
scroll to position [0, 0]
